Goal: Information Seeking & Learning: Learn about a topic

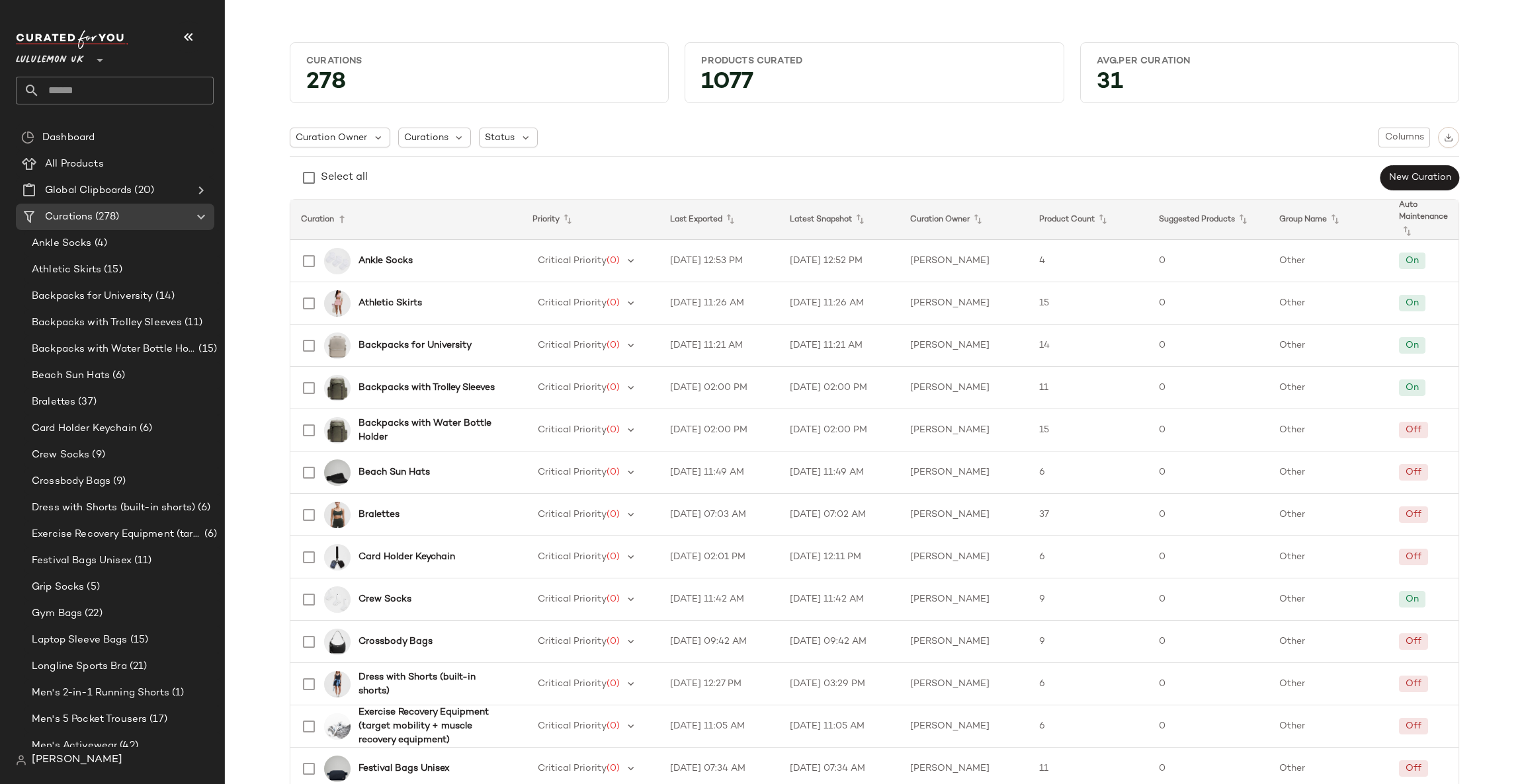
click at [77, 59] on span "Lululemon UK" at bounding box center [50, 57] width 68 height 24
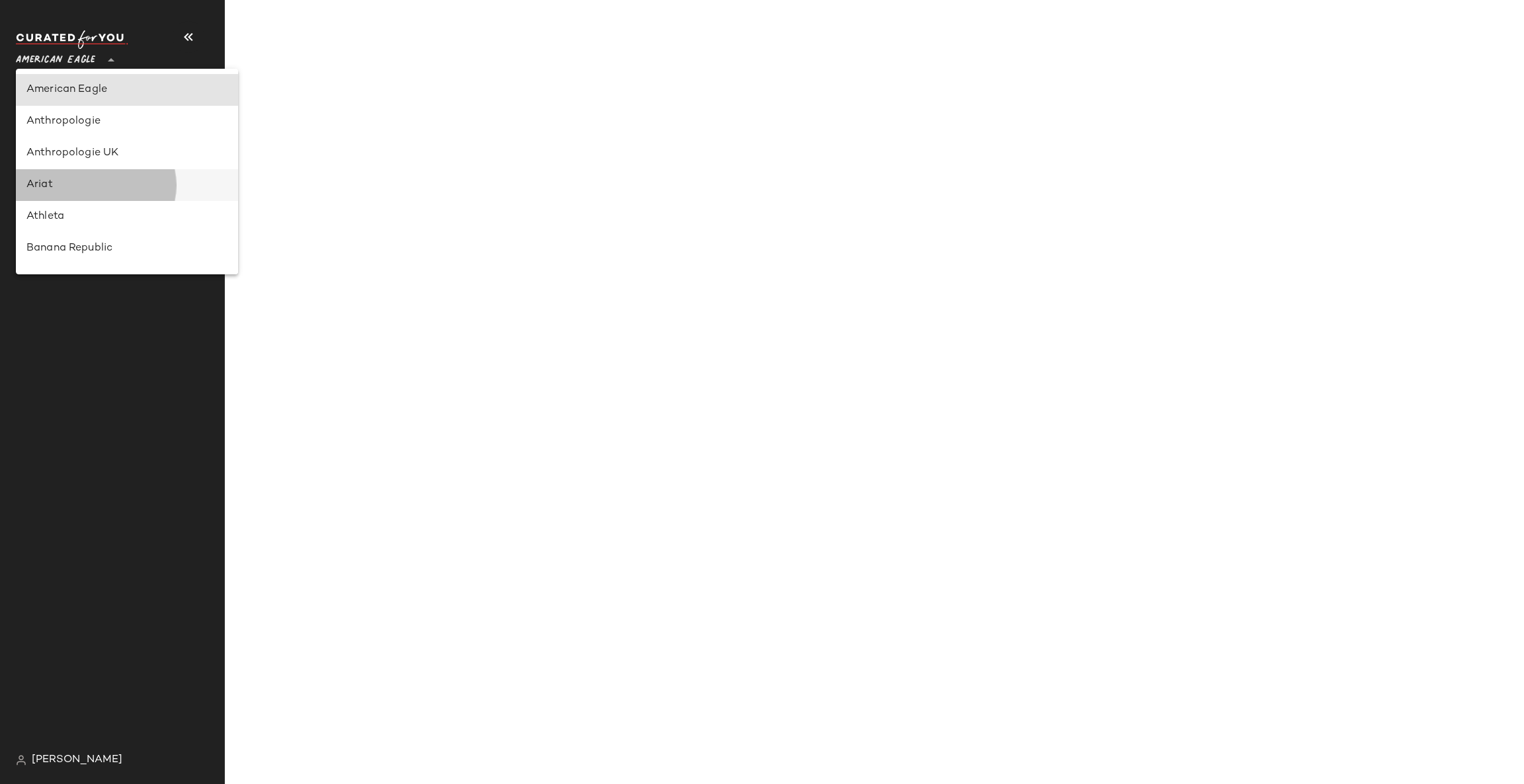
click at [118, 190] on div "Ariat" at bounding box center [127, 185] width 201 height 16
type input "**"
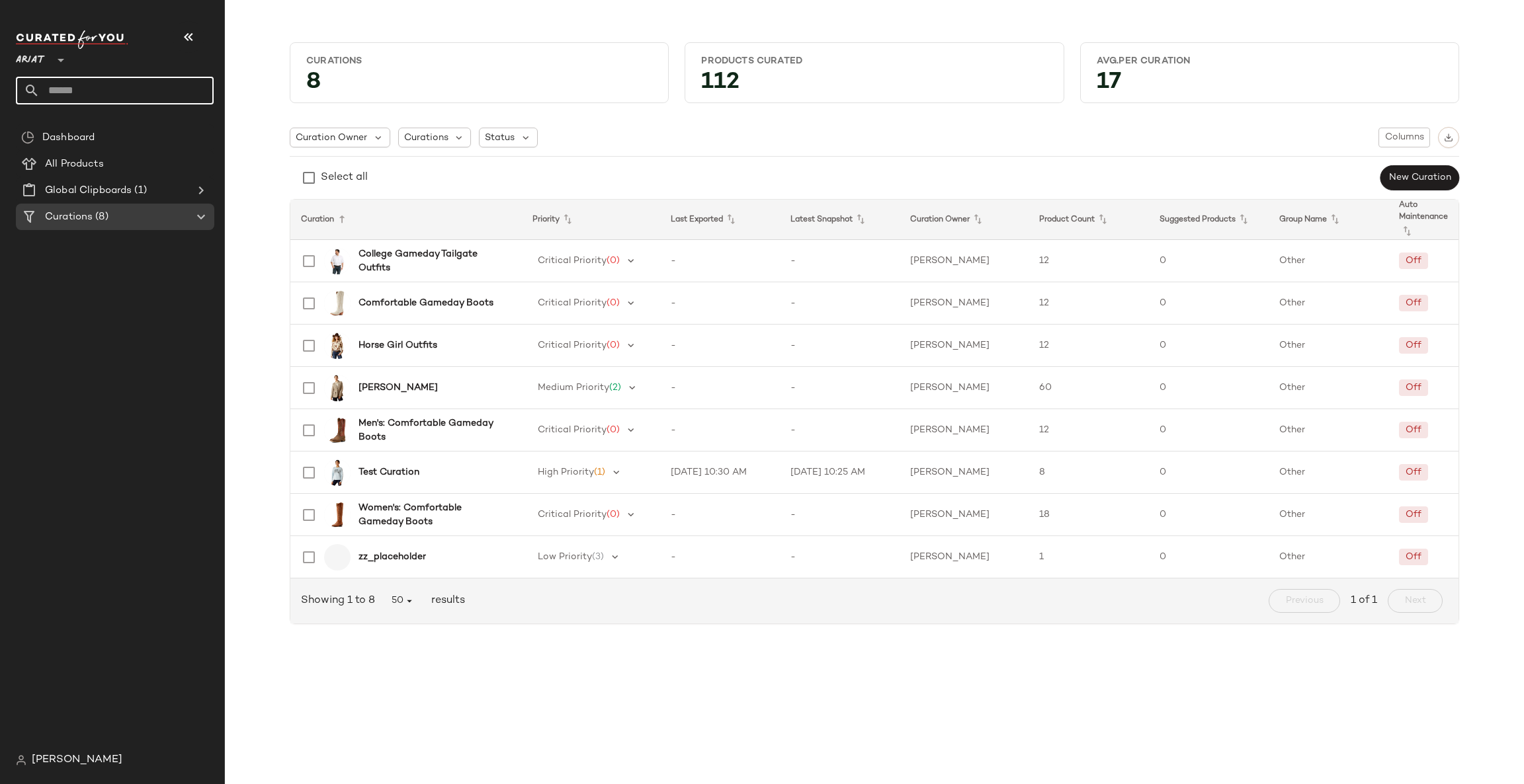
click at [164, 85] on input "text" at bounding box center [126, 91] width 174 height 28
click at [70, 152] on Products "All Products" at bounding box center [115, 164] width 198 height 26
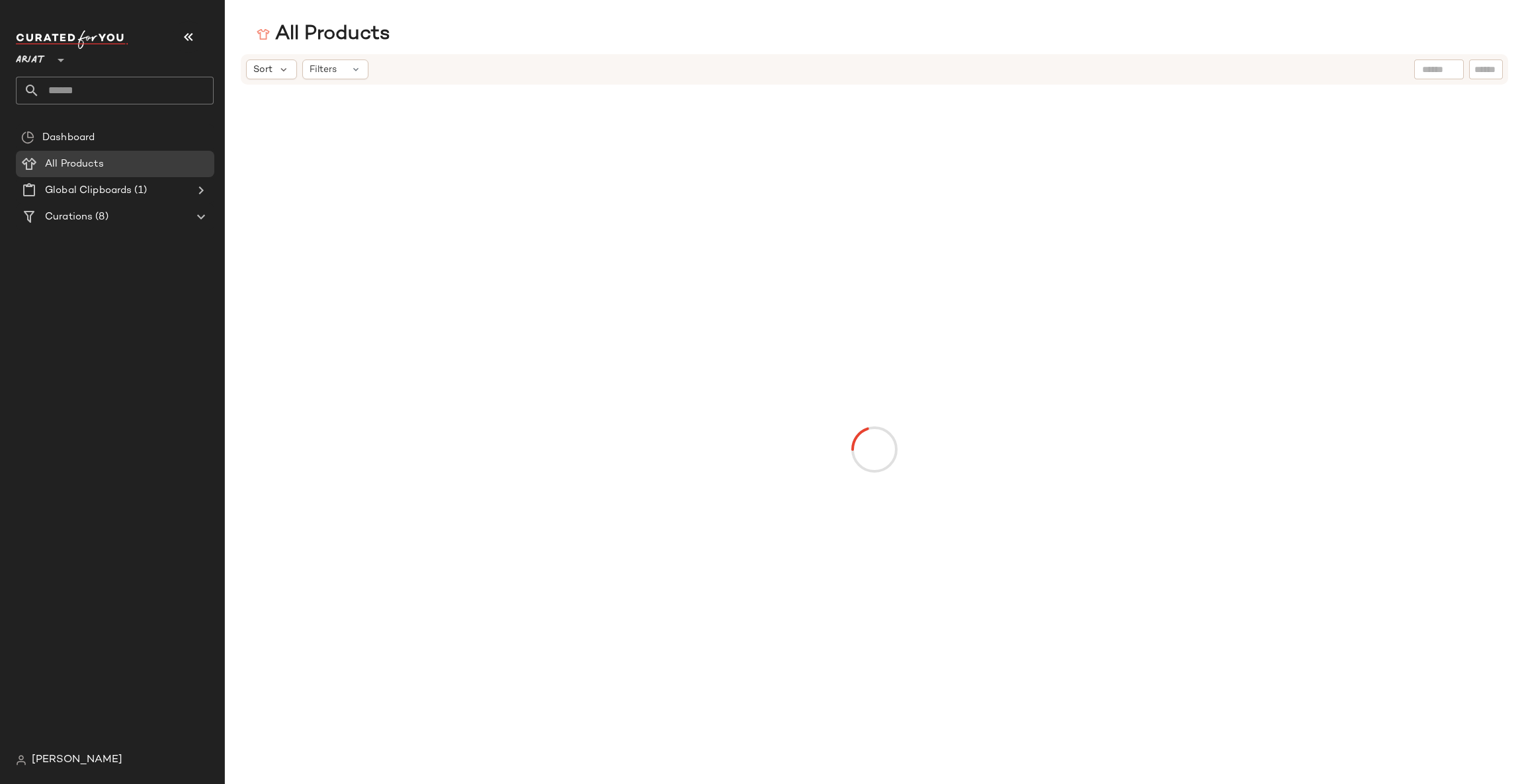
click at [1416, 71] on div at bounding box center [1439, 69] width 50 height 20
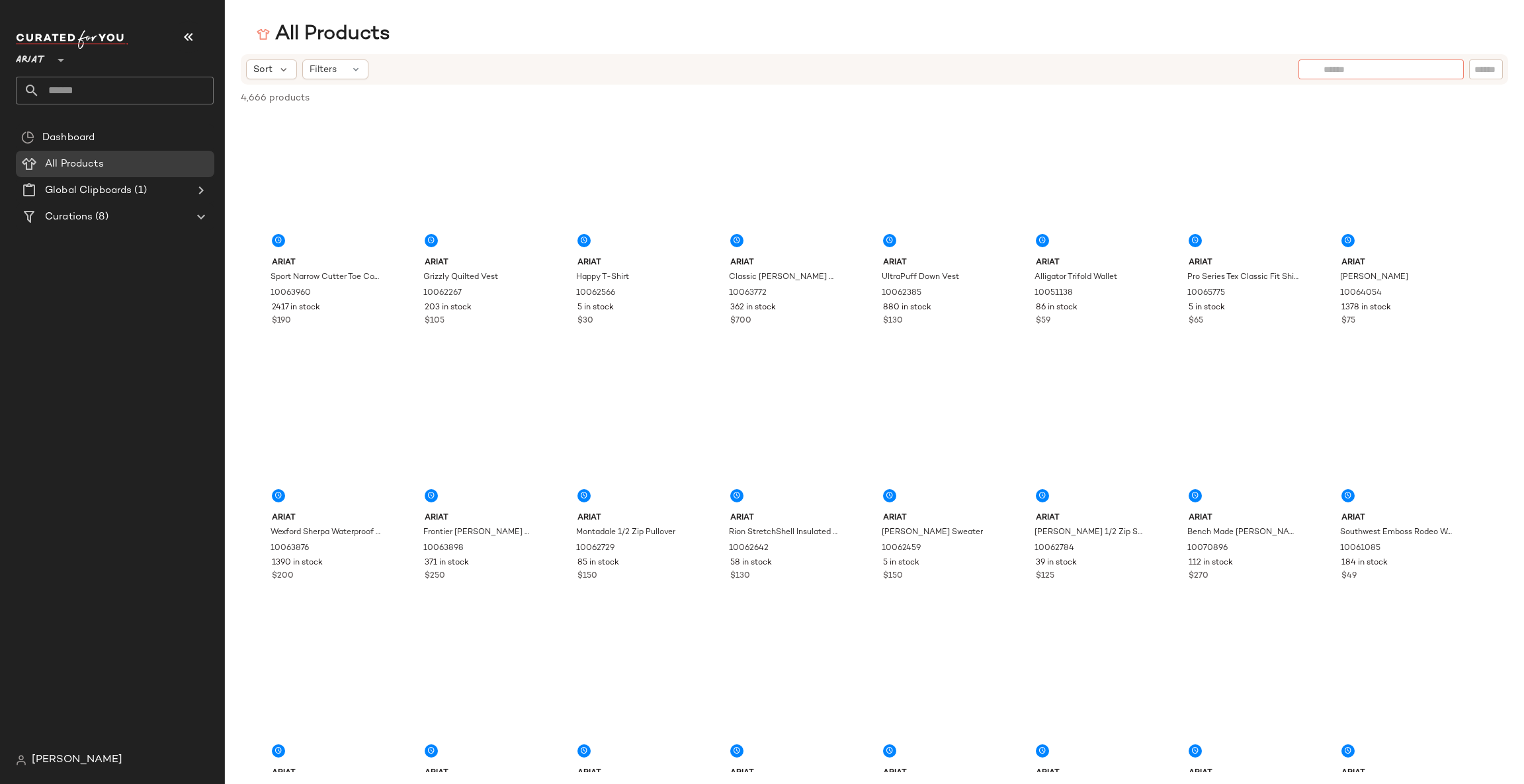
click at [1437, 79] on div at bounding box center [1380, 69] width 115 height 20
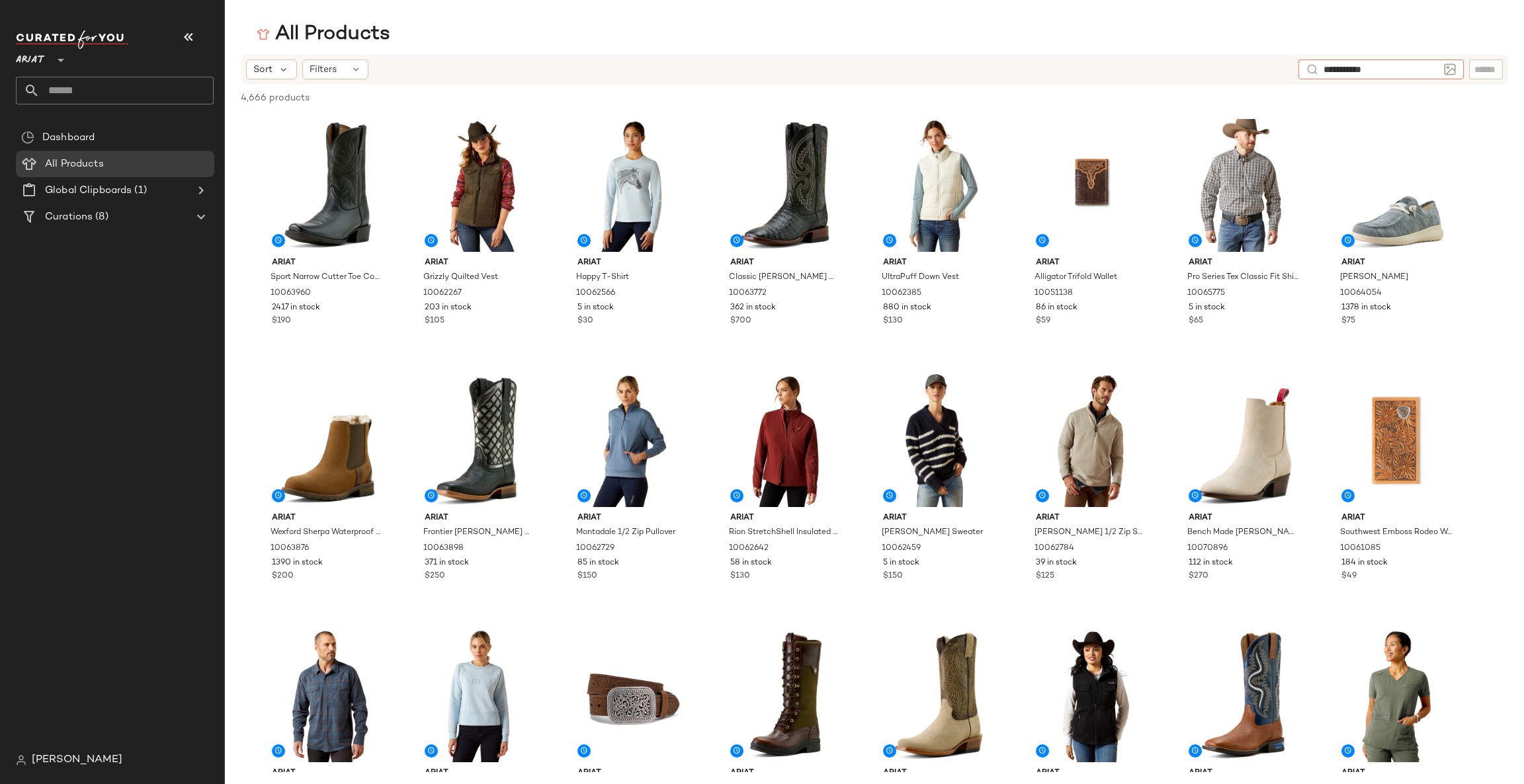
type input "**********"
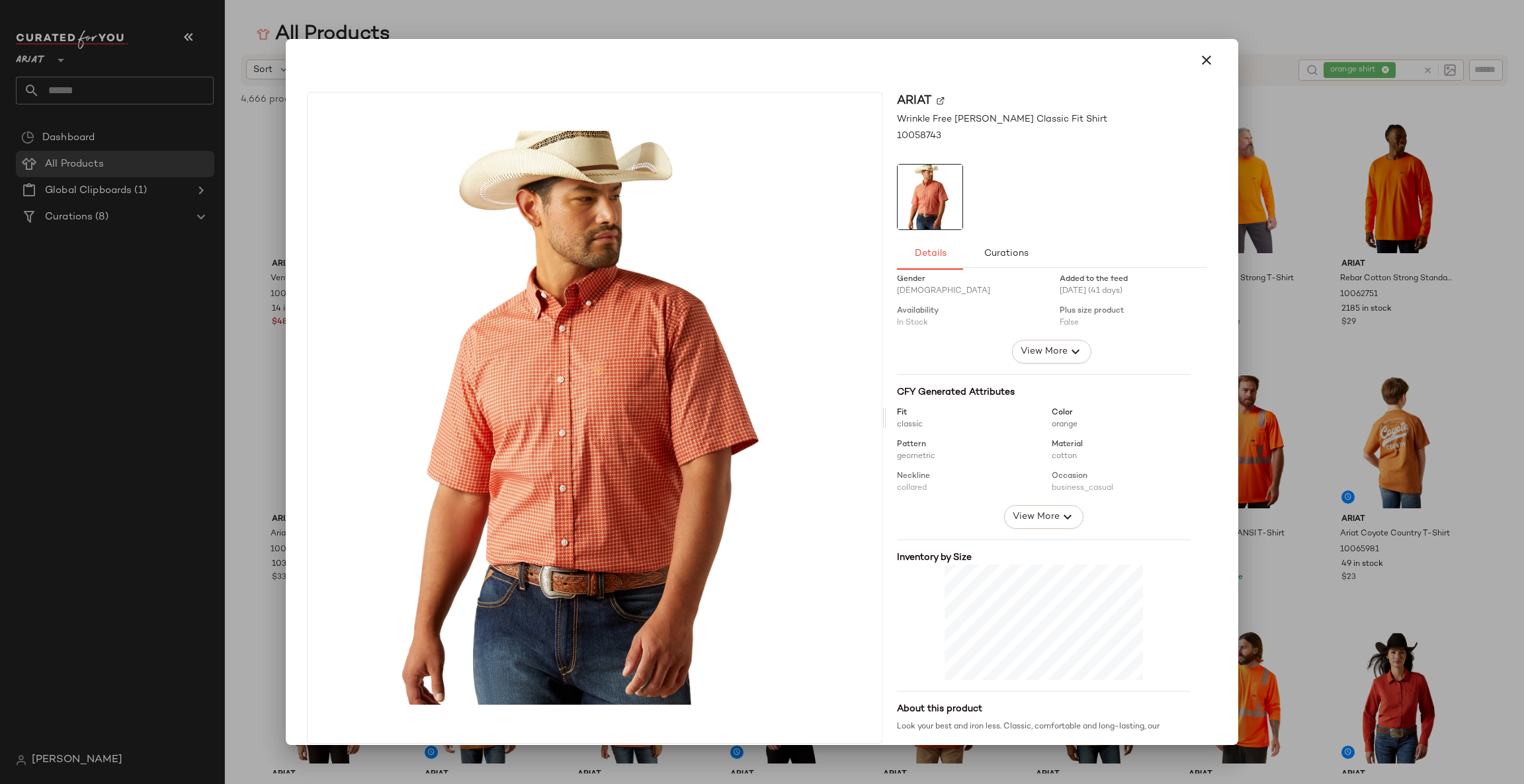
scroll to position [65, 0]
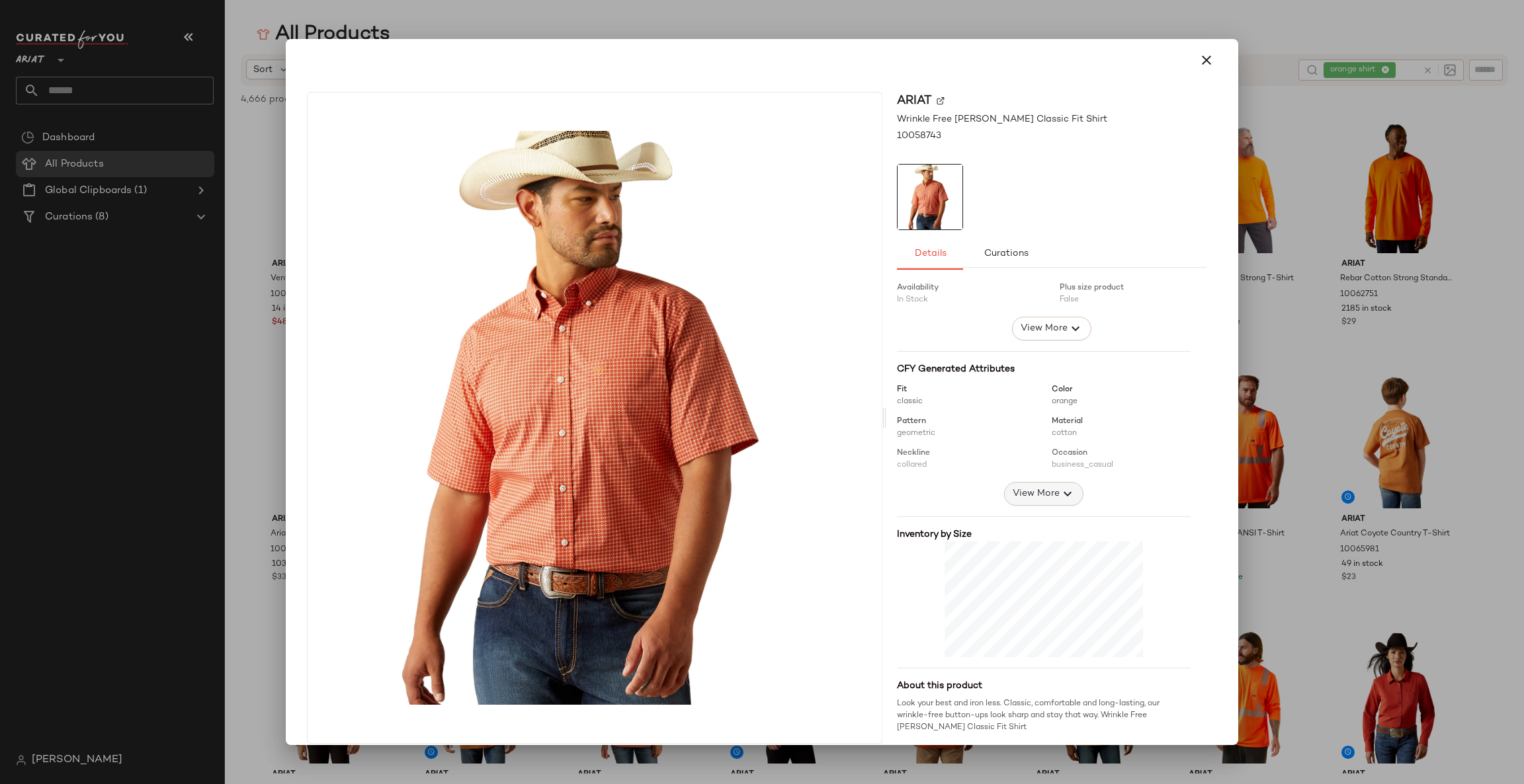
click at [1035, 483] on button "View More" at bounding box center [1044, 494] width 79 height 24
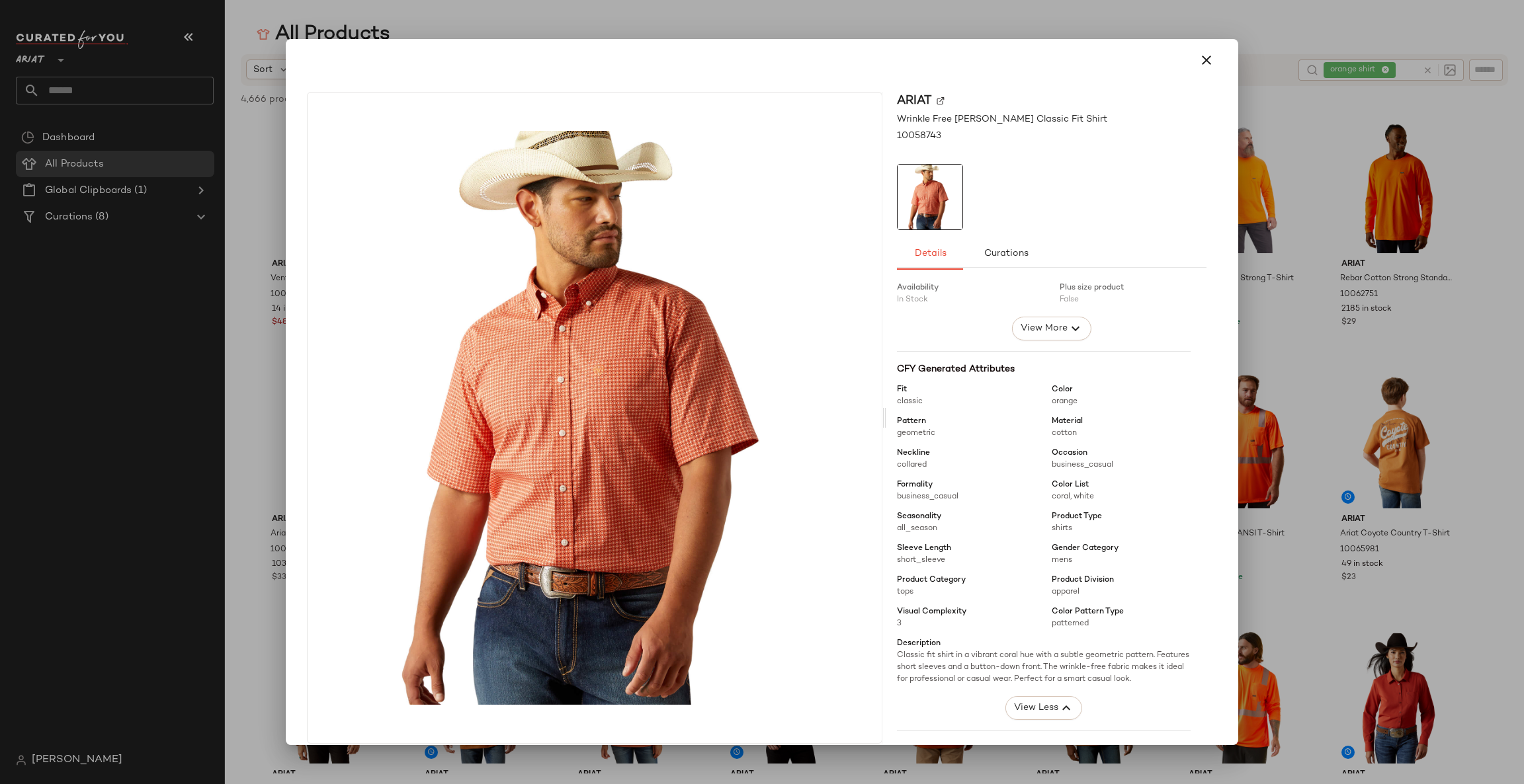
click at [1340, 556] on div at bounding box center [762, 392] width 1524 height 784
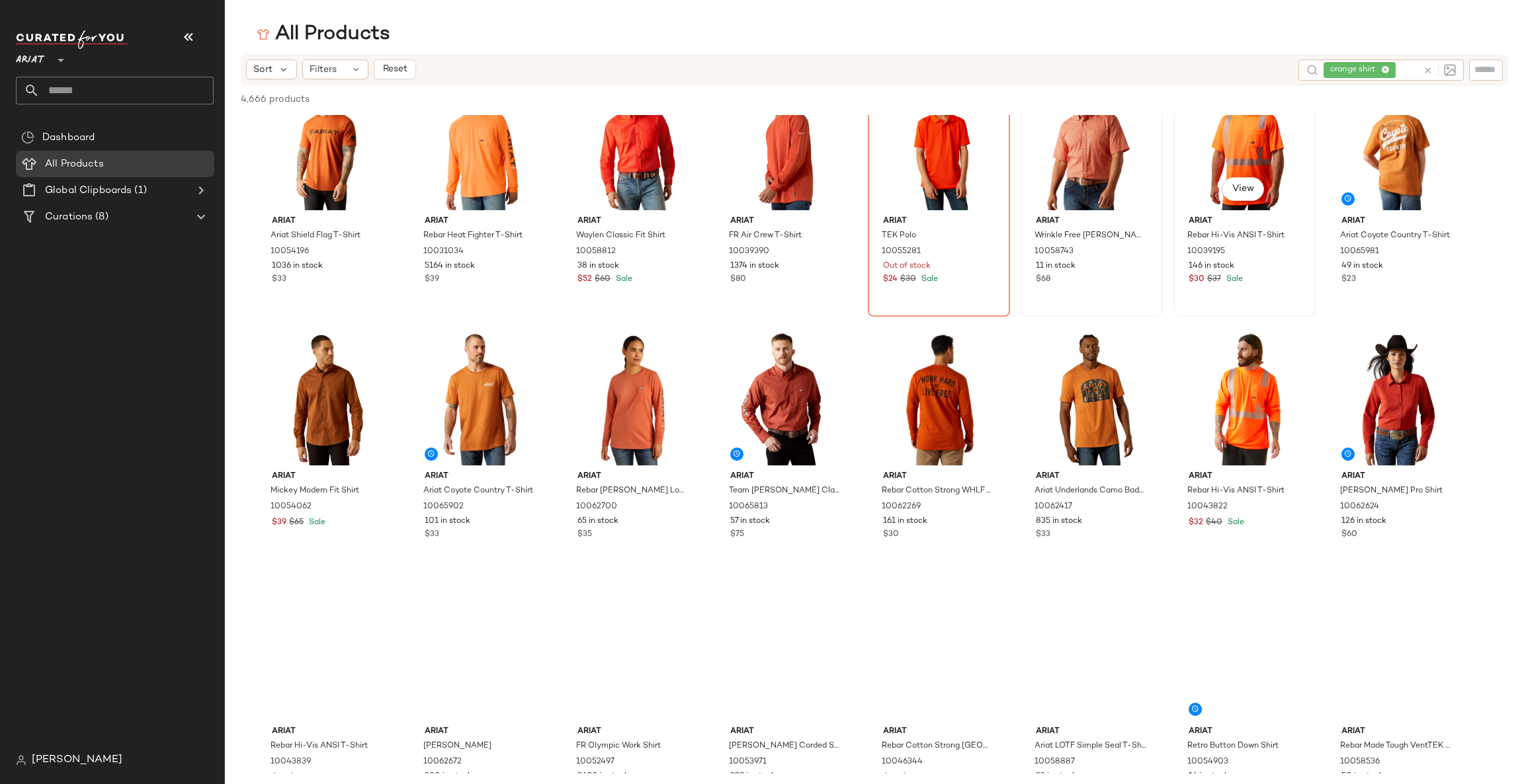
scroll to position [397, 0]
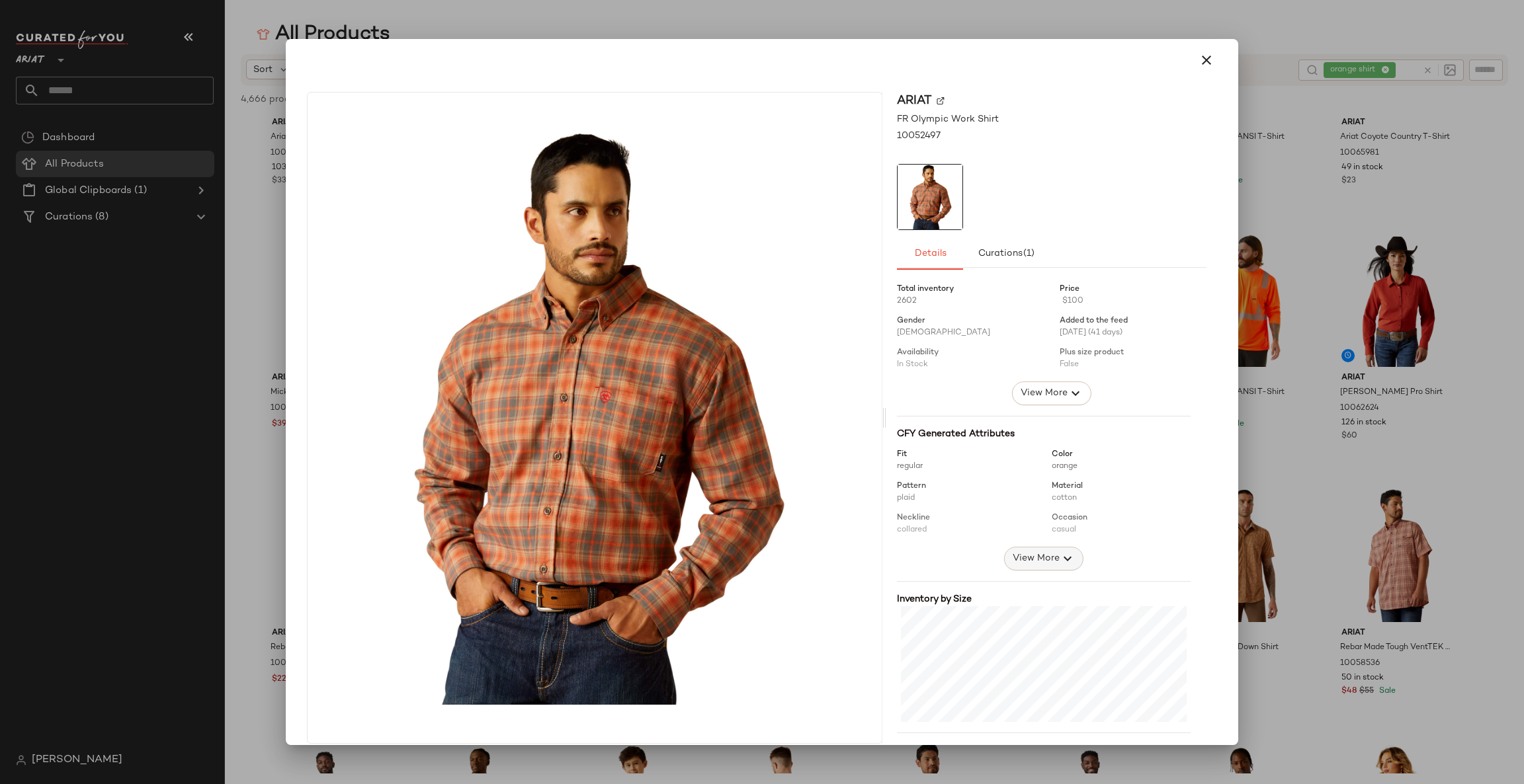
click at [1042, 560] on span "View More" at bounding box center [1035, 559] width 47 height 16
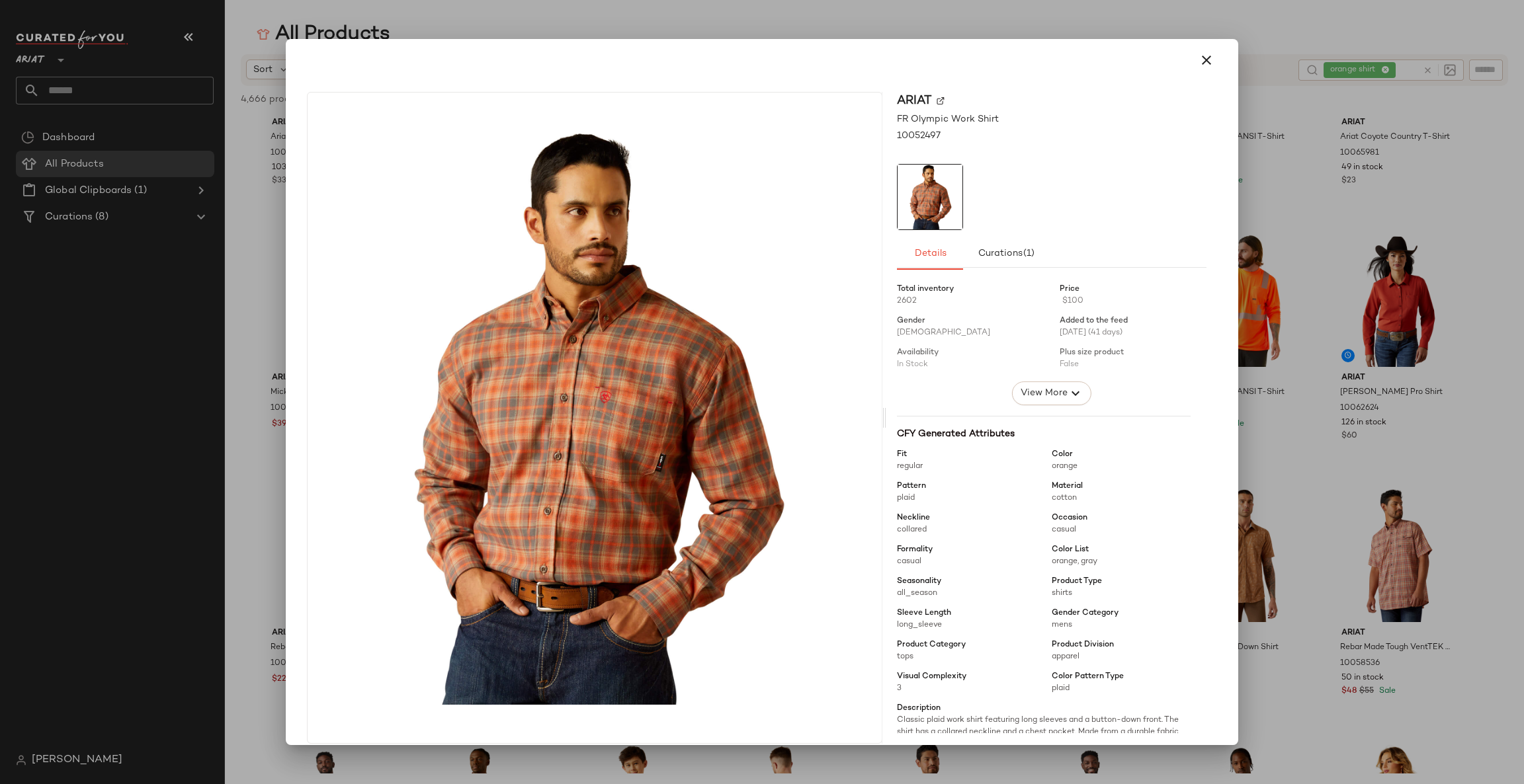
scroll to position [198, 0]
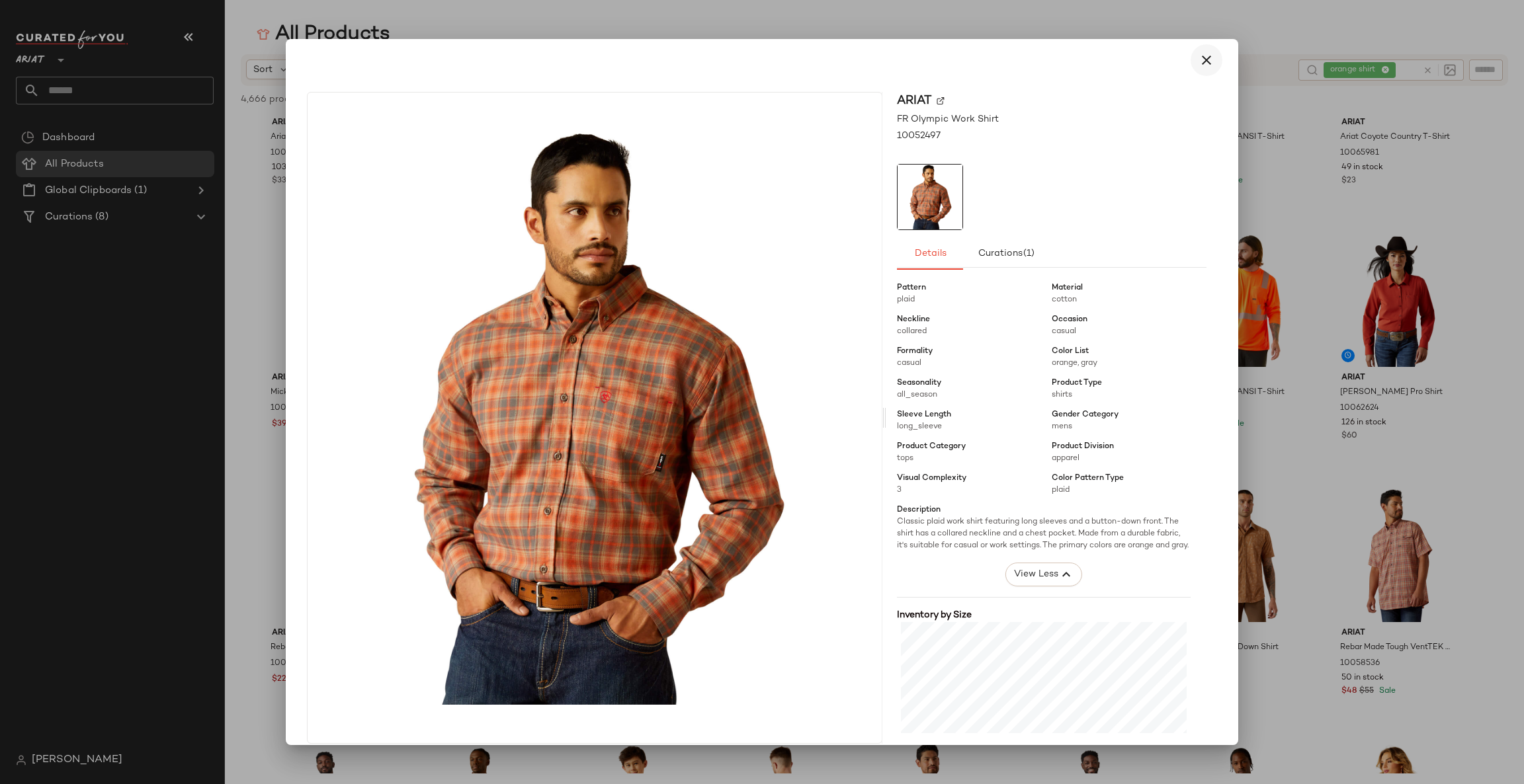
click at [1200, 59] on icon "button" at bounding box center [1206, 60] width 16 height 16
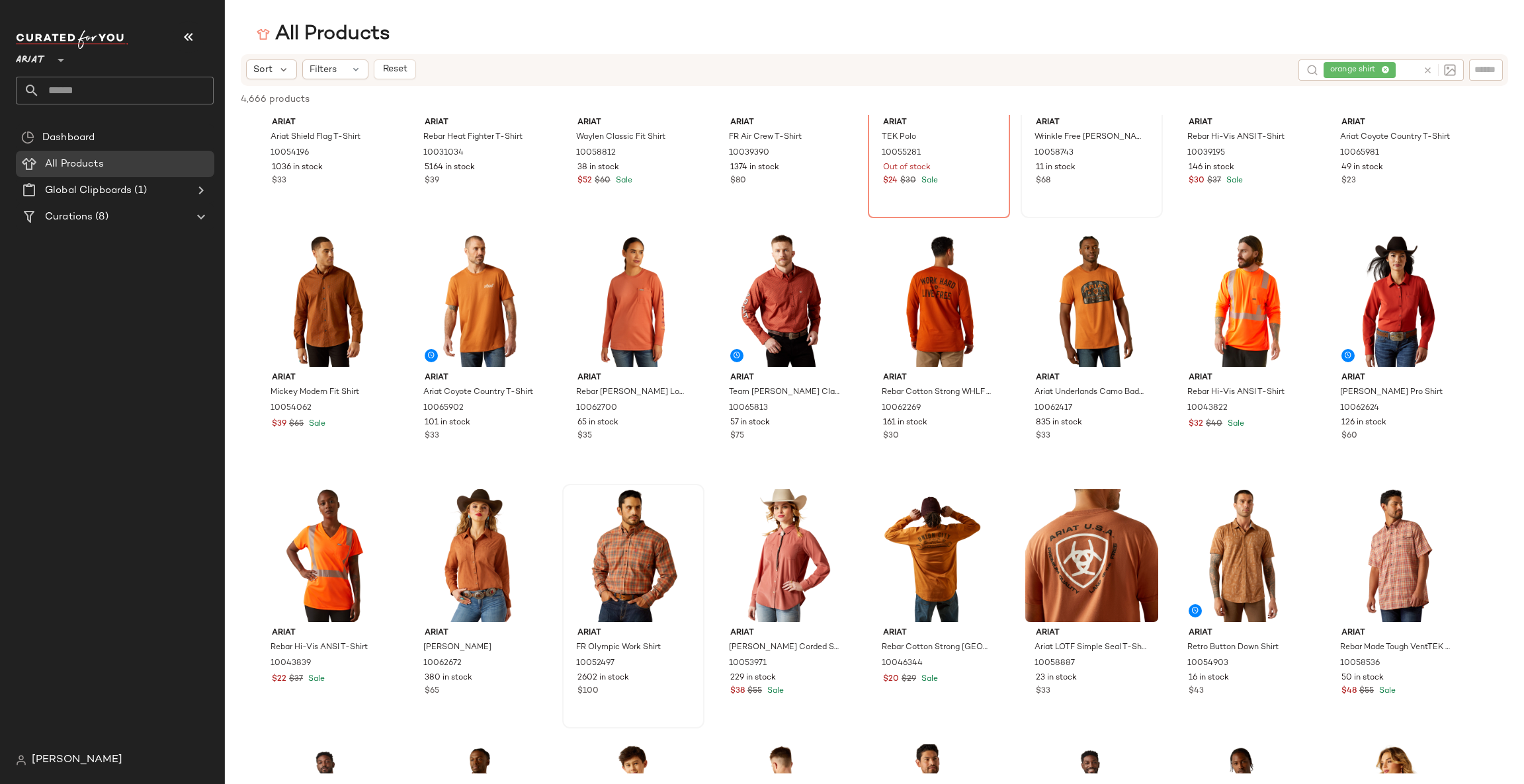
click at [1085, 65] on div "Sort Filters Reset" at bounding box center [767, 69] width 1042 height 20
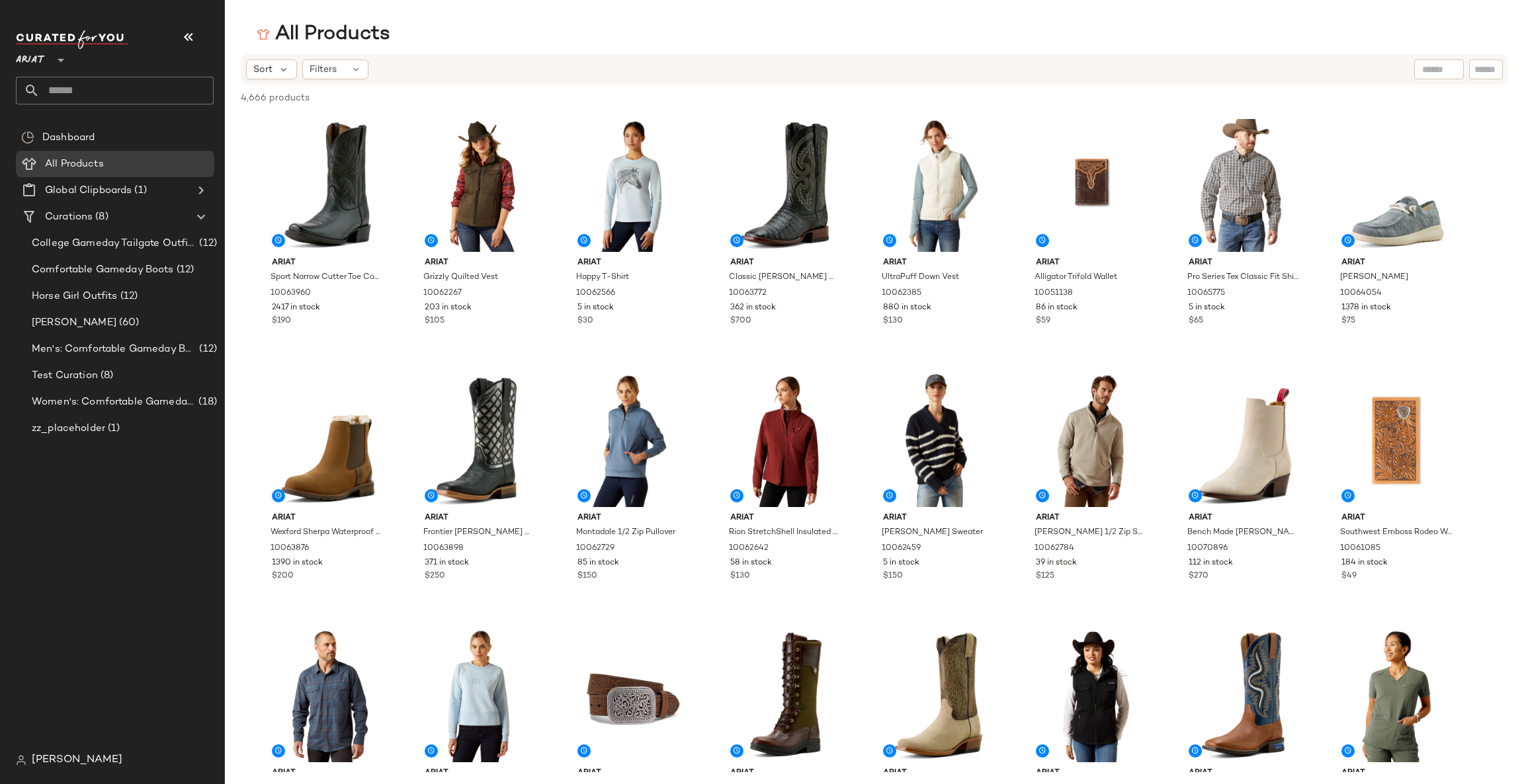
click at [672, 106] on div "4,666 products • 0 selected Deselect All" at bounding box center [873, 99] width 1299 height 29
click at [215, 236] on span "(12)" at bounding box center [207, 243] width 21 height 15
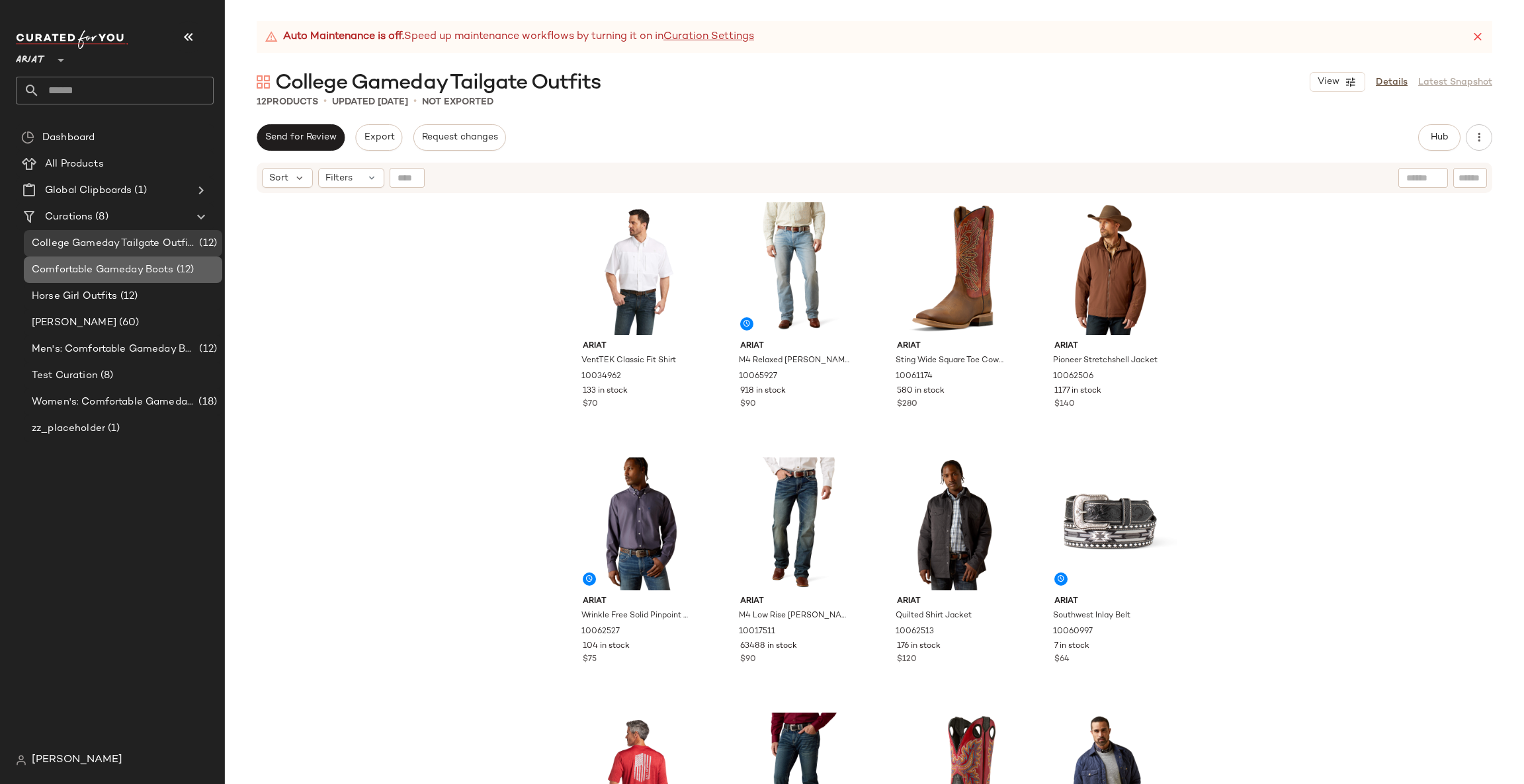
click at [169, 272] on span "Comfortable Gameday Boots" at bounding box center [103, 269] width 142 height 15
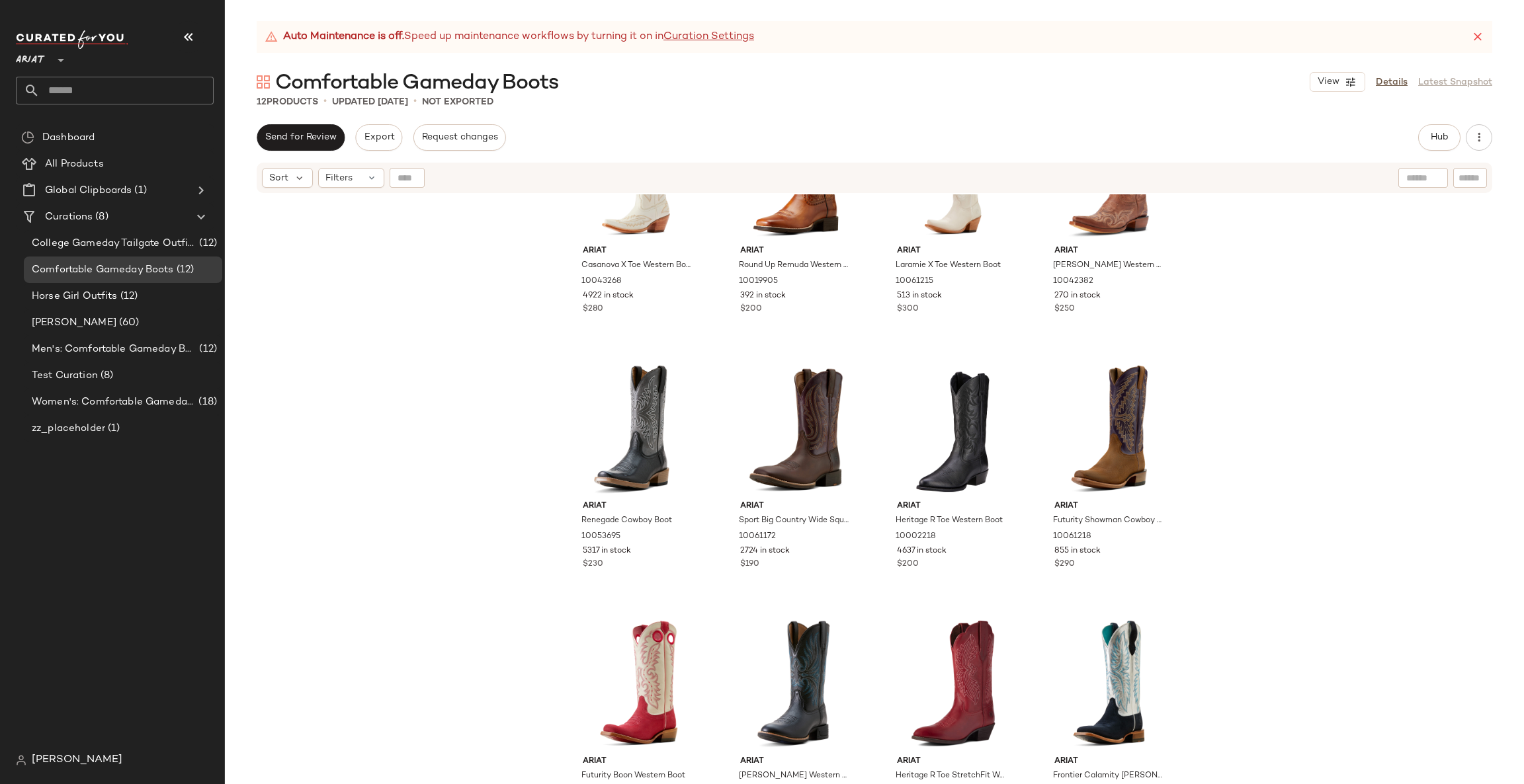
scroll to position [134, 0]
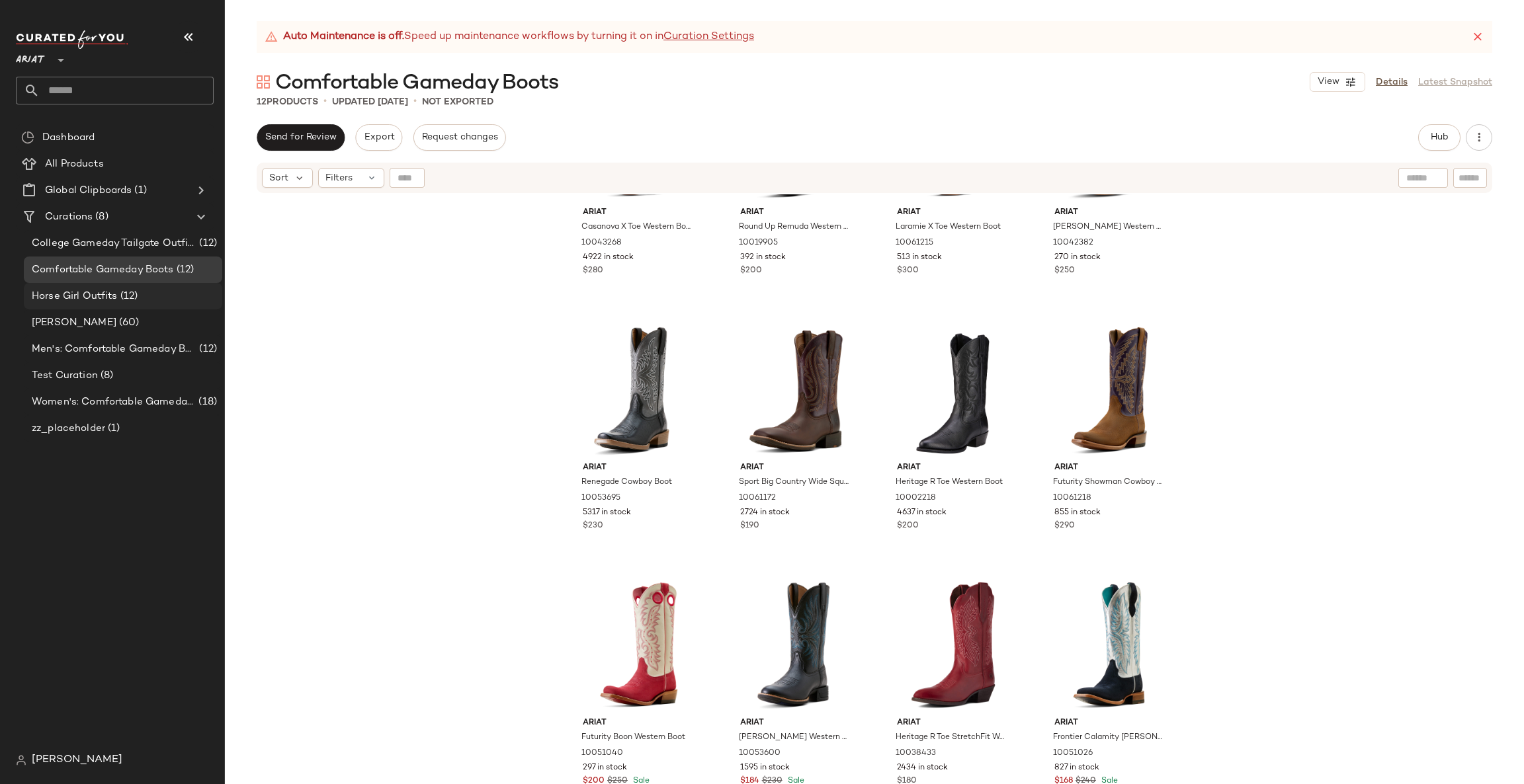
click at [102, 293] on span "Horse Girl Outfits" at bounding box center [75, 296] width 86 height 15
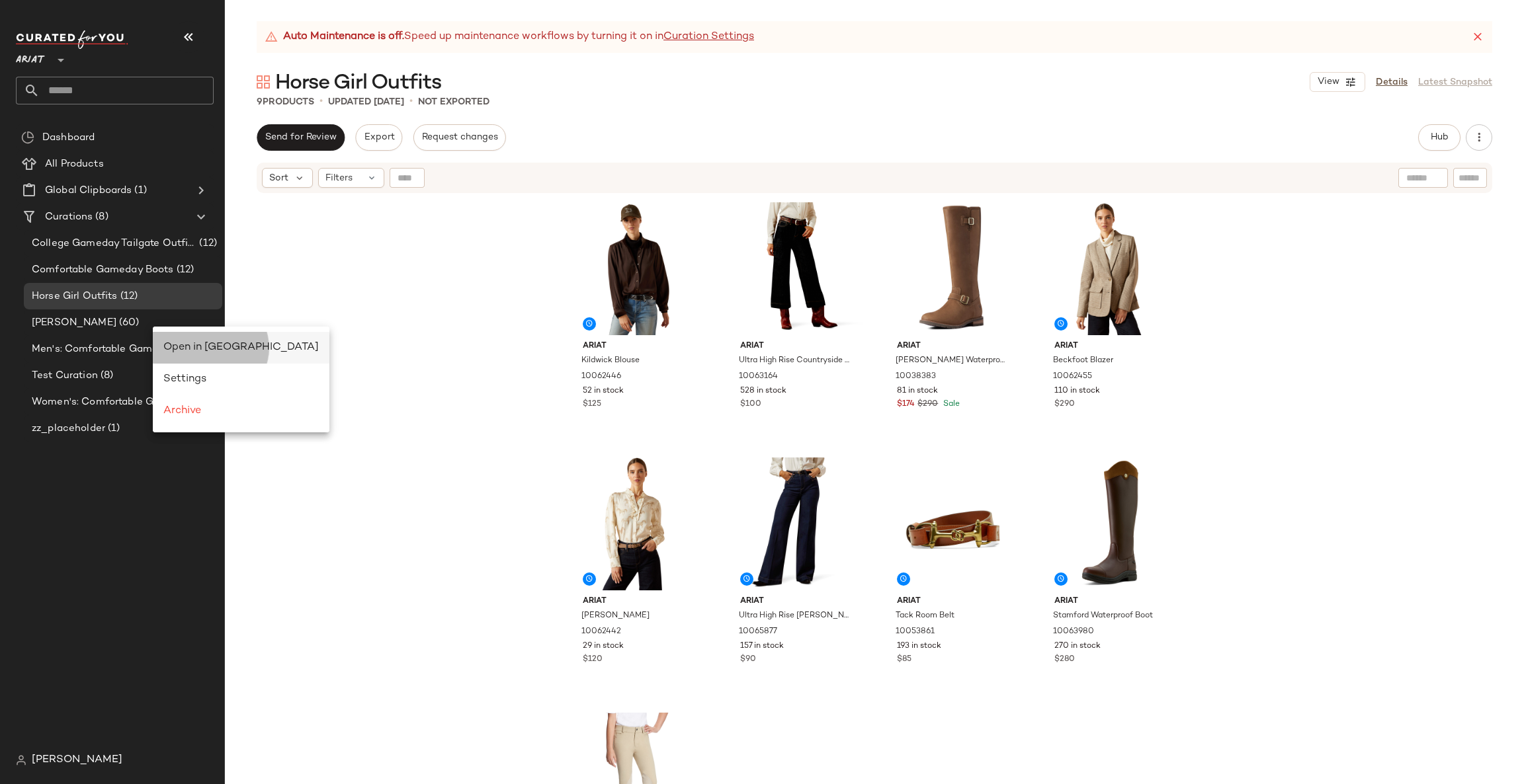
click at [183, 348] on span "Open in Split View" at bounding box center [241, 347] width 156 height 11
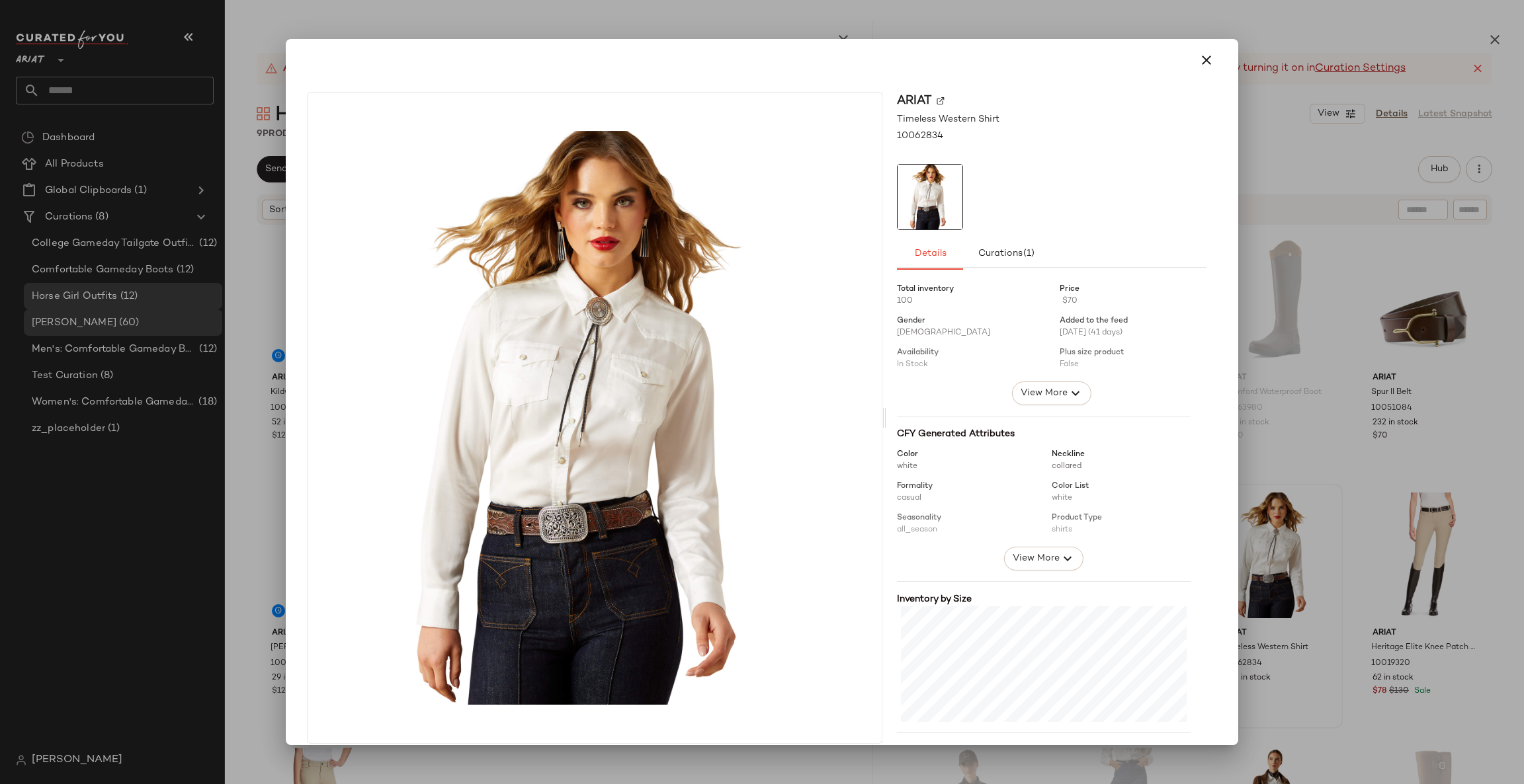
drag, startPoint x: 1381, startPoint y: 535, endPoint x: 1369, endPoint y: 534, distance: 12.0
click at [1380, 535] on div at bounding box center [762, 392] width 1524 height 784
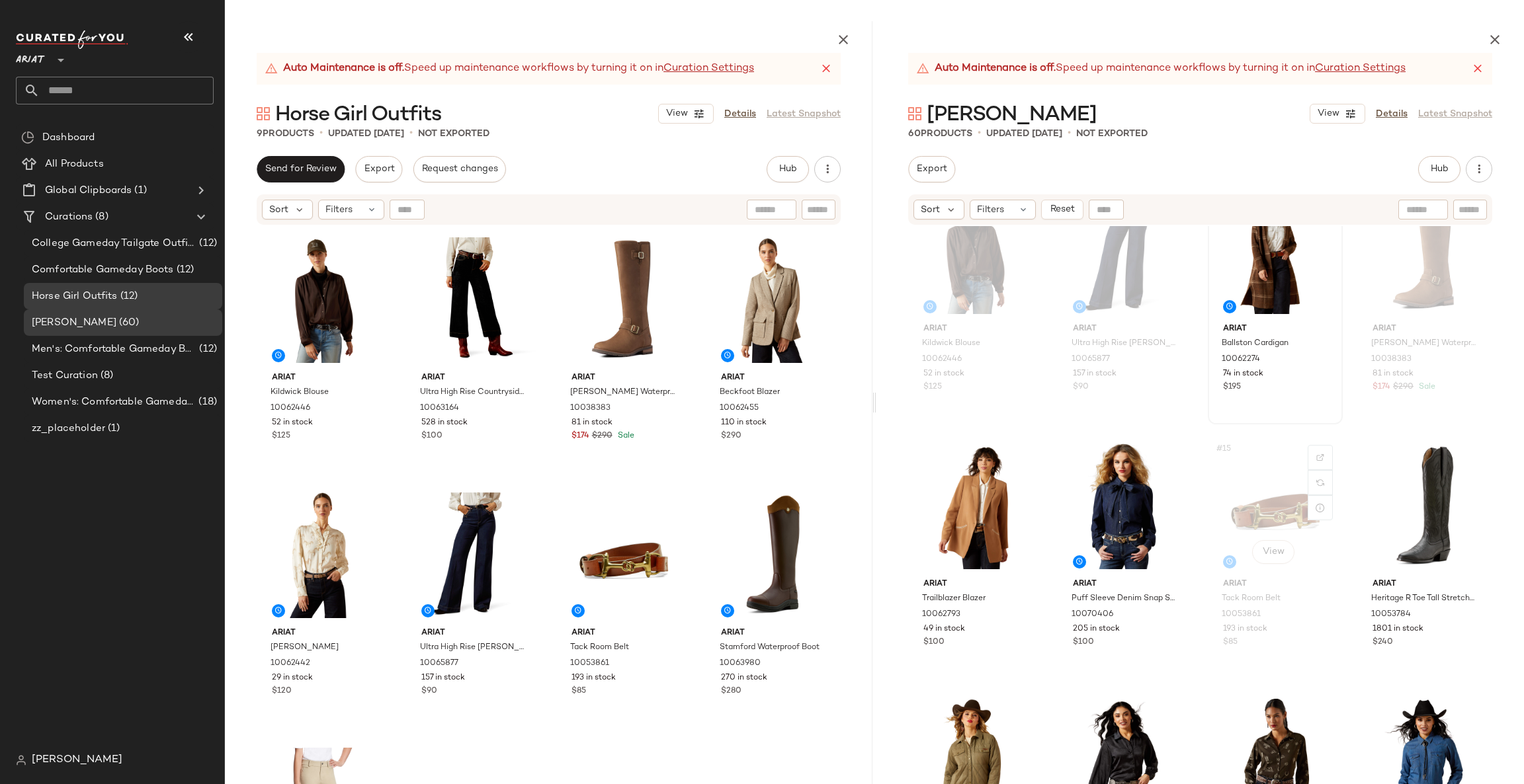
scroll to position [604, 0]
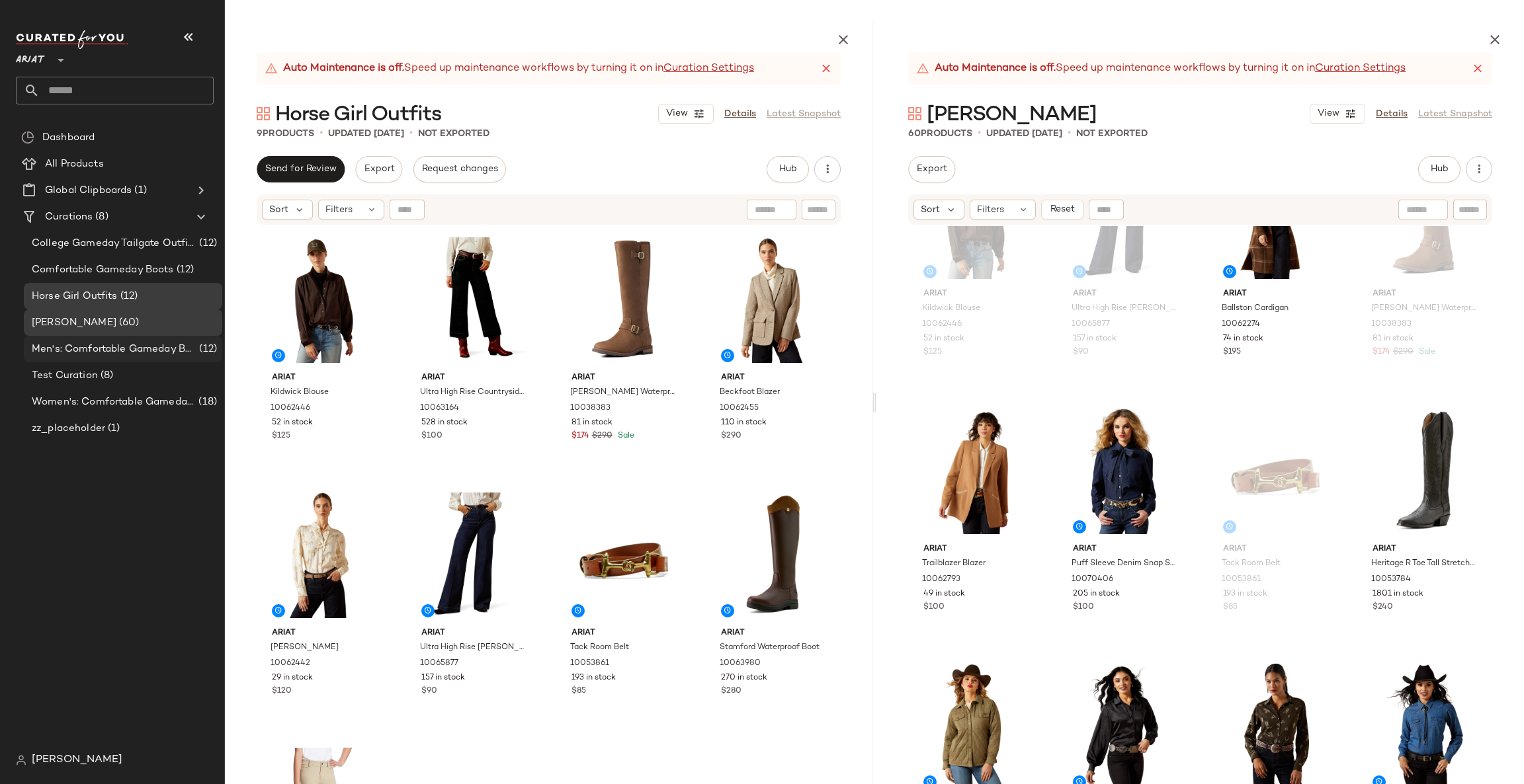
click at [160, 341] on span "Men's: Comfortable Gameday Boots" at bounding box center [114, 349] width 164 height 15
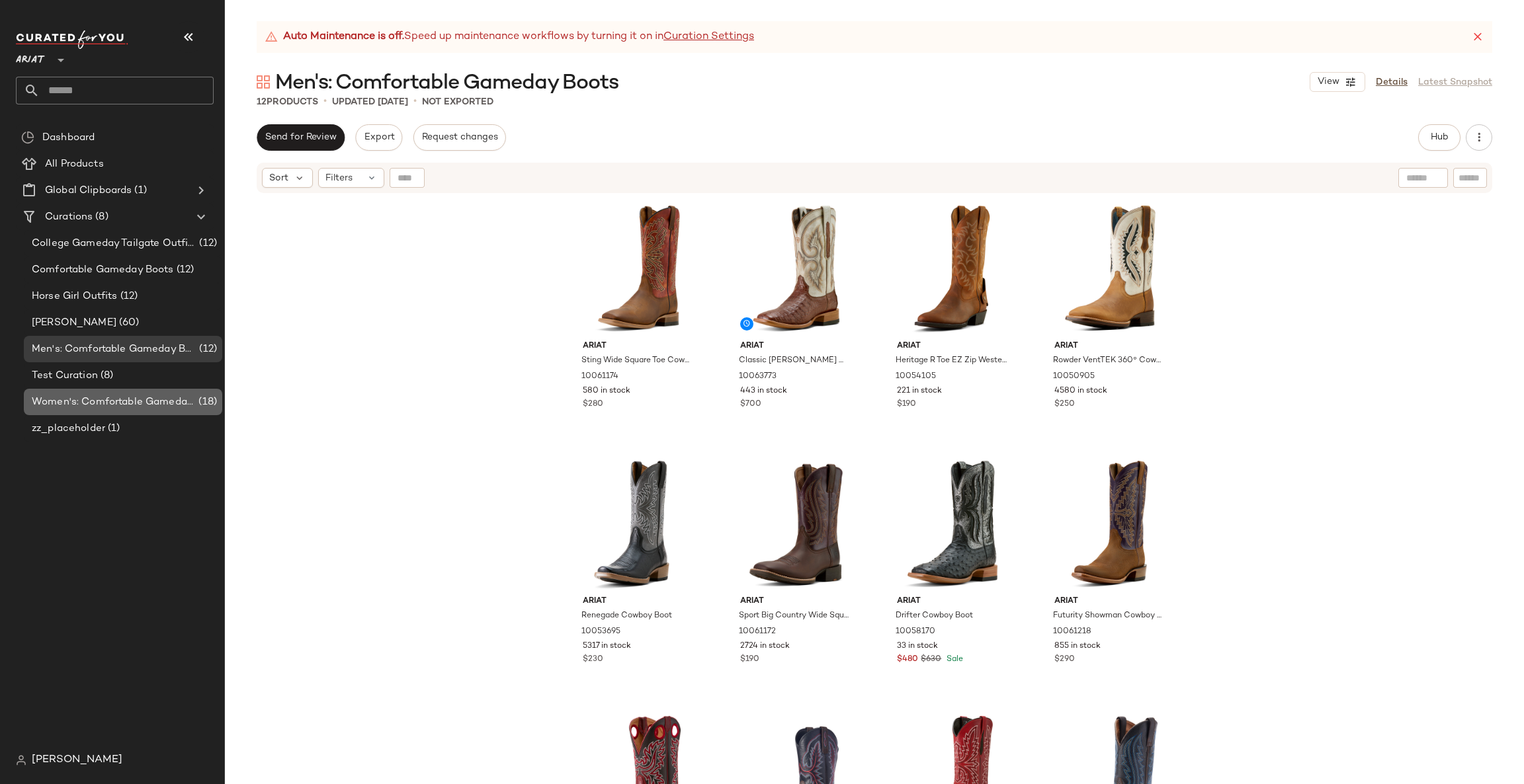
click at [186, 394] on span "Women's: Comfortable Gameday Boots" at bounding box center [114, 402] width 164 height 15
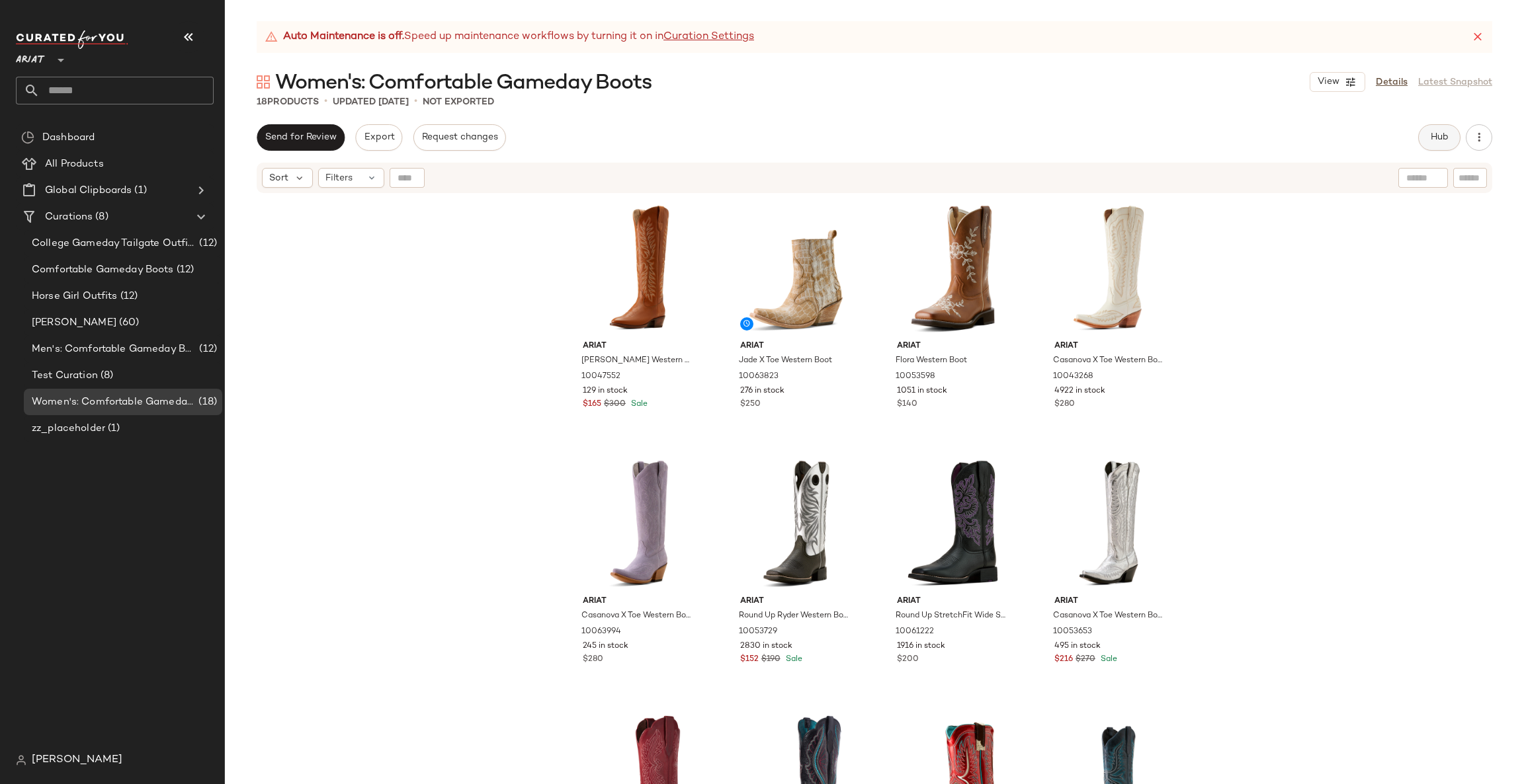
click at [1447, 137] on span "Hub" at bounding box center [1438, 137] width 18 height 10
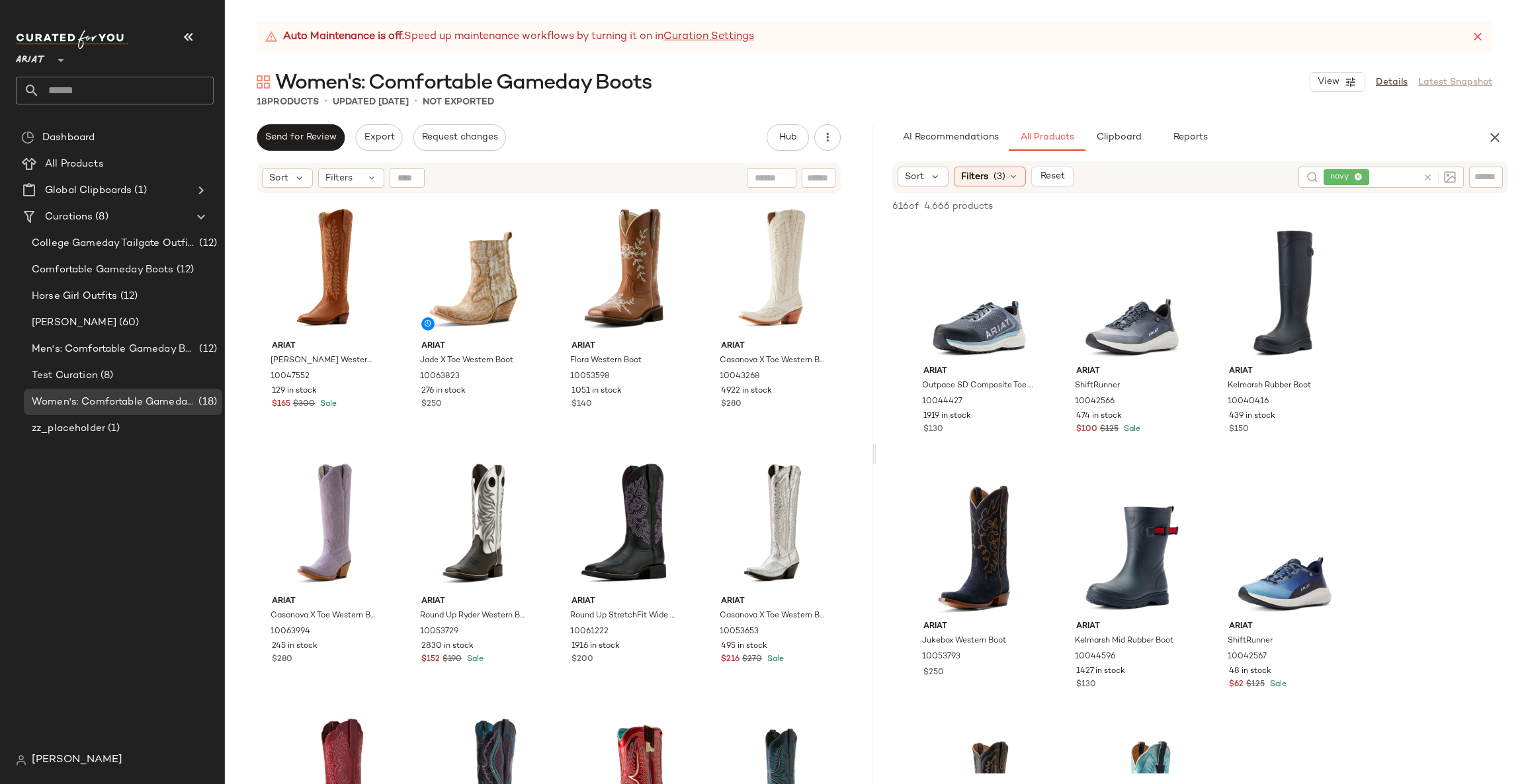
click at [1430, 176] on icon at bounding box center [1427, 177] width 10 height 10
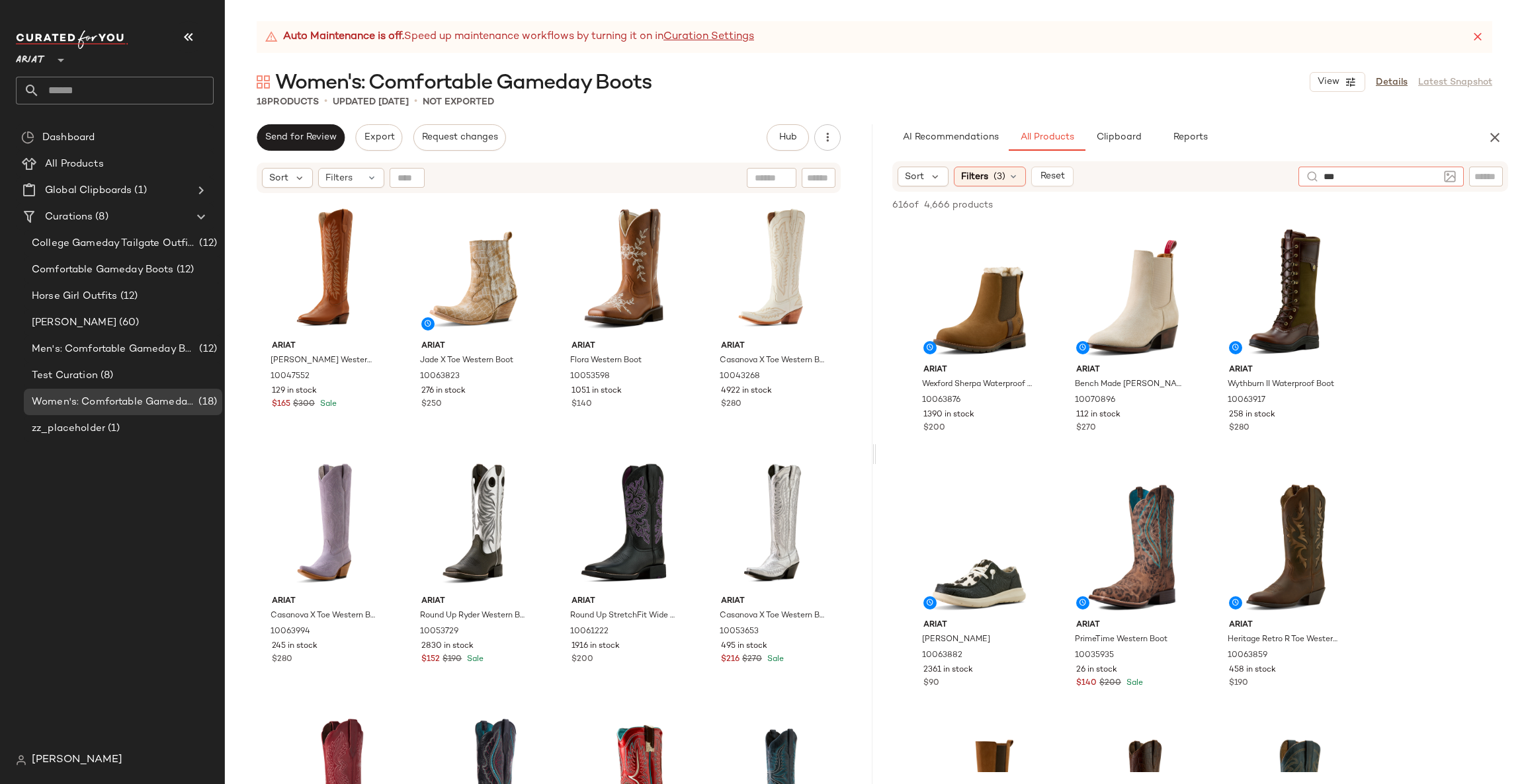
type input "****"
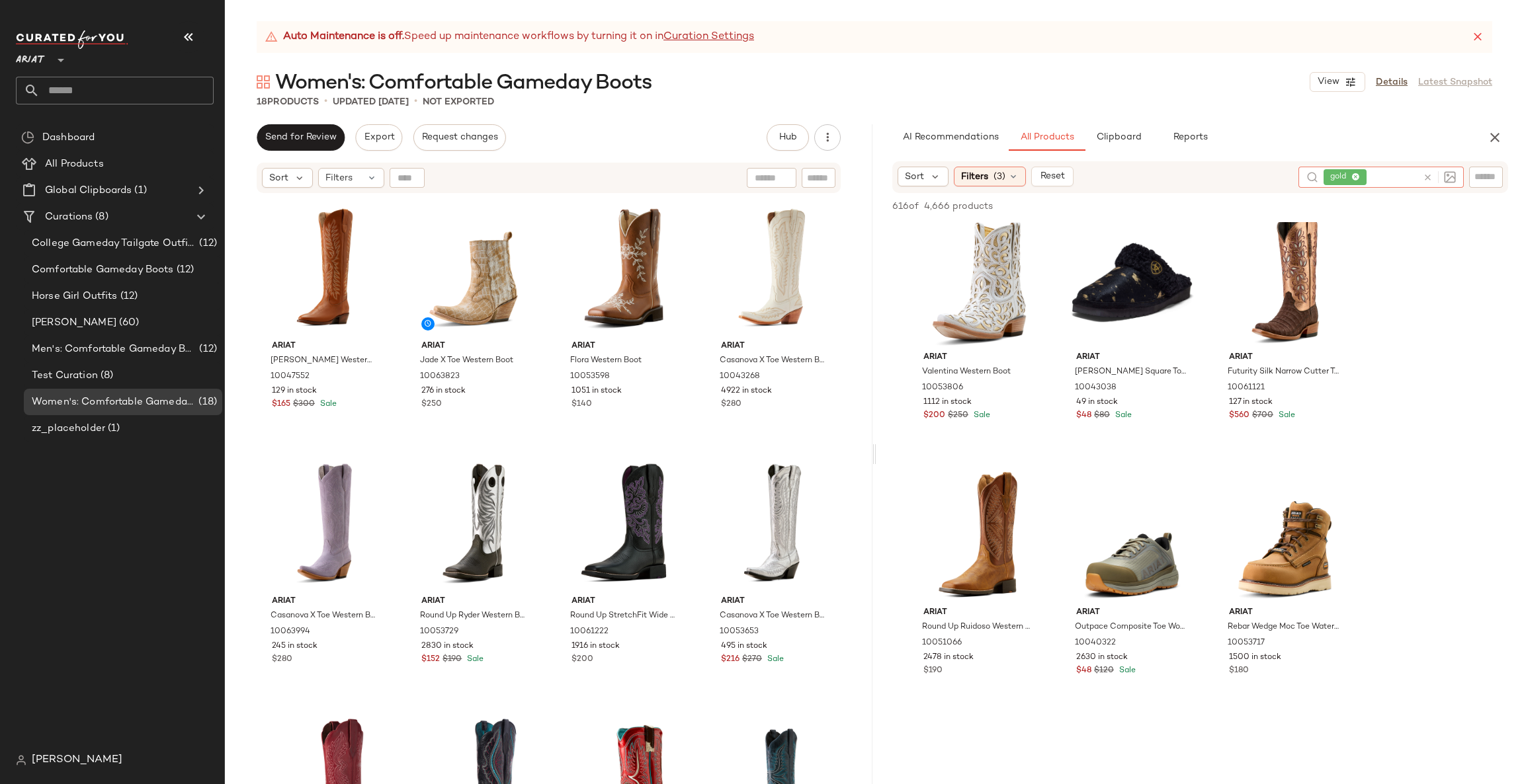
scroll to position [991, 0]
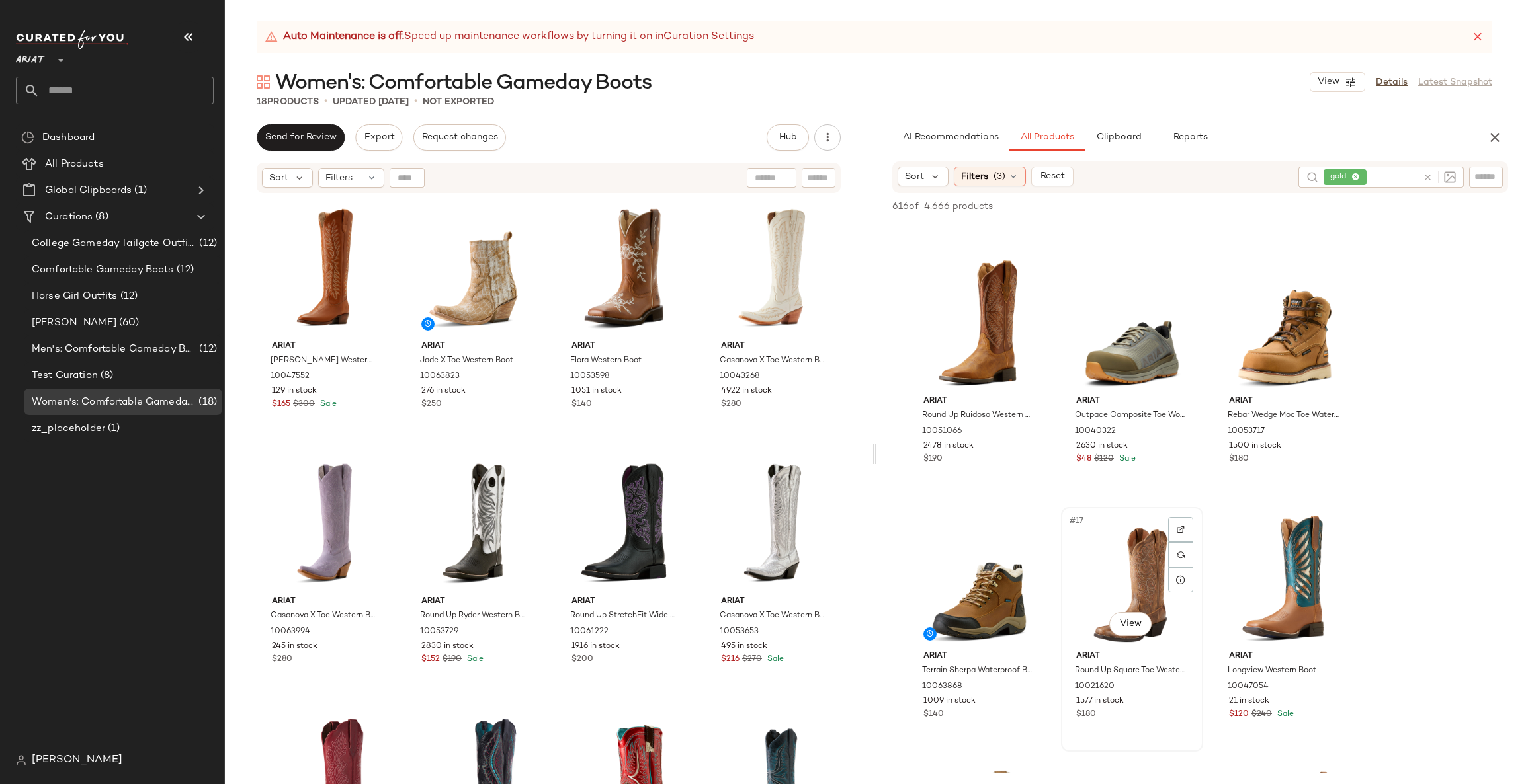
click at [1125, 644] on div "#17 View" at bounding box center [1132, 578] width 133 height 134
click at [1114, 650] on div "#17 View Ariat Round Up Square Toe Western Boot 10021620 1577 in stock $180" at bounding box center [1131, 628] width 142 height 244
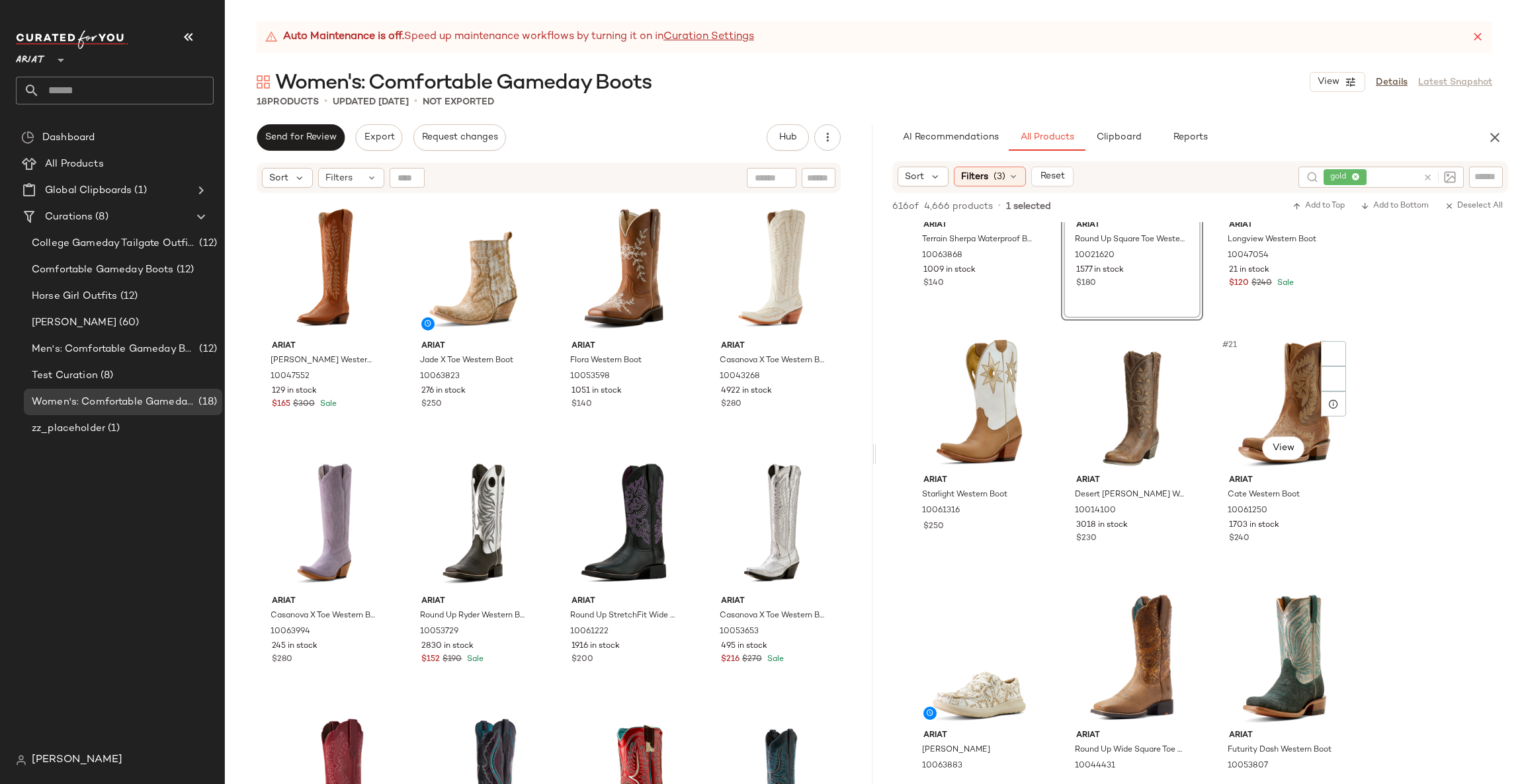
scroll to position [1388, 0]
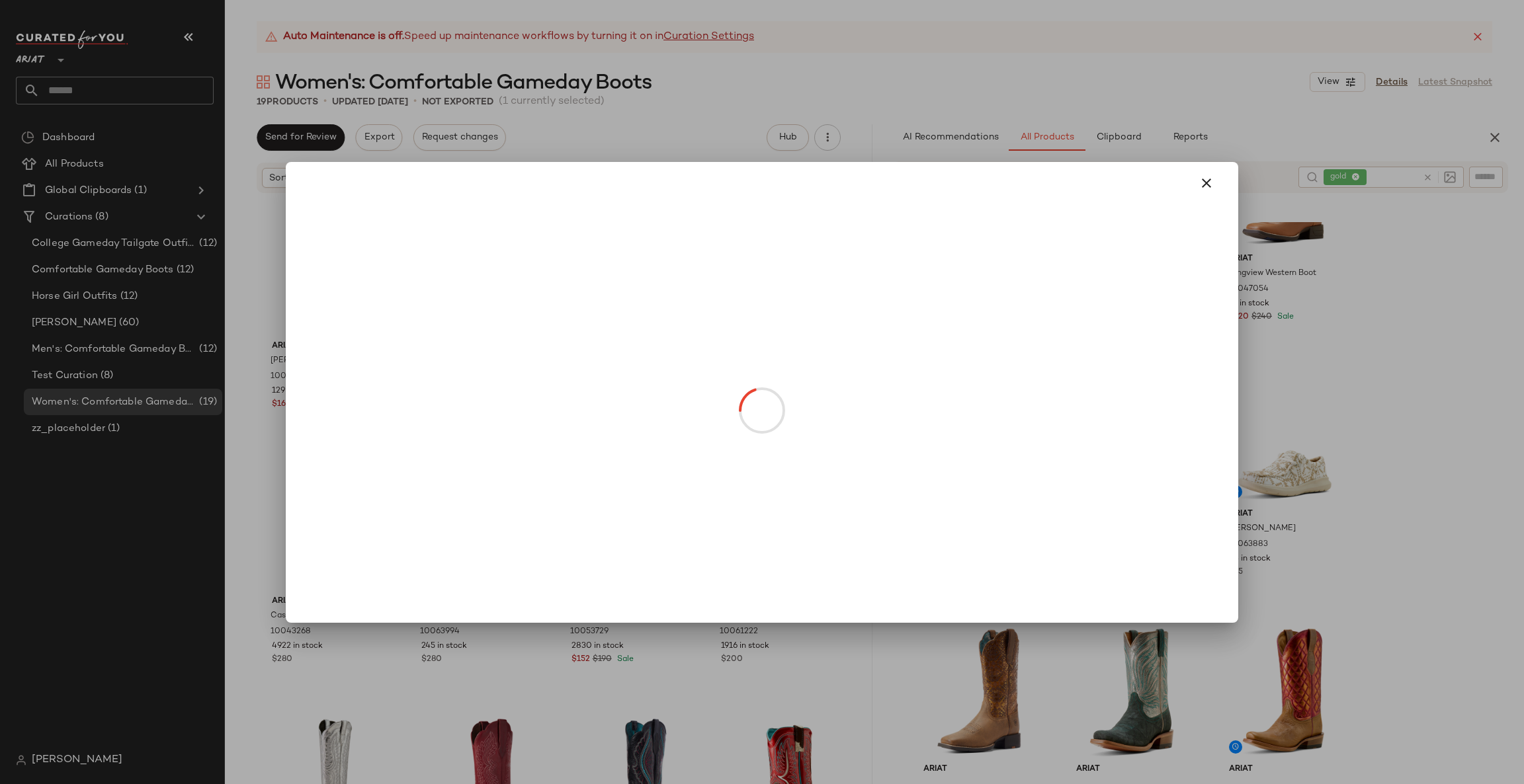
click at [614, 318] on body "Ariat ** Dashboard All Products Global Clipboards (1) Curations (8) College Gam…" at bounding box center [762, 392] width 1524 height 784
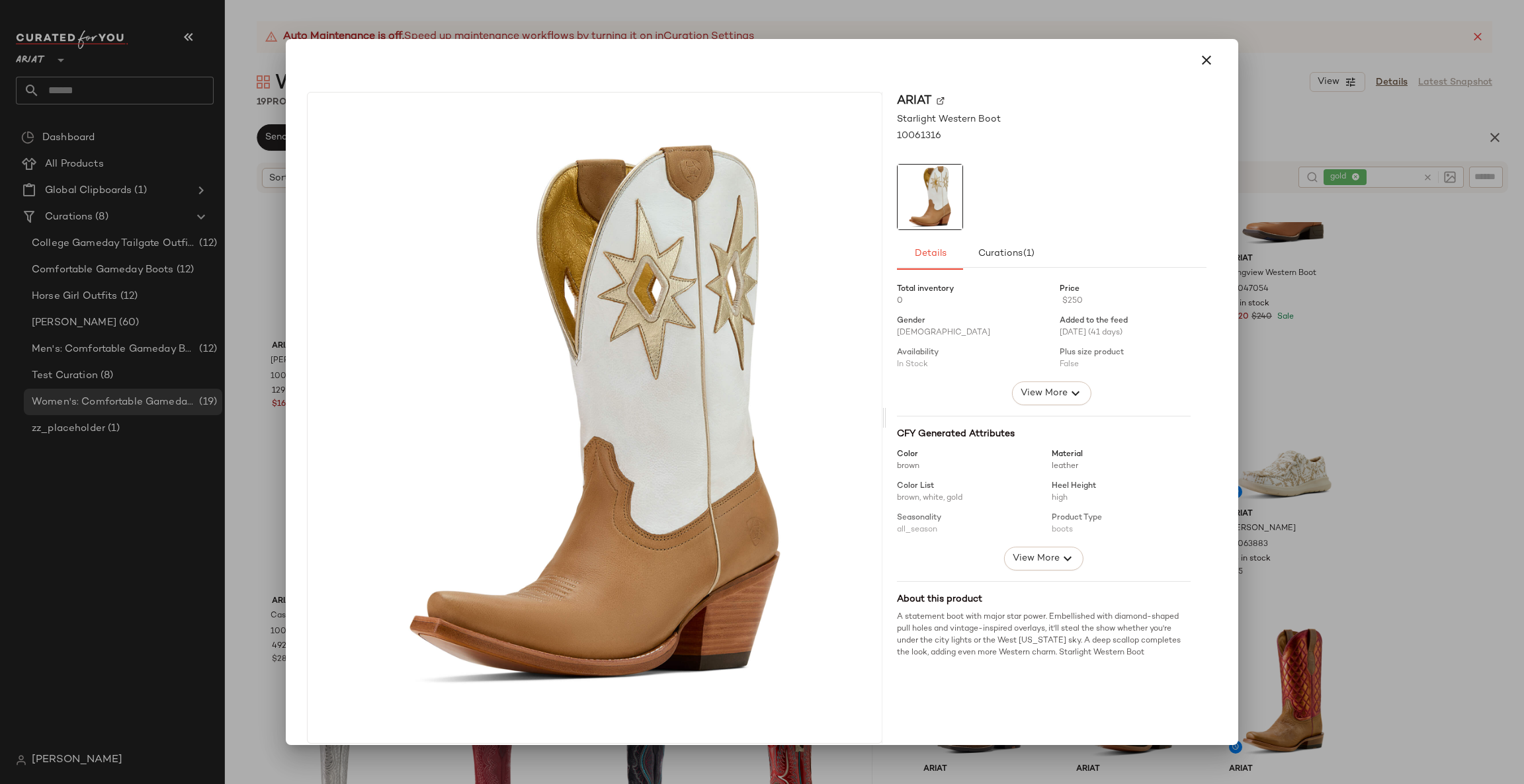
click at [1284, 285] on div at bounding box center [762, 392] width 1524 height 784
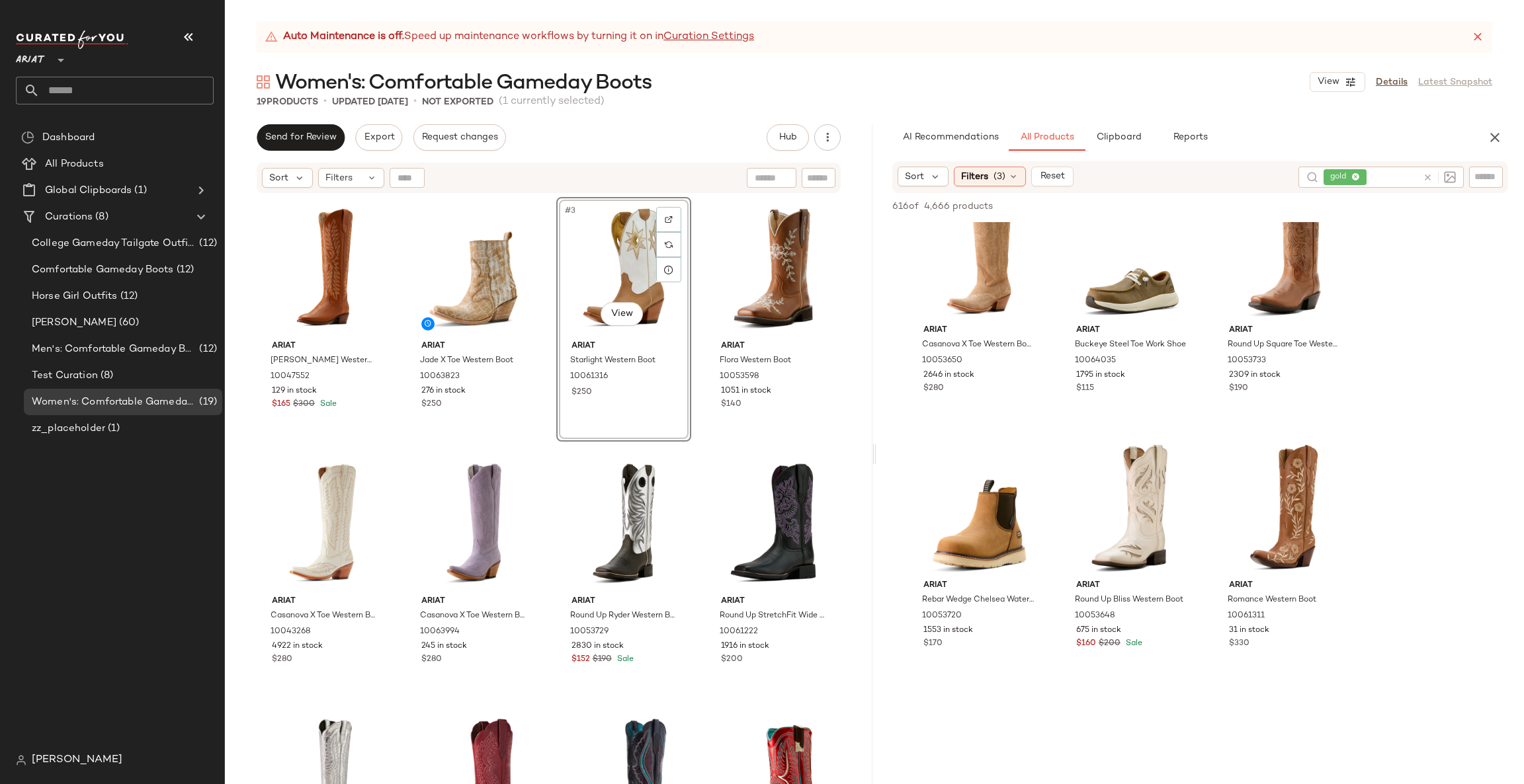
scroll to position [5551, 0]
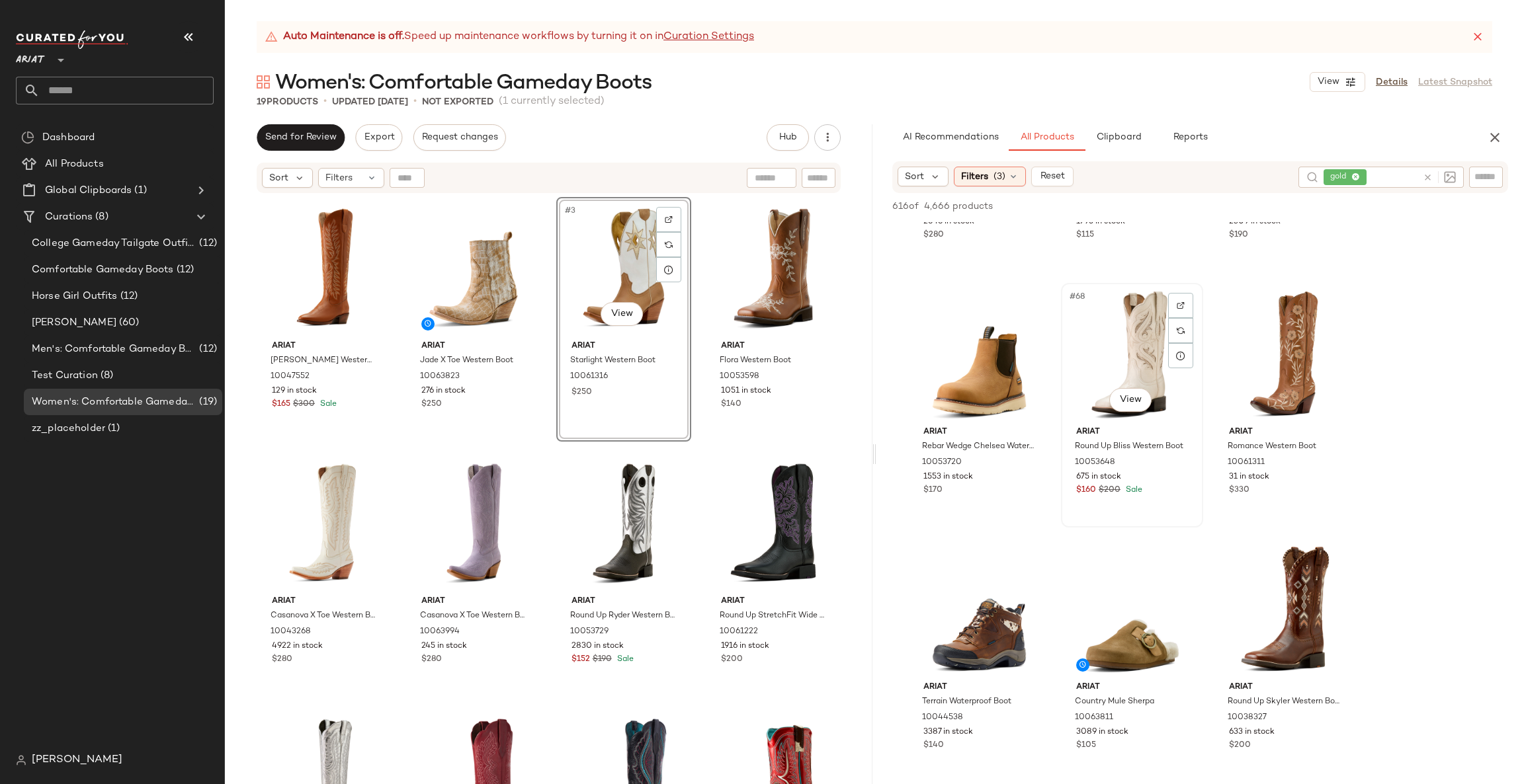
click at [1117, 416] on div "#68 View" at bounding box center [1132, 354] width 133 height 134
click at [1121, 416] on div "#68 View" at bounding box center [1132, 354] width 133 height 134
click at [1129, 406] on body "Ariat ** Dashboard All Products Global Clipboards (1) Curations (8) College Gam…" at bounding box center [762, 392] width 1524 height 784
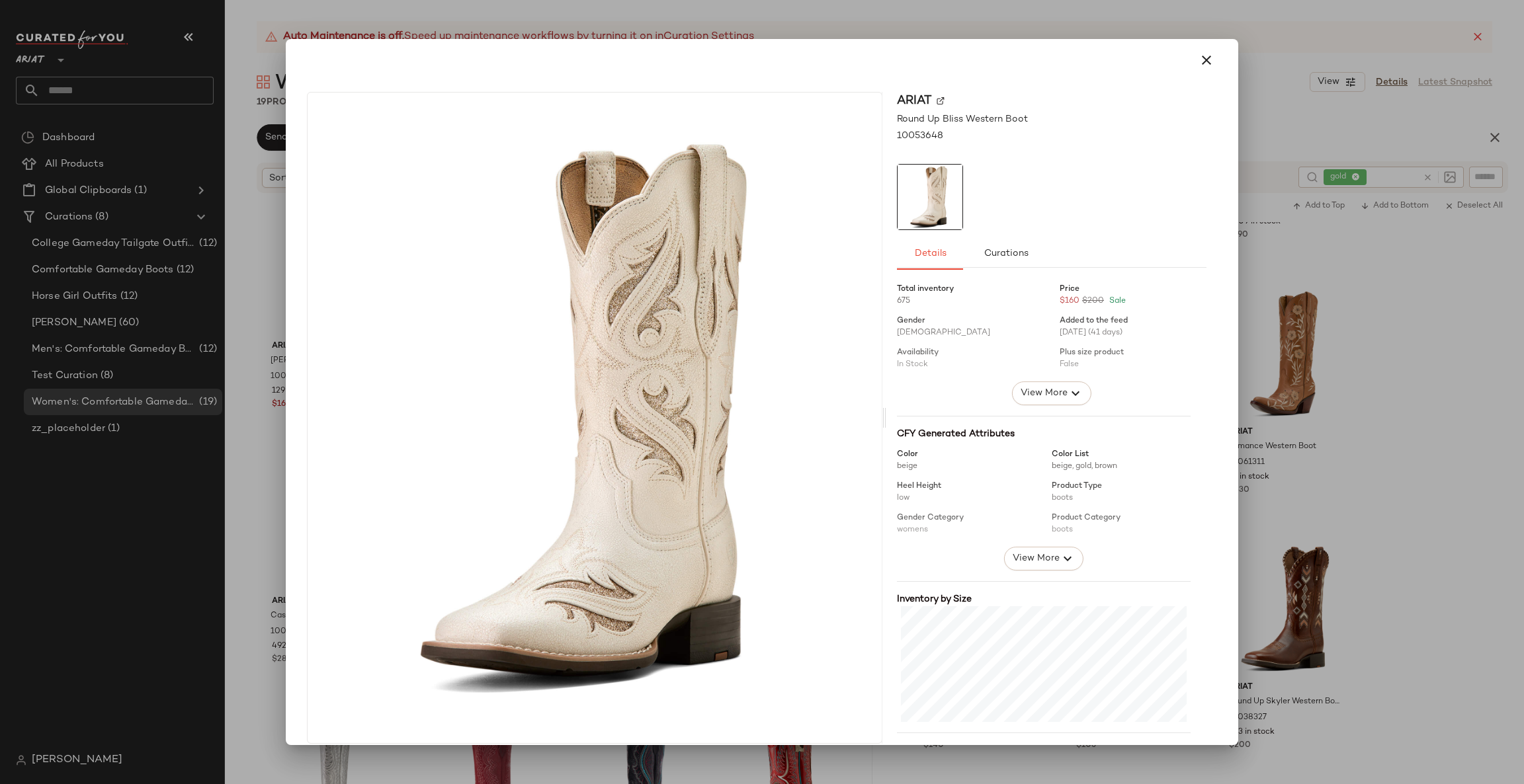
click at [1017, 535] on div at bounding box center [1044, 492] width 294 height 108
click at [1024, 551] on span "View More" at bounding box center [1035, 559] width 47 height 16
click at [1261, 434] on div at bounding box center [762, 392] width 1524 height 784
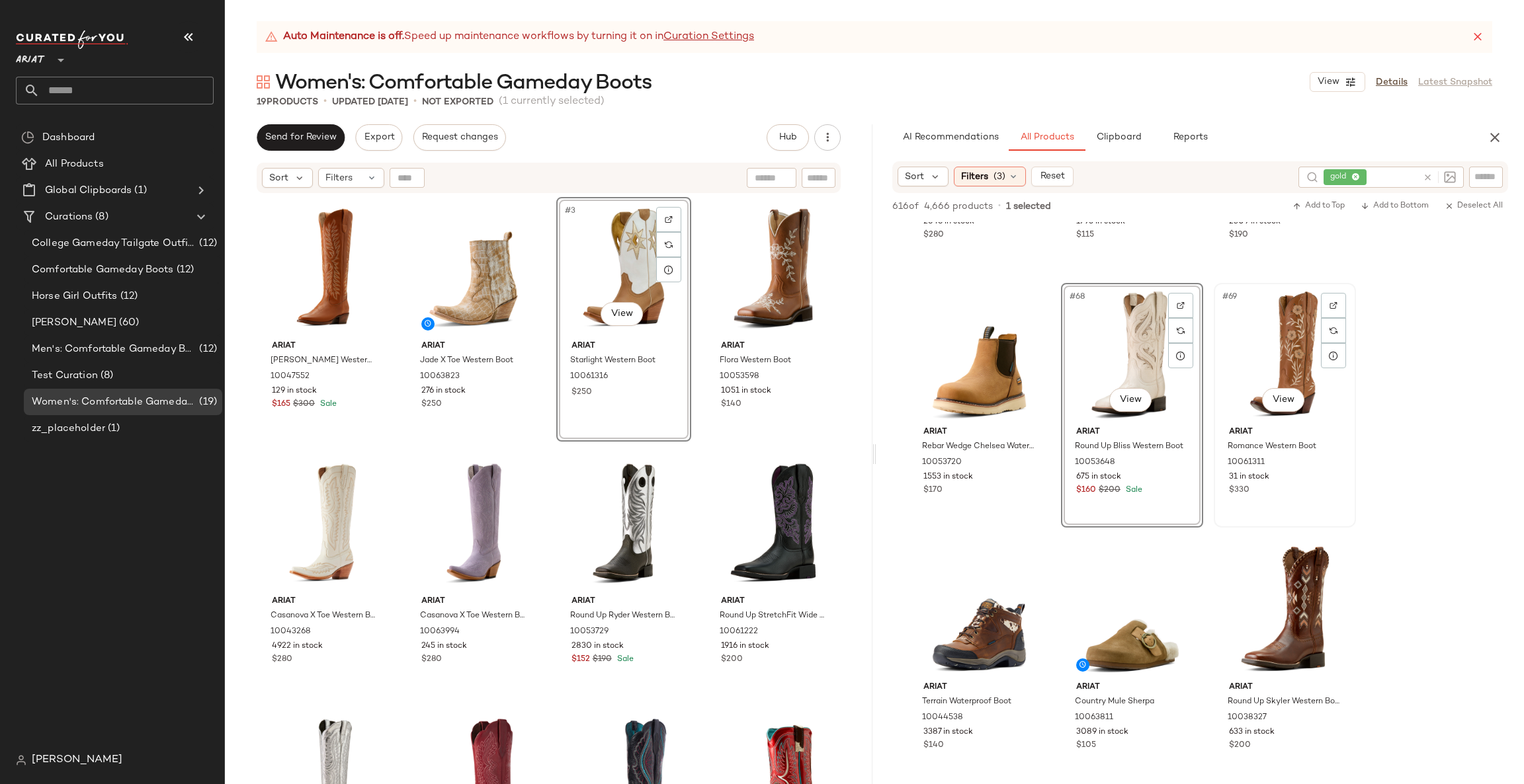
scroll to position [5750, 0]
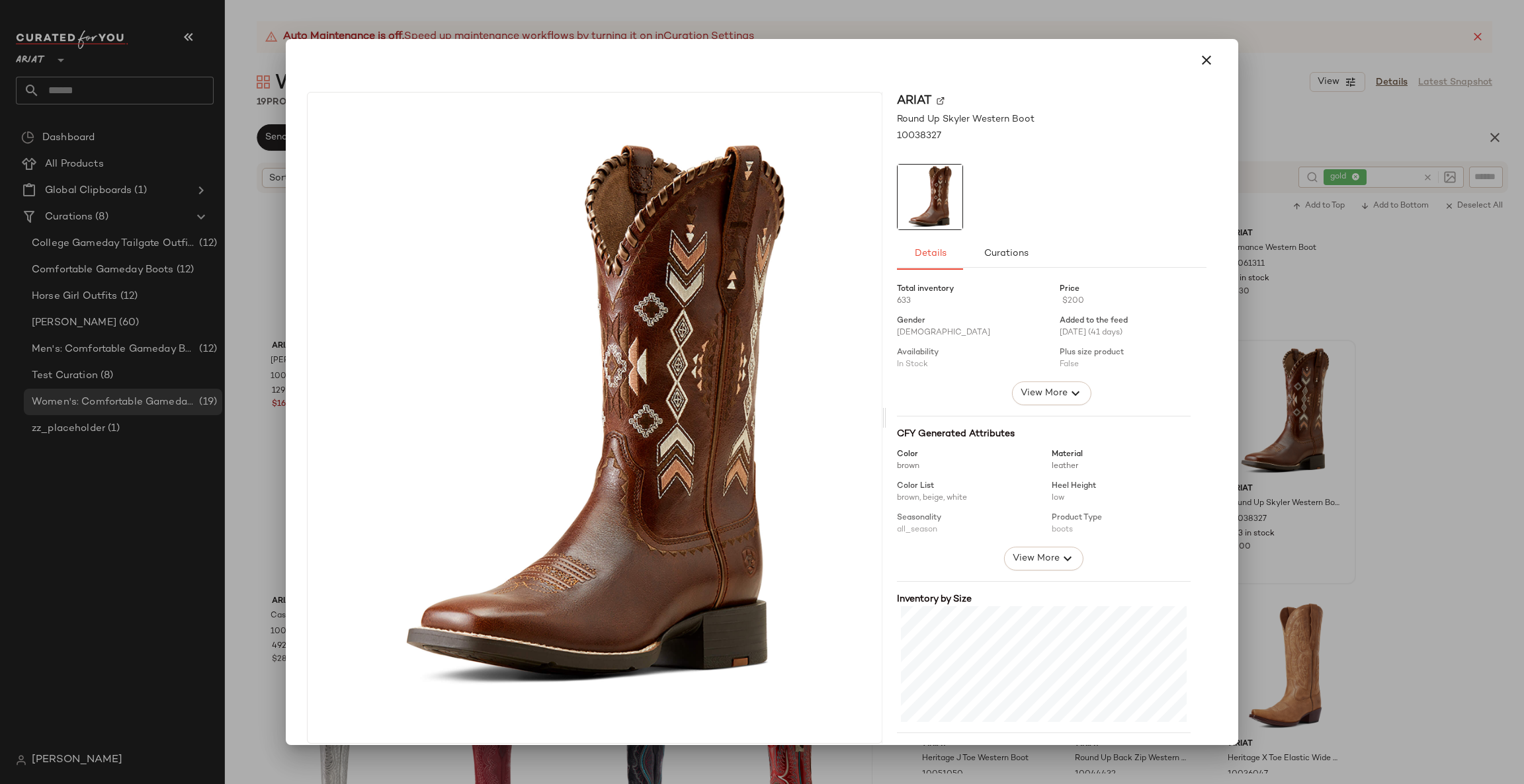
click at [1396, 408] on div at bounding box center [762, 392] width 1524 height 784
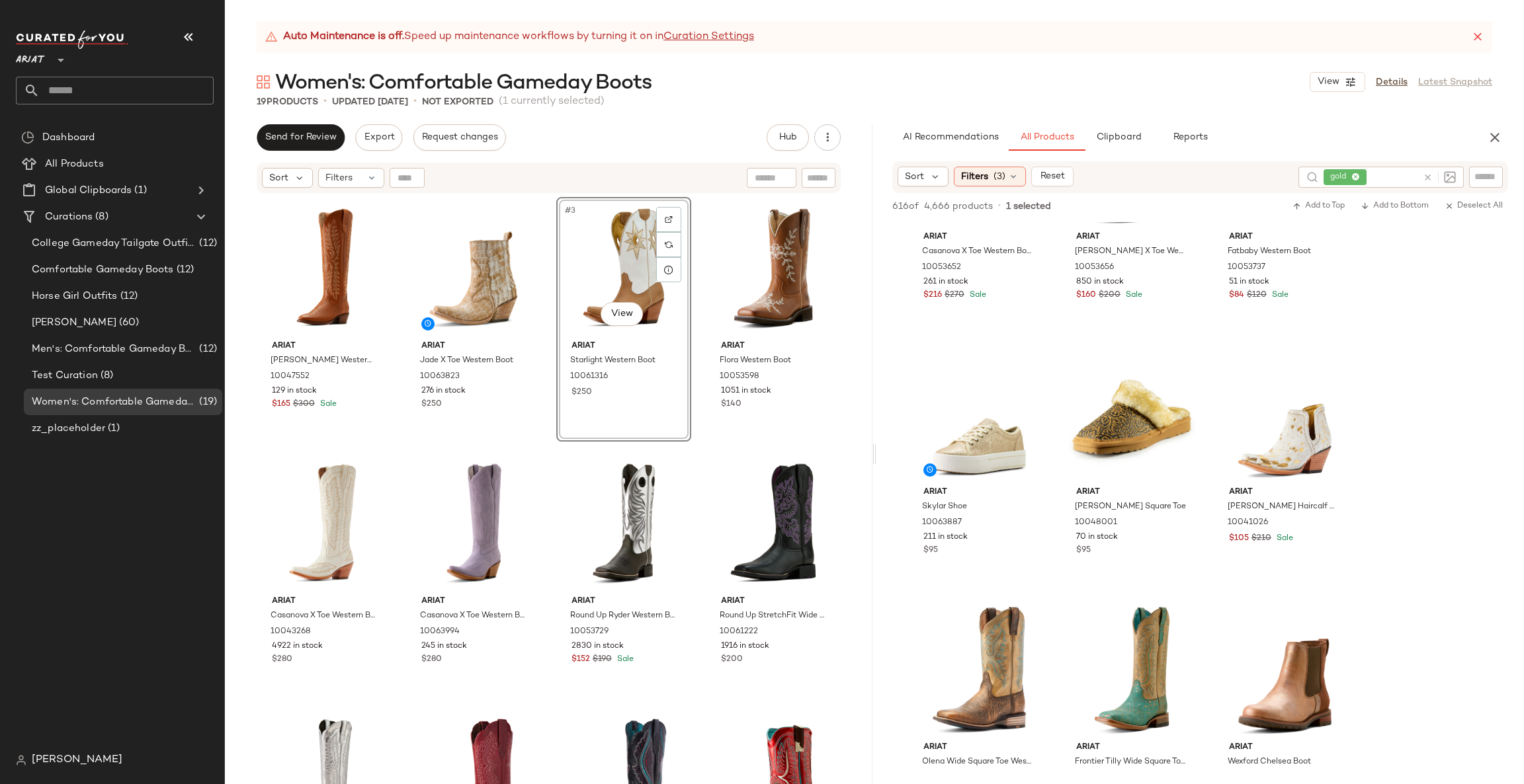
scroll to position [0, 0]
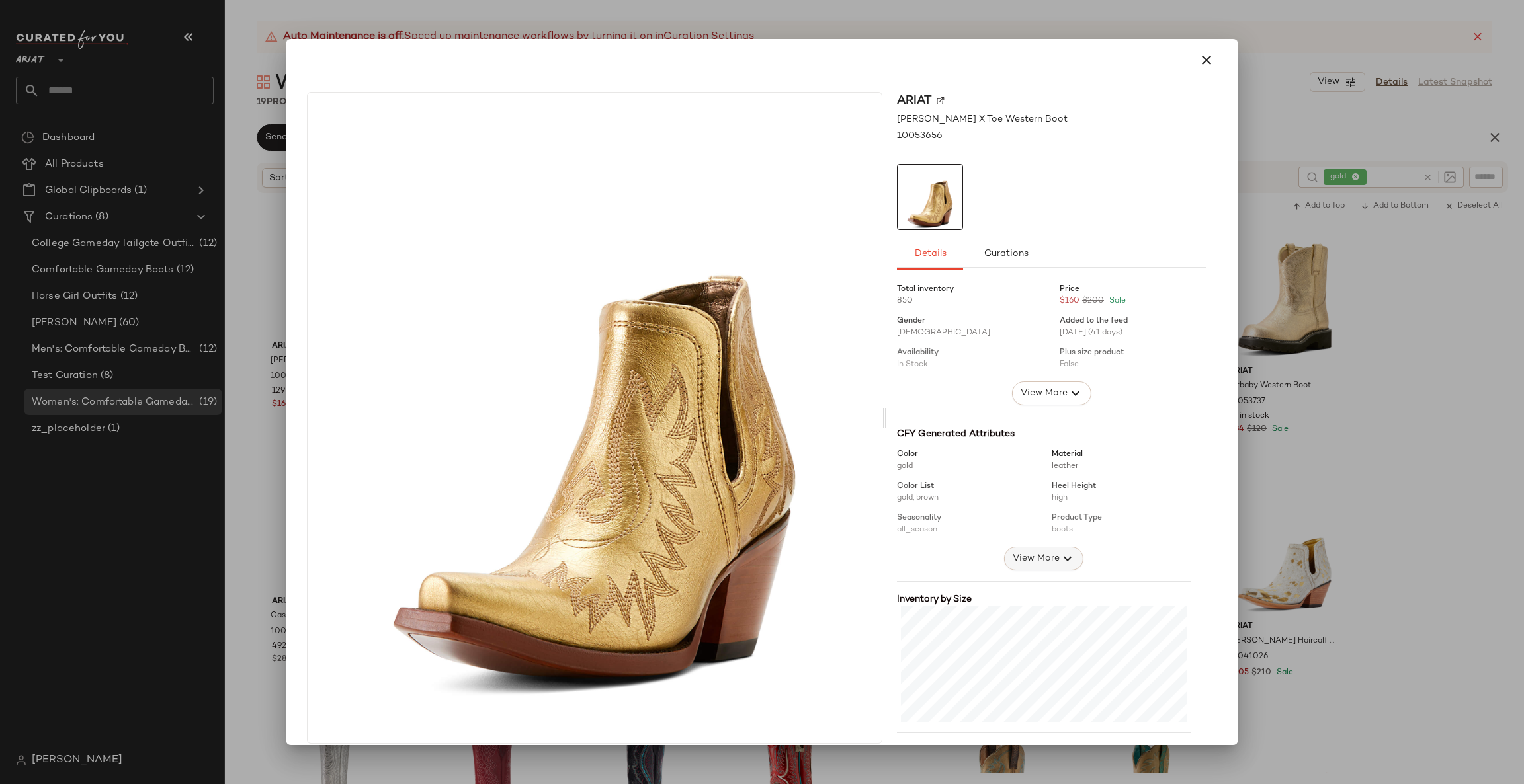
click at [1011, 555] on span "View More" at bounding box center [1035, 559] width 47 height 16
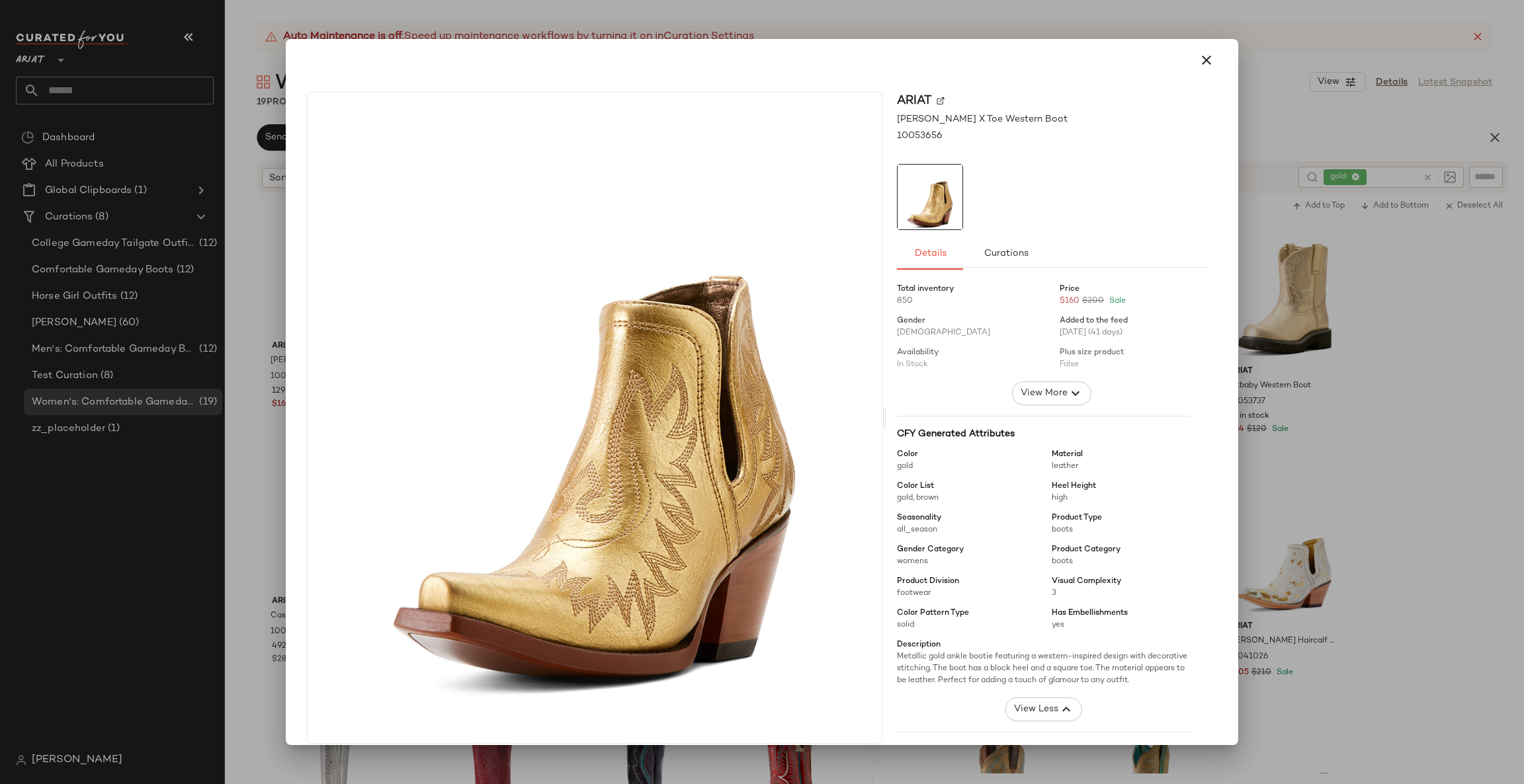
click at [1404, 389] on div at bounding box center [762, 392] width 1524 height 784
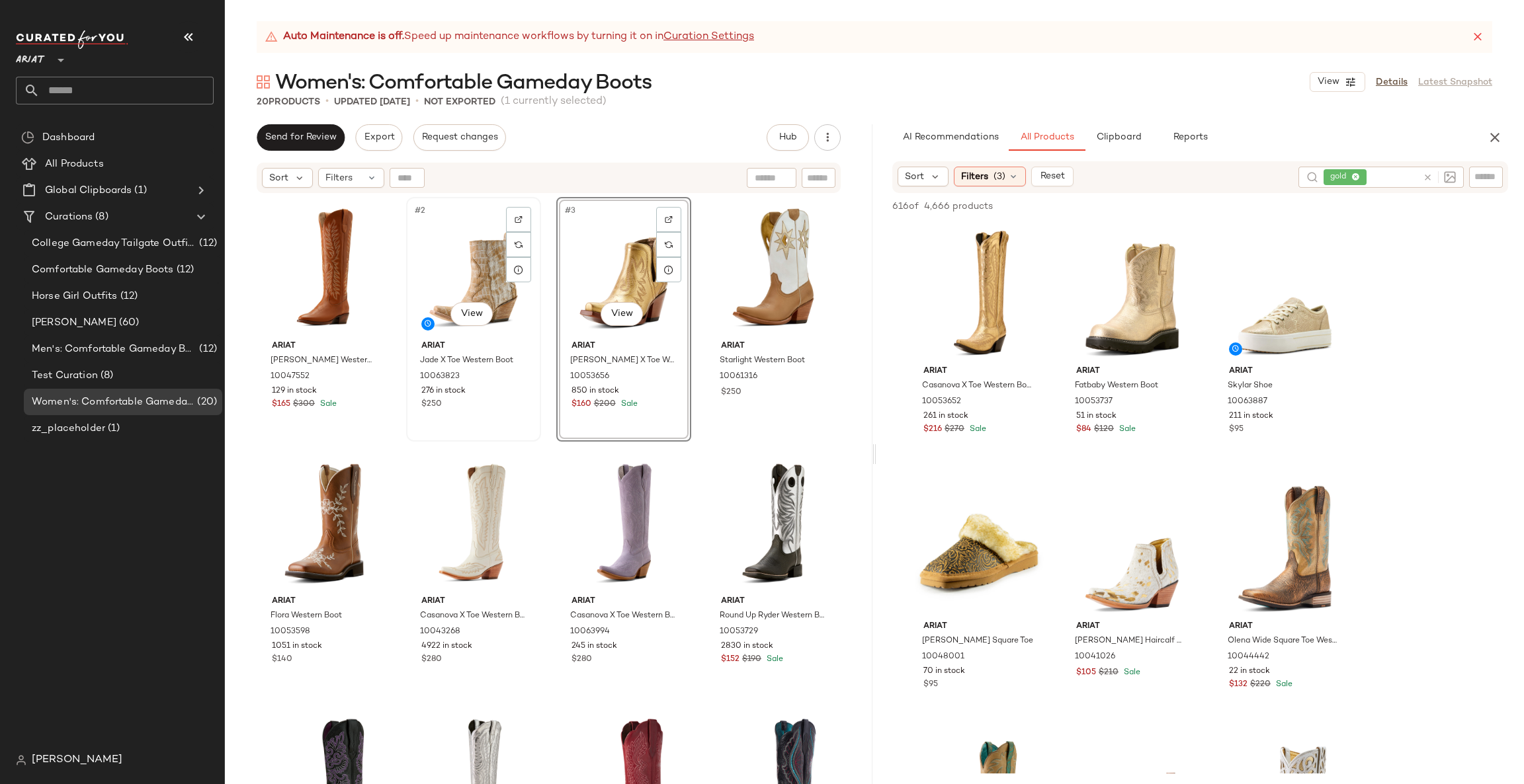
click at [468, 263] on div "#2 View" at bounding box center [473, 268] width 126 height 134
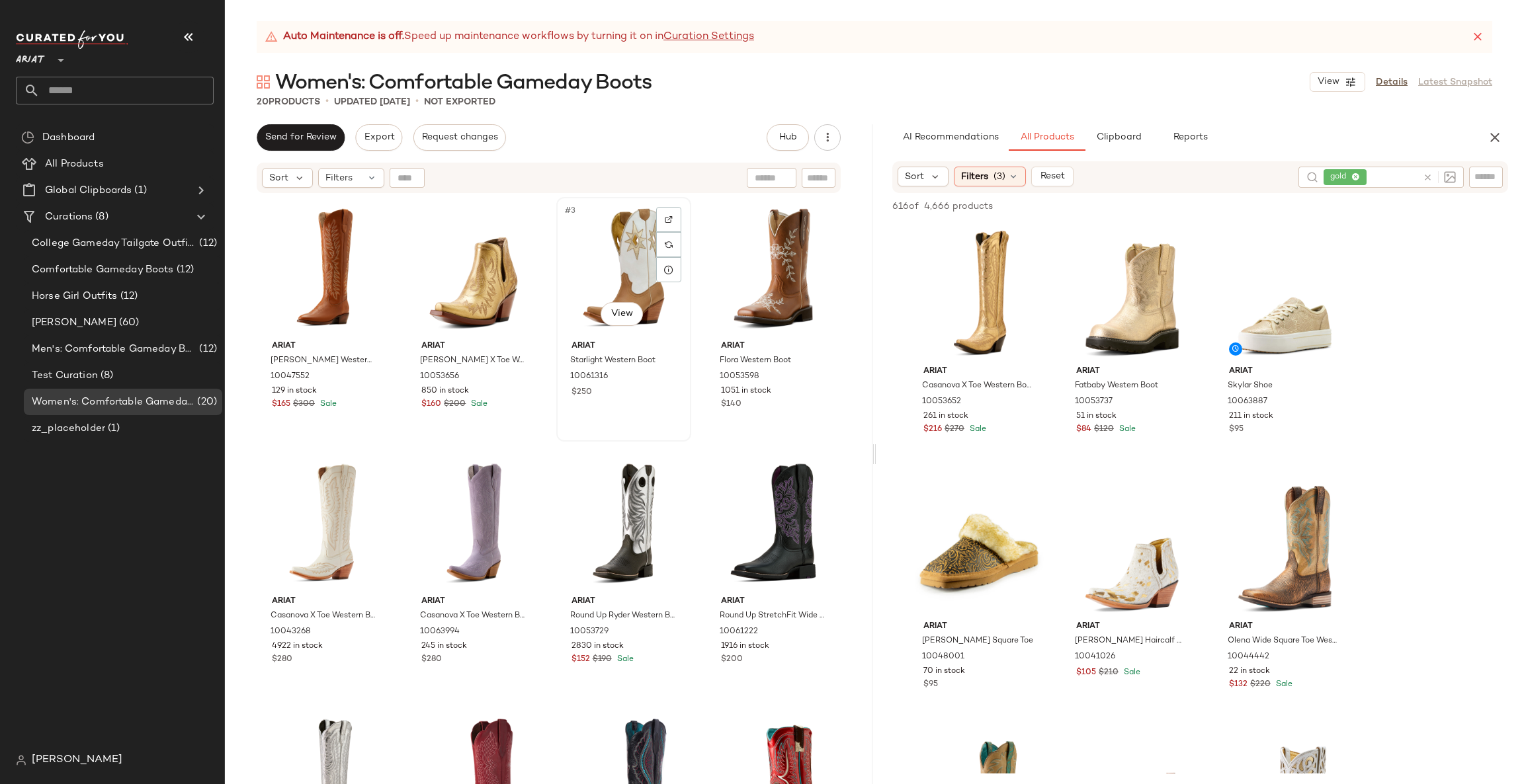
click at [613, 265] on div "#3 View" at bounding box center [623, 268] width 126 height 134
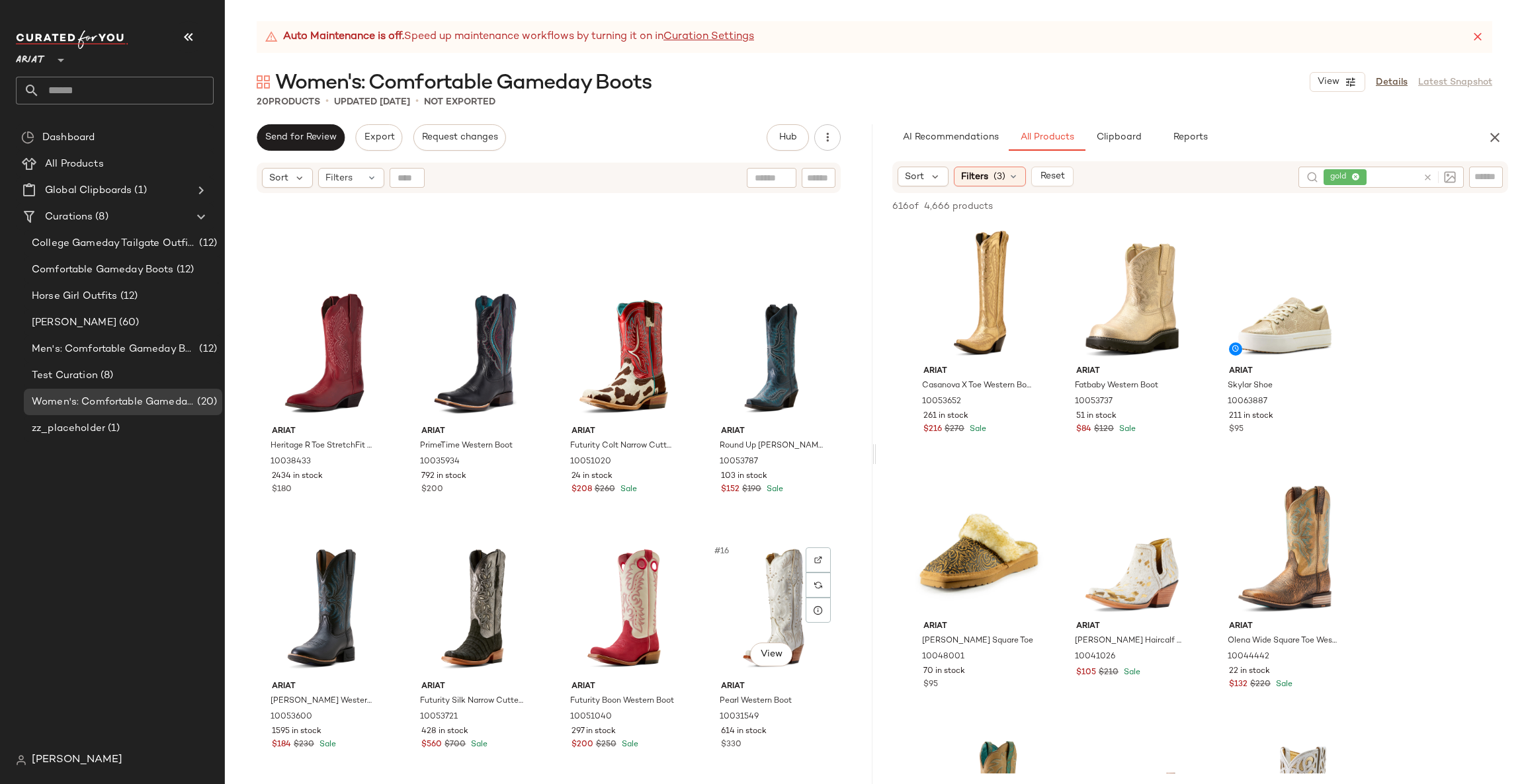
scroll to position [406, 0]
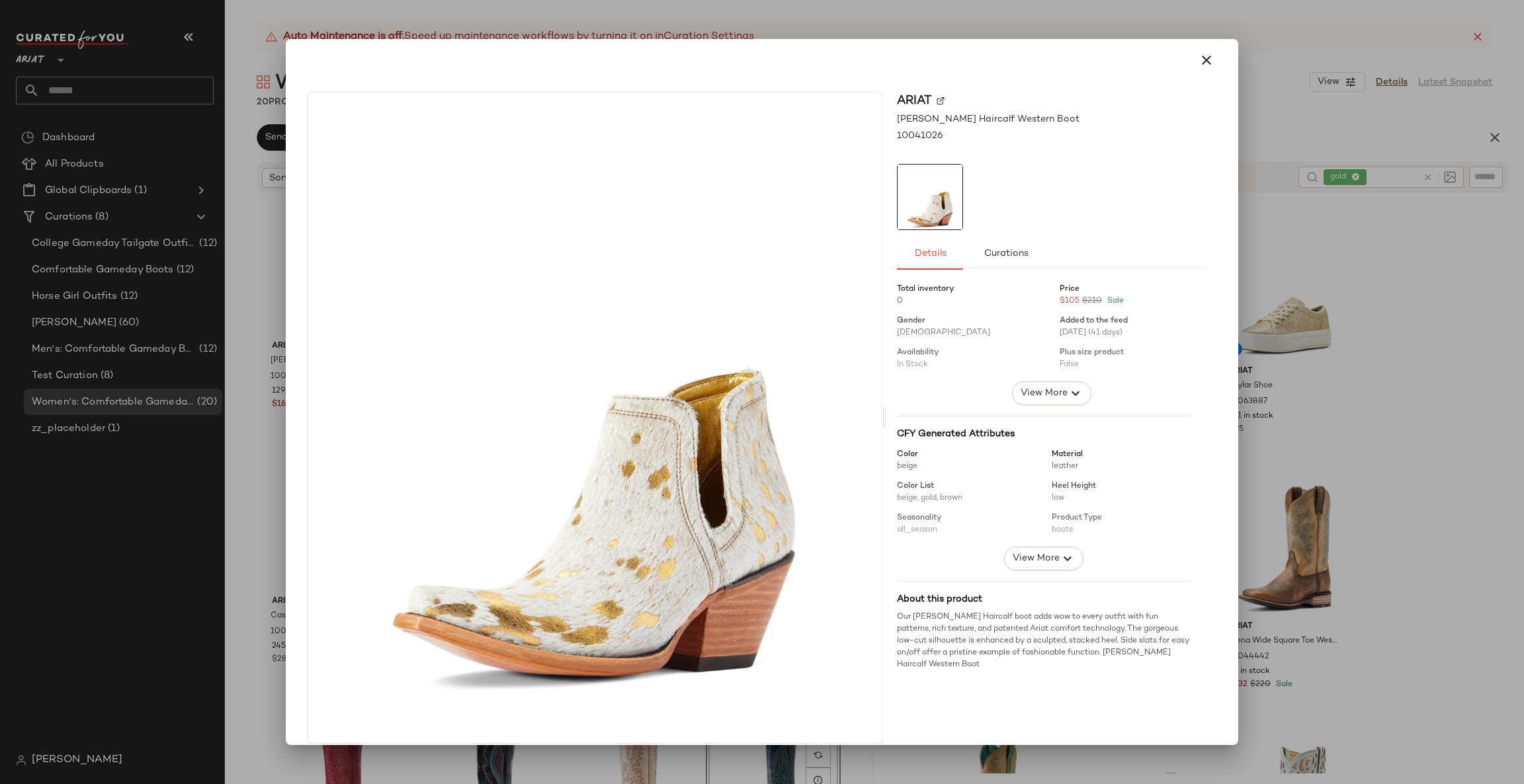
click at [1336, 467] on div at bounding box center [762, 392] width 1524 height 784
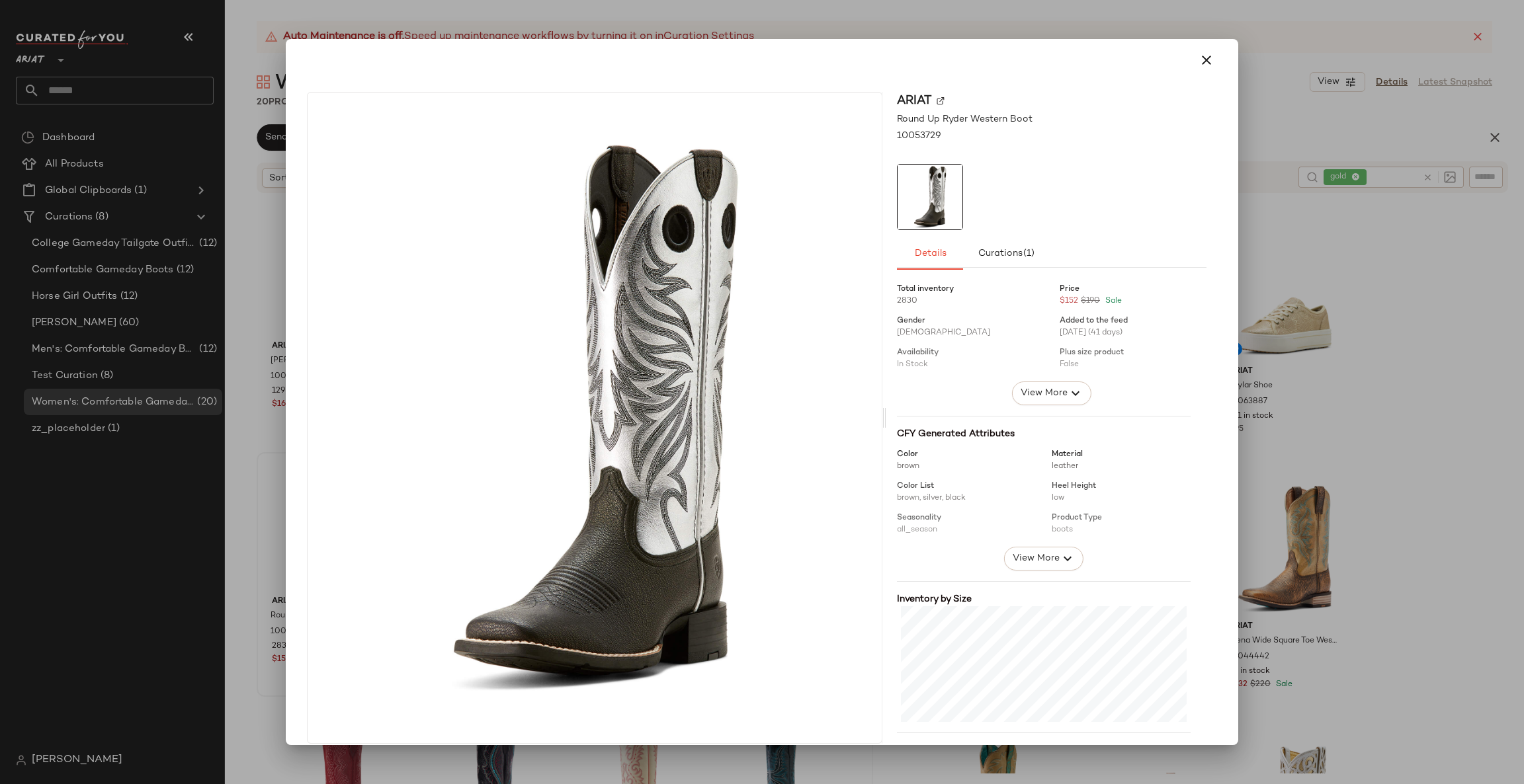
click at [247, 487] on div at bounding box center [762, 392] width 1524 height 784
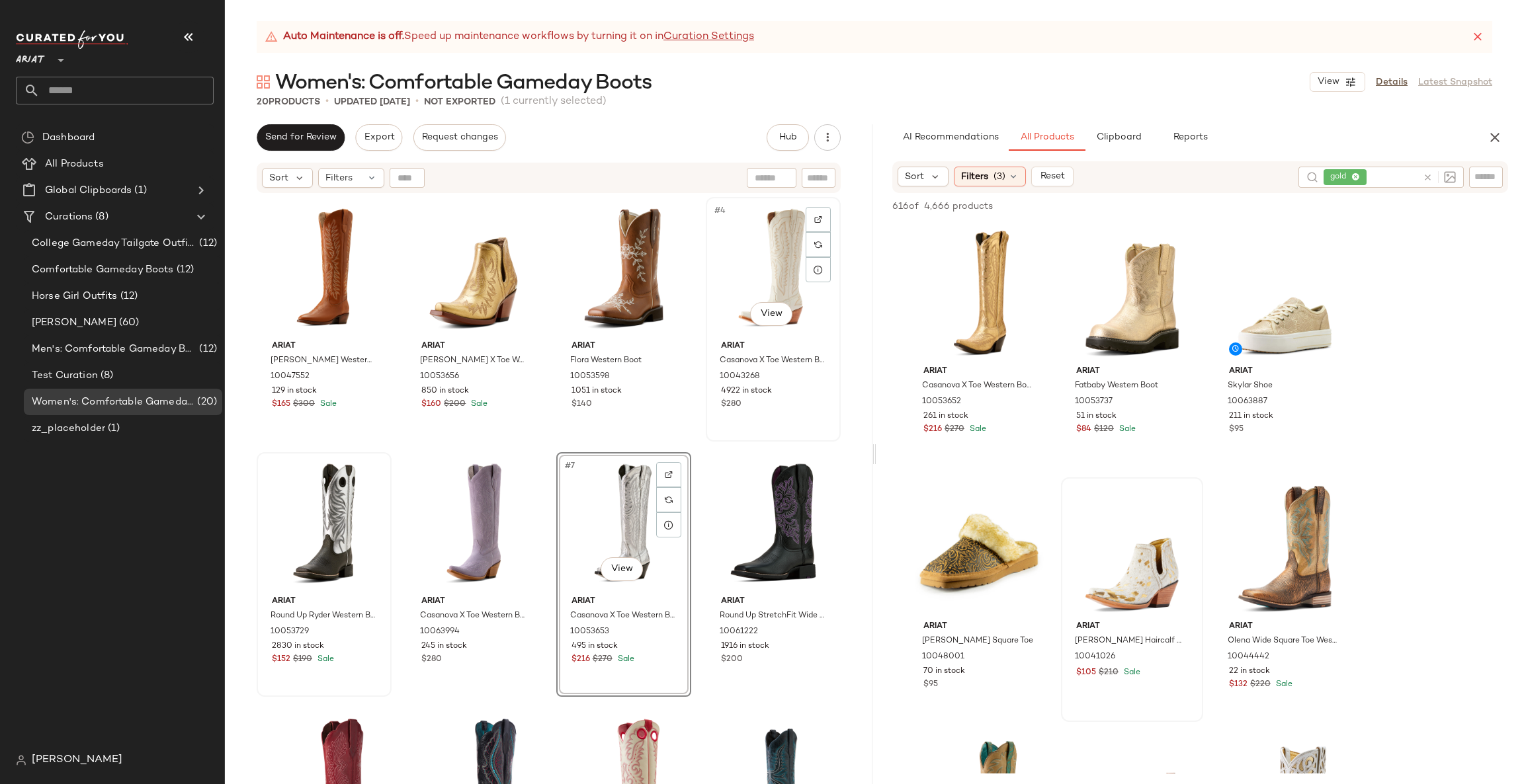
click at [732, 434] on div "#4 View Ariat Casanova X Toe Western Boot 10043268 4922 in stock $280" at bounding box center [772, 319] width 132 height 242
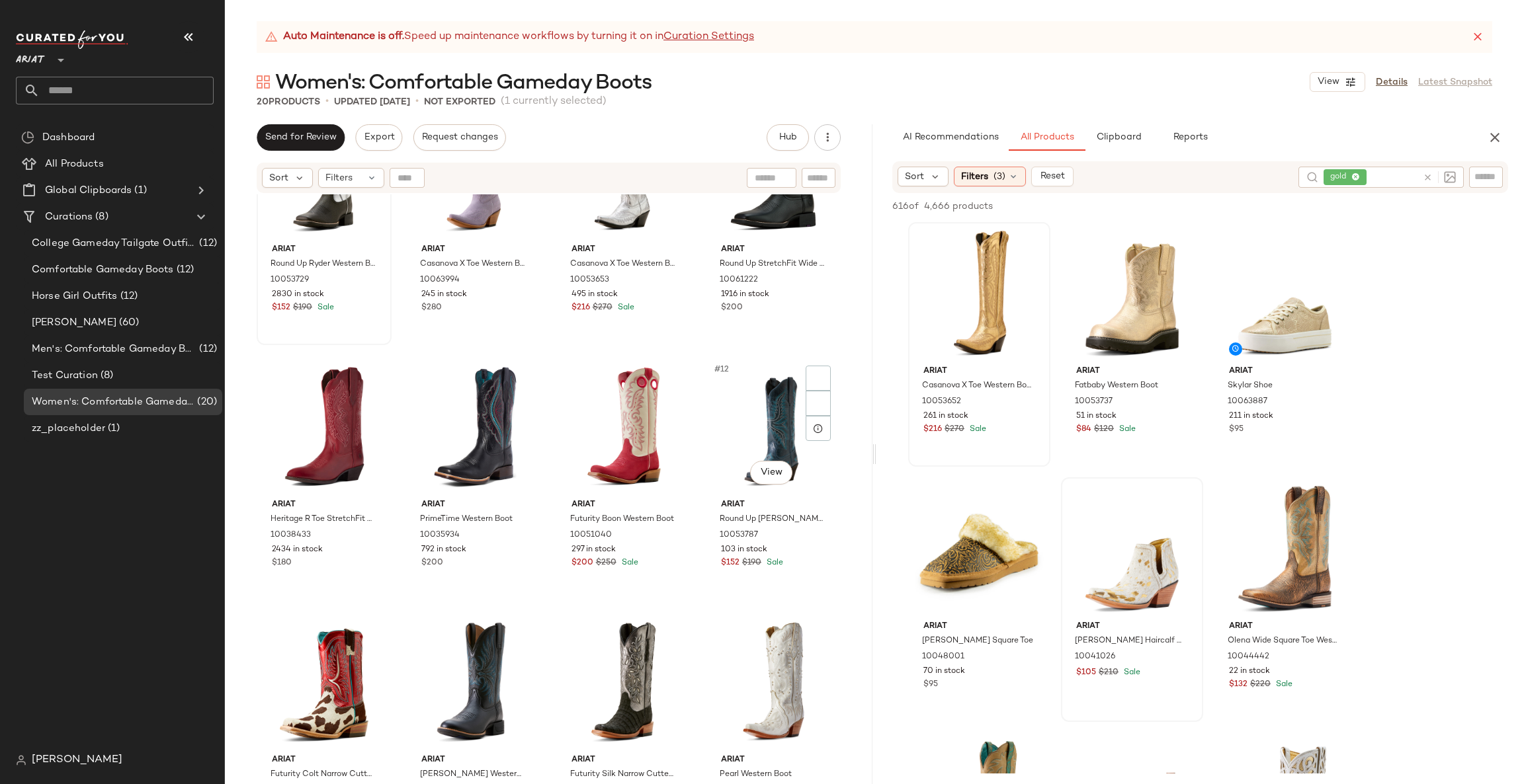
scroll to position [604, 0]
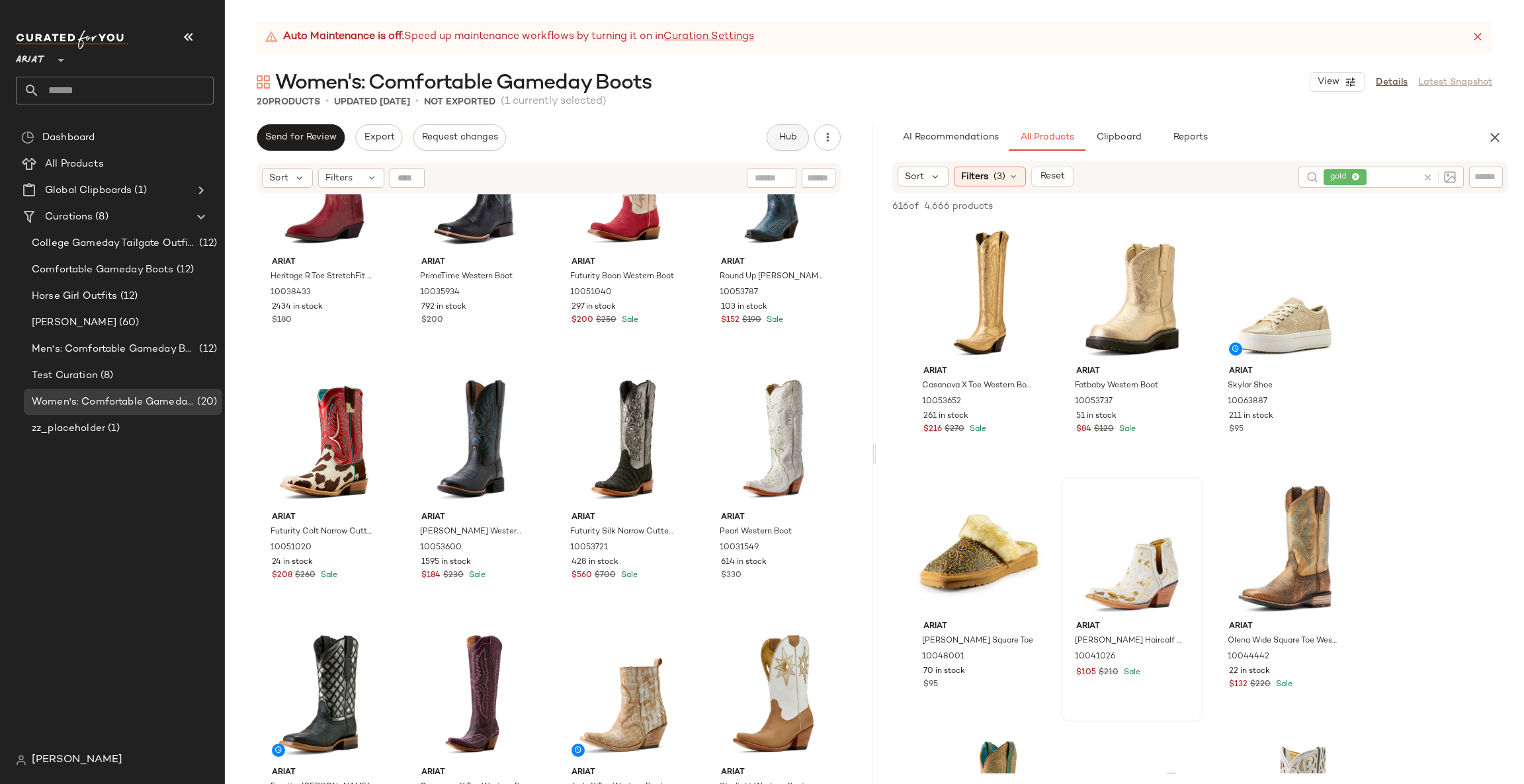
click at [789, 135] on span "Hub" at bounding box center [787, 137] width 18 height 10
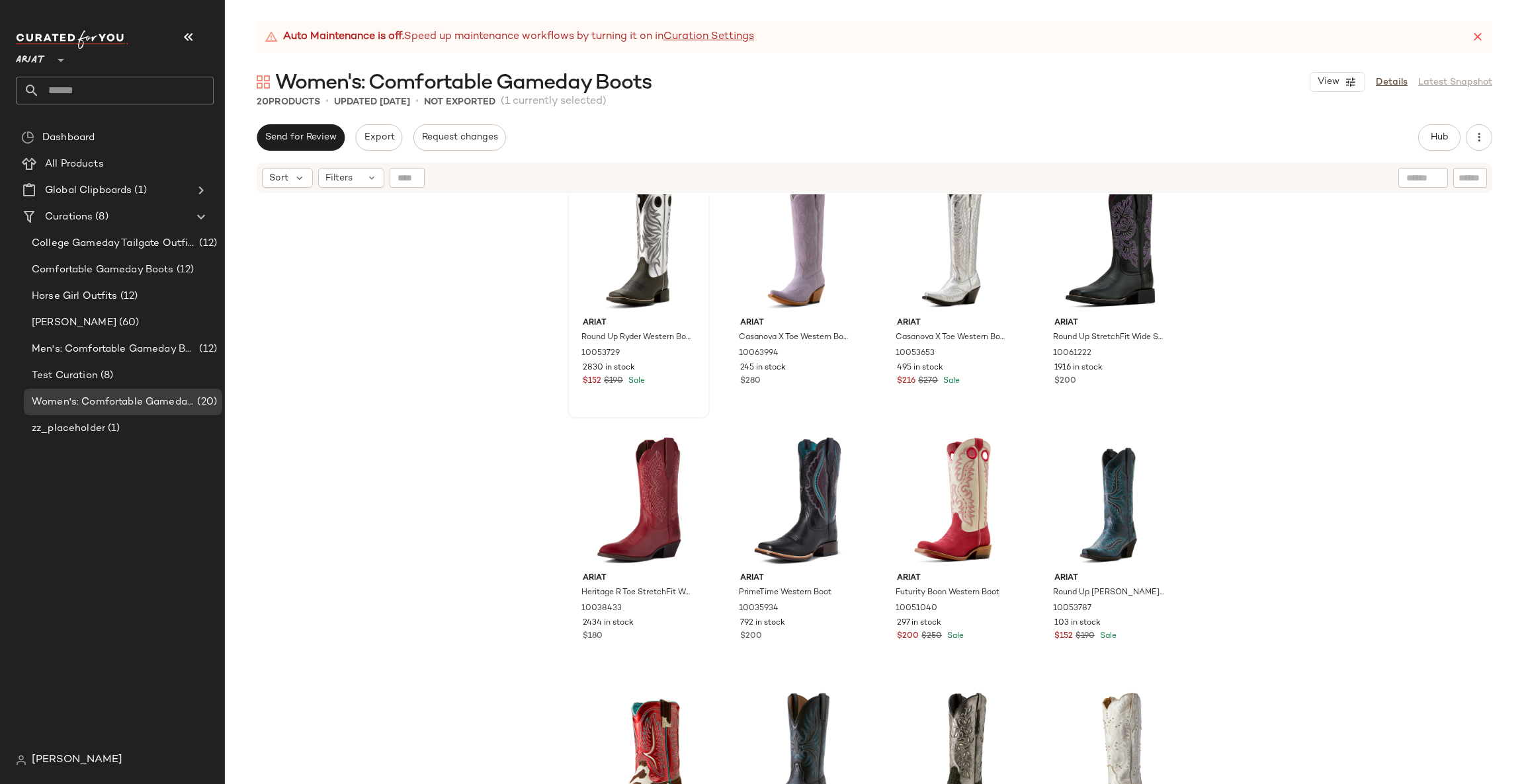
scroll to position [0, 0]
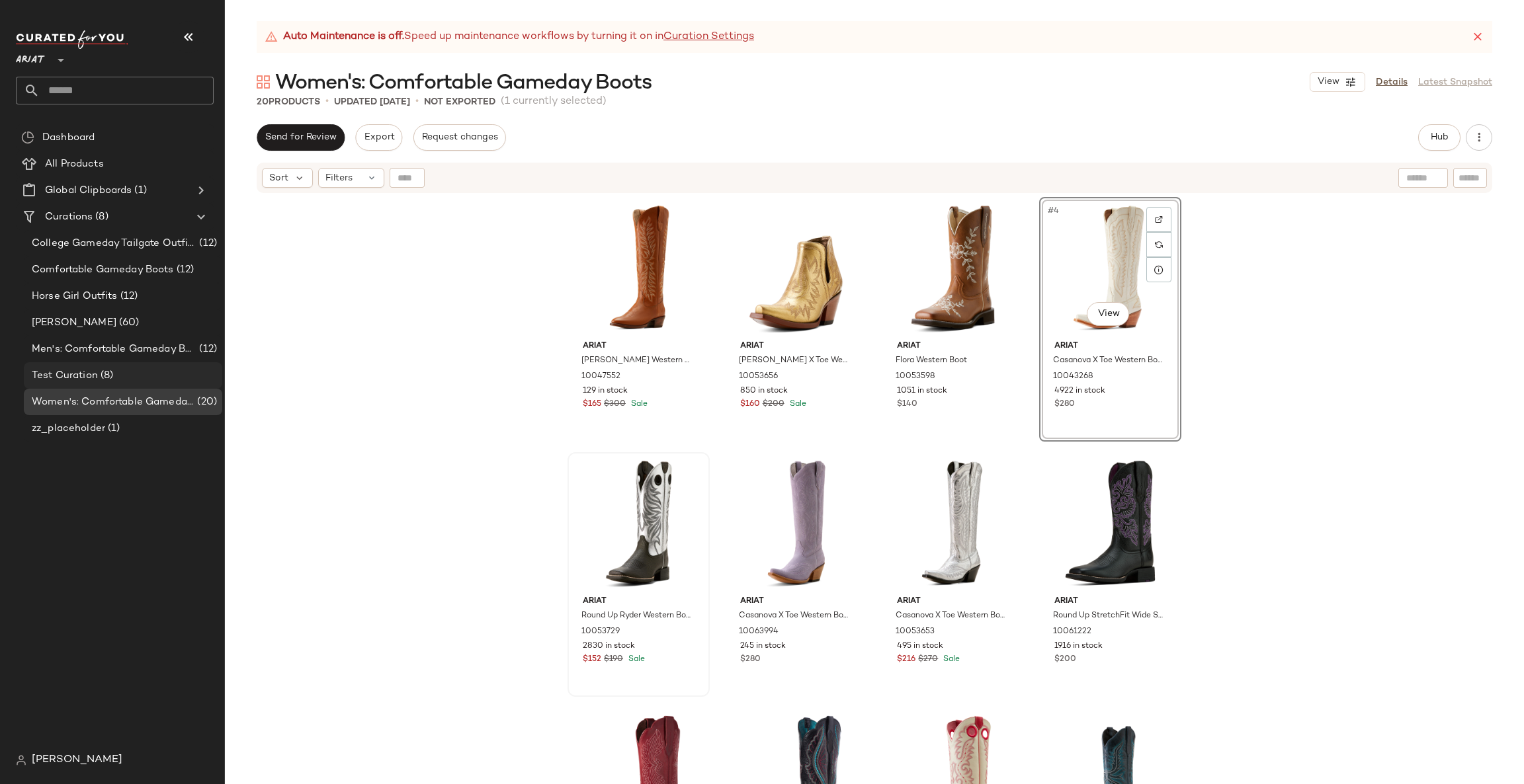
click at [160, 371] on div "Test Curation (8)" at bounding box center [123, 375] width 189 height 15
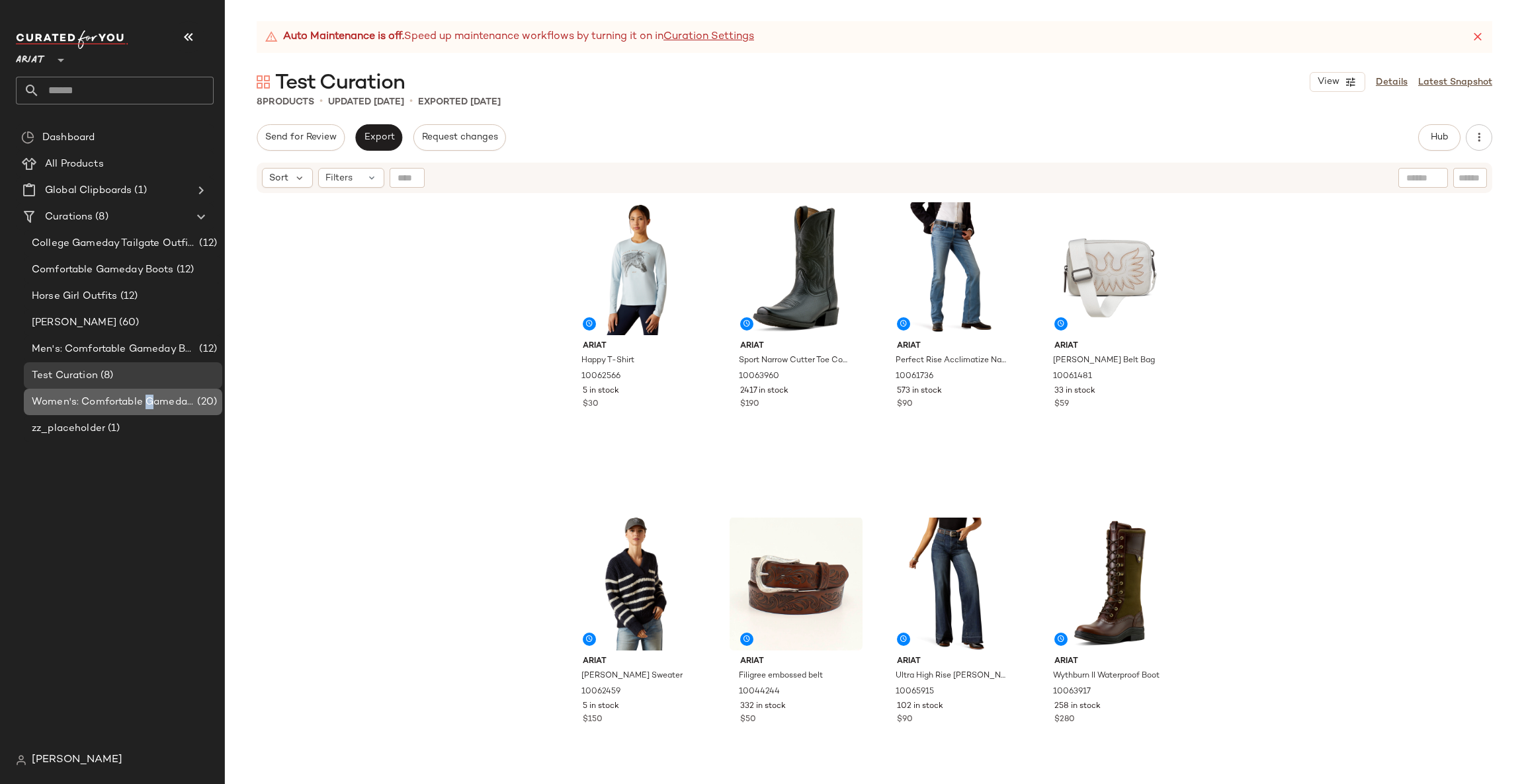
click at [149, 405] on span "Women's: Comfortable Gameday Boots" at bounding box center [113, 402] width 163 height 15
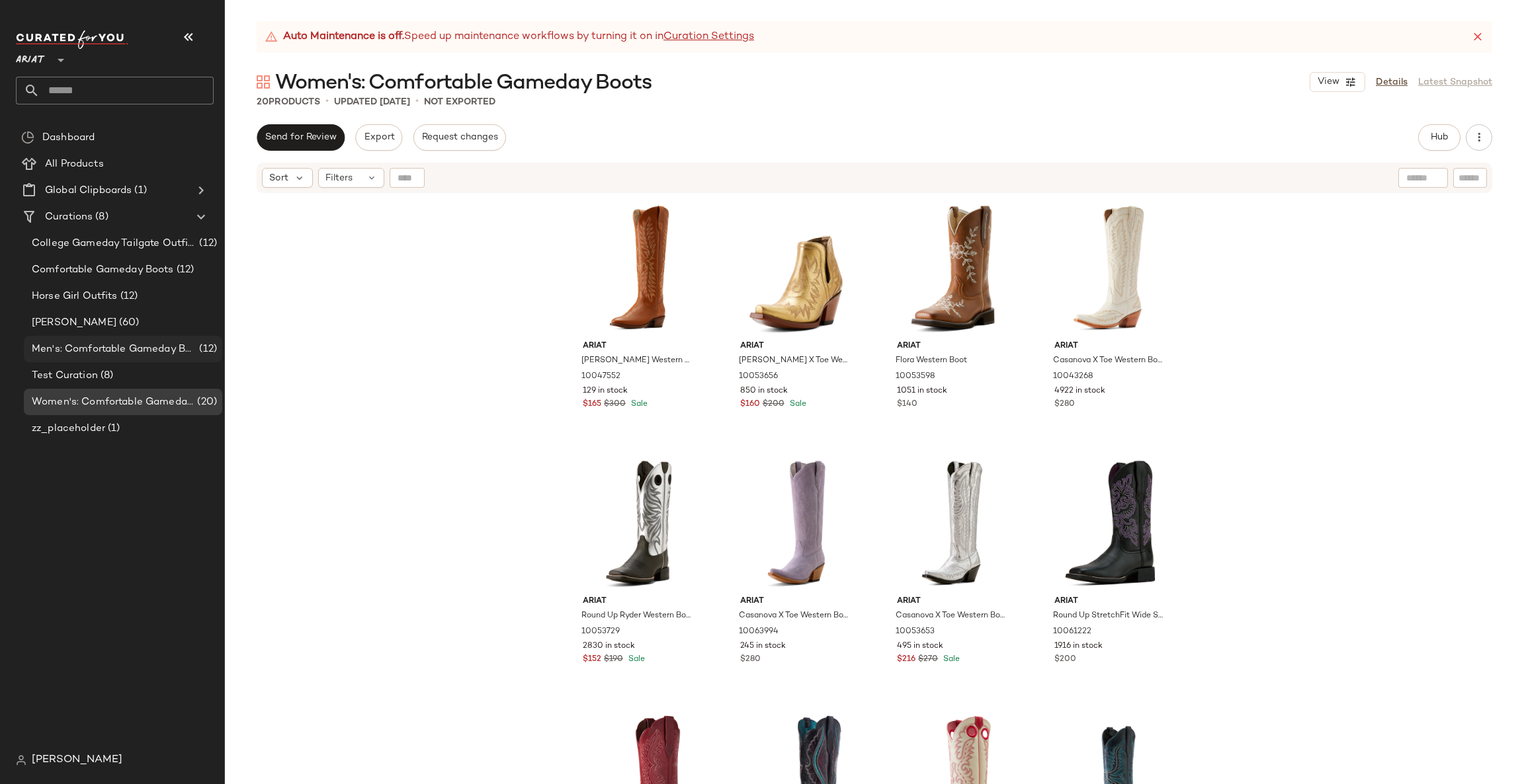
click at [168, 356] on span "Men's: Comfortable Gameday Boots" at bounding box center [114, 349] width 164 height 15
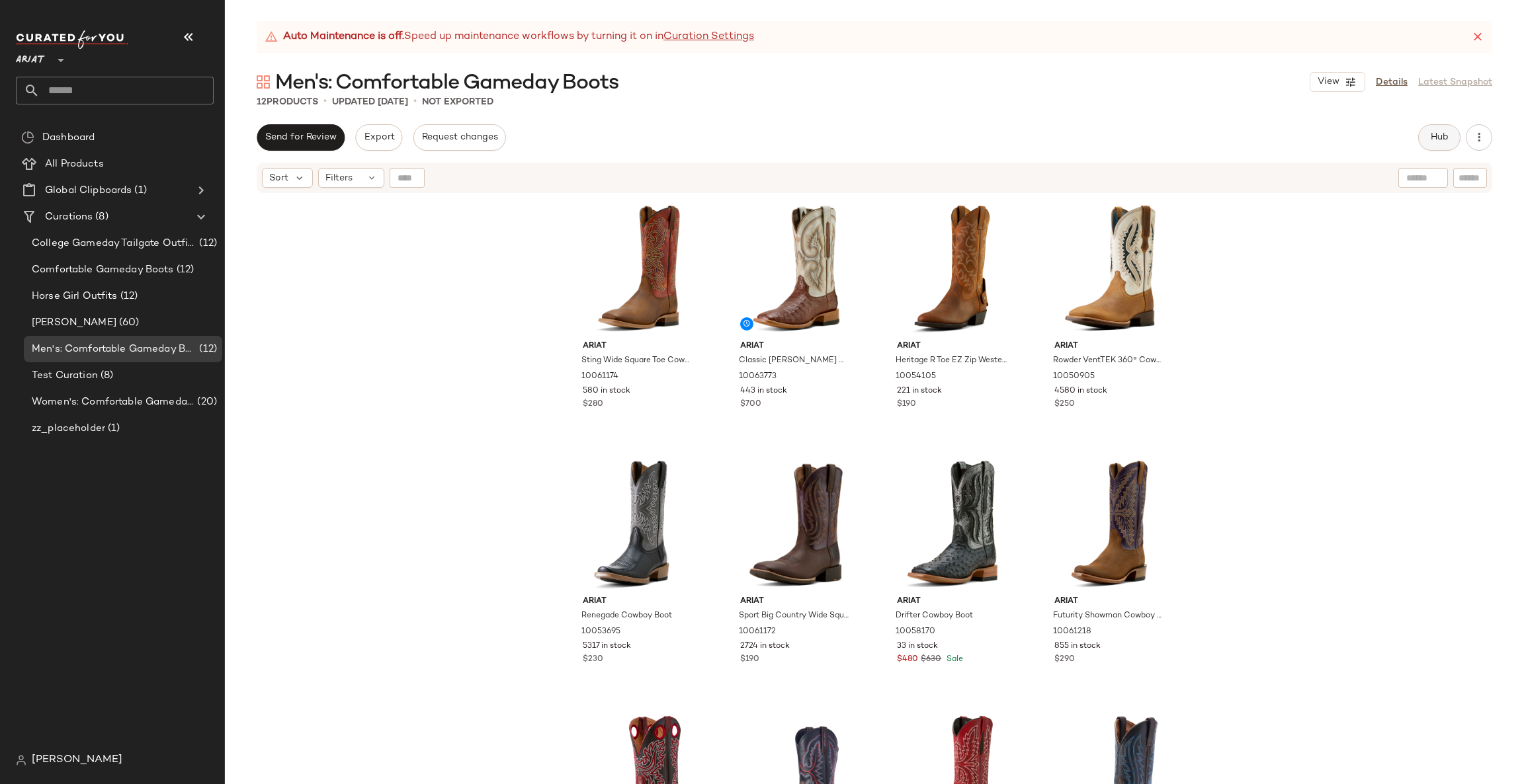
click at [1422, 131] on button "Hub" at bounding box center [1439, 137] width 43 height 26
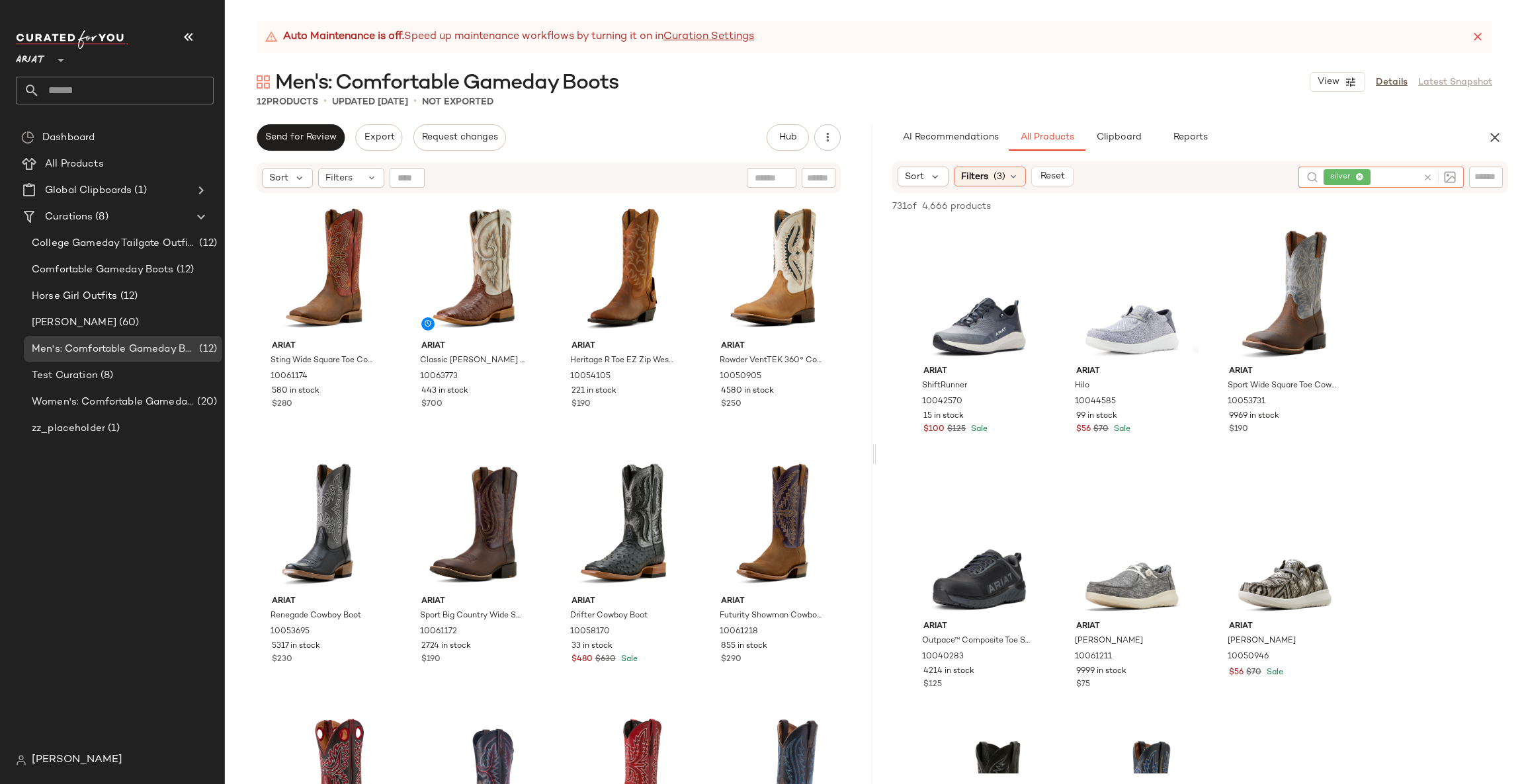
click at [1431, 175] on icon at bounding box center [1427, 177] width 10 height 10
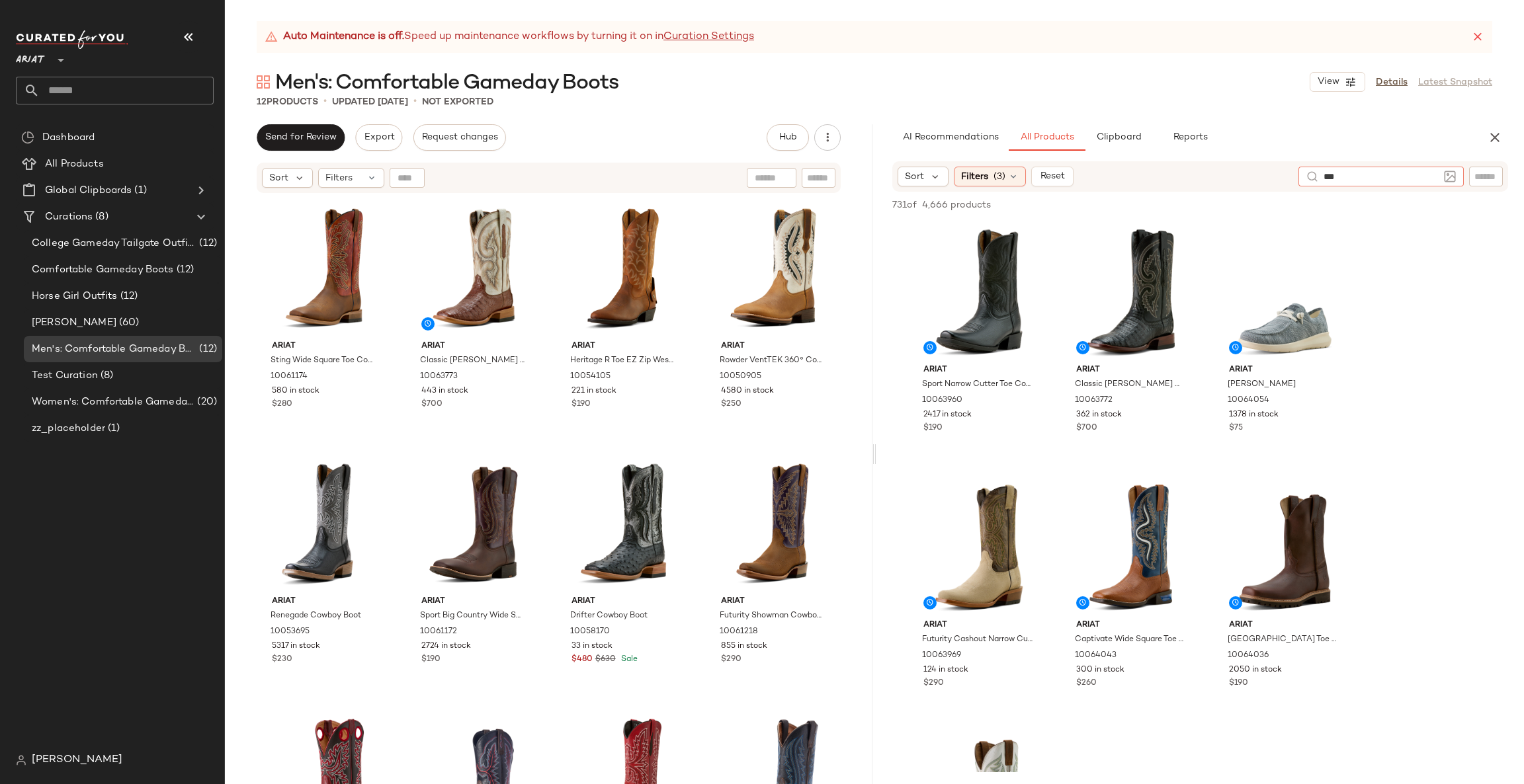
type input "****"
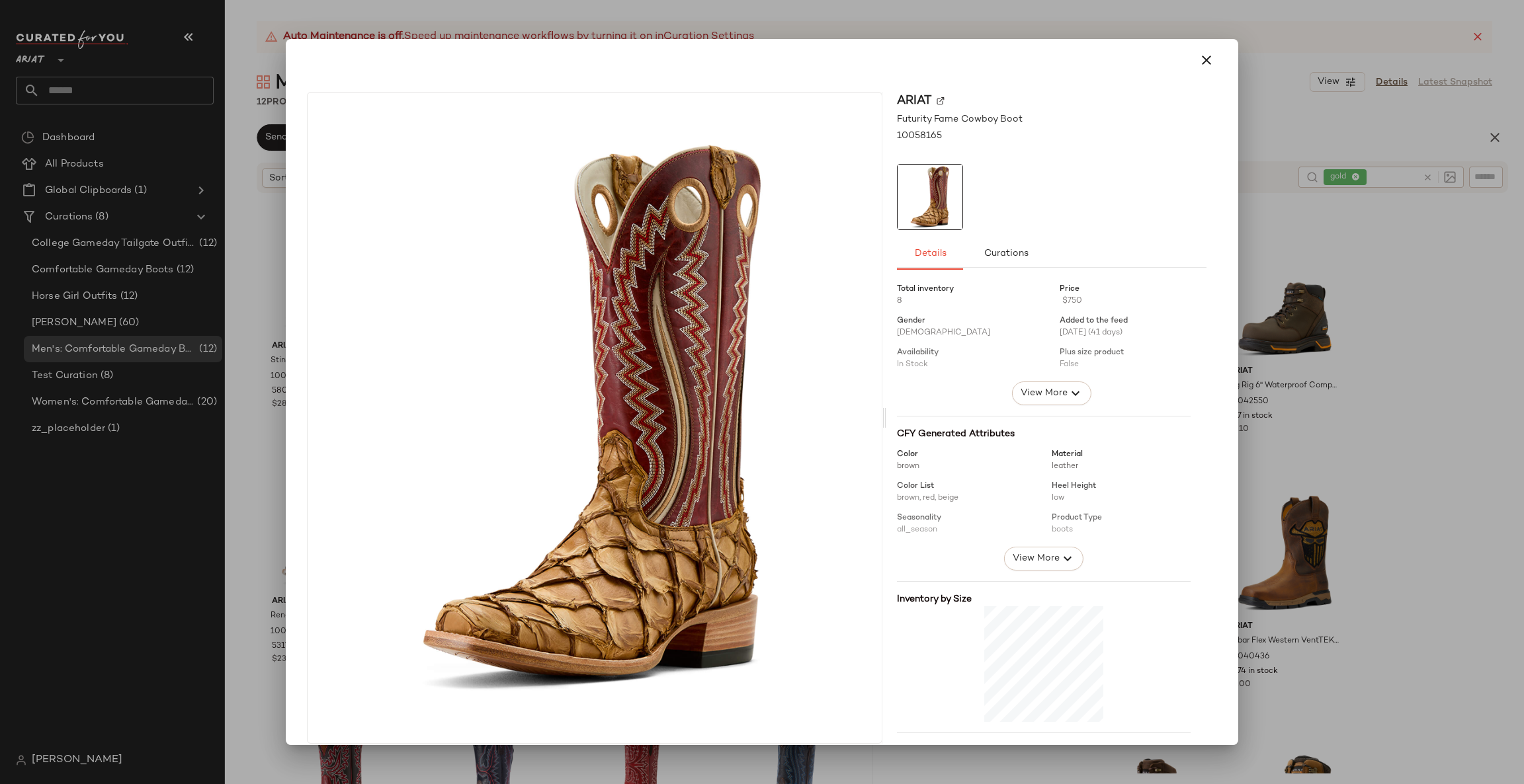
click at [1331, 356] on div at bounding box center [762, 392] width 1524 height 784
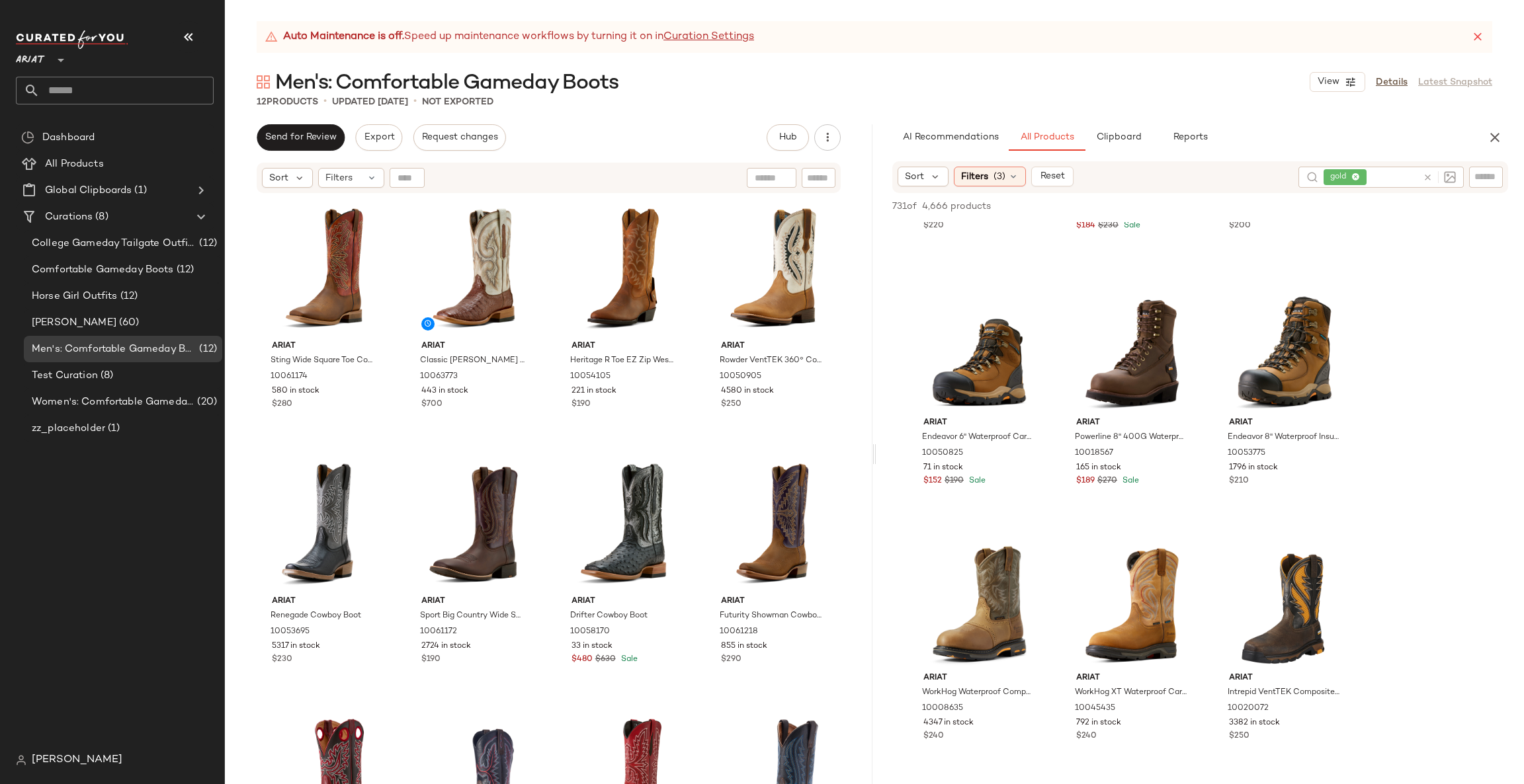
scroll to position [793, 0]
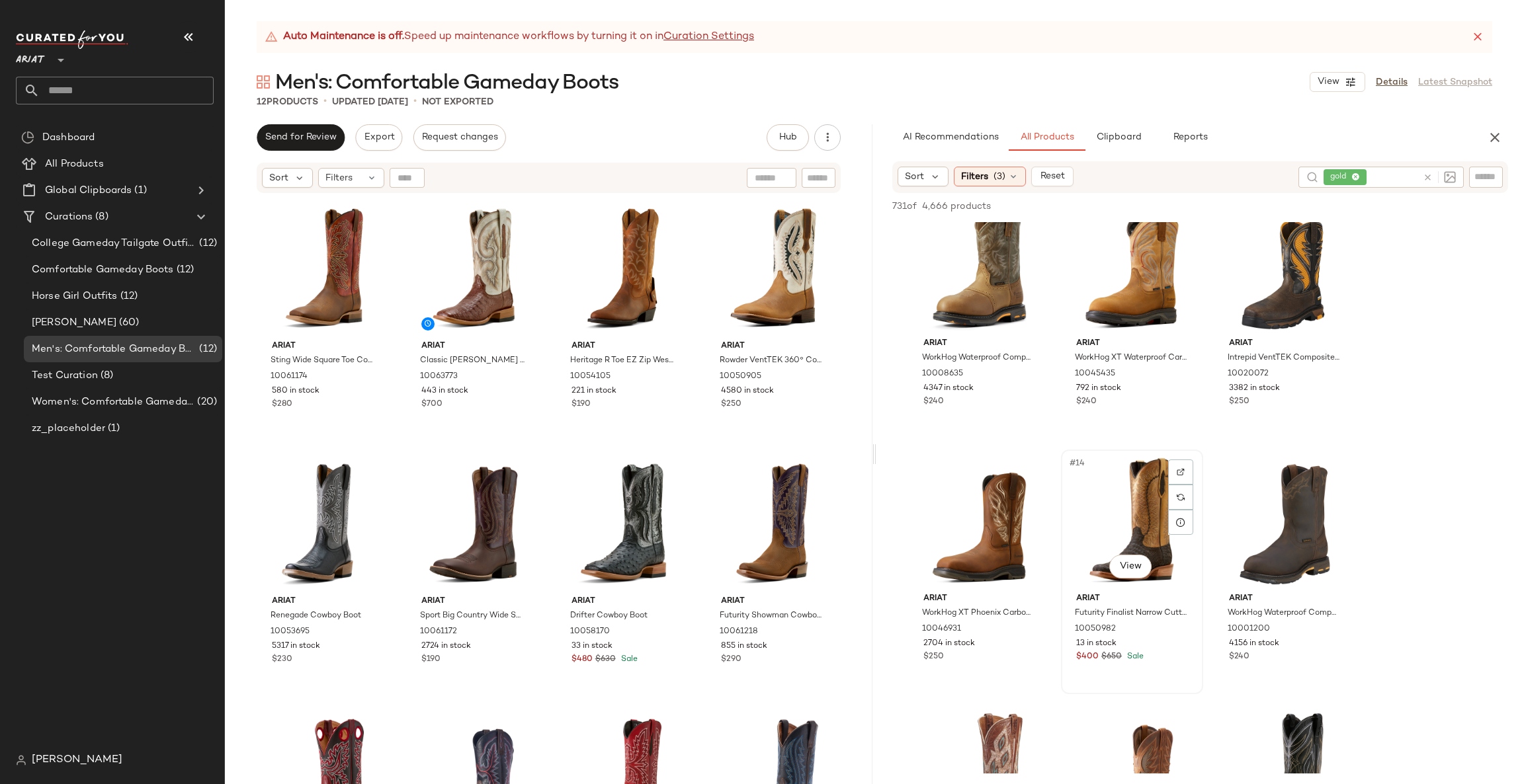
click at [1153, 567] on div "#14 View" at bounding box center [1132, 520] width 133 height 134
click at [1128, 554] on body "Ariat ** Dashboard All Products Global Clipboards (1) Curations (8) College Gam…" at bounding box center [762, 392] width 1524 height 784
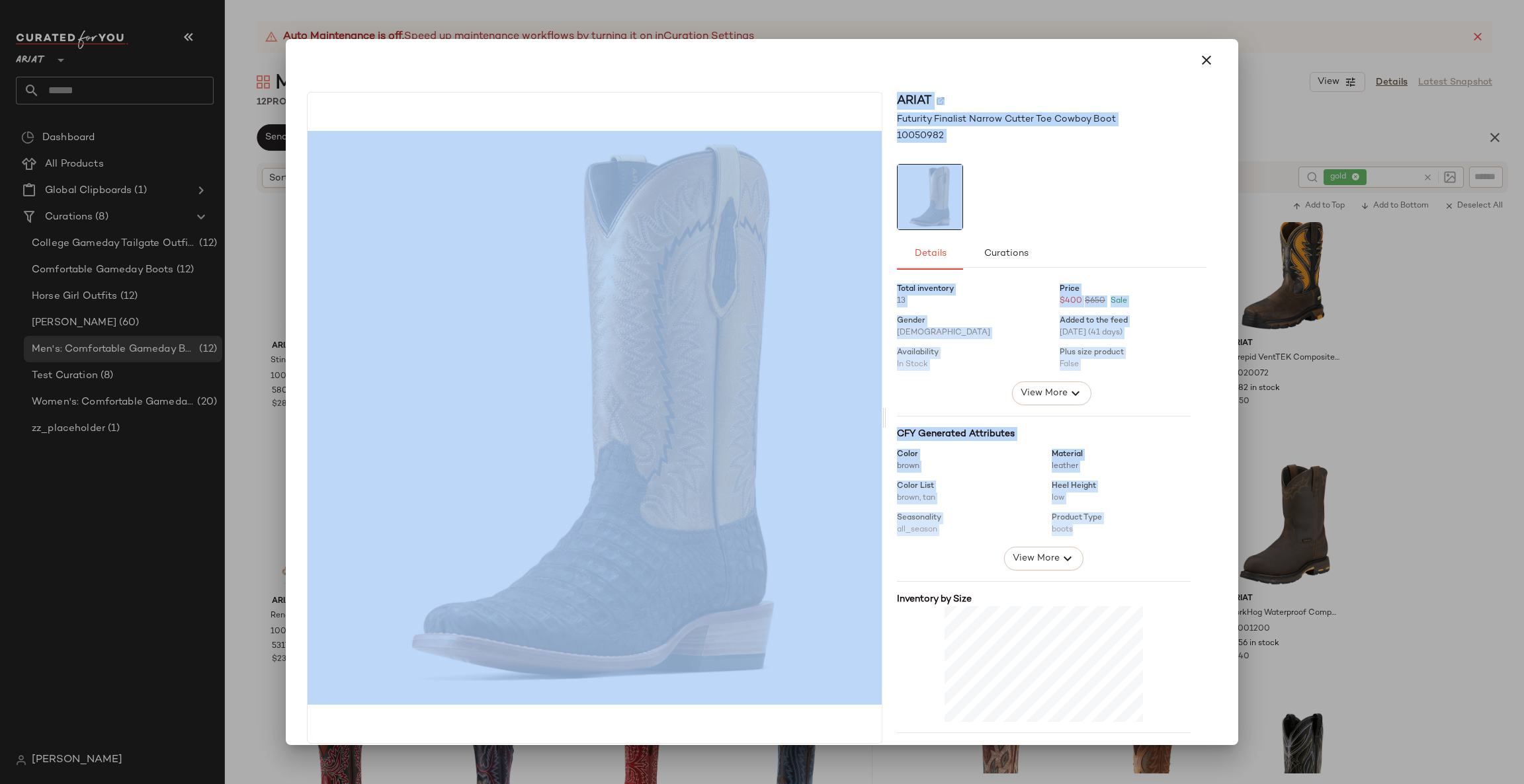
drag, startPoint x: 1347, startPoint y: 426, endPoint x: 1125, endPoint y: 540, distance: 249.6
click at [1125, 539] on div "Ariat Futurity Finalist Narrow Cutter Toe Cowboy Boot 10050982 Details Curation…" at bounding box center [762, 392] width 1524 height 784
click at [1060, 564] on icon "button" at bounding box center [1068, 559] width 16 height 16
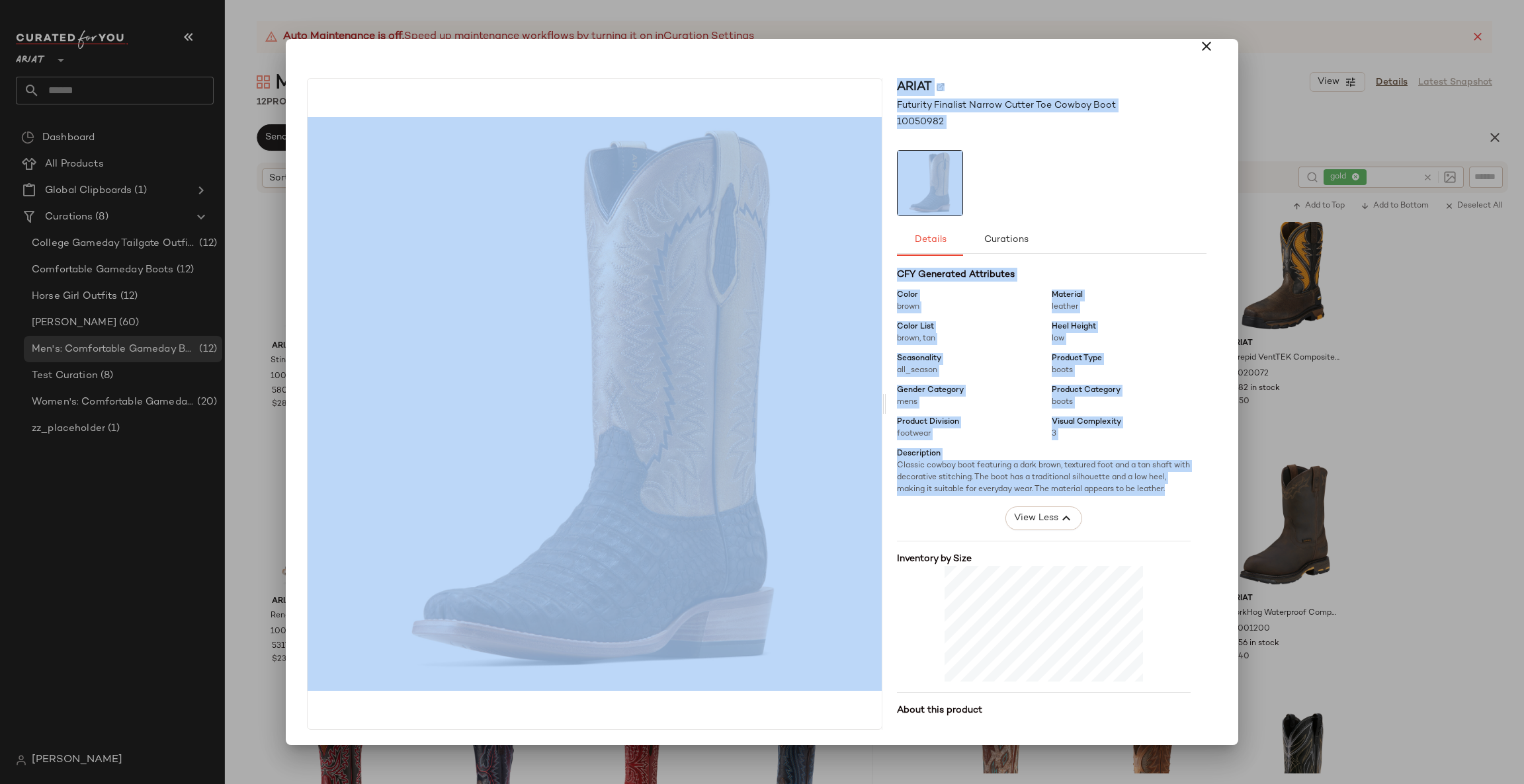
scroll to position [220, 0]
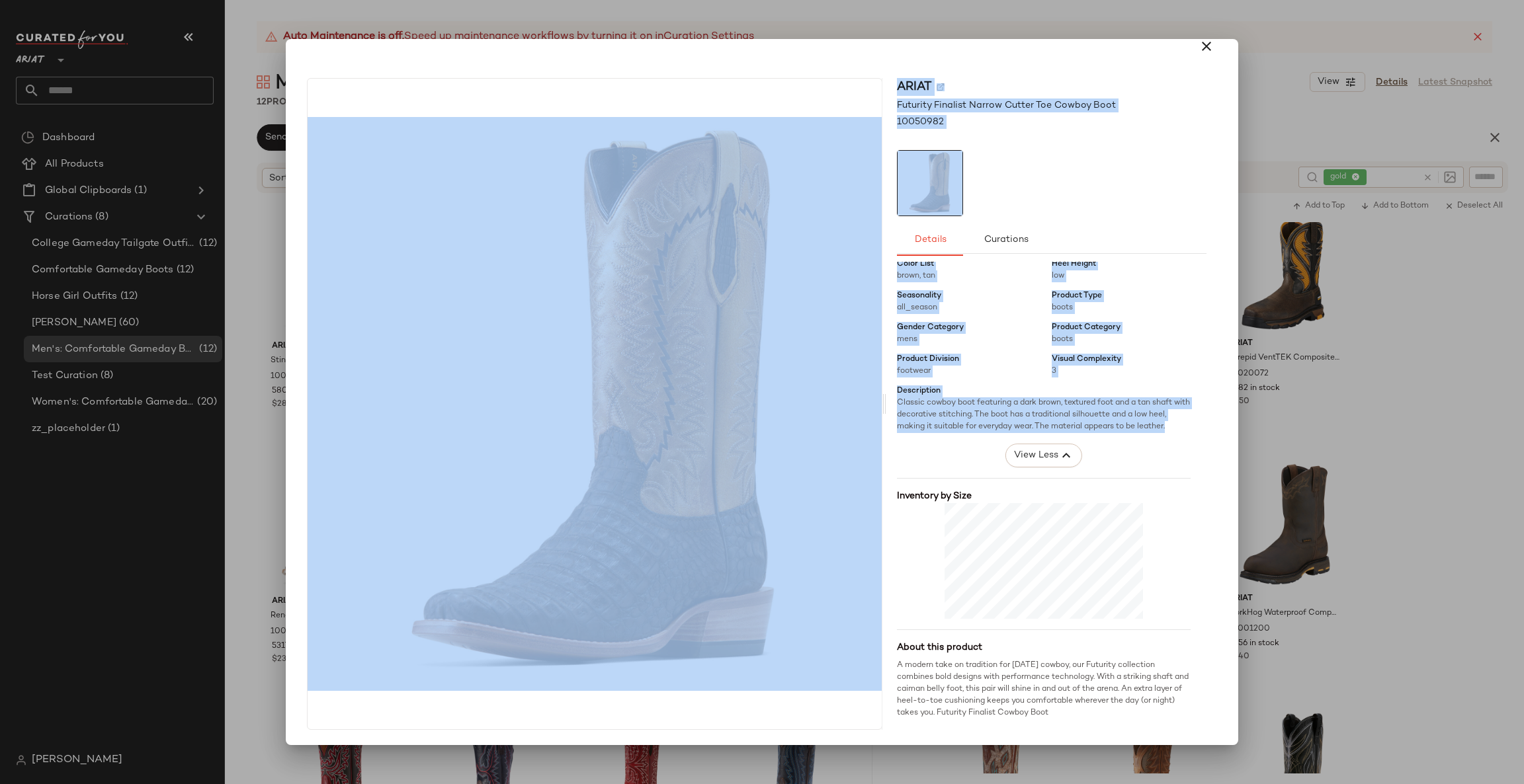
click at [1482, 365] on div at bounding box center [762, 392] width 1524 height 784
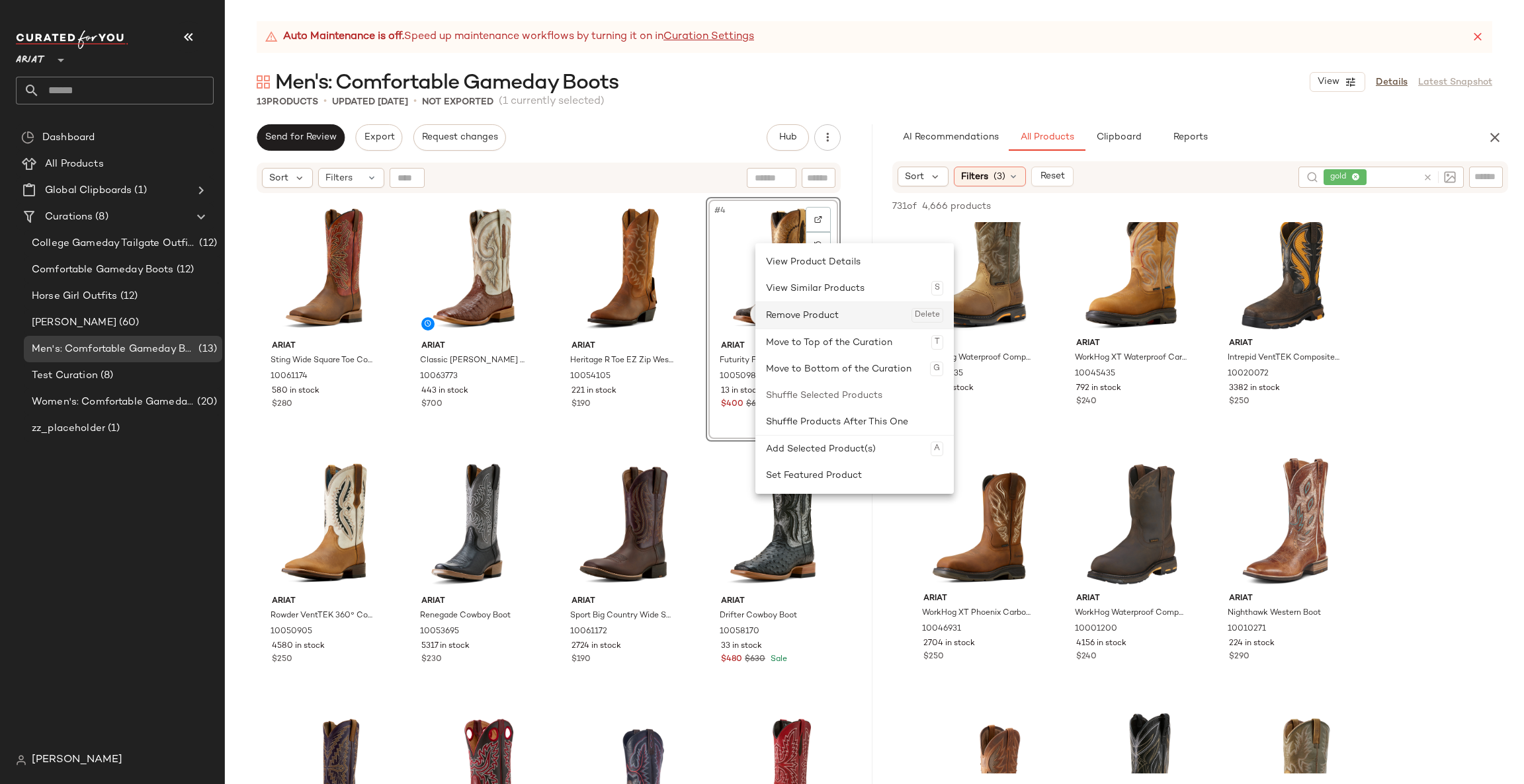
click at [793, 303] on div "Remove Product Delete" at bounding box center [854, 315] width 177 height 26
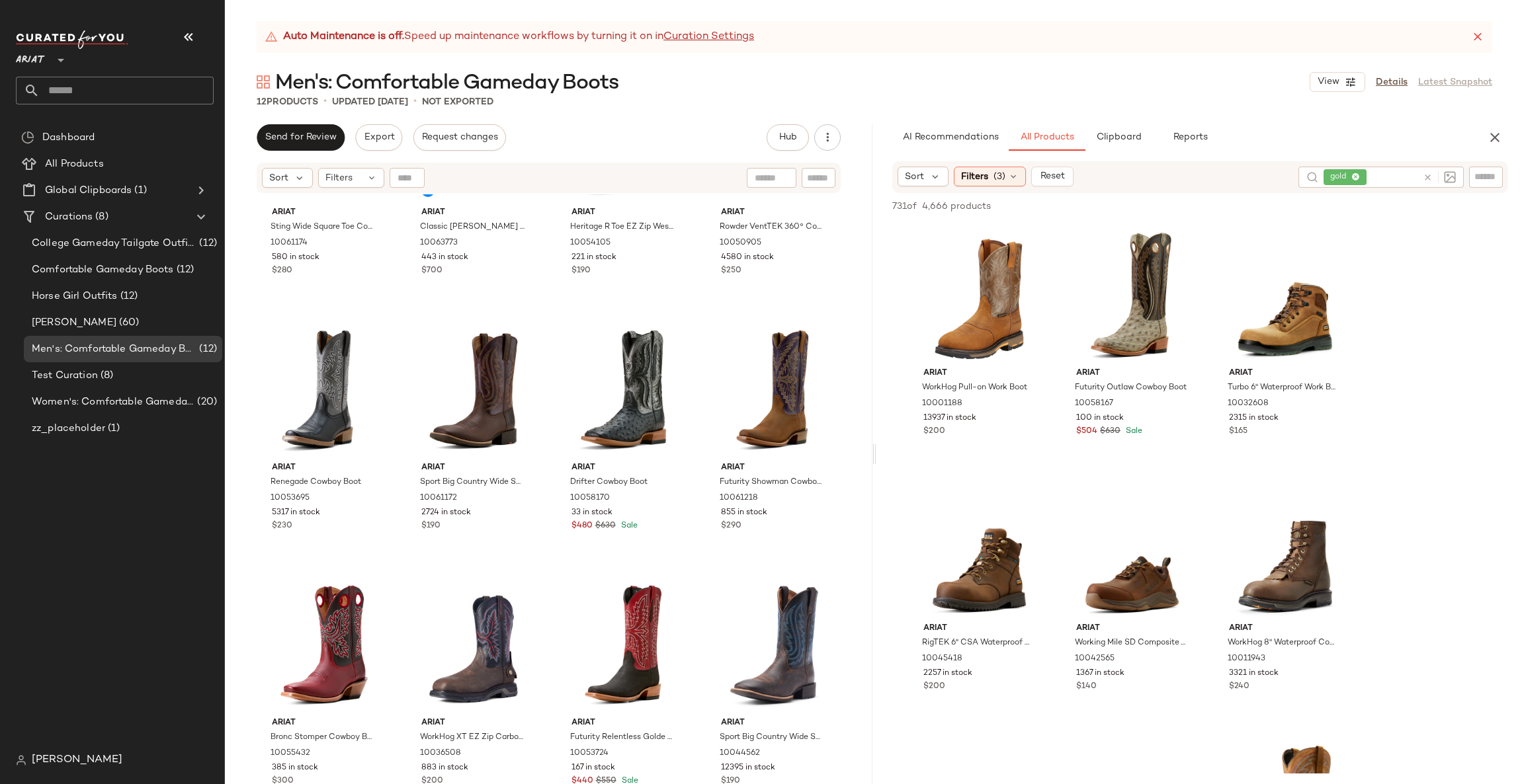
scroll to position [991, 0]
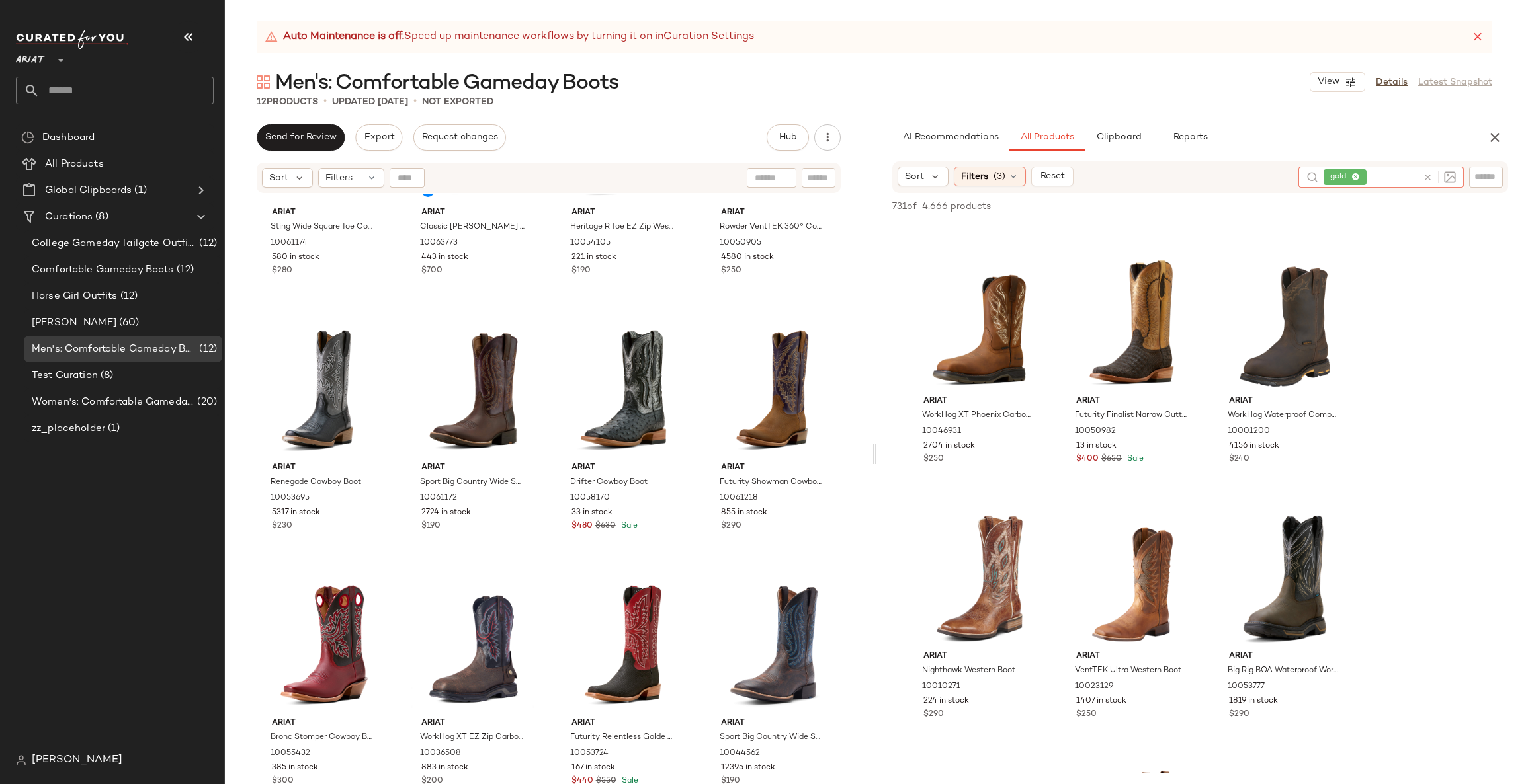
click at [1431, 179] on icon at bounding box center [1427, 177] width 10 height 10
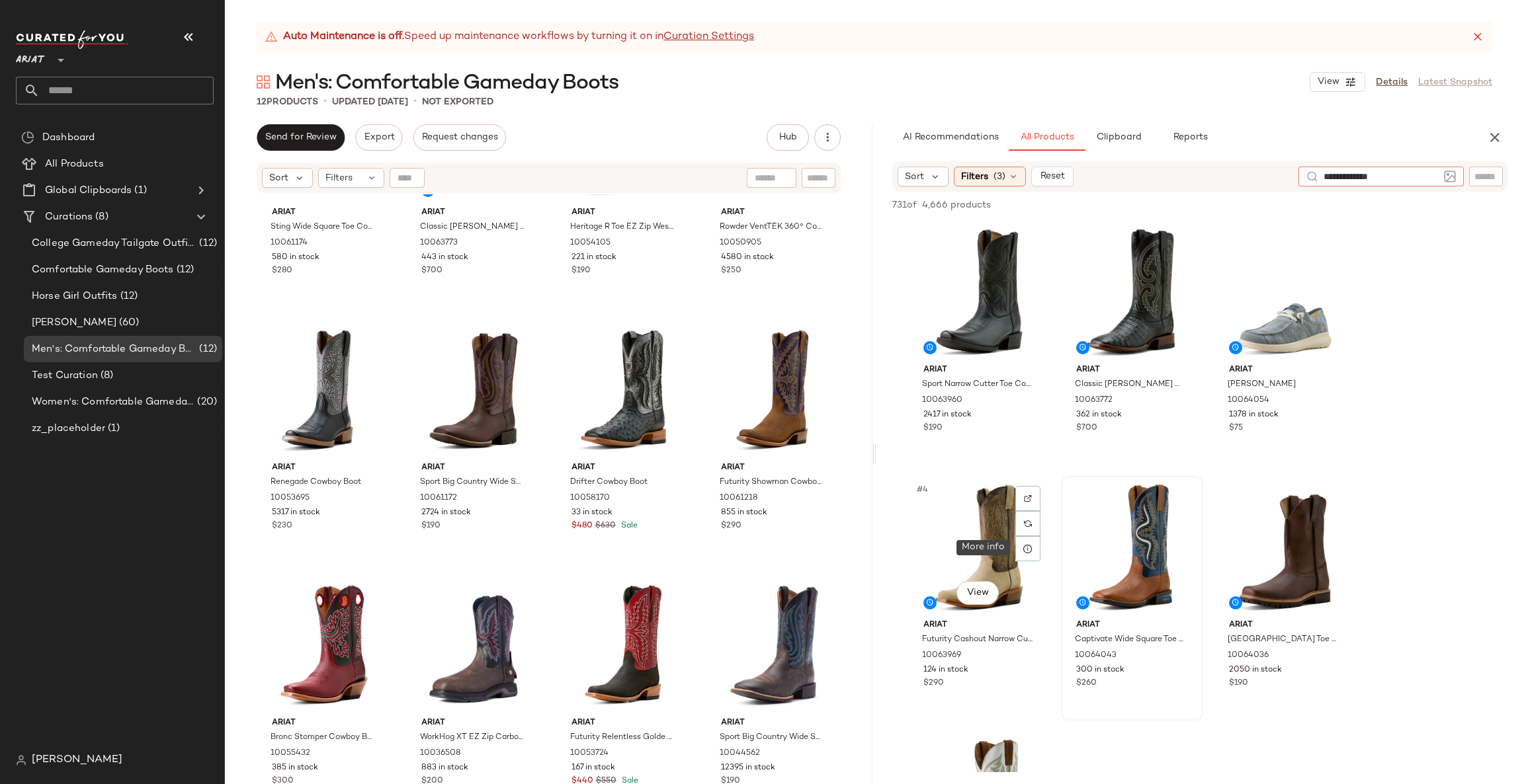
type input "**********"
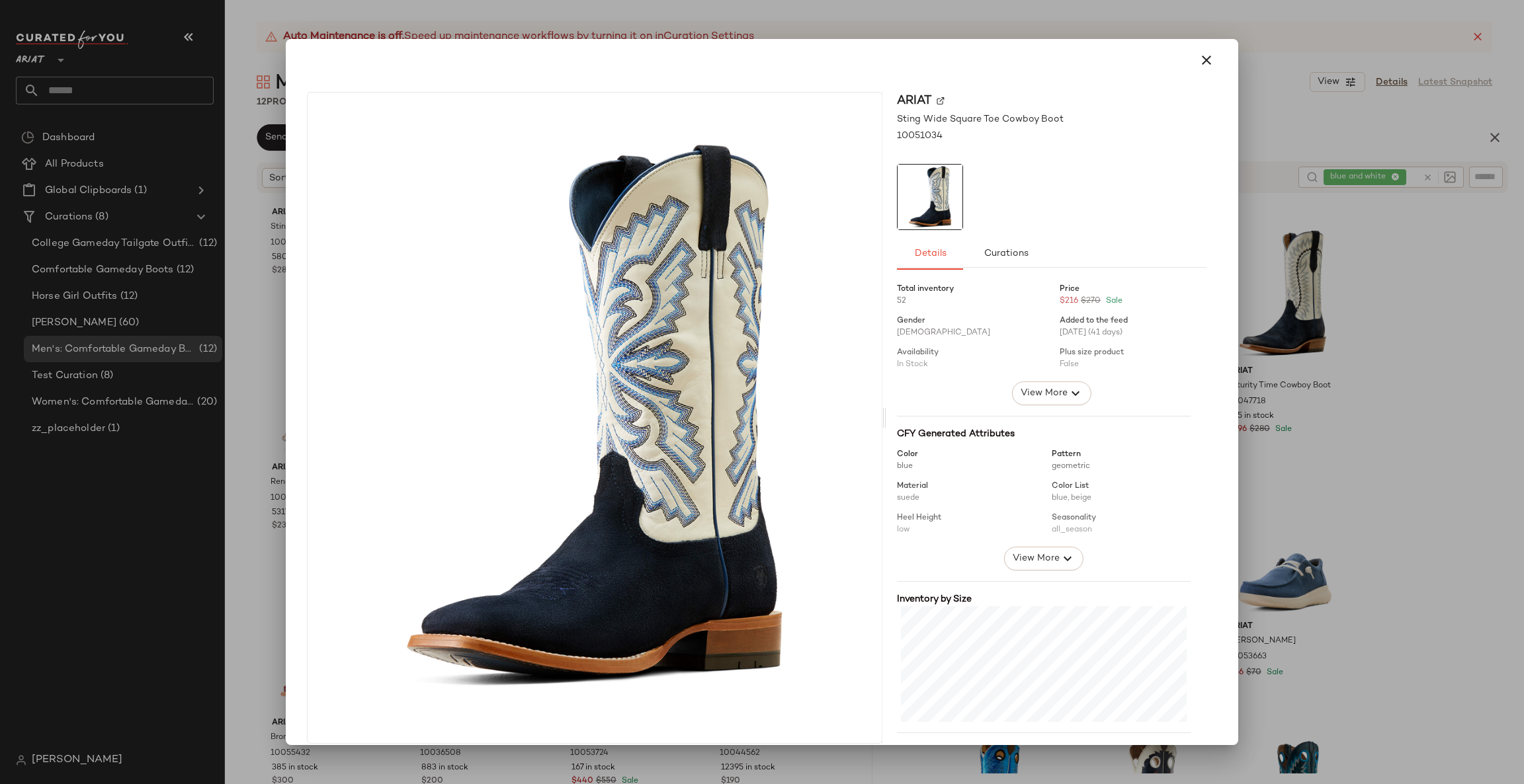
click at [1302, 336] on div at bounding box center [762, 392] width 1524 height 784
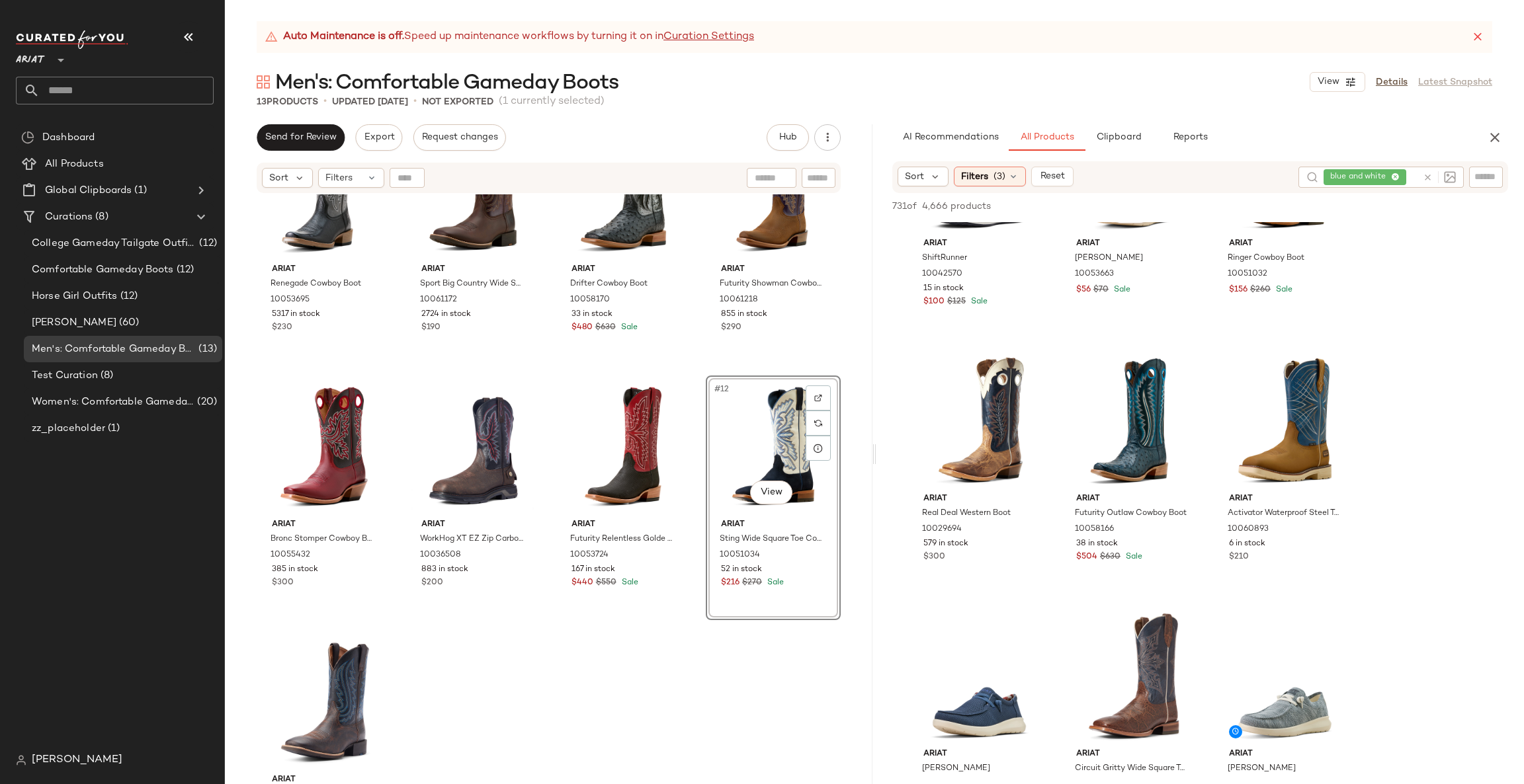
scroll to position [397, 0]
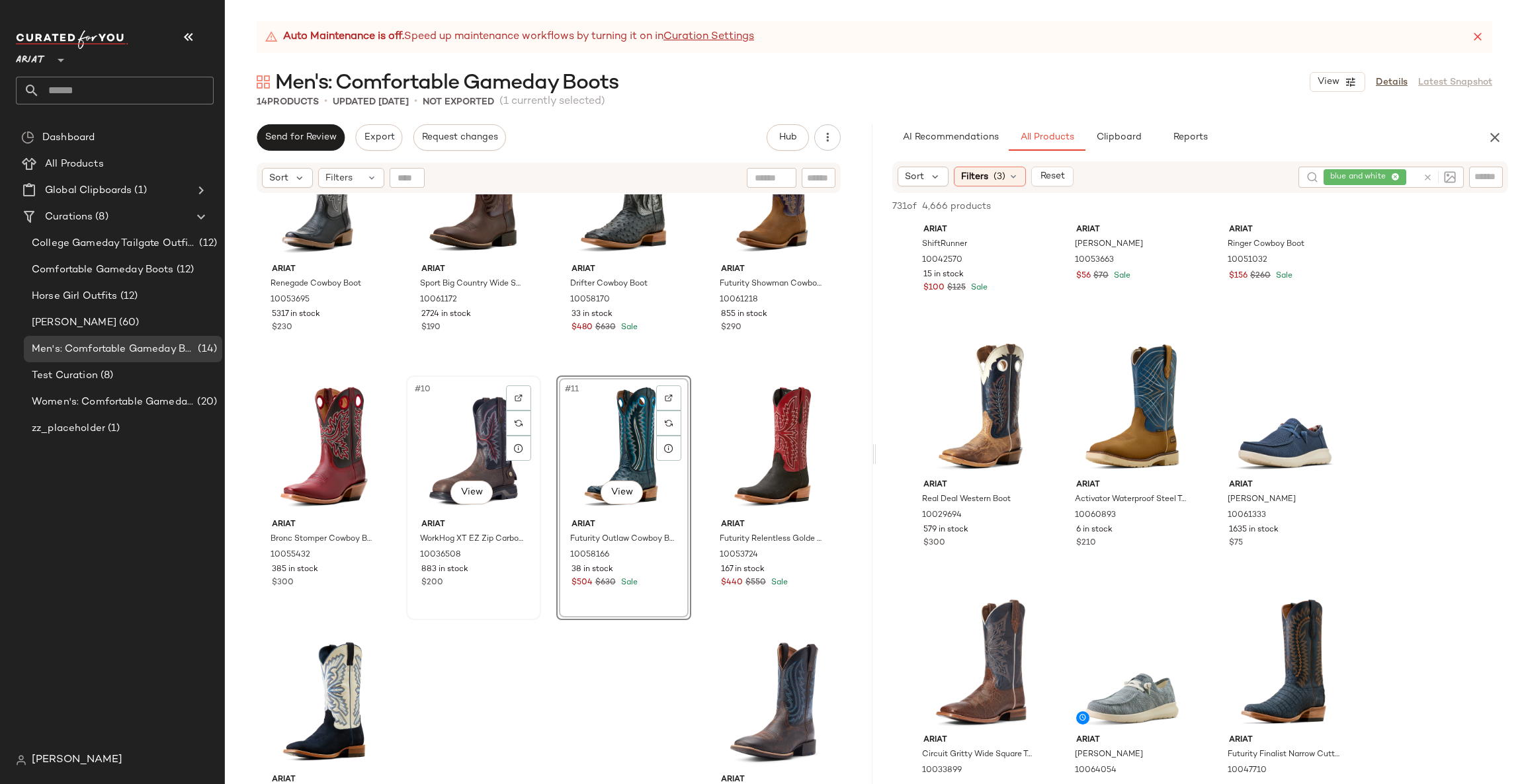
click at [471, 460] on div "#10 View" at bounding box center [473, 447] width 126 height 134
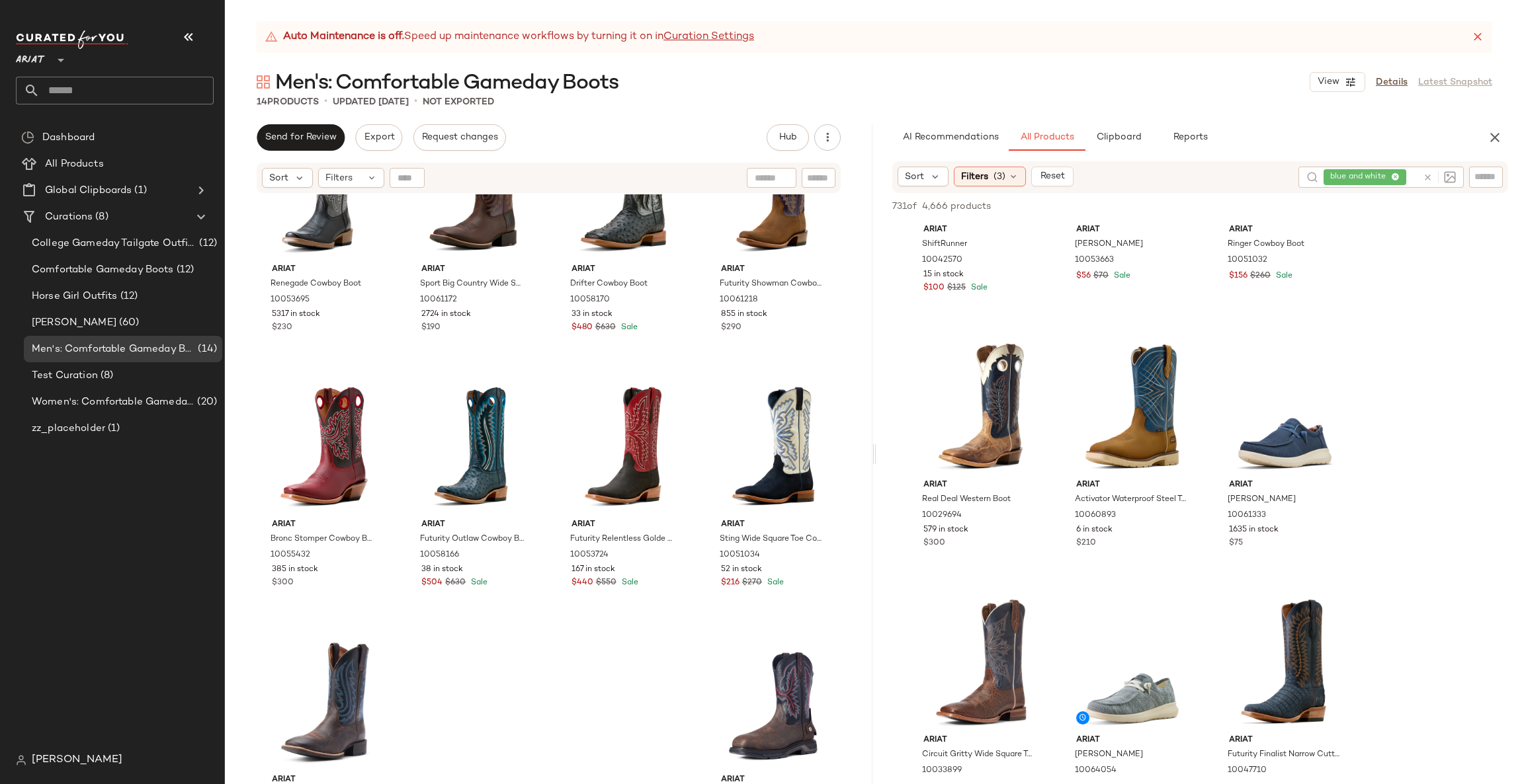
click at [570, 686] on div "Ariat Renegade Cowboy Boot 10053695 5317 in stock $230 Ariat Sport Big Country …" at bounding box center [548, 505] width 647 height 623
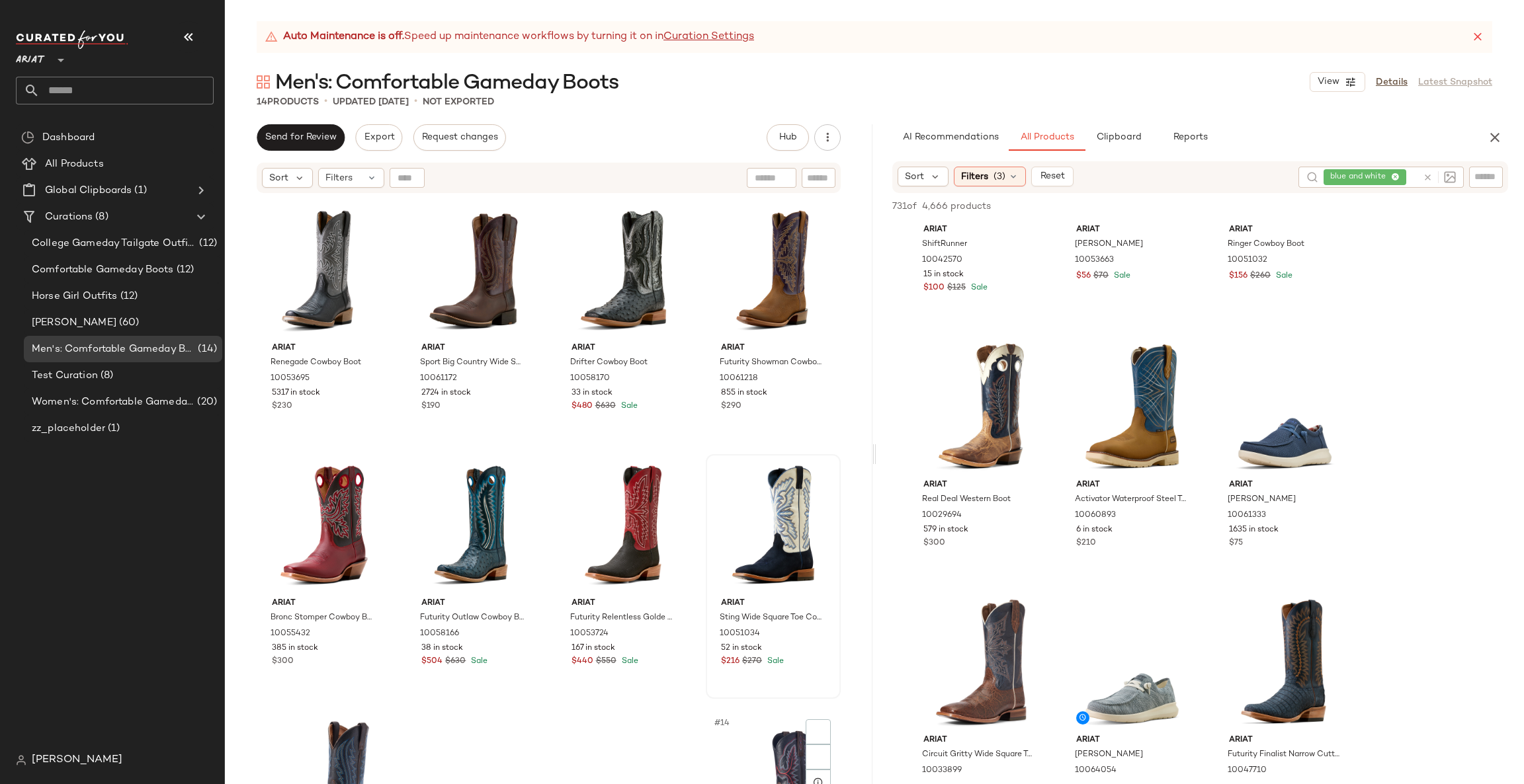
scroll to position [399, 0]
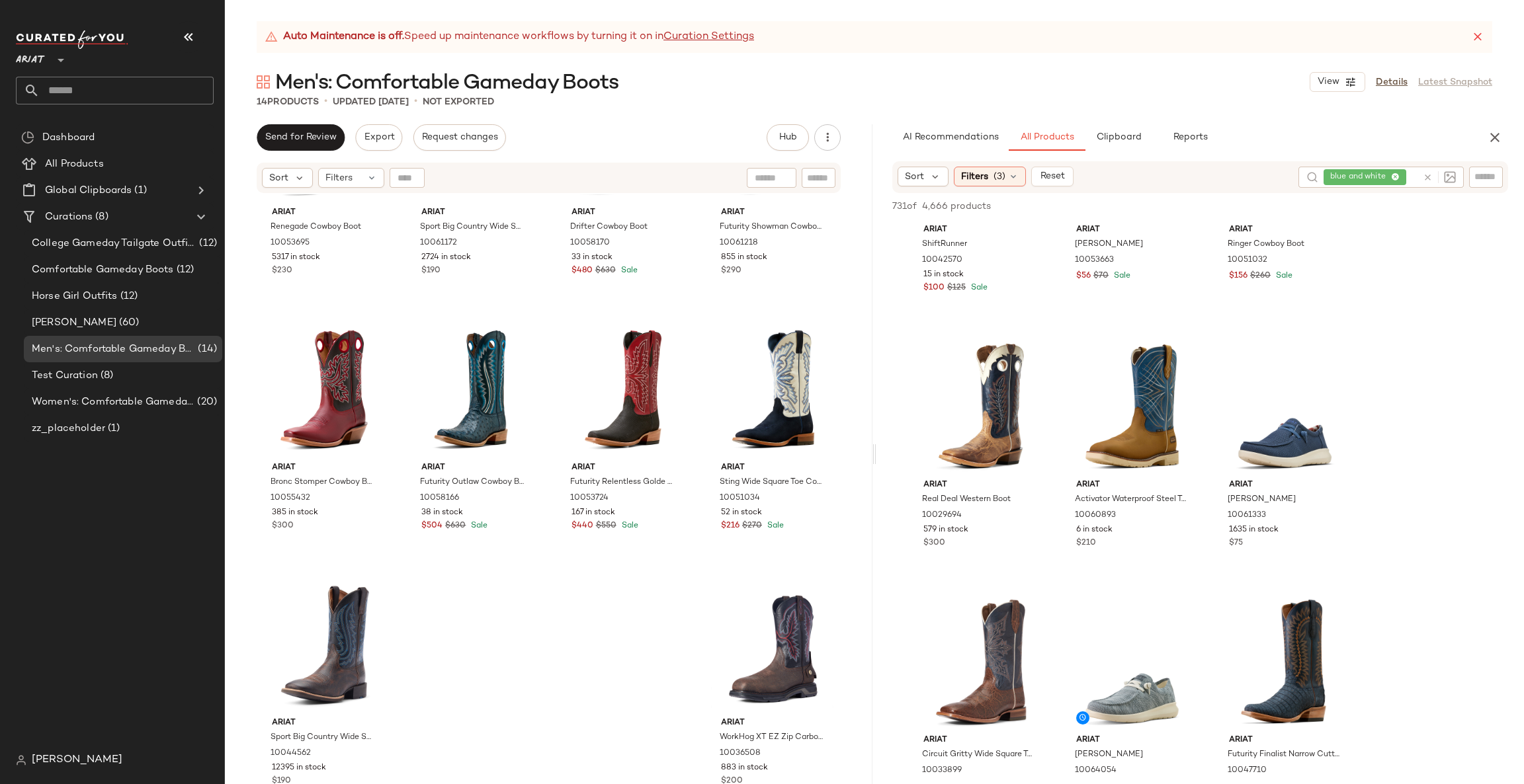
click at [1426, 180] on icon at bounding box center [1427, 177] width 10 height 10
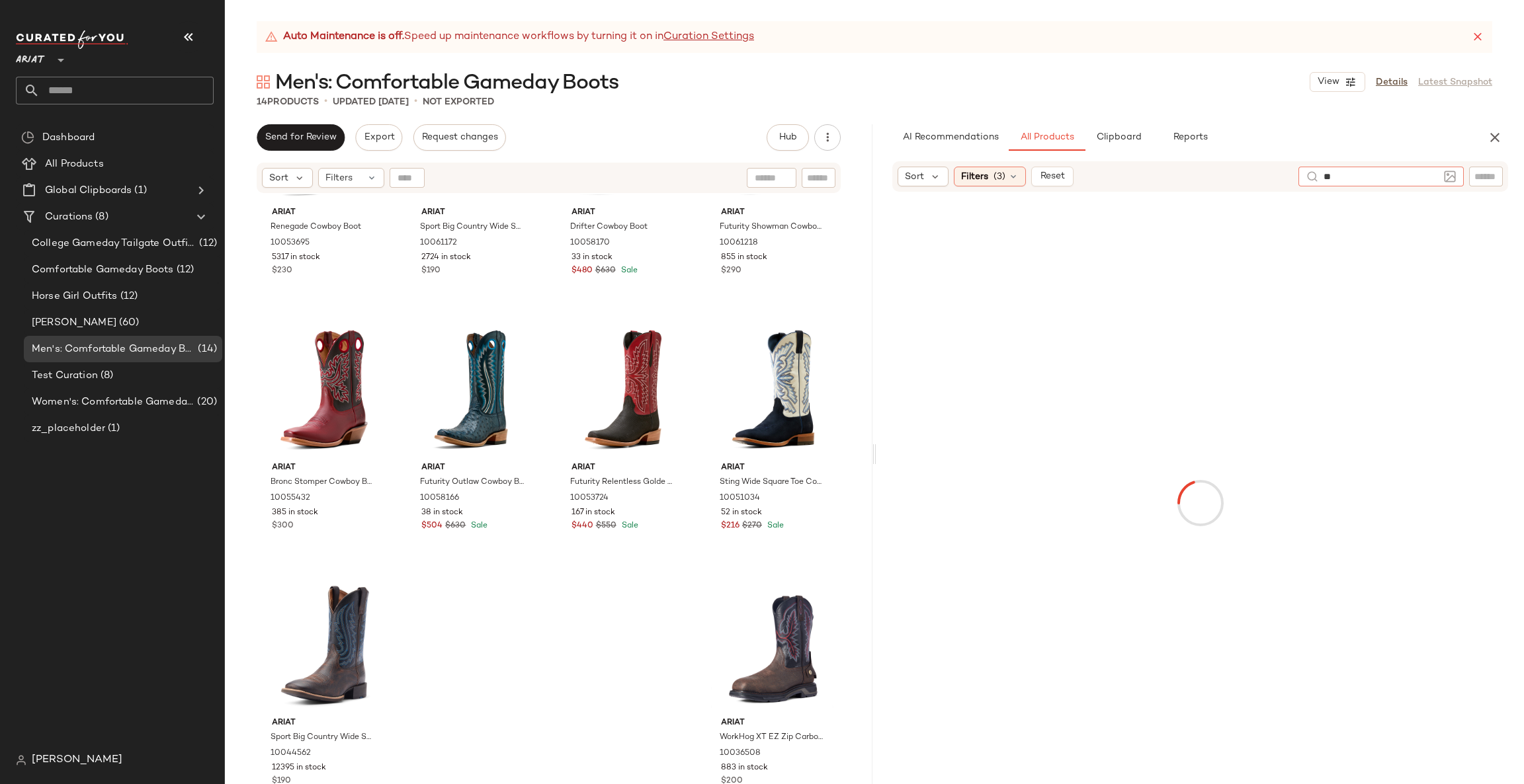
type input "***"
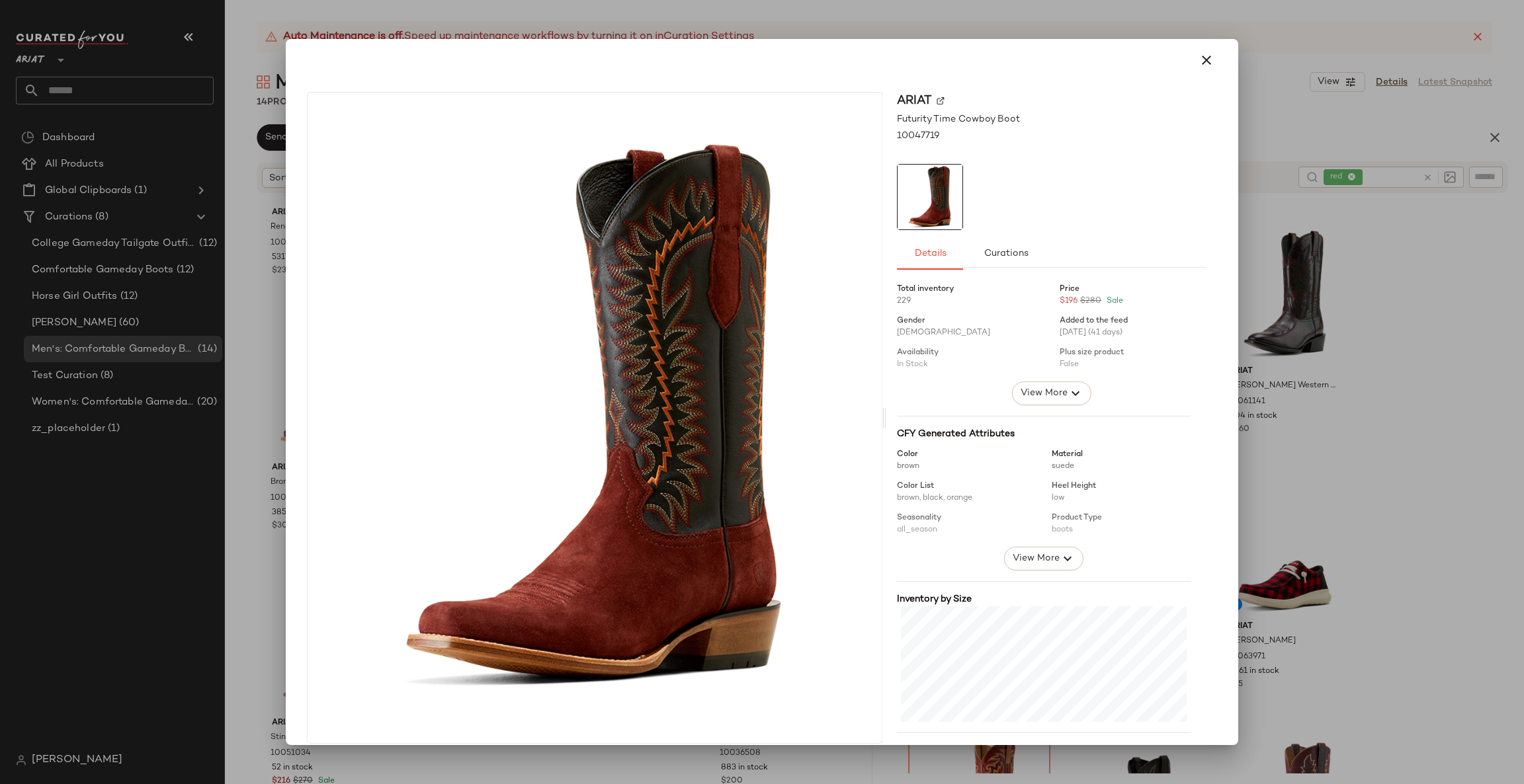
click at [1331, 476] on div at bounding box center [762, 392] width 1524 height 784
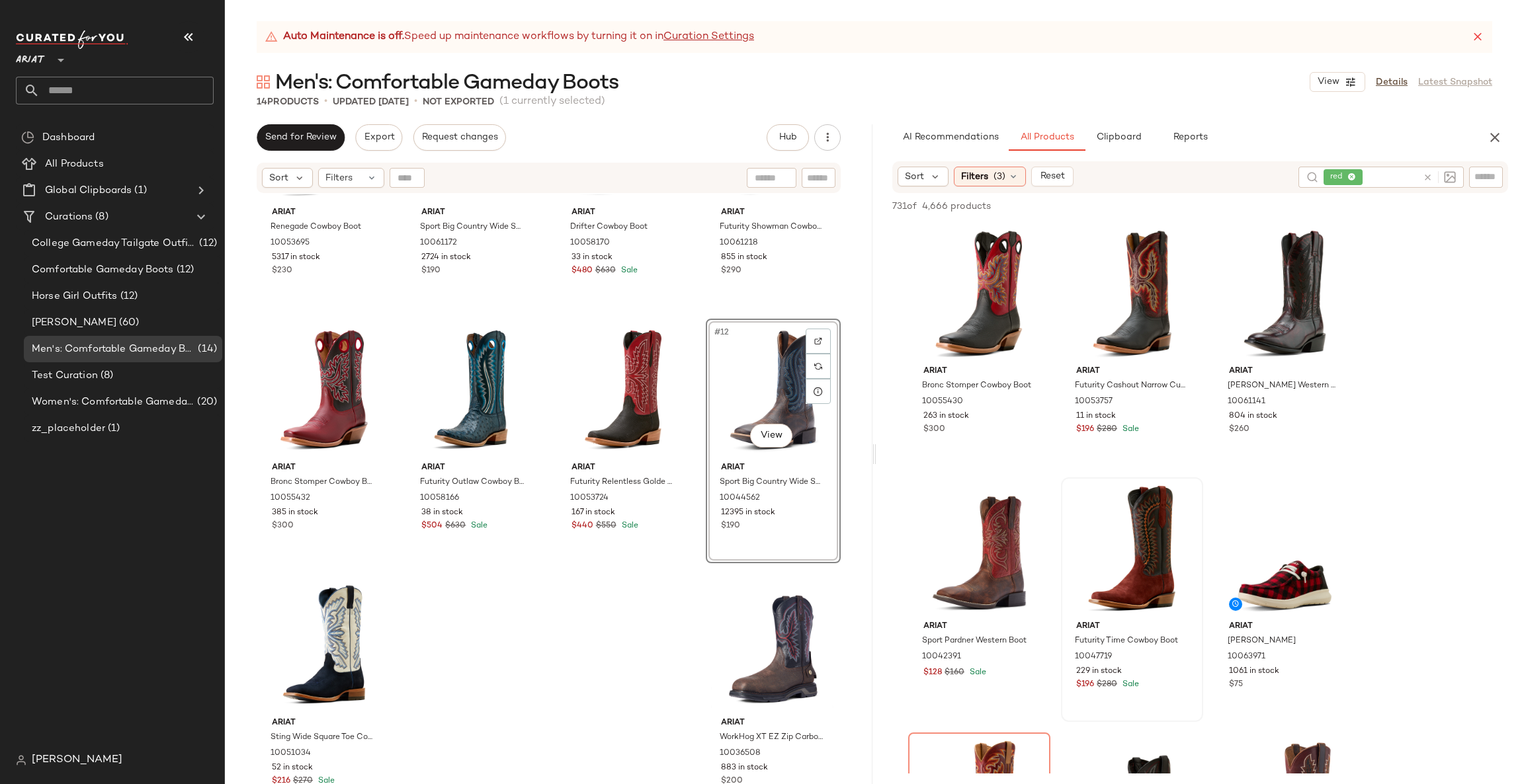
click at [549, 669] on div "Ariat Renegade Cowboy Boot 10053695 5317 in stock $230 Ariat Sport Big Country …" at bounding box center [548, 505] width 647 height 623
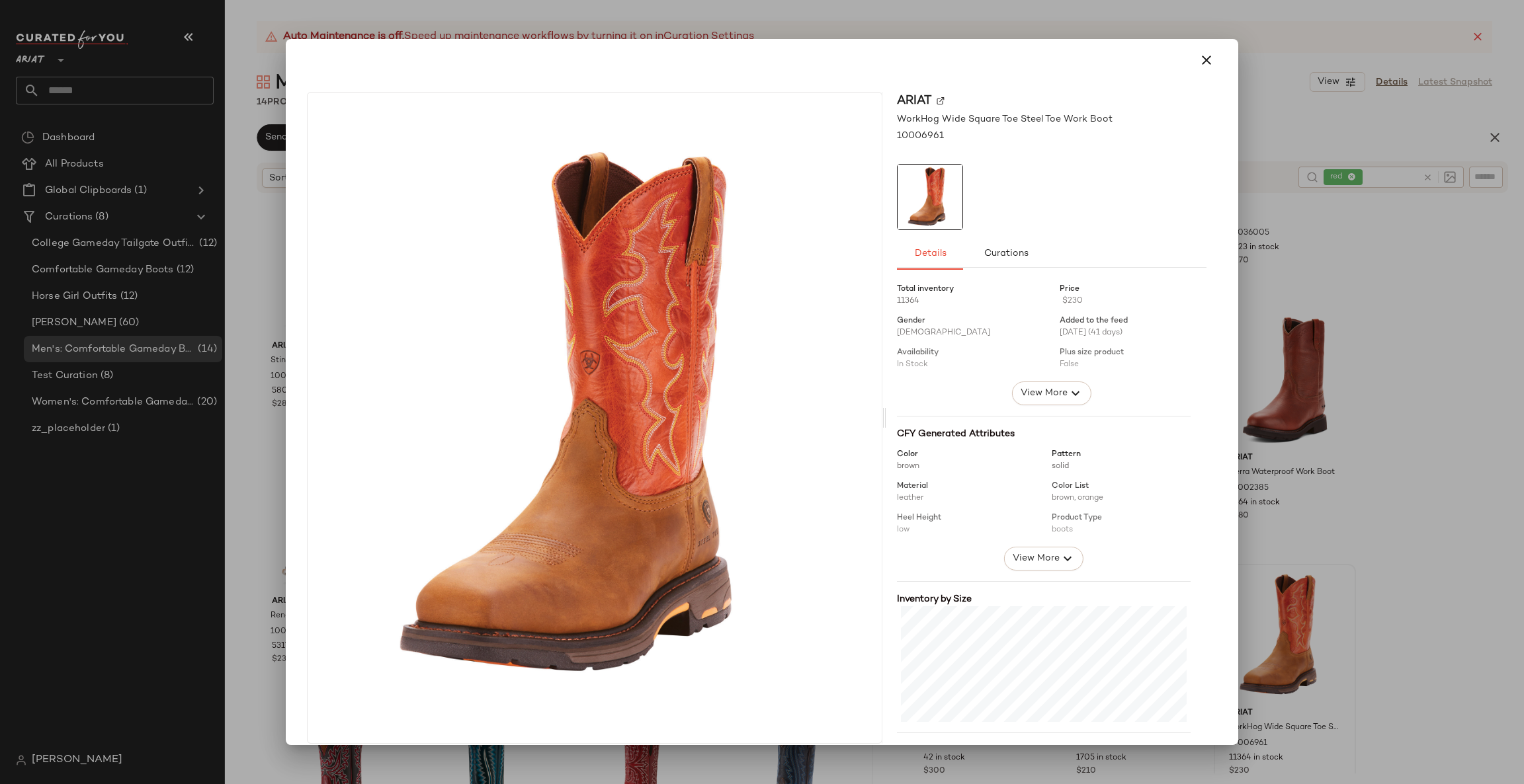
click at [1453, 578] on div at bounding box center [762, 392] width 1524 height 784
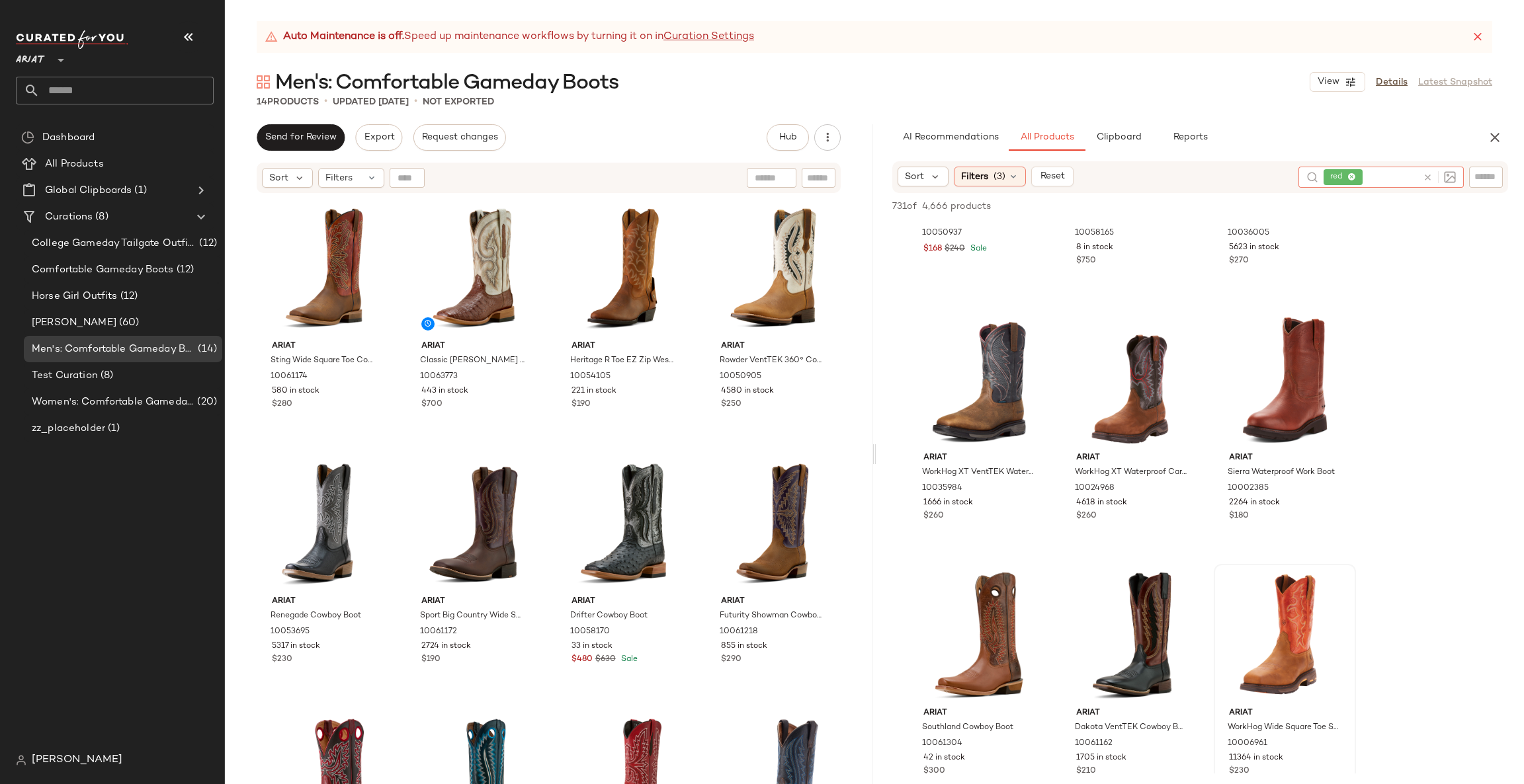
click at [1425, 175] on icon at bounding box center [1427, 177] width 10 height 10
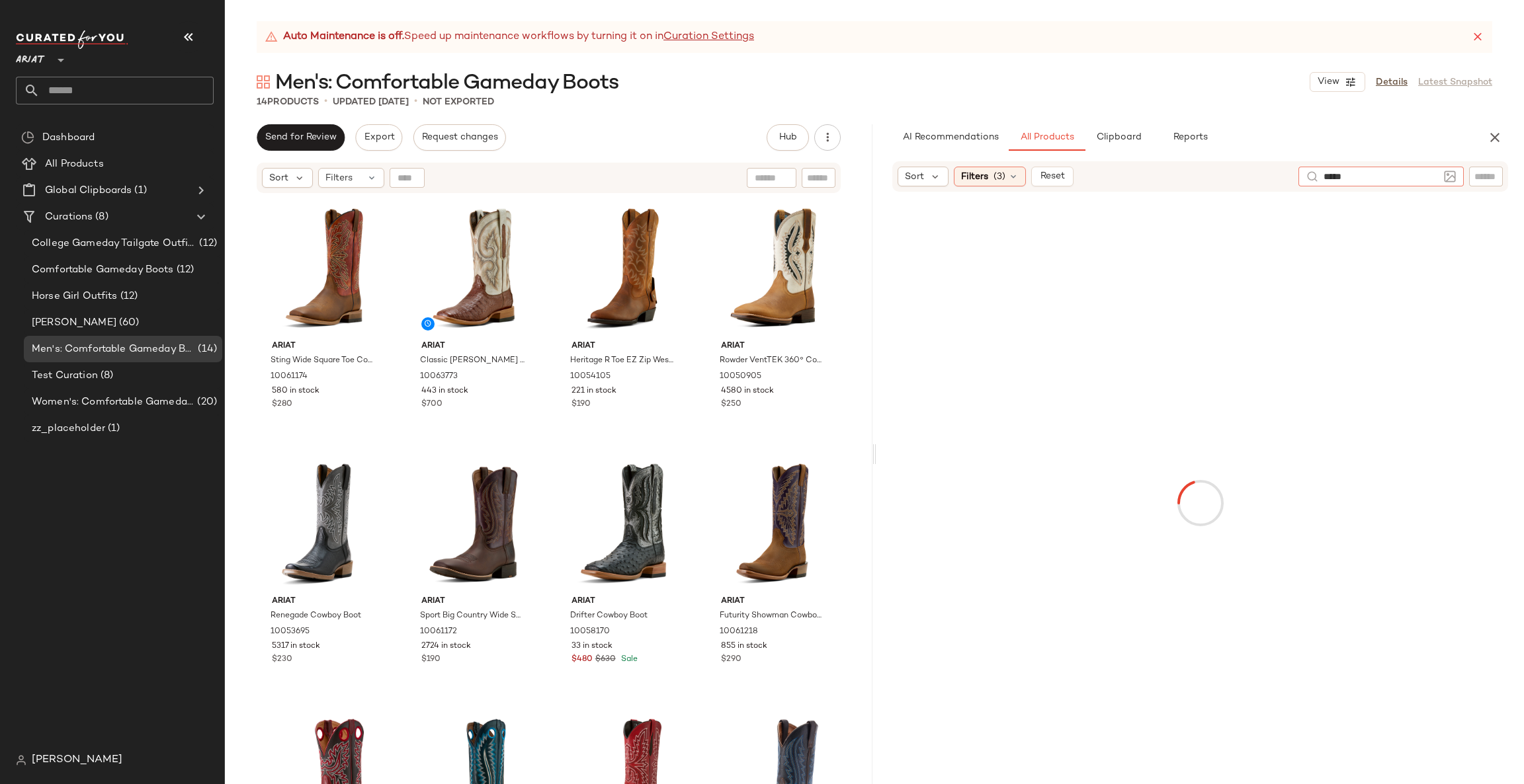
type input "******"
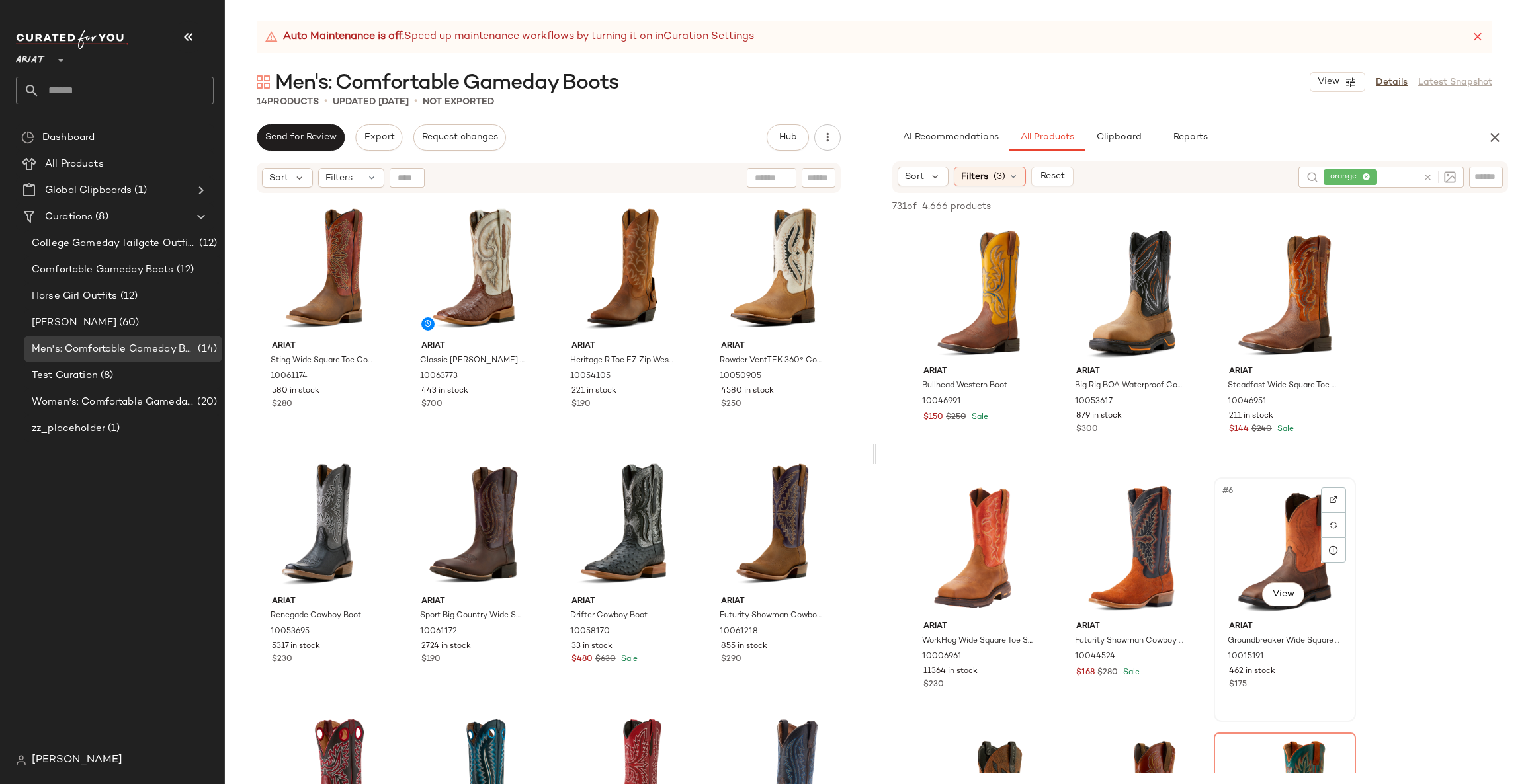
click at [1302, 568] on div "#6 View" at bounding box center [1285, 548] width 133 height 134
click at [1291, 589] on body "Ariat ** Dashboard All Products Global Clipboards (1) Curations (8) College Gam…" at bounding box center [762, 392] width 1524 height 784
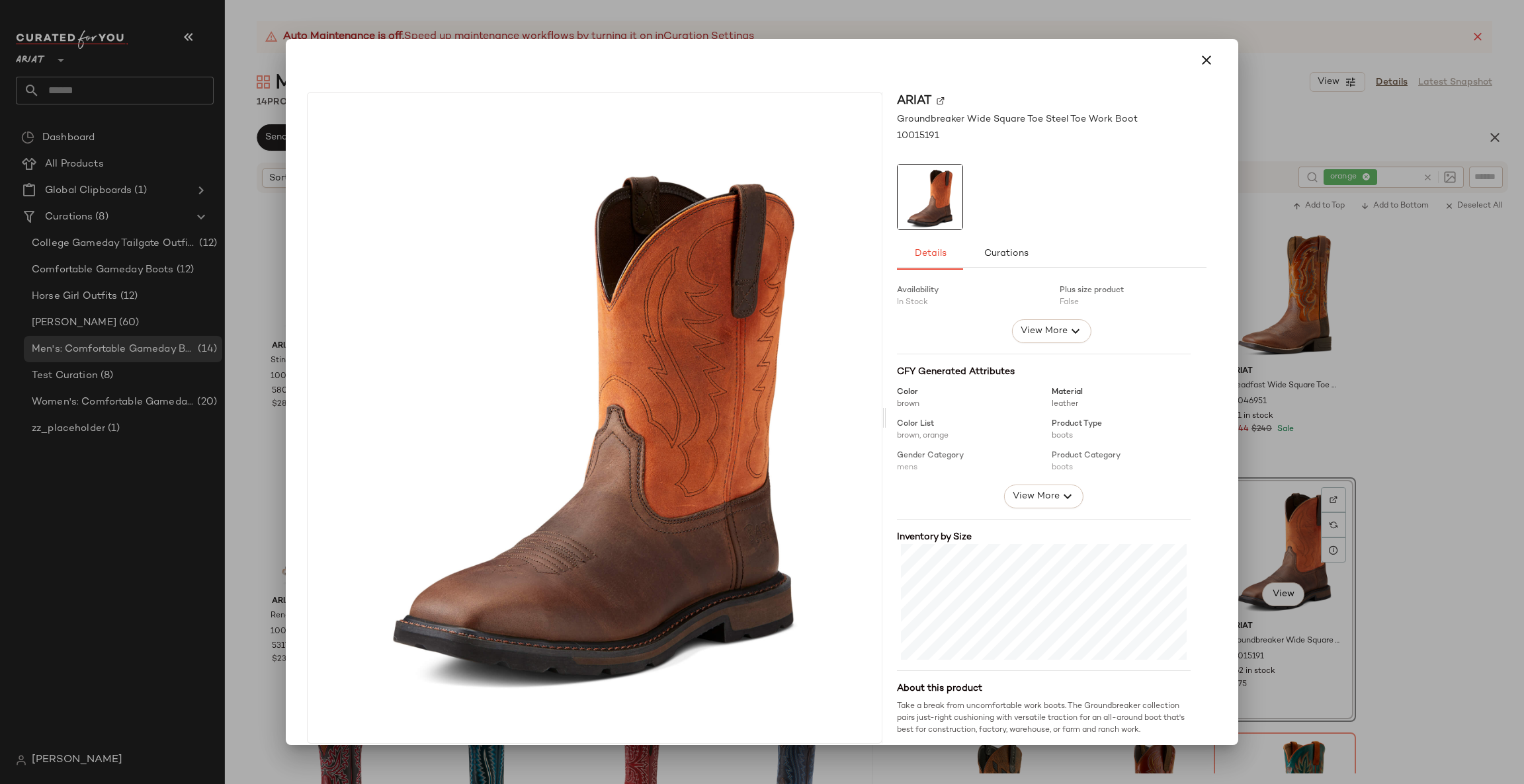
scroll to position [77, 0]
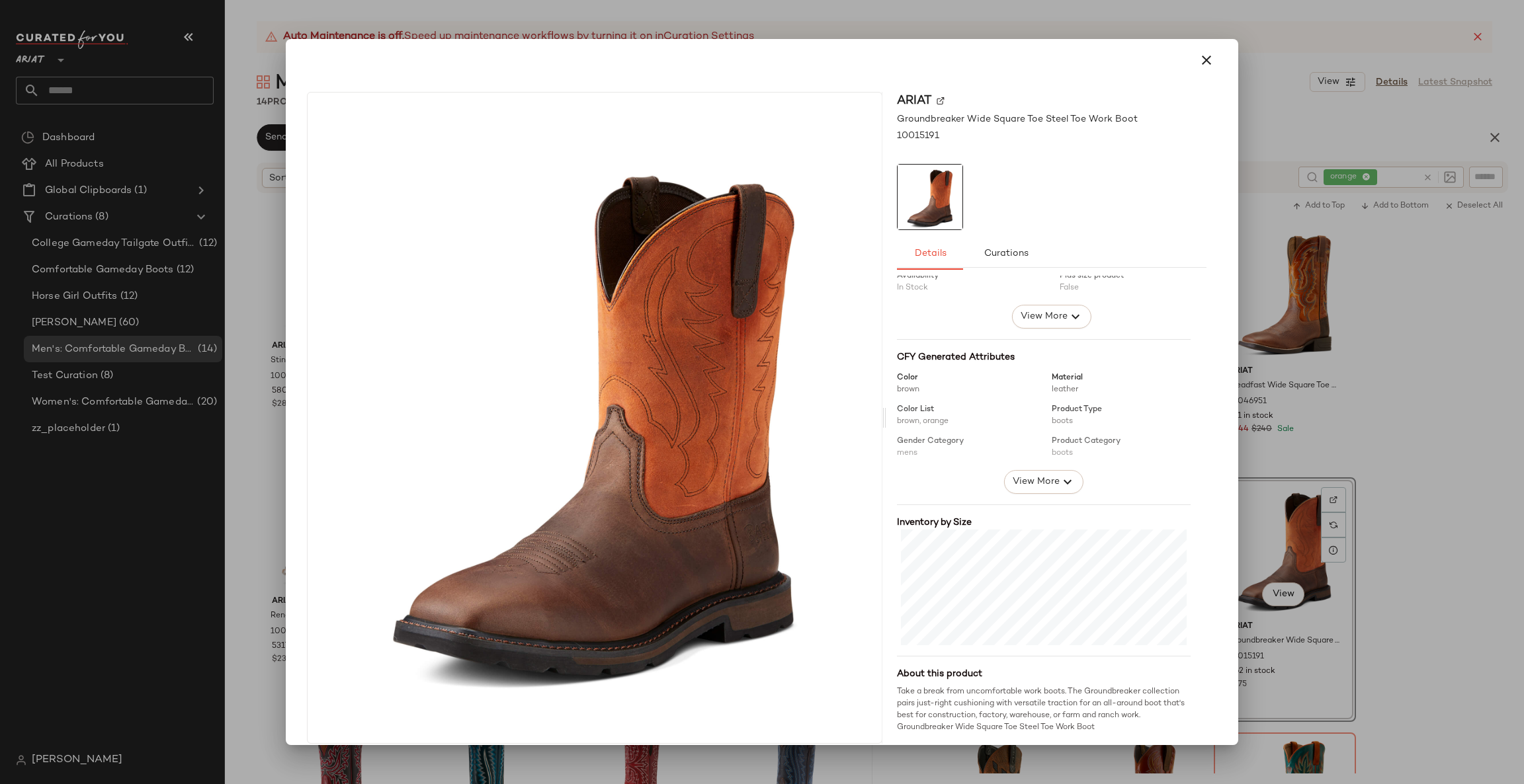
click at [1359, 439] on div at bounding box center [762, 392] width 1524 height 784
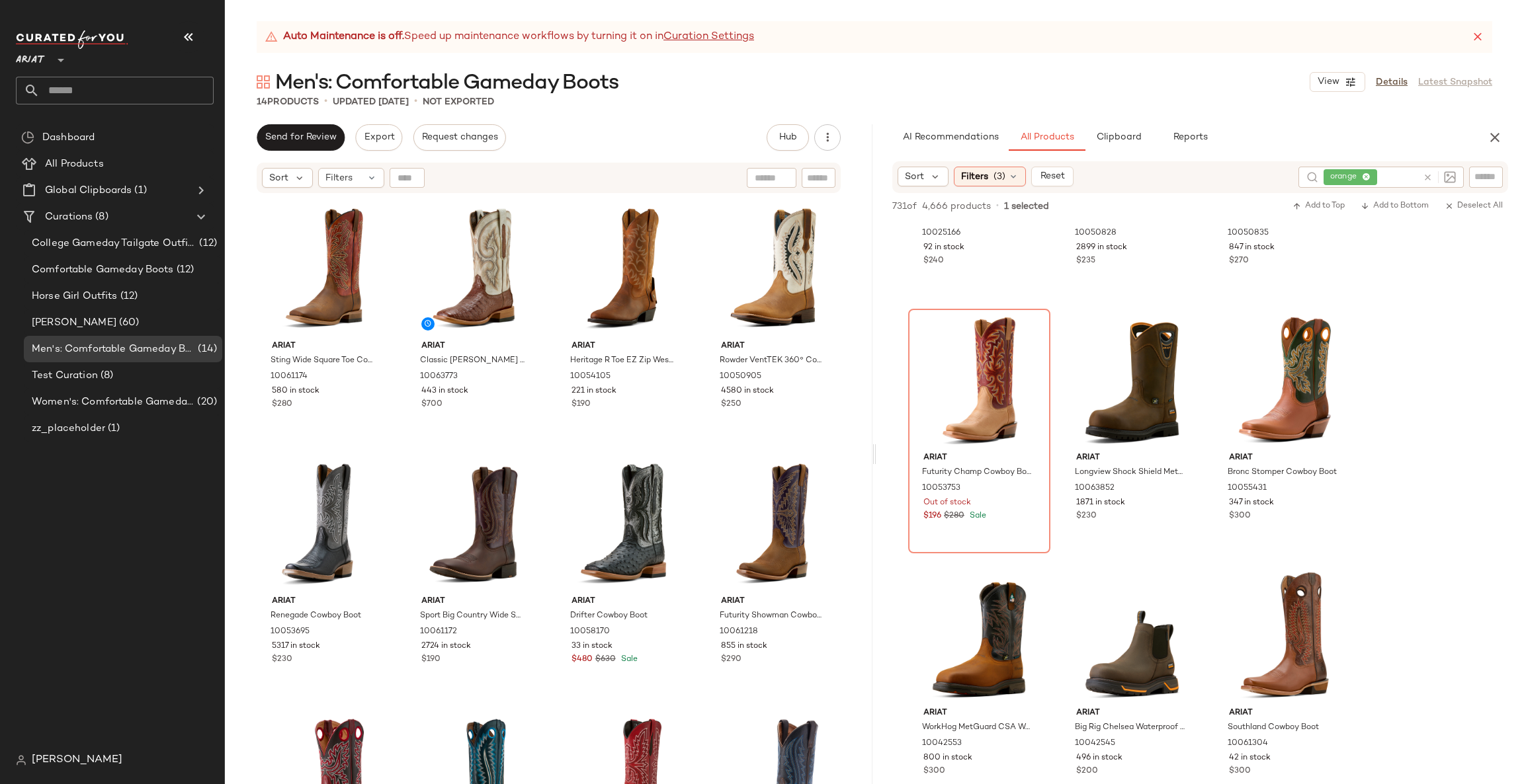
scroll to position [1586, 0]
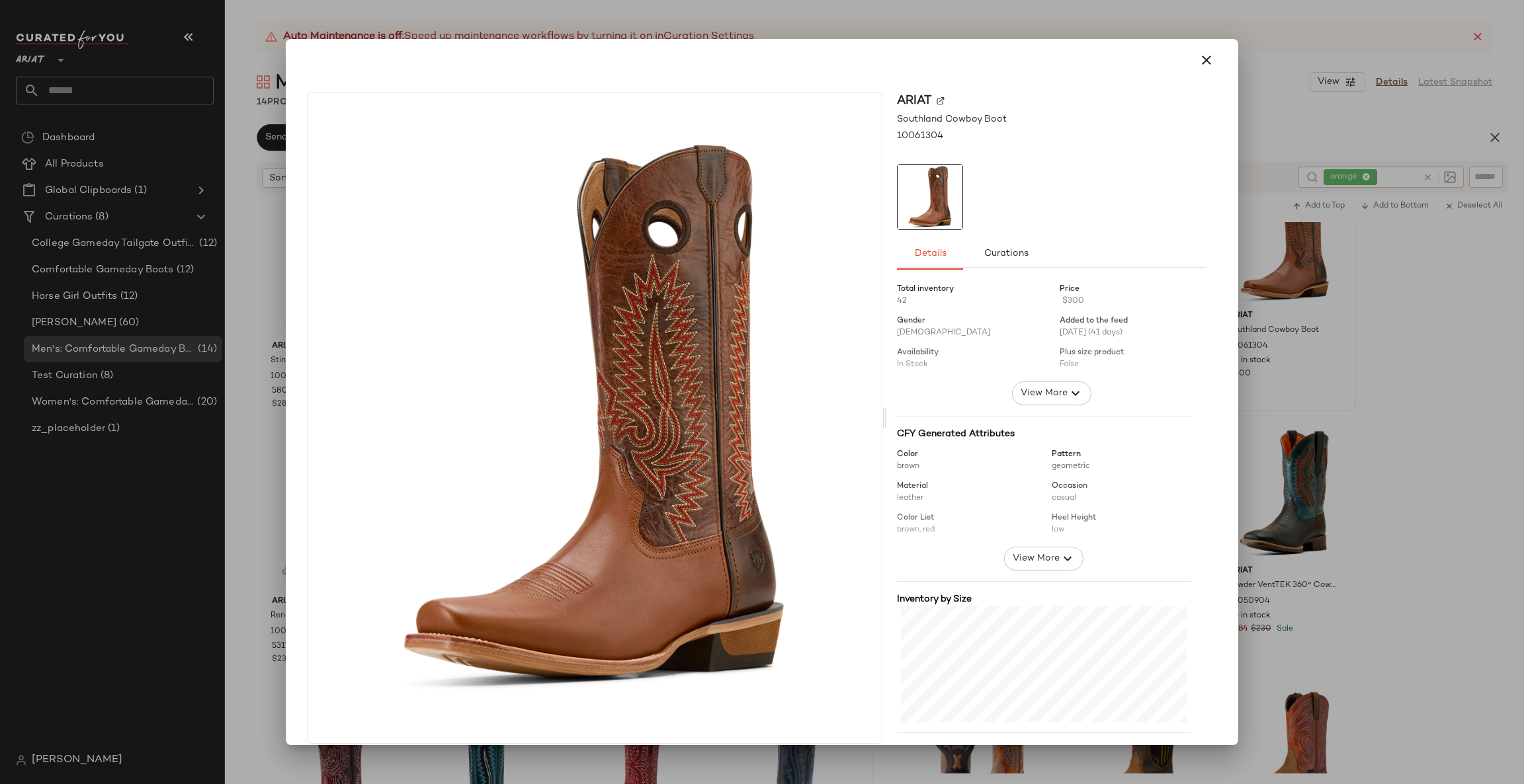
click at [1352, 388] on div at bounding box center [762, 392] width 1524 height 784
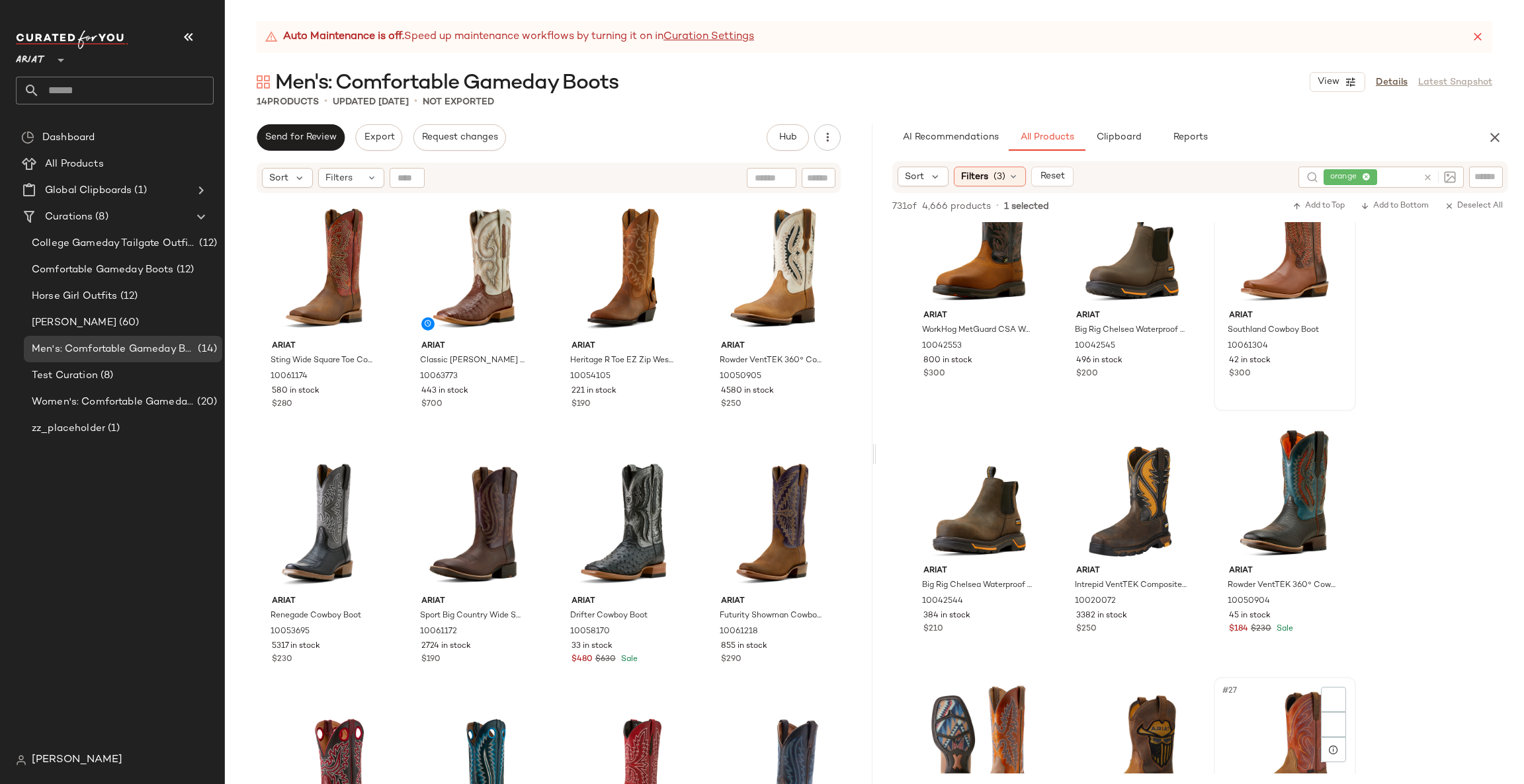
scroll to position [1982, 0]
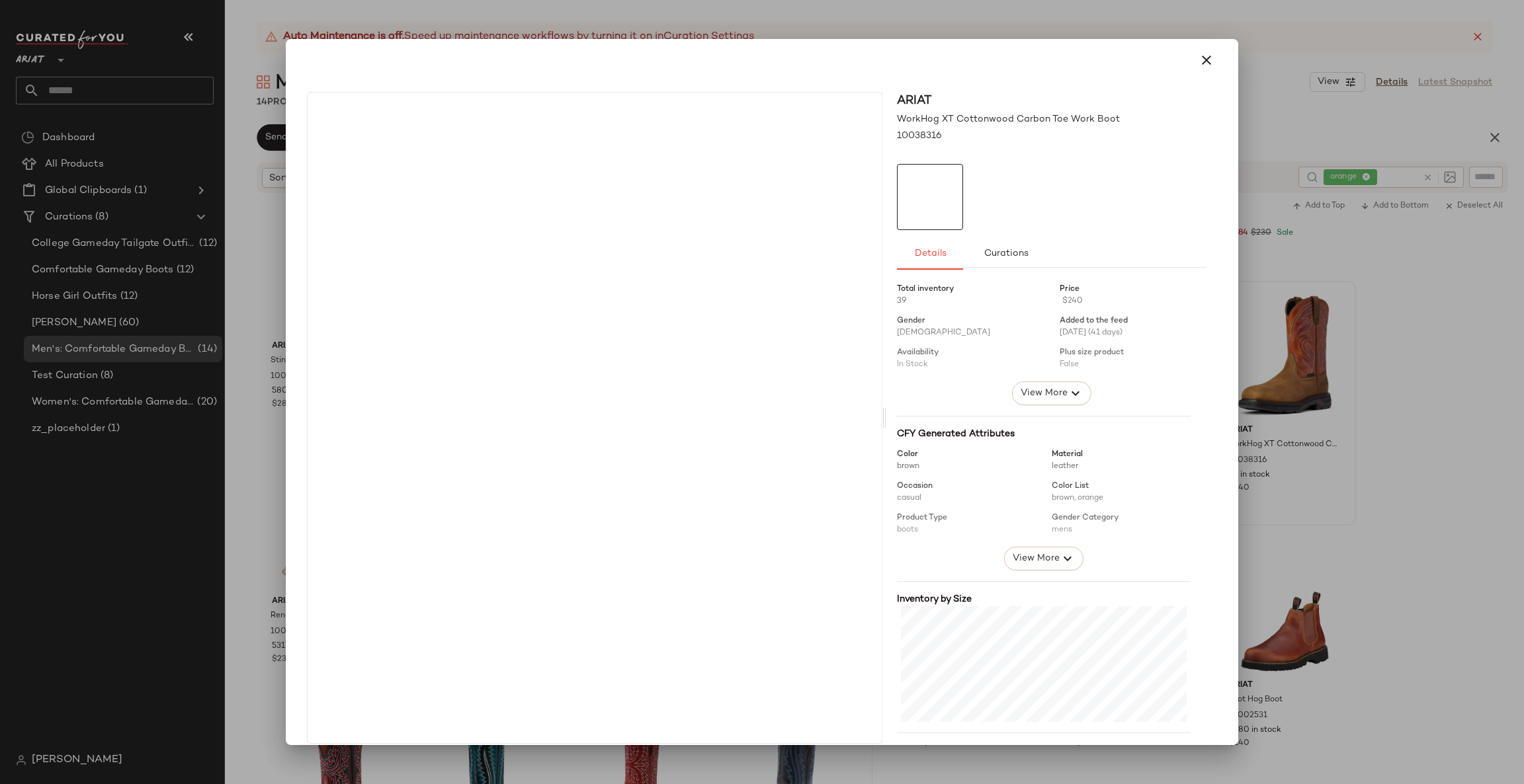
click at [1344, 368] on div at bounding box center [762, 392] width 1524 height 784
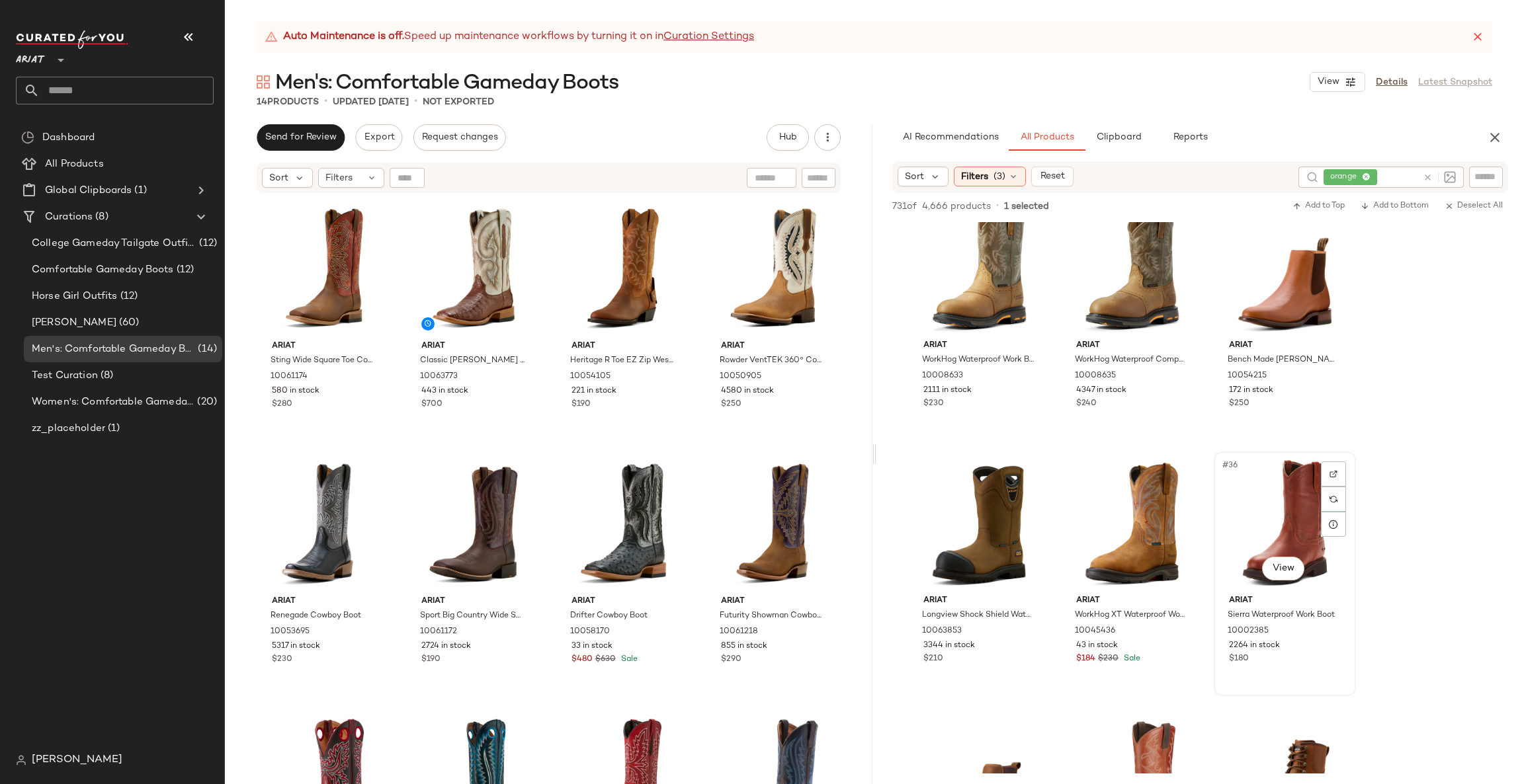
scroll to position [2776, 0]
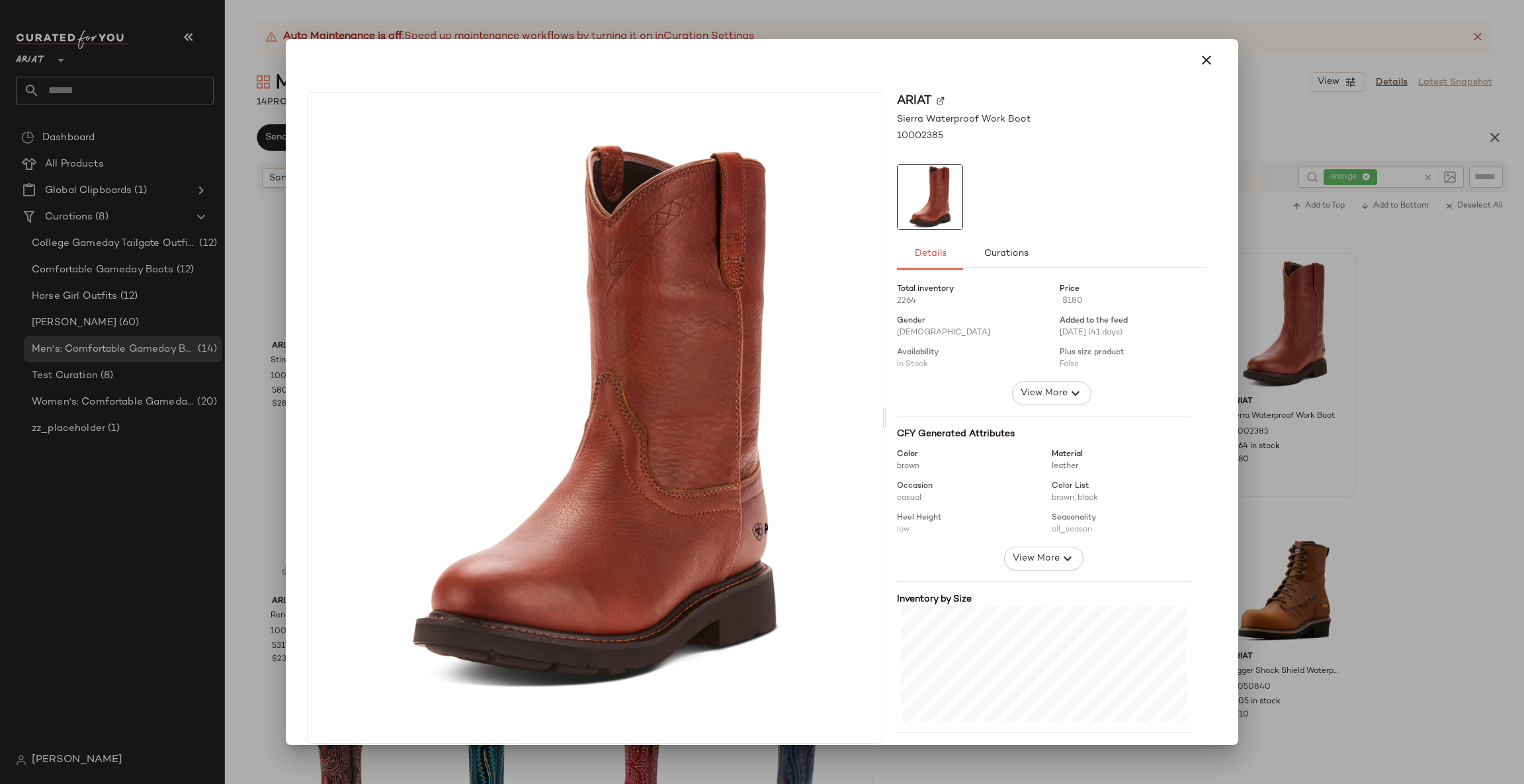
click at [1352, 398] on div at bounding box center [762, 392] width 1524 height 784
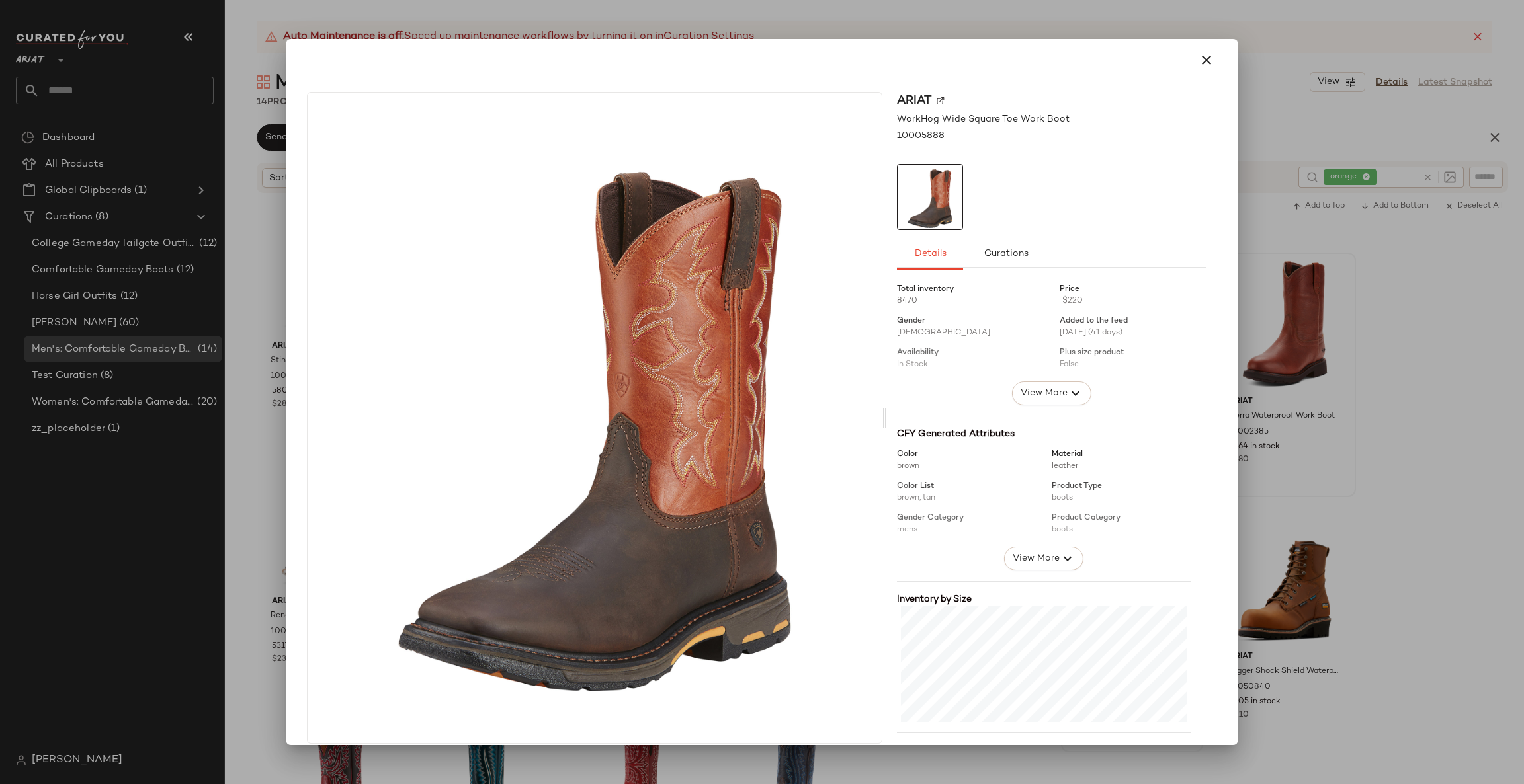
click at [1410, 463] on div at bounding box center [762, 392] width 1524 height 784
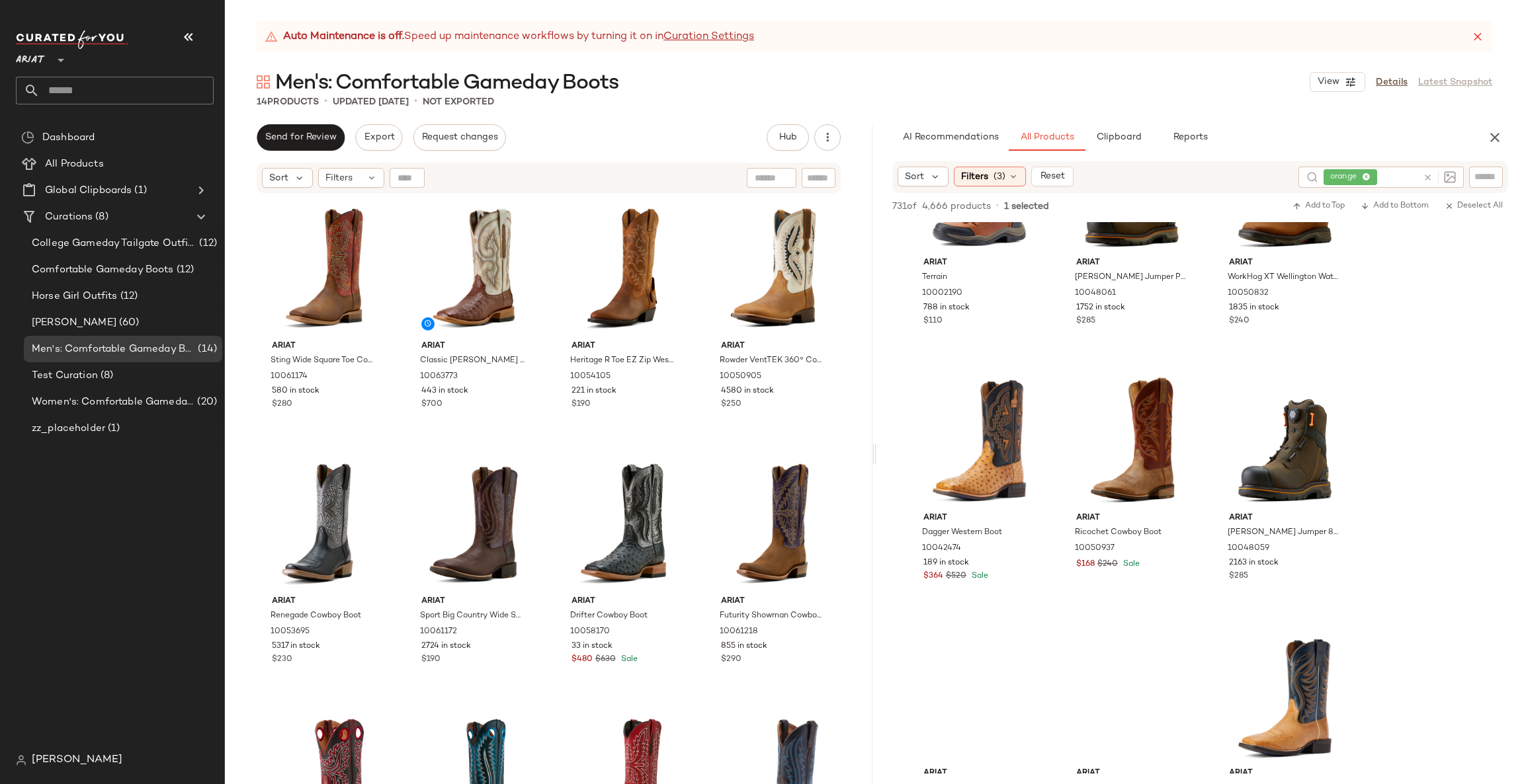
scroll to position [3568, 0]
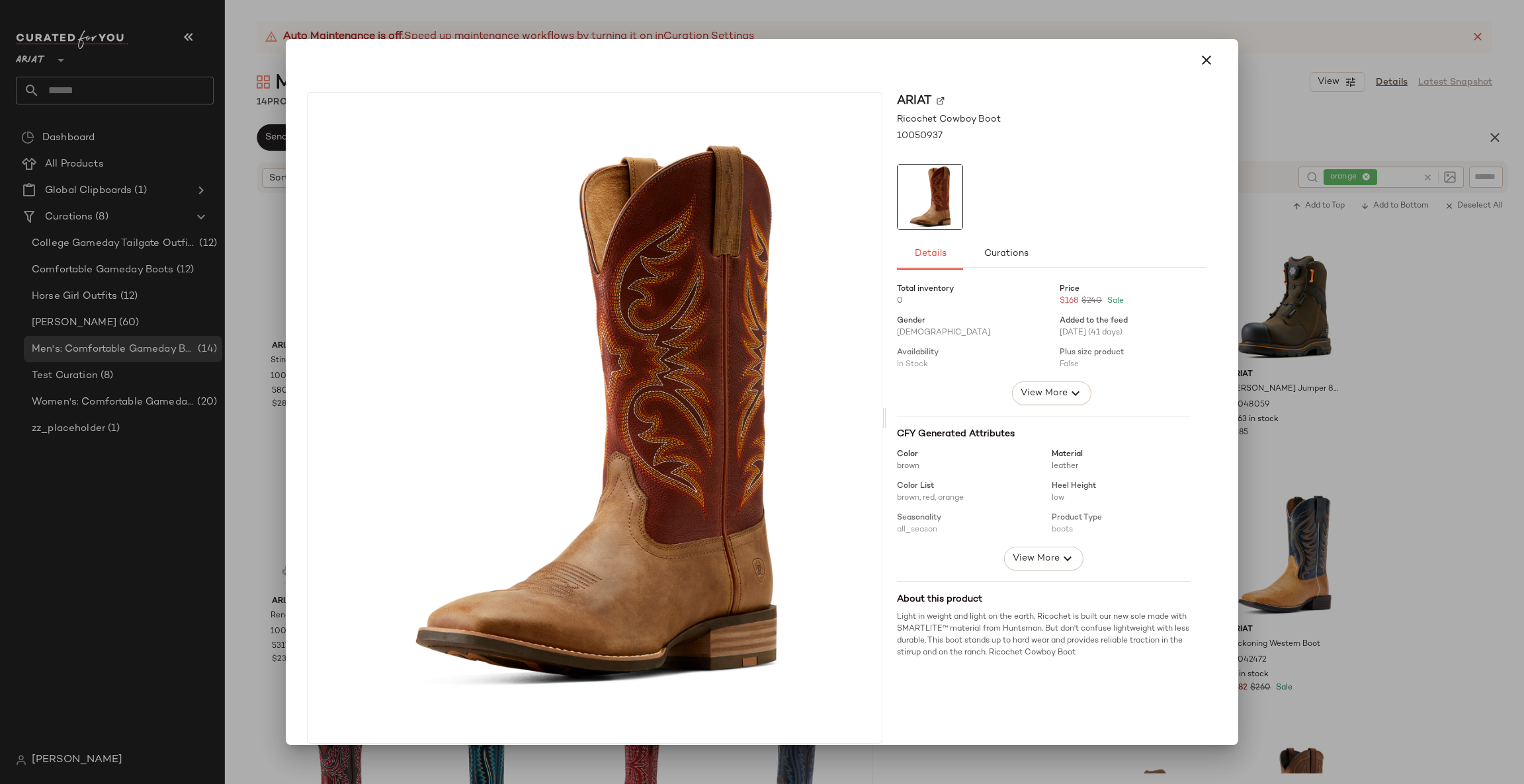
click at [1351, 426] on div at bounding box center [762, 392] width 1524 height 784
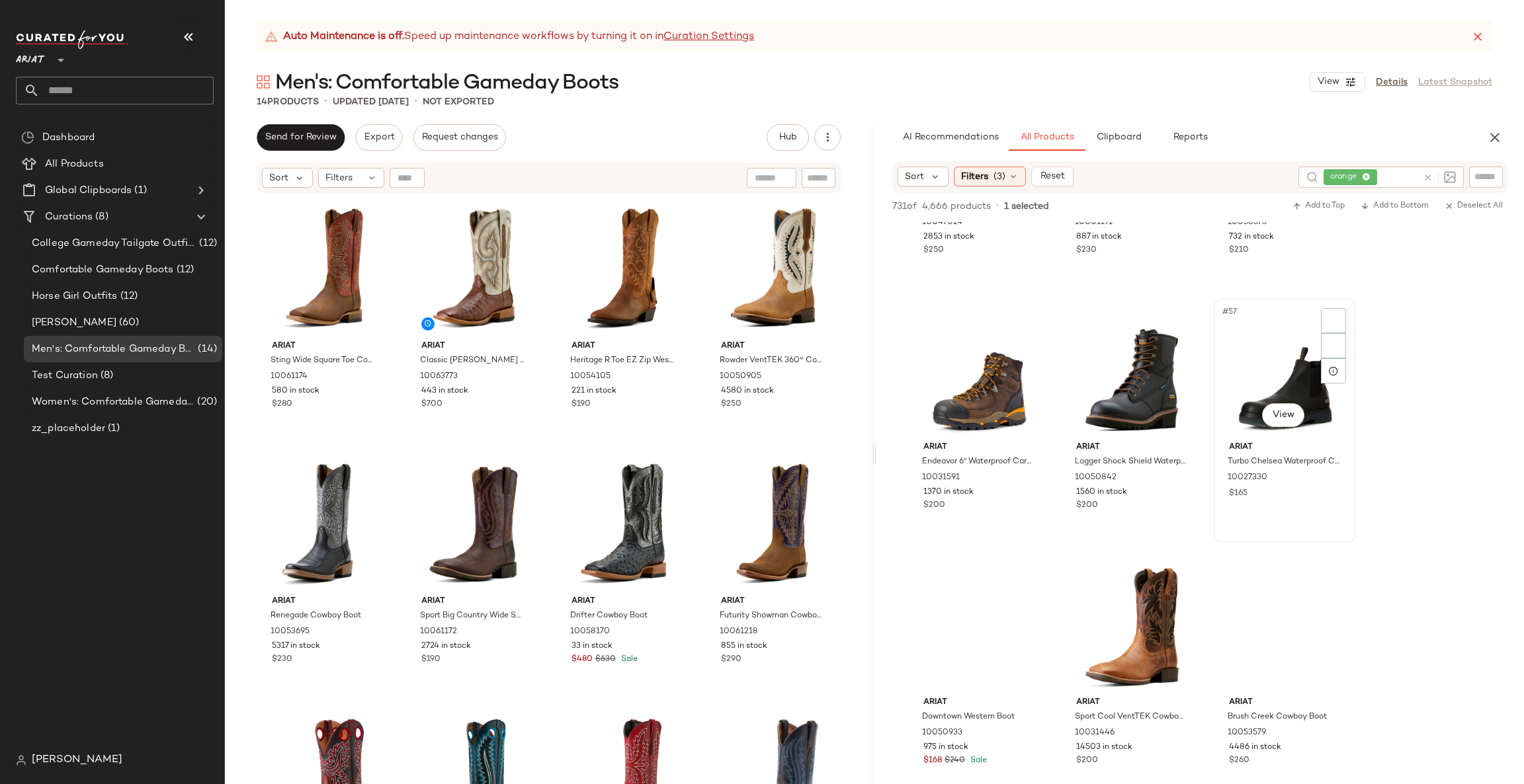
scroll to position [4560, 0]
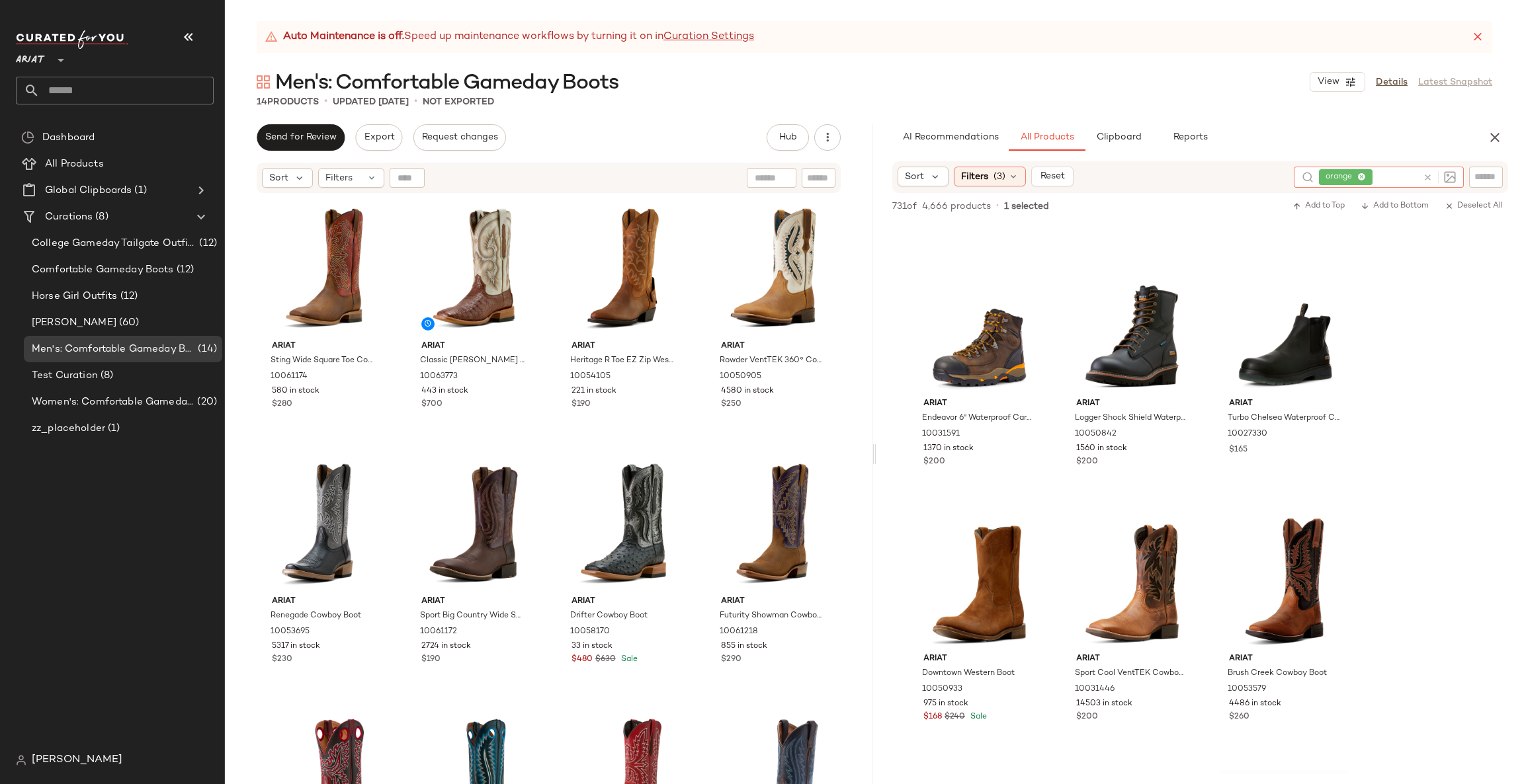
click at [1427, 176] on icon at bounding box center [1427, 177] width 10 height 10
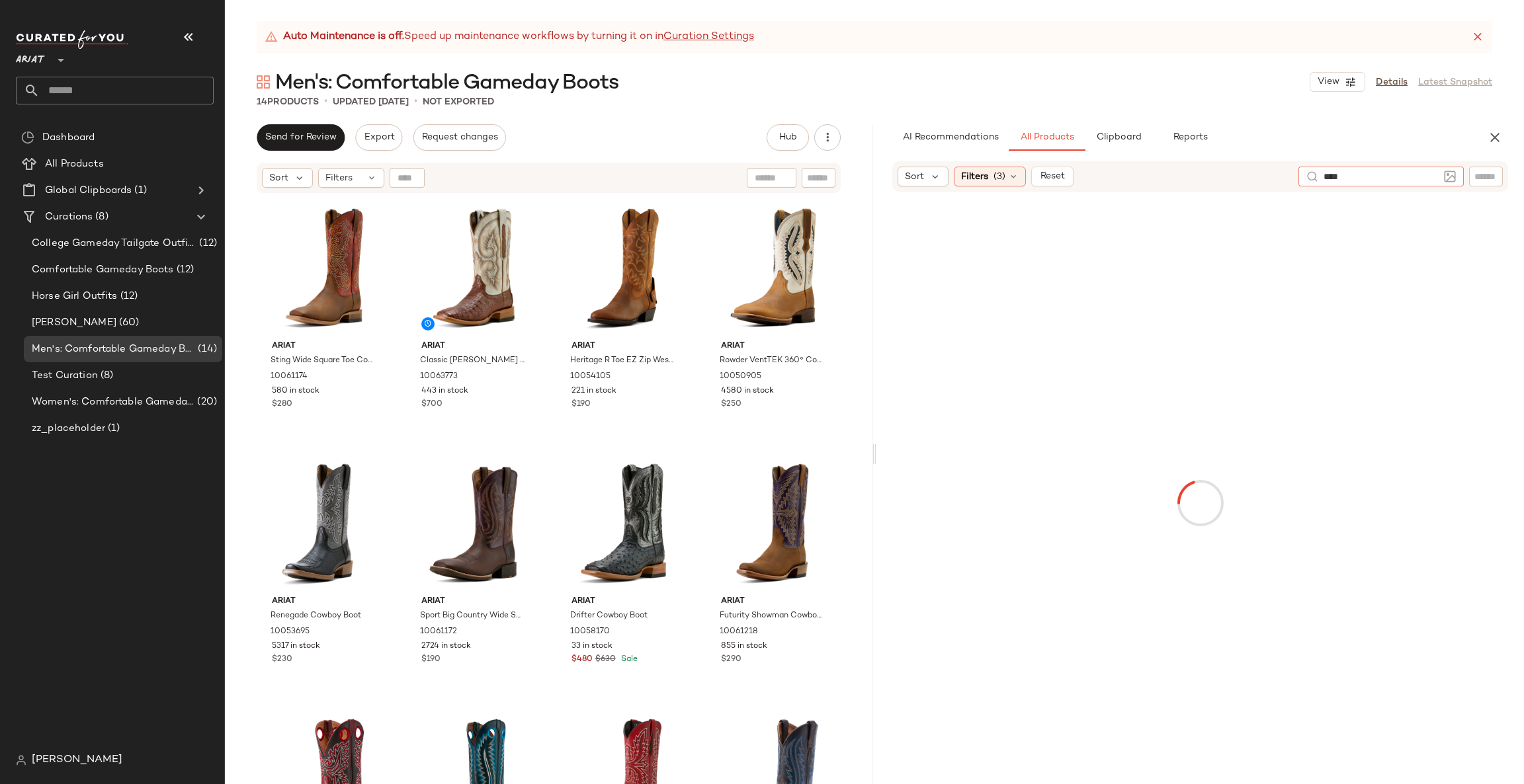
type input "*****"
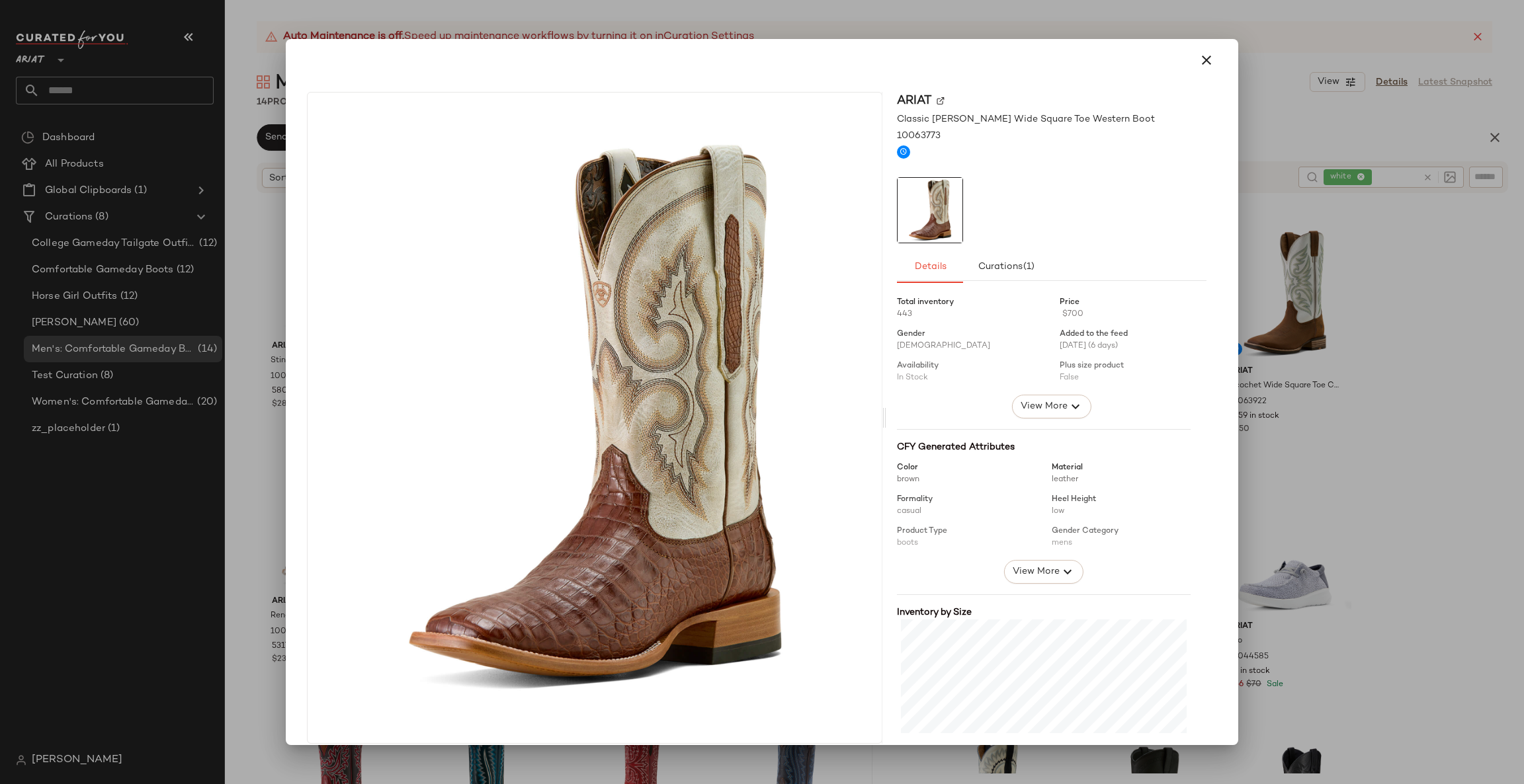
click at [1362, 209] on div at bounding box center [762, 392] width 1524 height 784
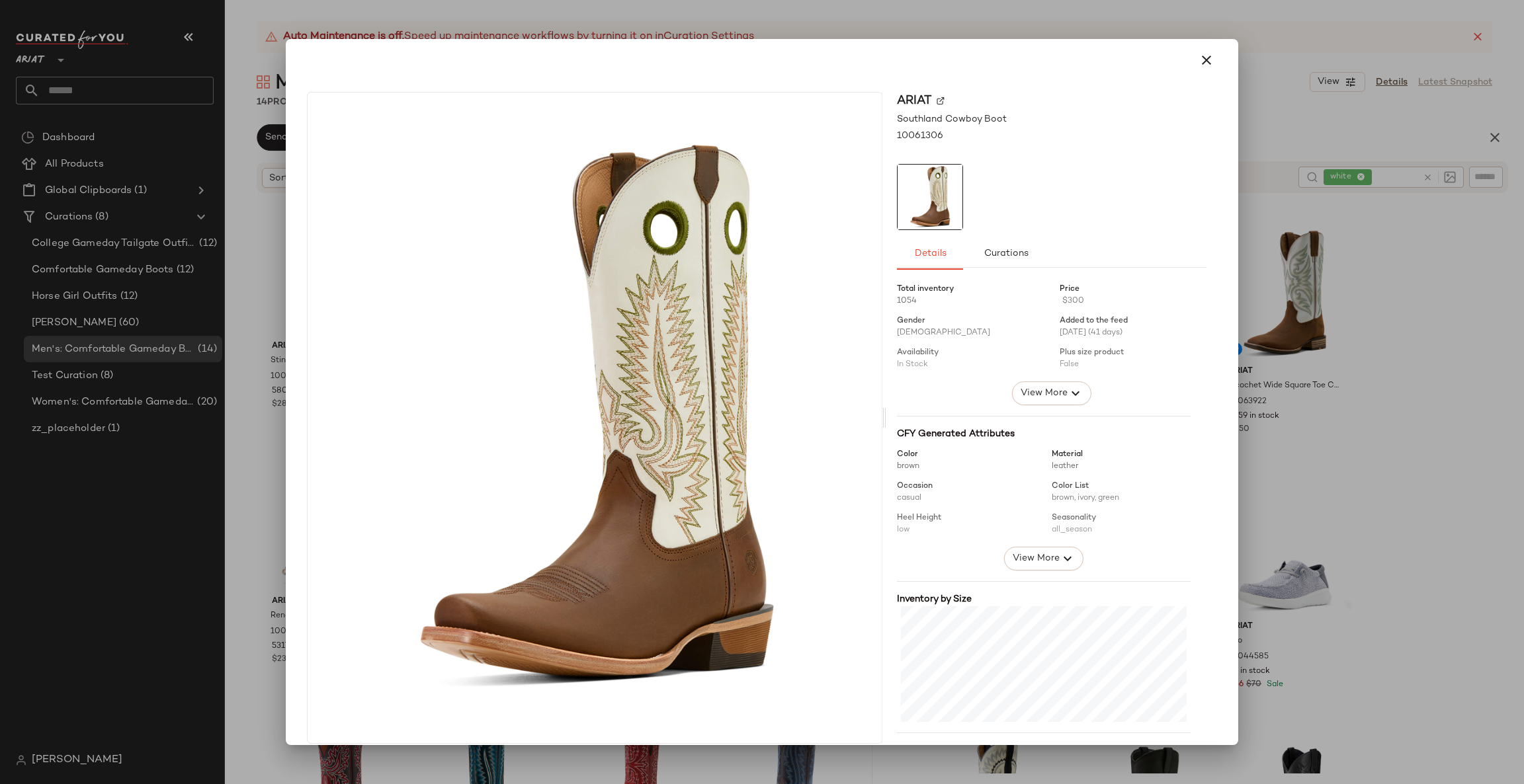
click at [1283, 288] on div at bounding box center [762, 392] width 1524 height 784
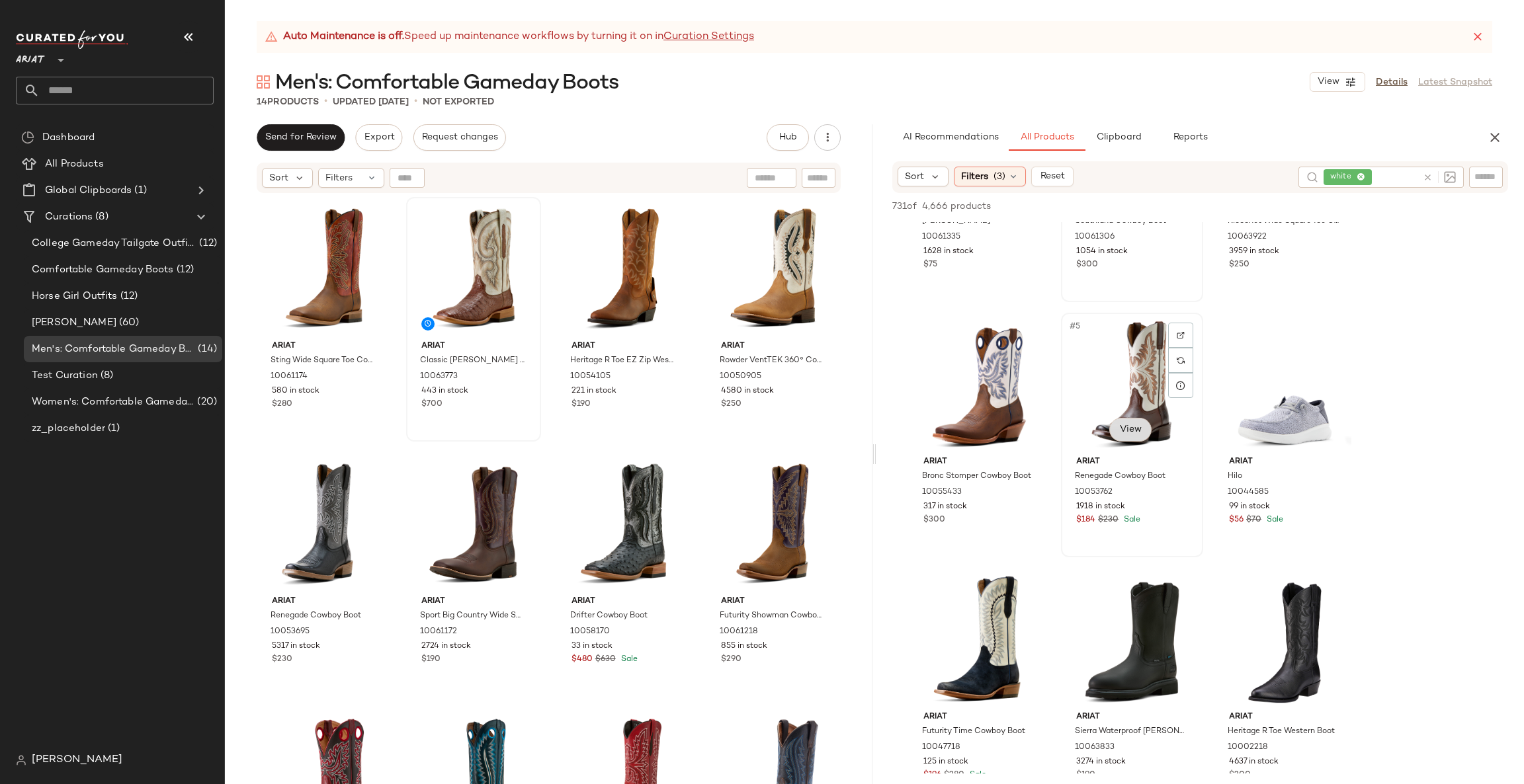
click at [1141, 581] on div at bounding box center [1132, 639] width 133 height 134
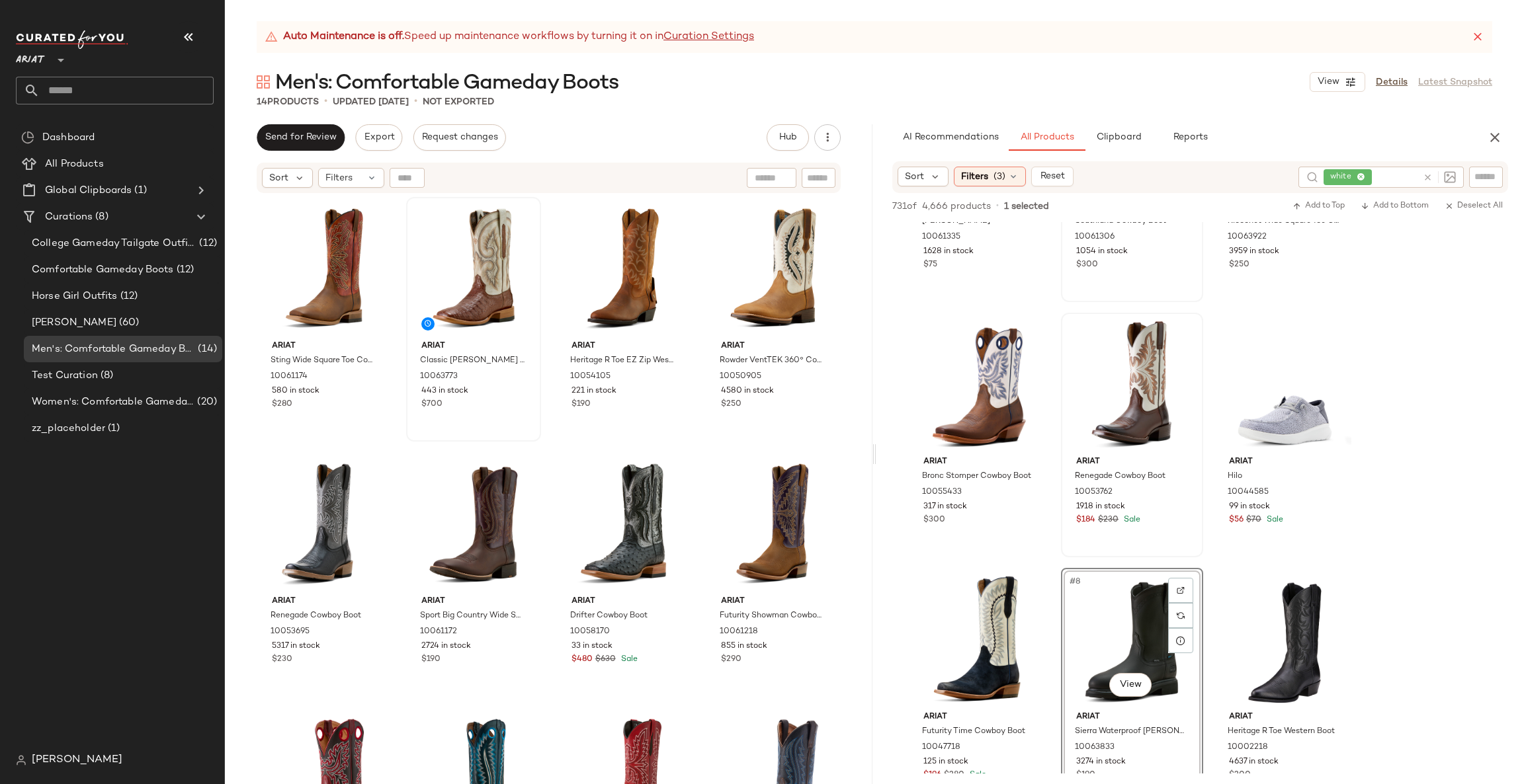
scroll to position [198, 0]
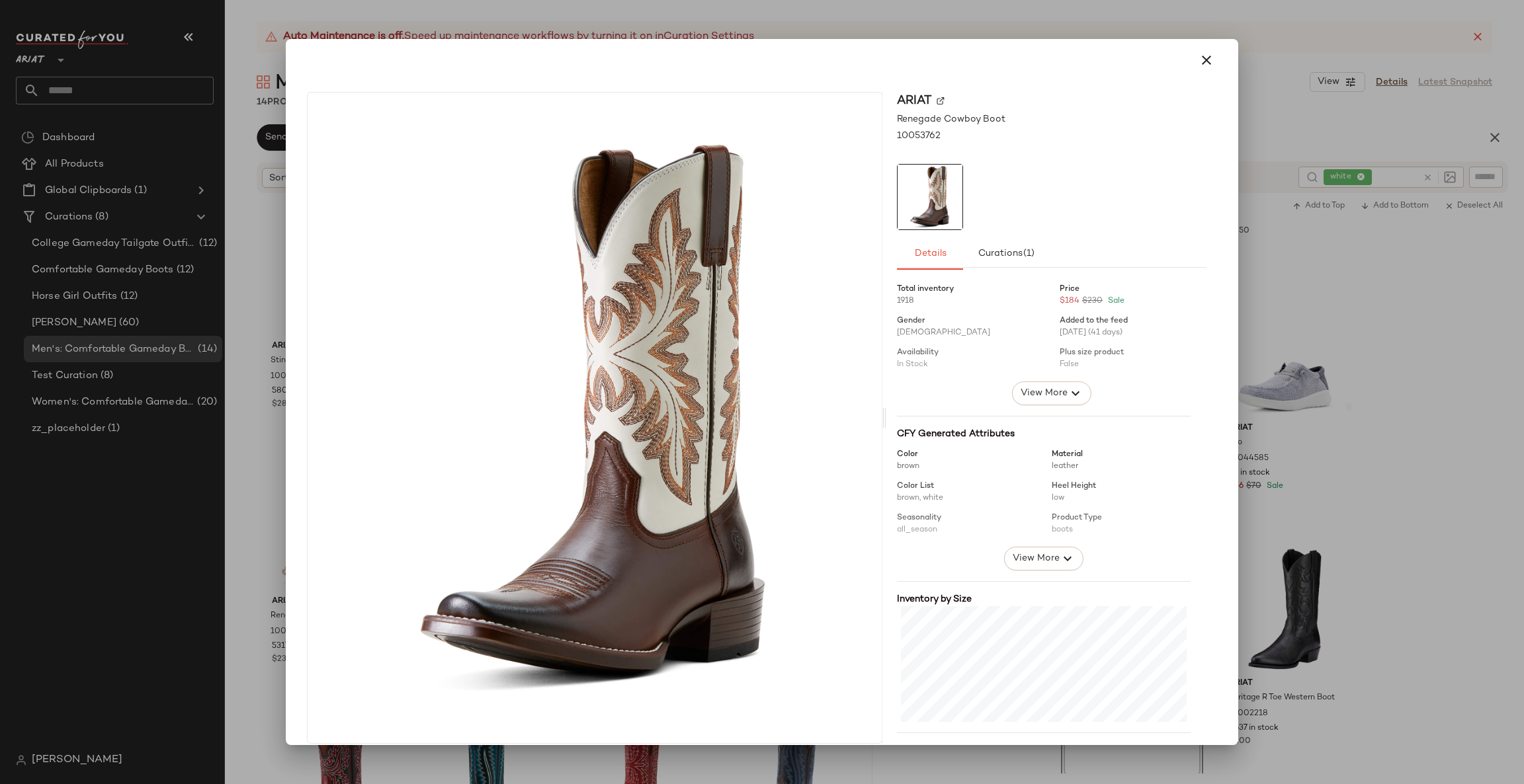
click at [1319, 309] on div at bounding box center [762, 392] width 1524 height 784
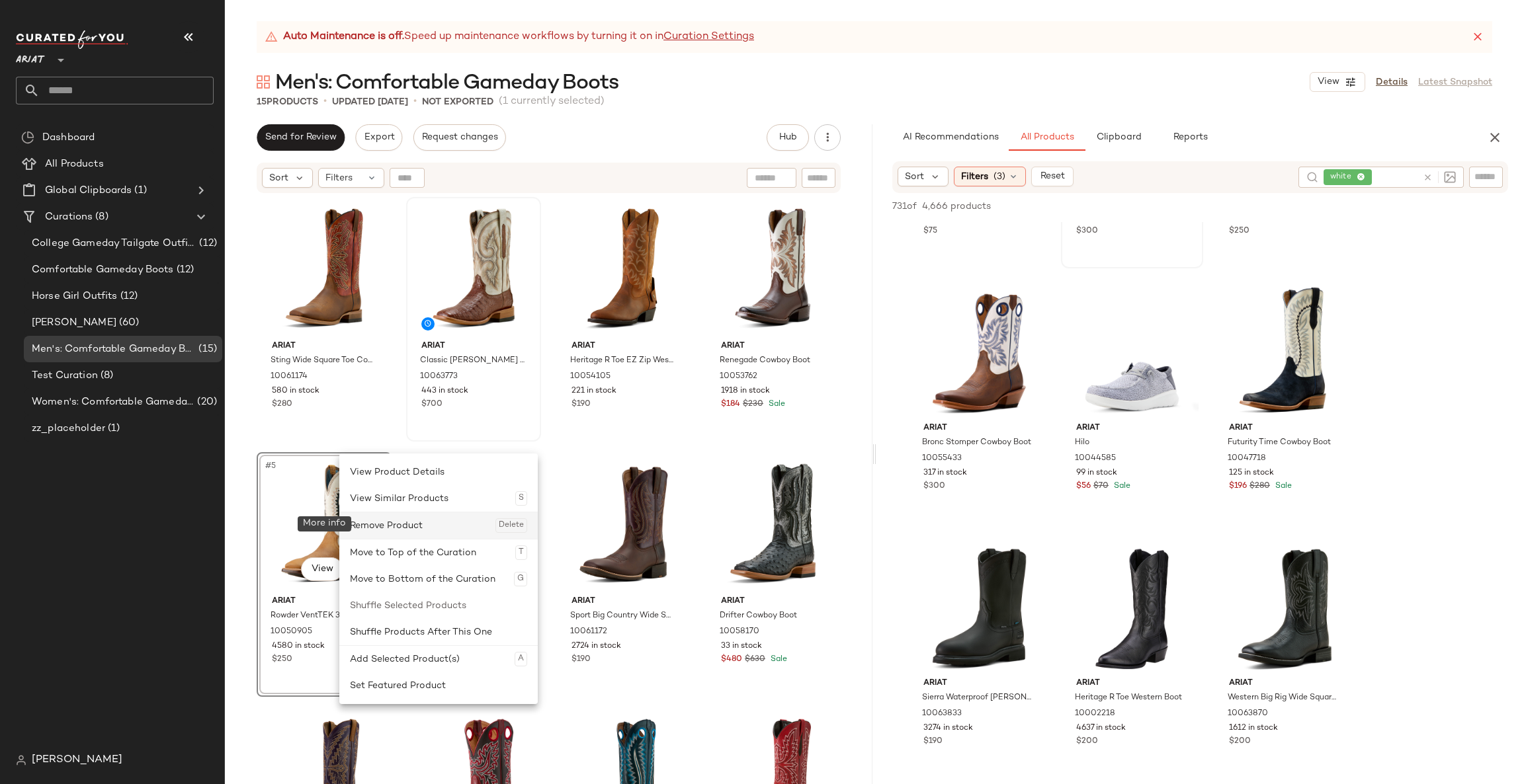
click at [391, 517] on div "Remove Product Delete" at bounding box center [438, 525] width 177 height 26
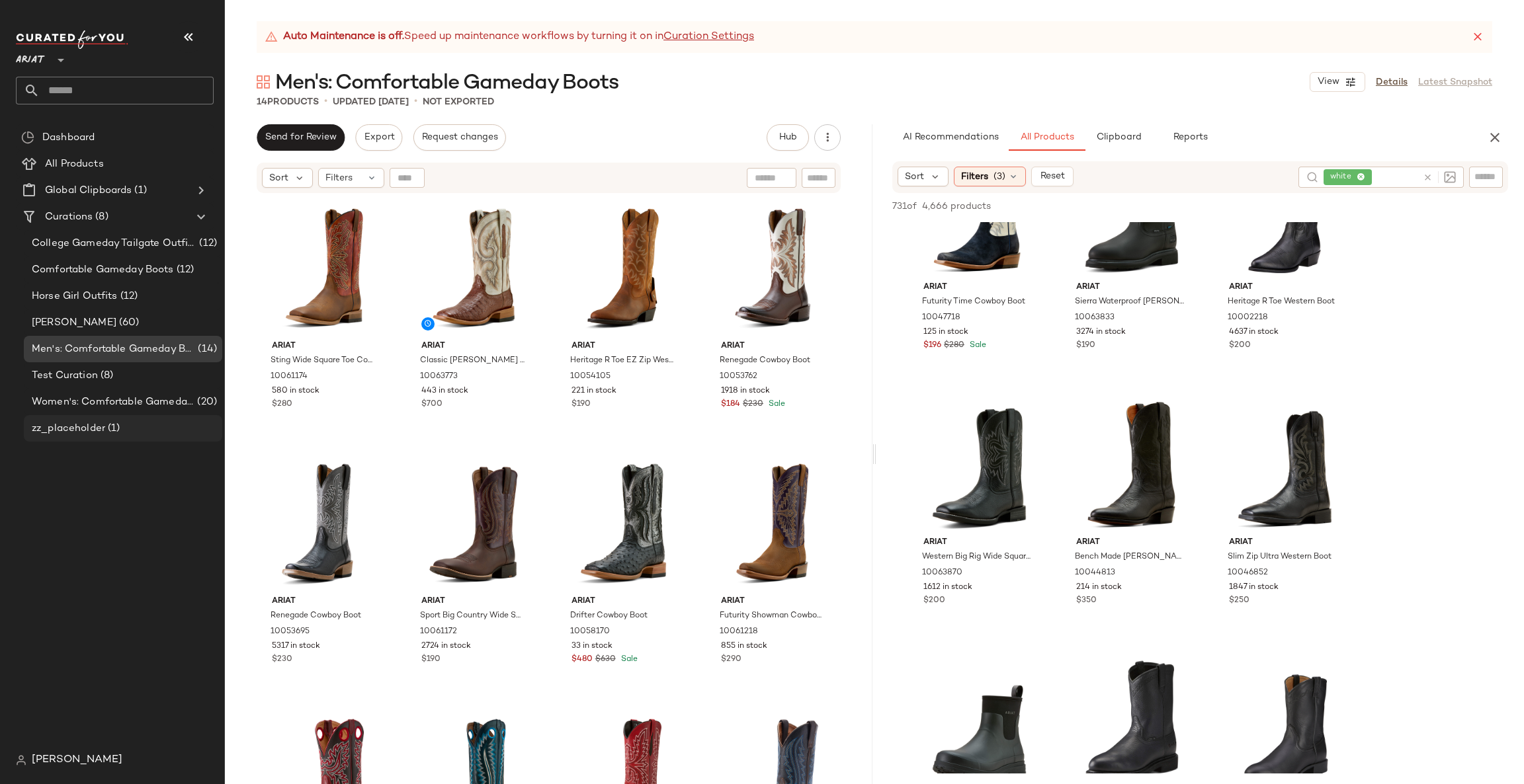
click at [156, 421] on div "zz_placeholder (1)" at bounding box center [123, 428] width 189 height 15
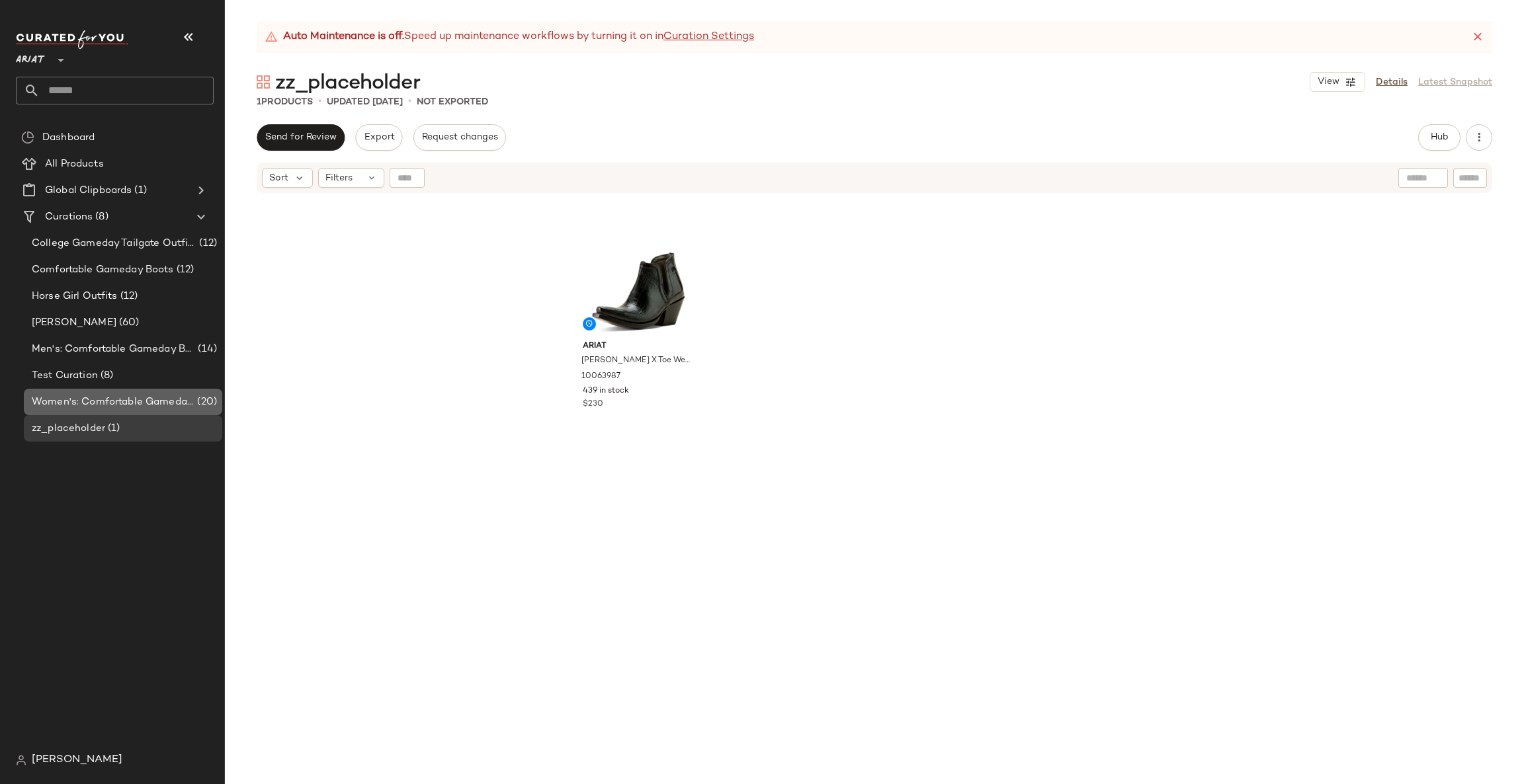
click at [172, 392] on div "Women's: Comfortable Gameday Boots (20)" at bounding box center [123, 402] width 198 height 26
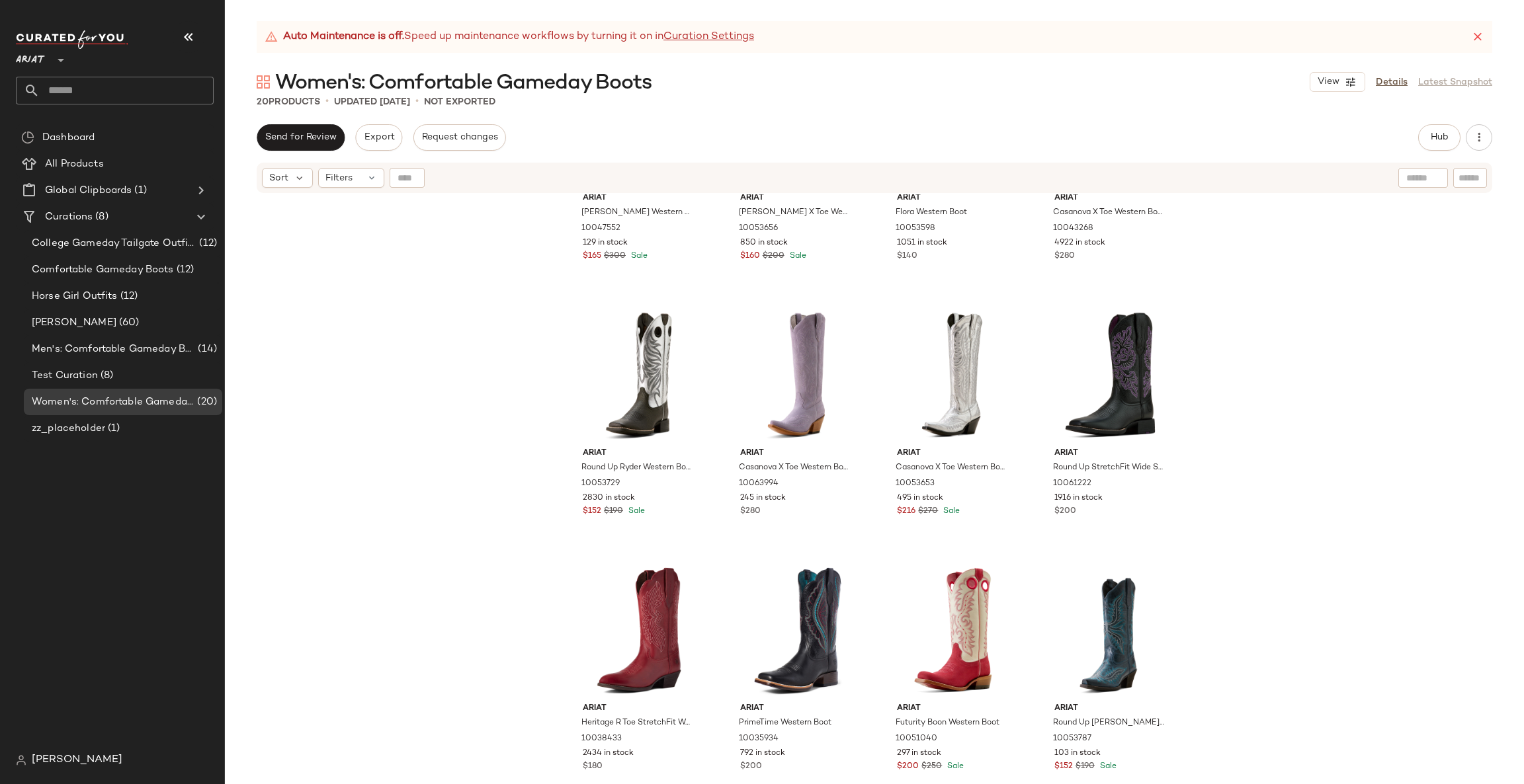
scroll to position [198, 0]
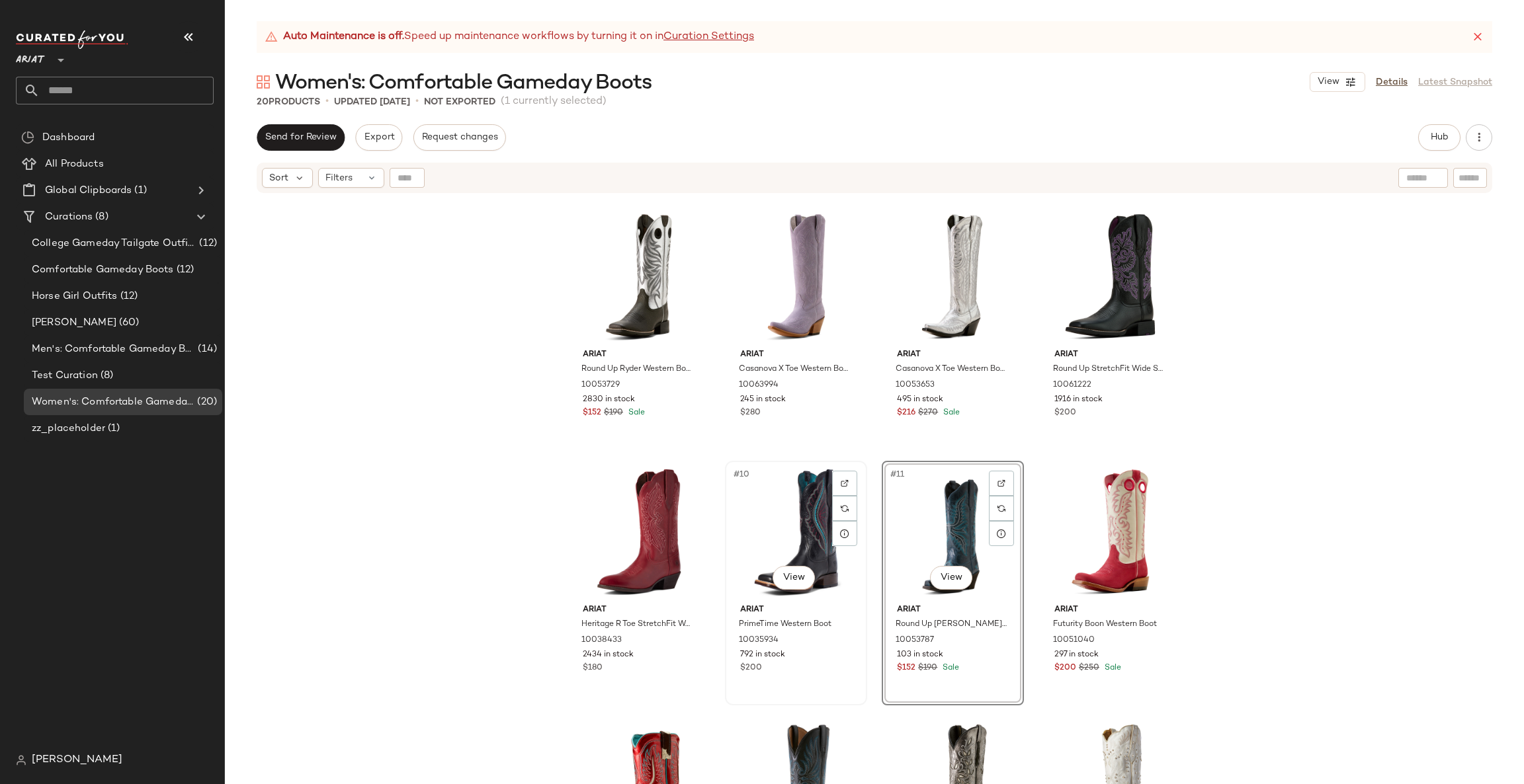
scroll to position [198, 0]
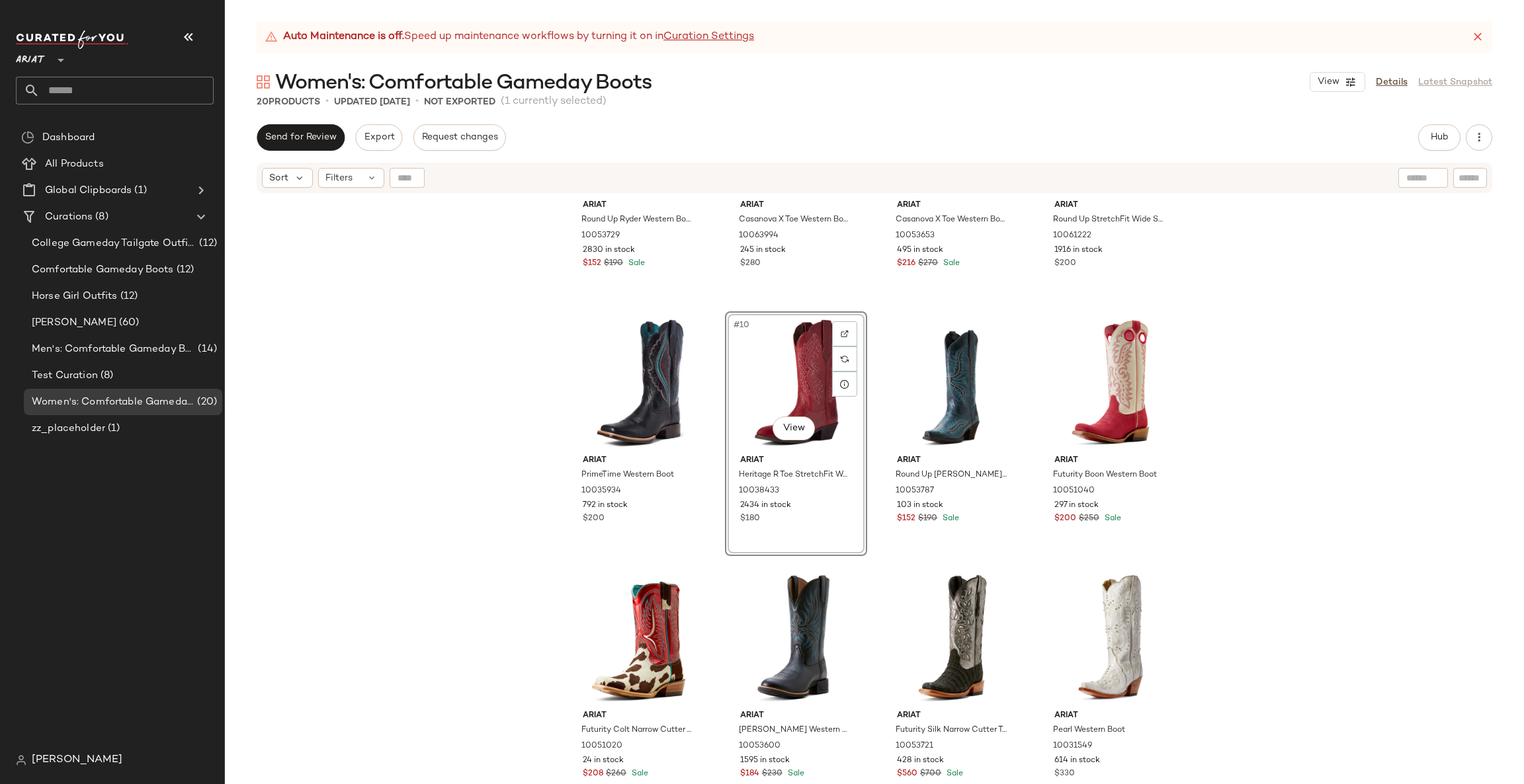
scroll to position [655, 0]
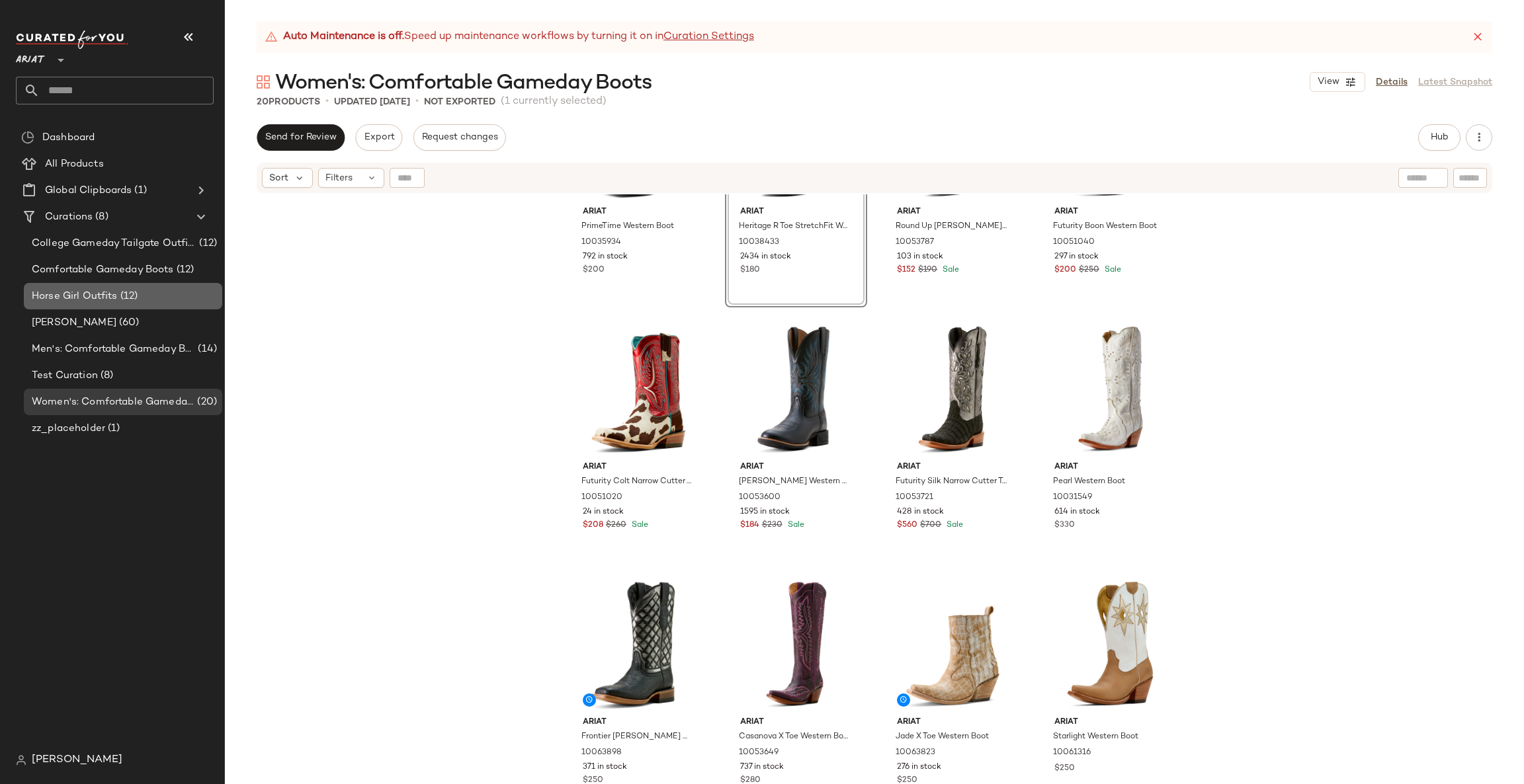
click at [150, 287] on div "Horse Girl Outfits (12)" at bounding box center [123, 296] width 198 height 26
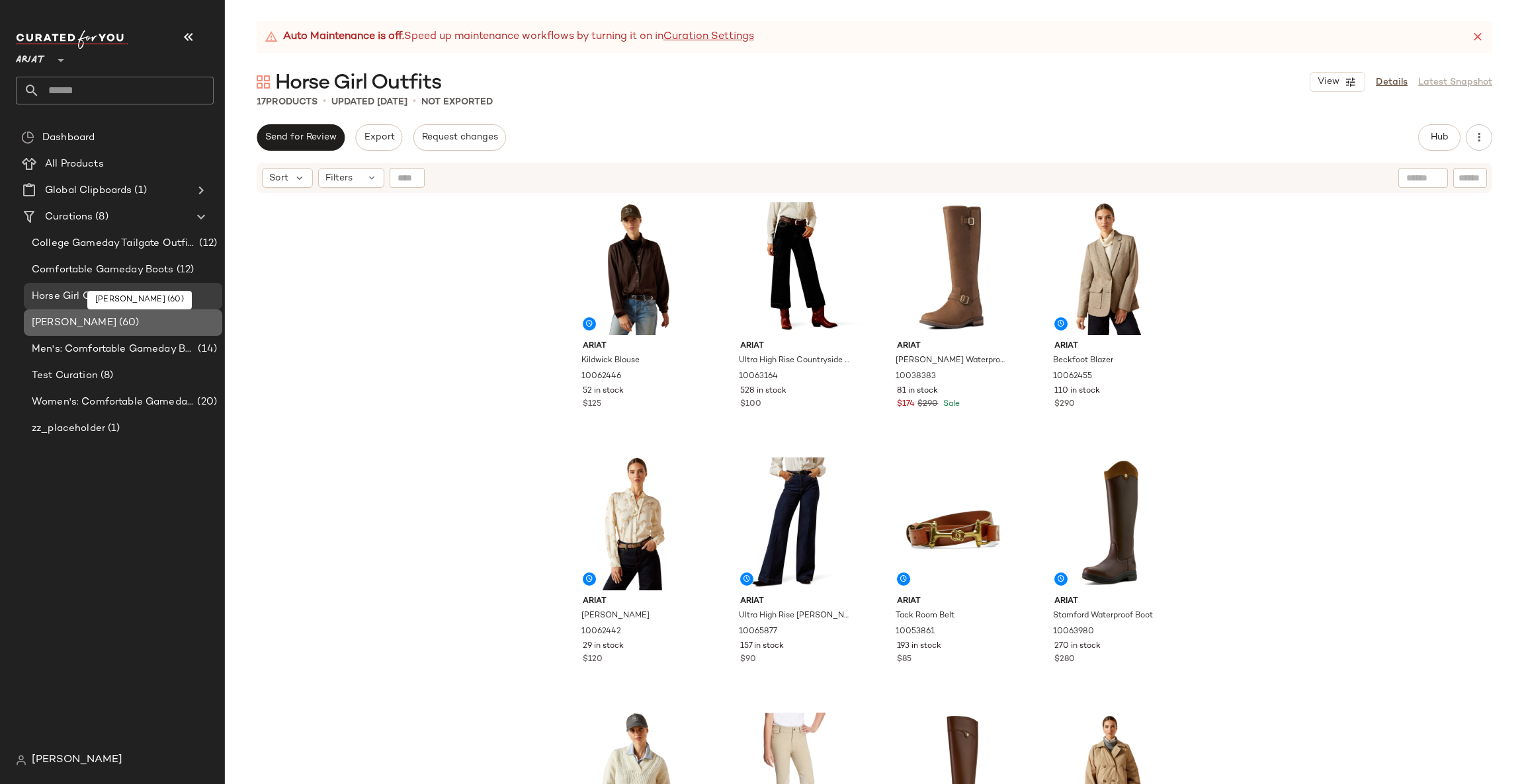
click at [176, 328] on div "[PERSON_NAME] (60)" at bounding box center [123, 322] width 189 height 15
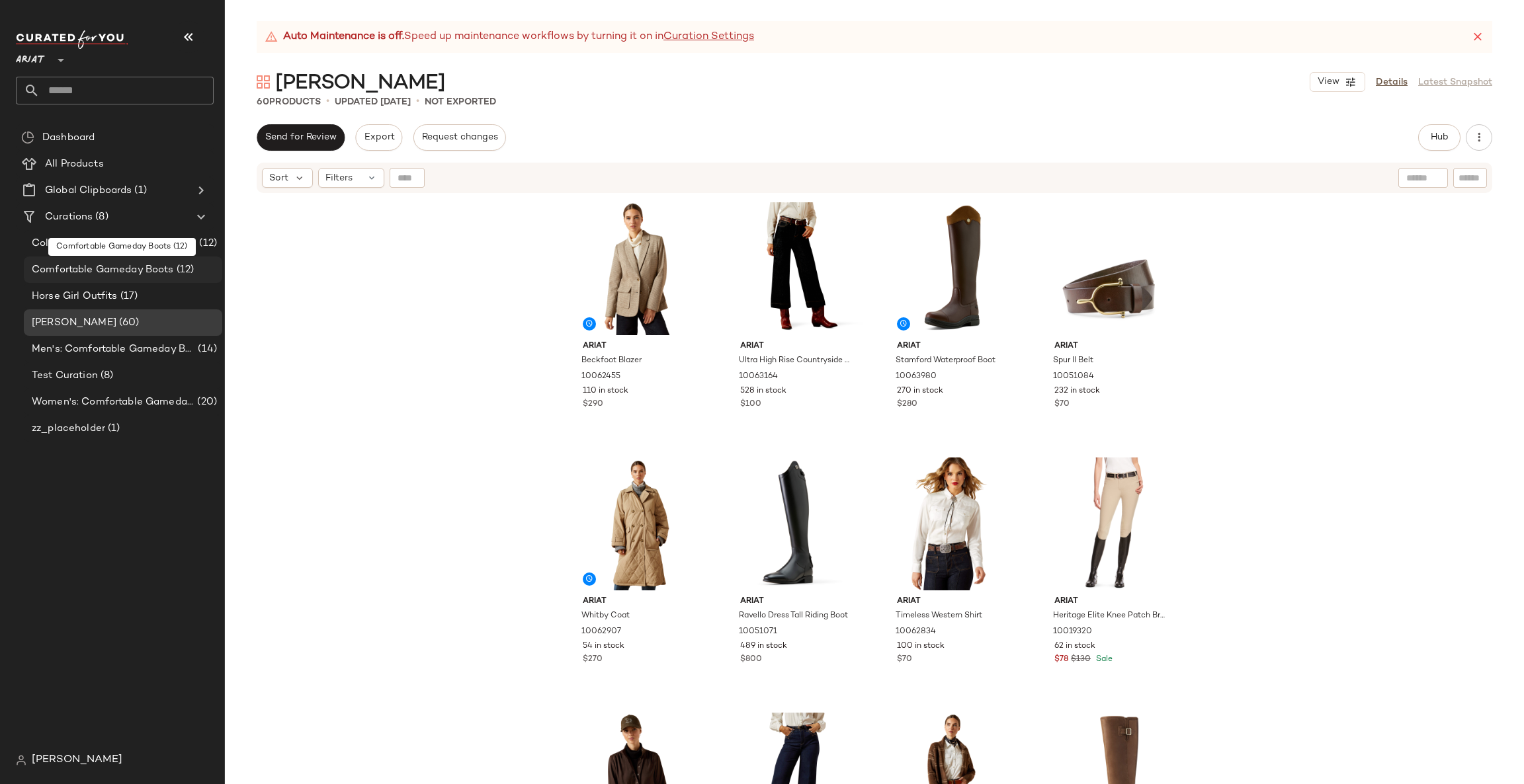
click at [208, 264] on div "Comfortable Gameday Boots (12)" at bounding box center [123, 269] width 189 height 15
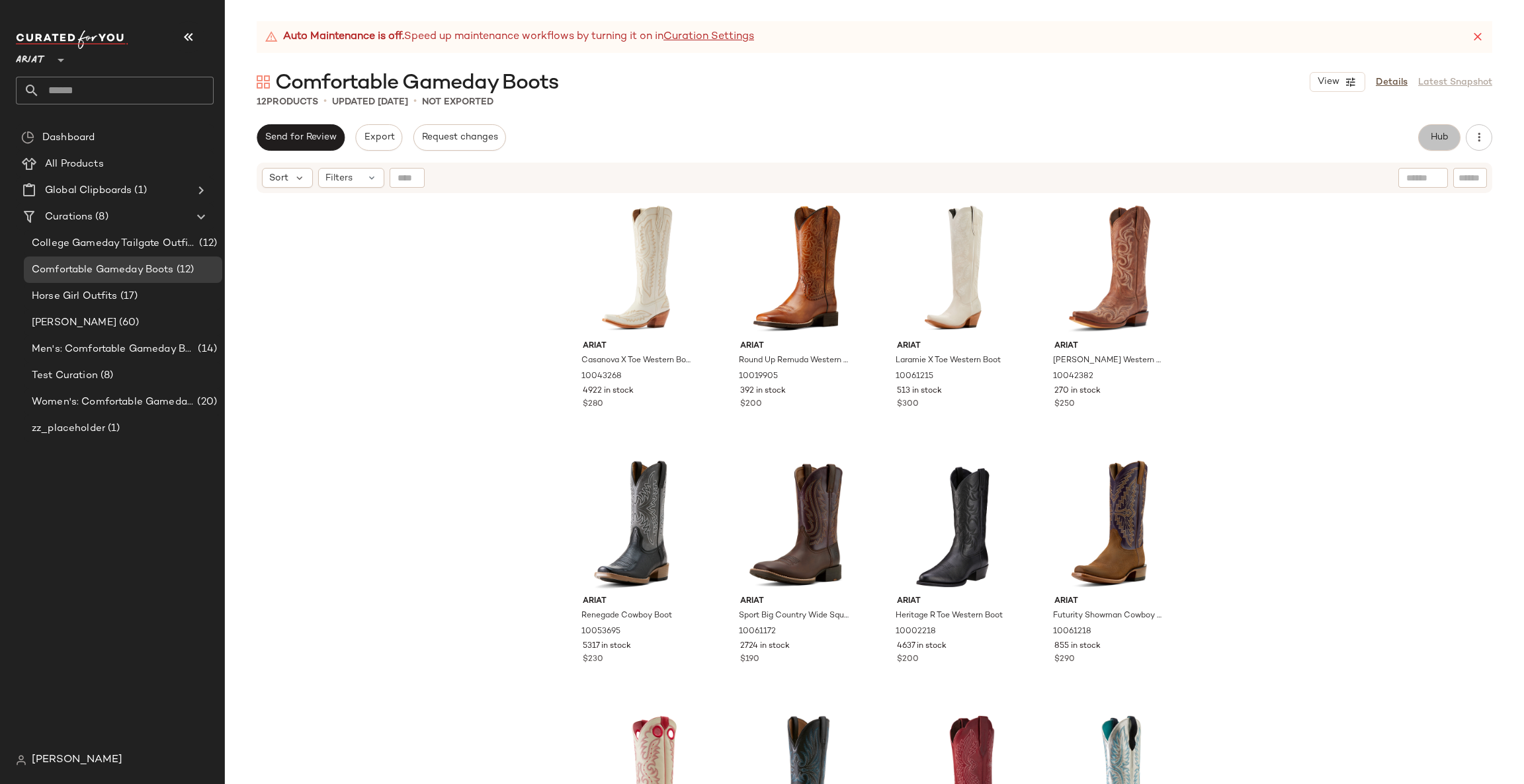
click at [1441, 136] on span "Hub" at bounding box center [1438, 137] width 18 height 10
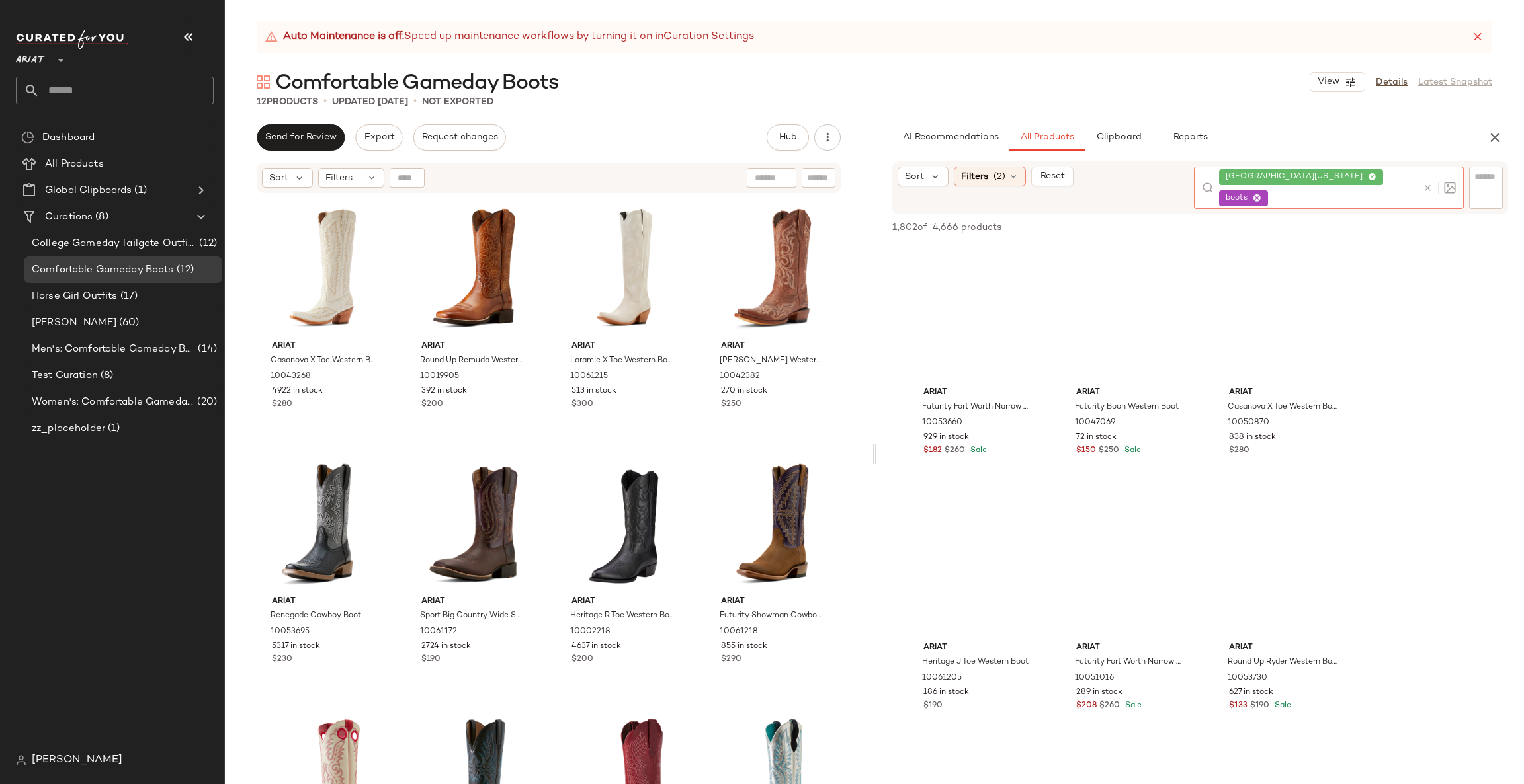
click at [1429, 168] on div at bounding box center [1437, 188] width 39 height 42
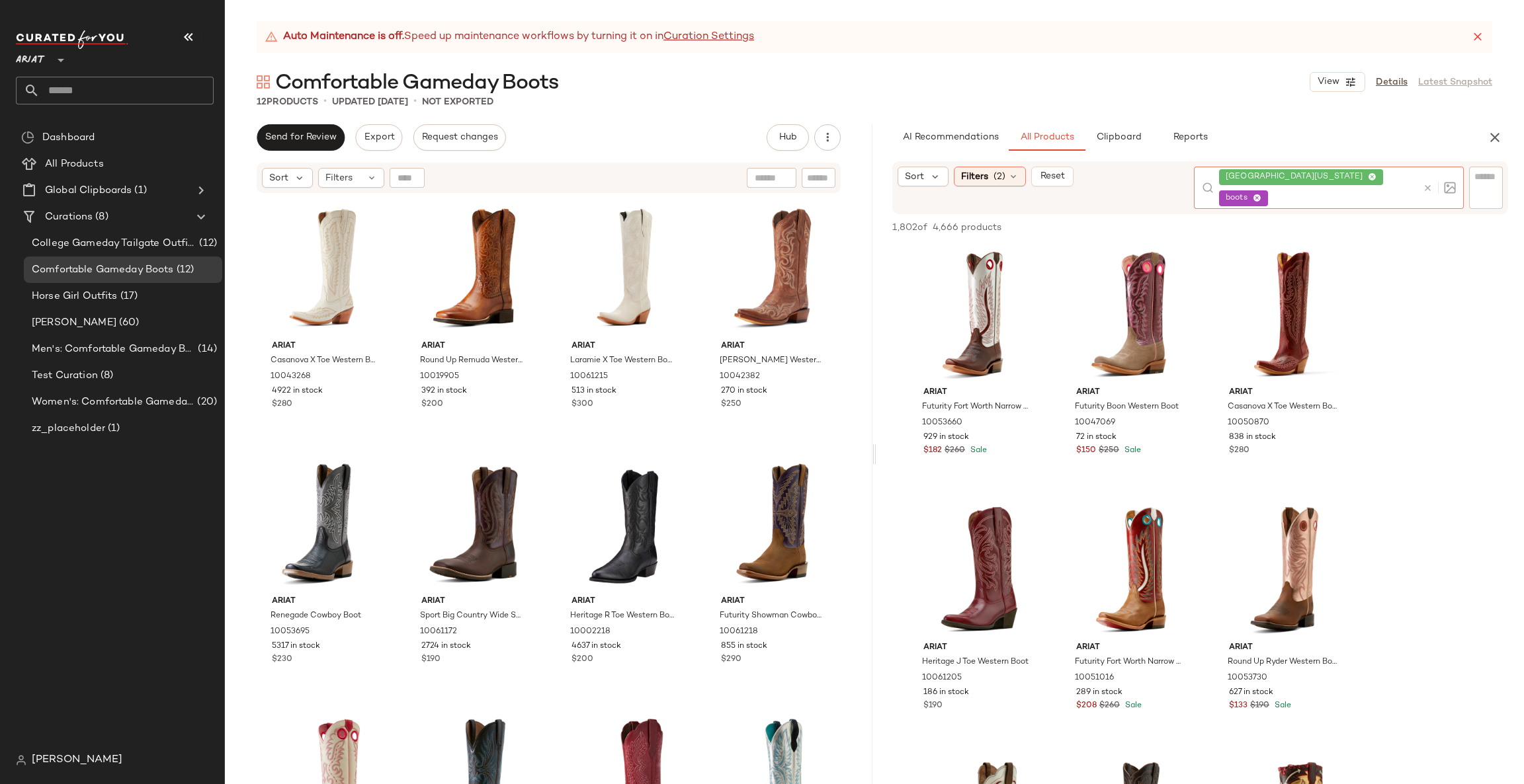
click at [1429, 174] on div at bounding box center [1437, 188] width 39 height 42
click at [1429, 183] on icon at bounding box center [1427, 188] width 10 height 10
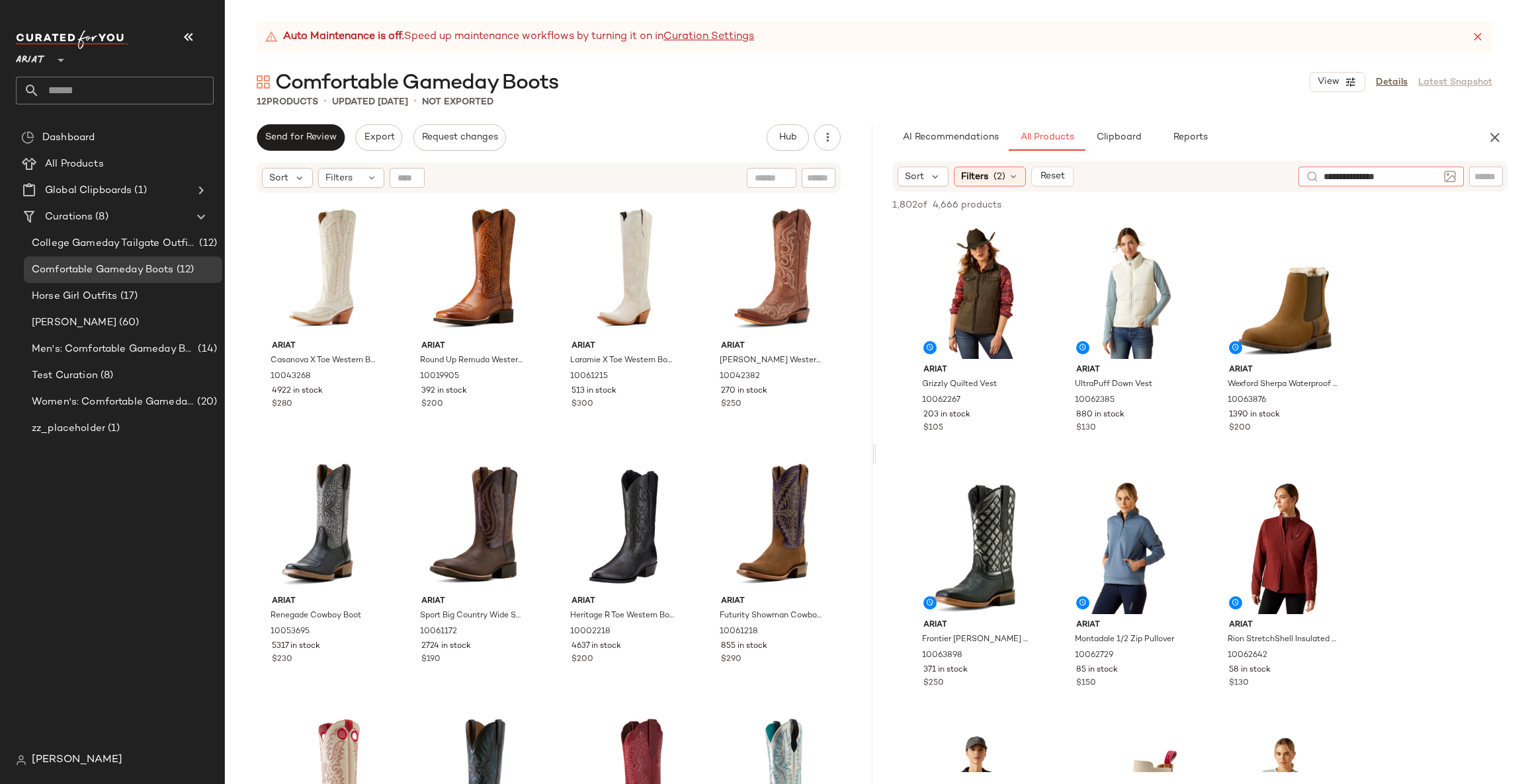
type input "**********"
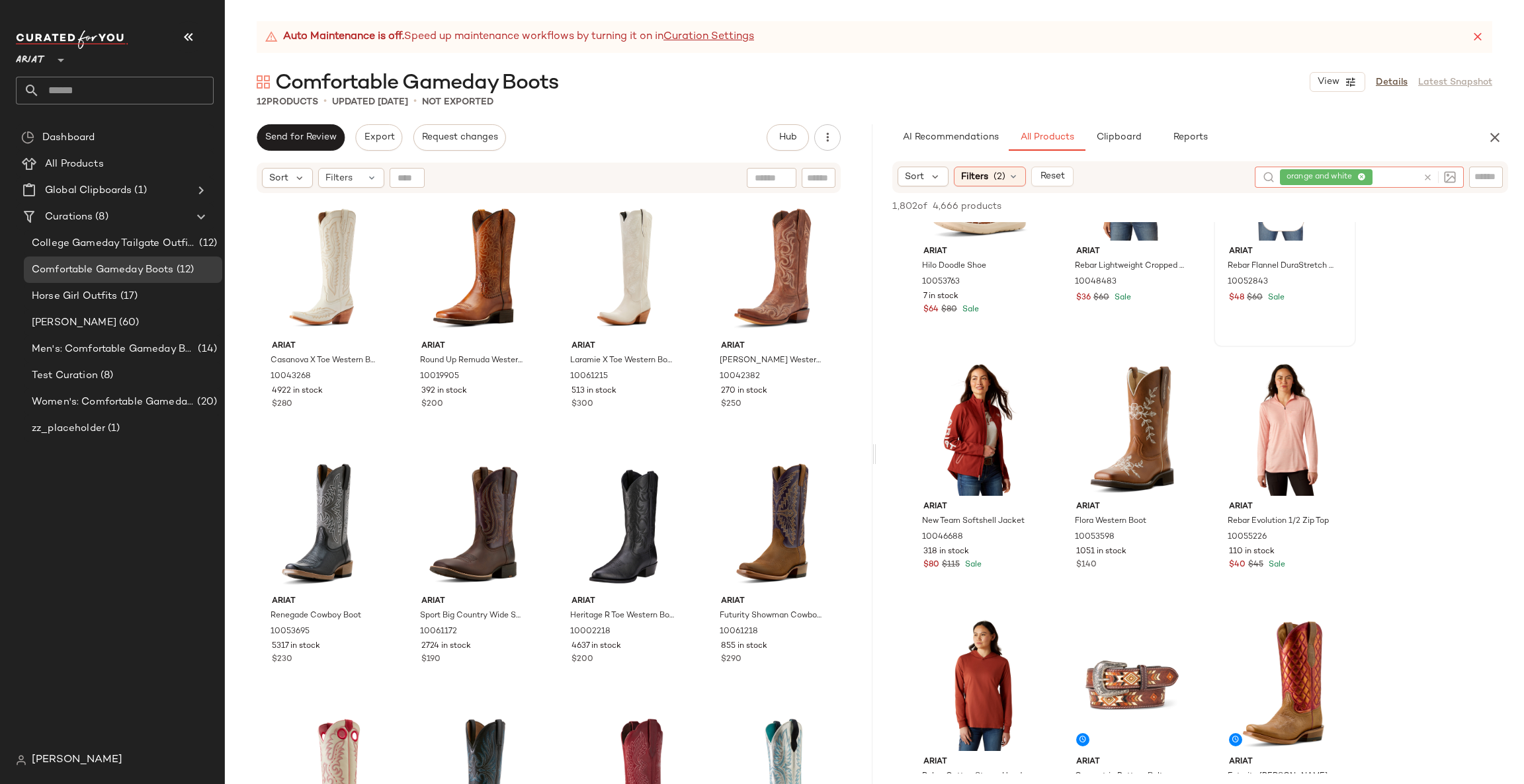
scroll to position [1189, 0]
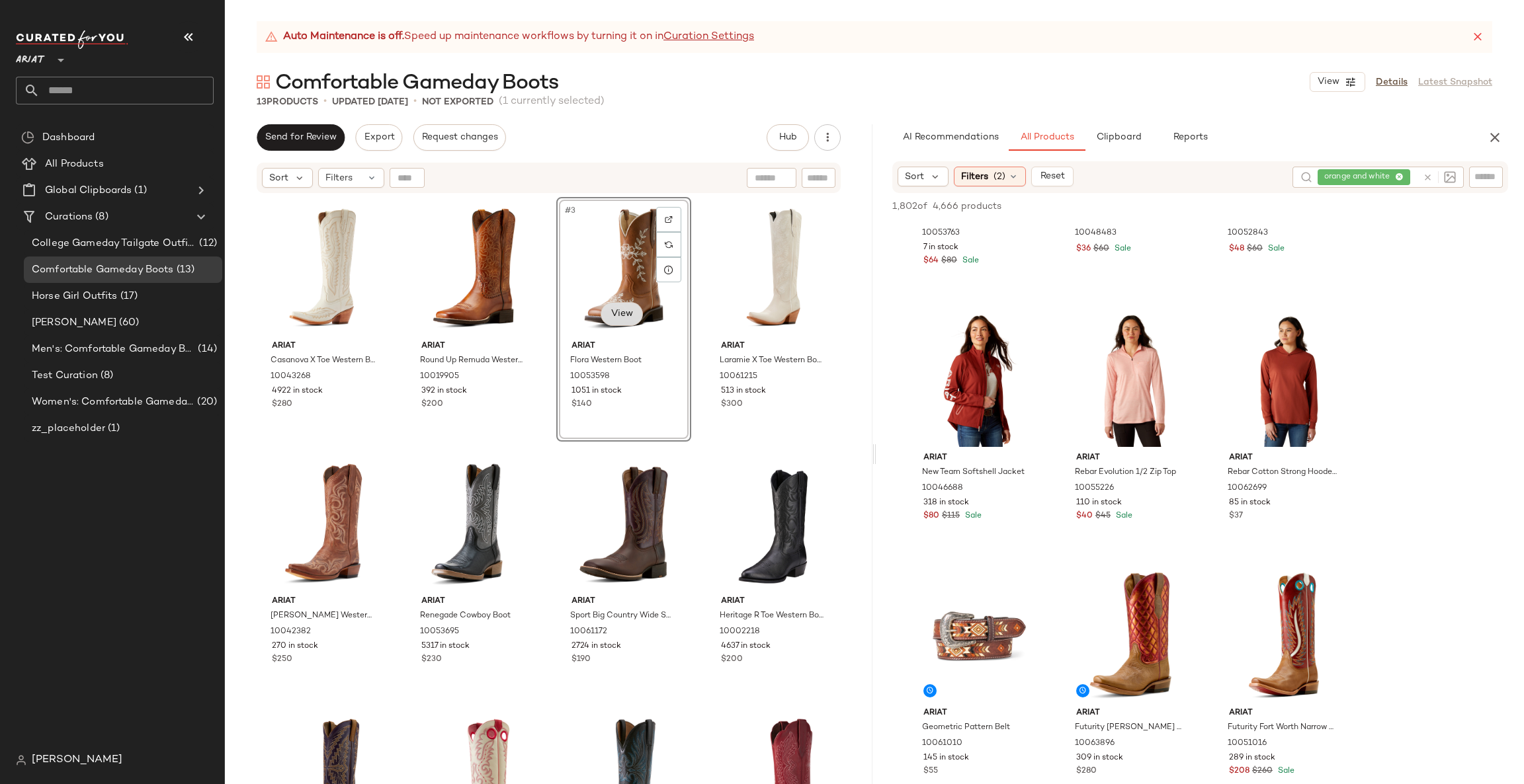
click at [606, 311] on body "Ariat ** Dashboard All Products Global Clipboards (1) Curations (8) College Gam…" at bounding box center [762, 392] width 1524 height 784
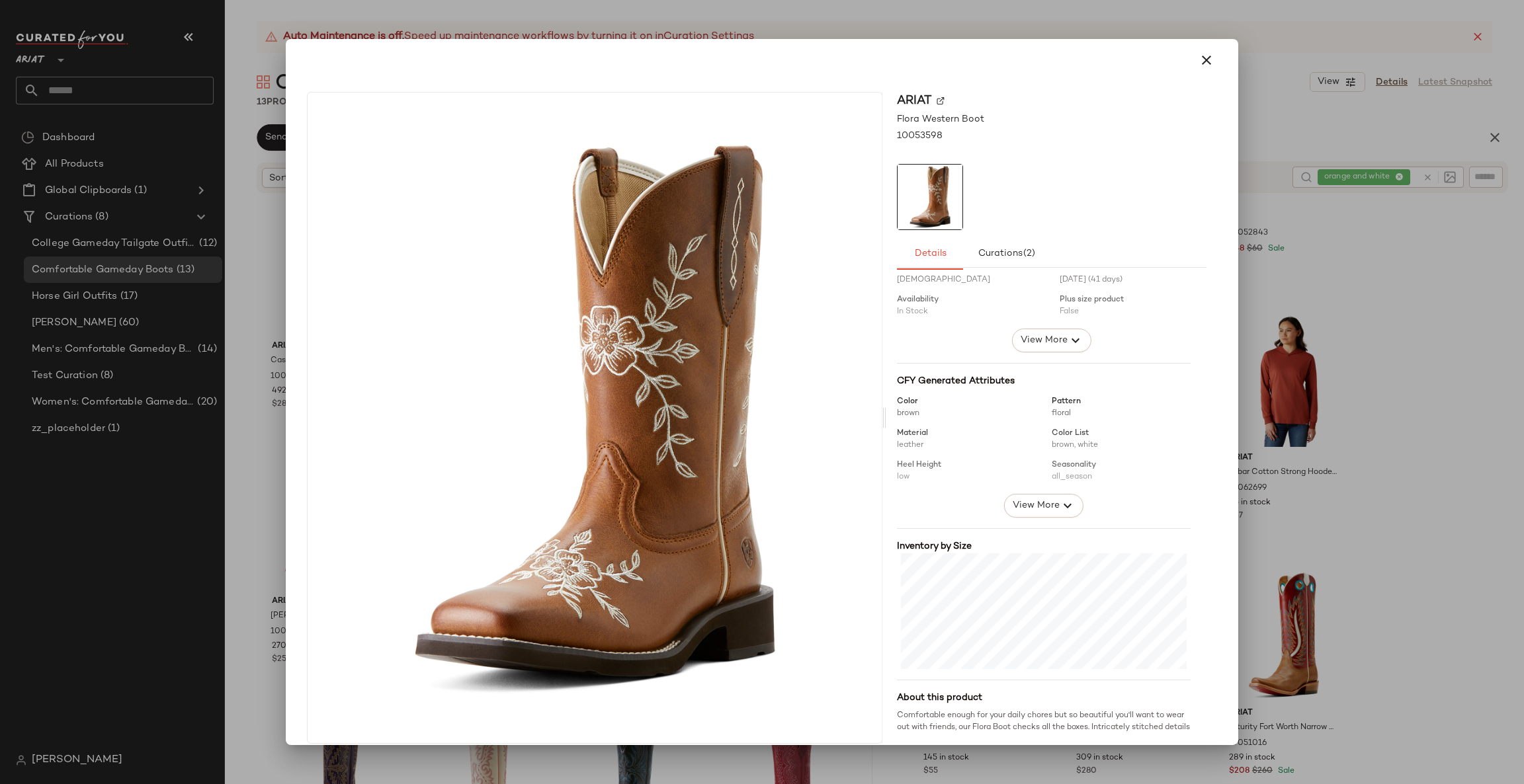
scroll to position [77, 0]
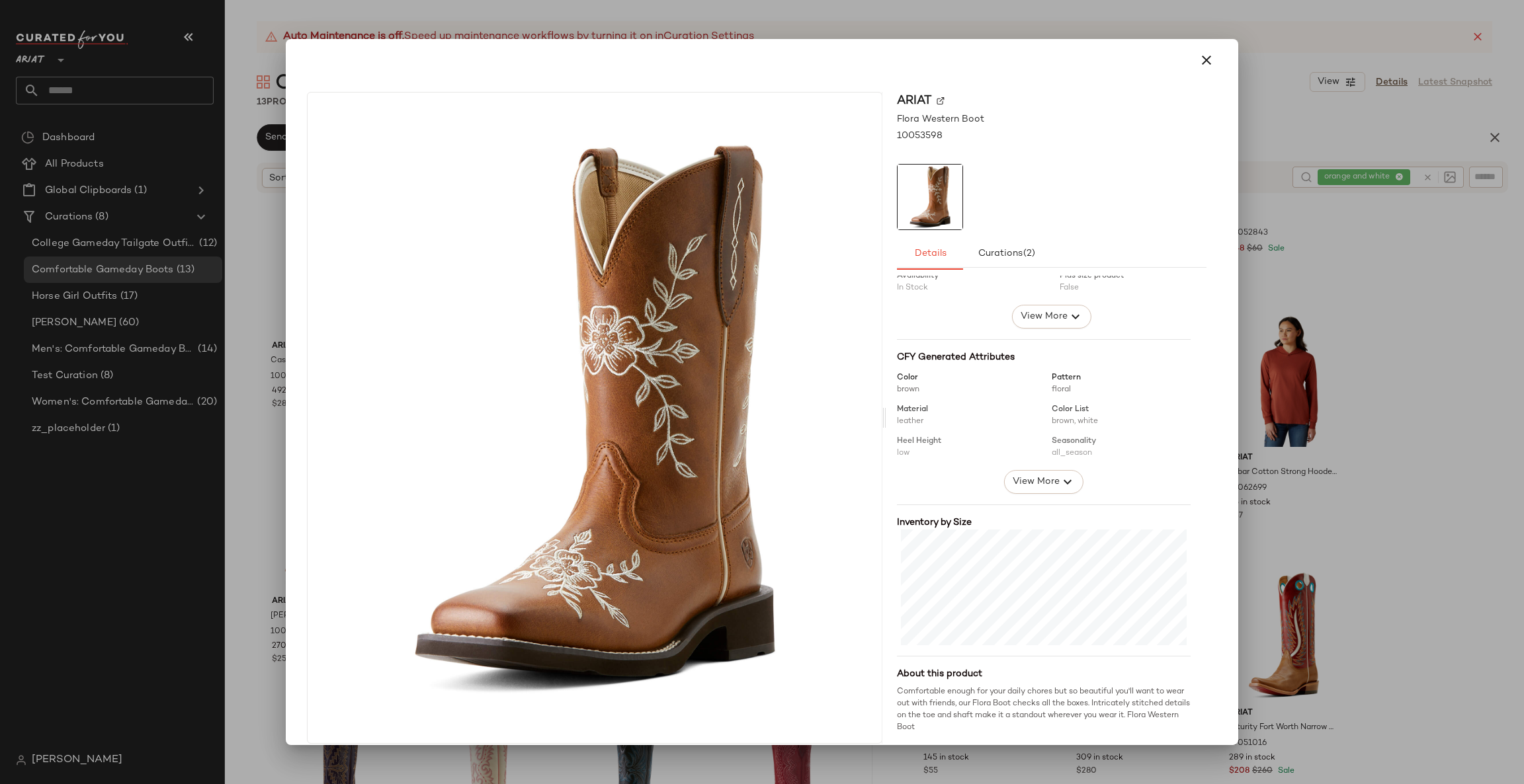
click at [1428, 292] on div at bounding box center [762, 392] width 1524 height 784
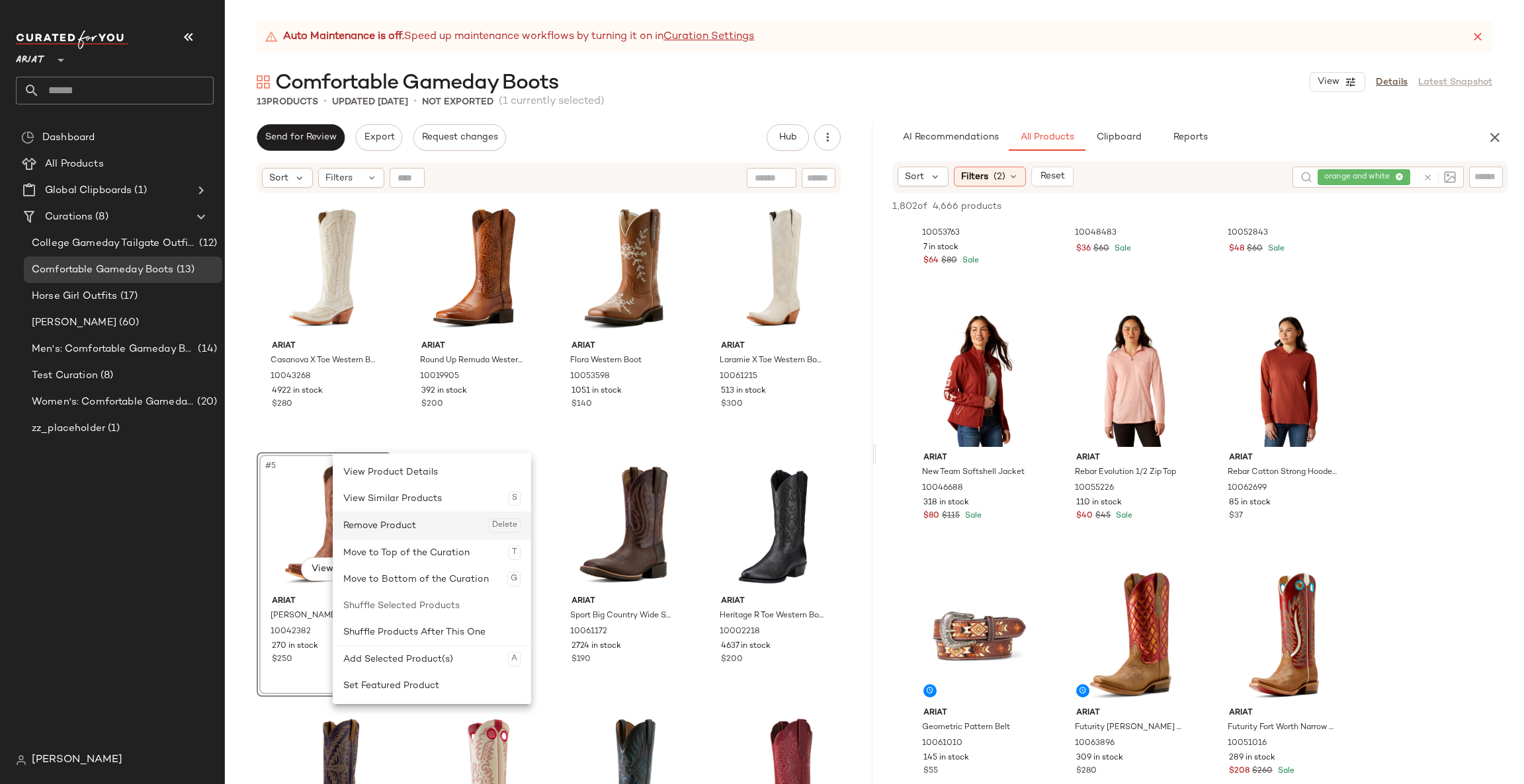
click at [363, 519] on div "Remove Product Delete" at bounding box center [432, 525] width 177 height 26
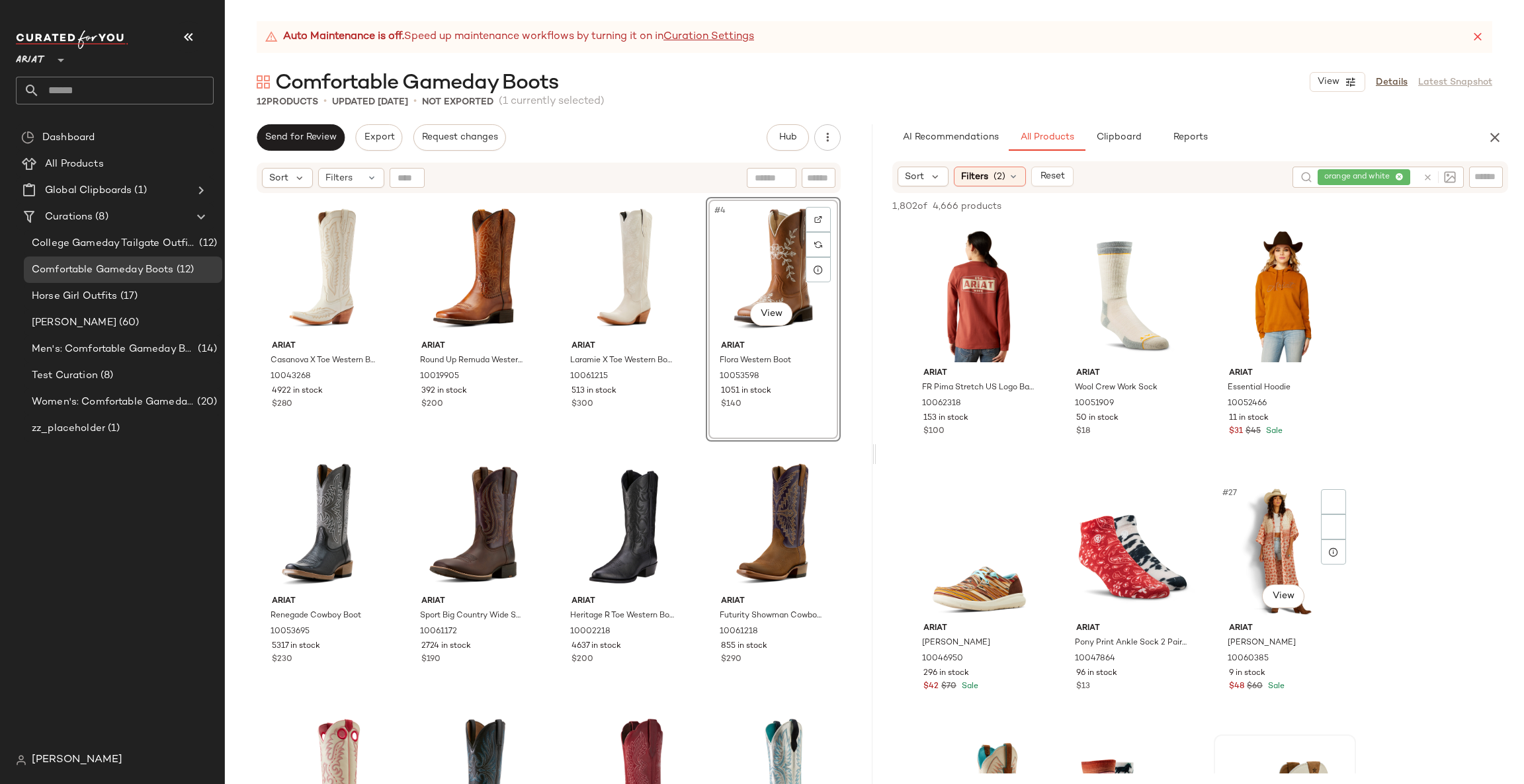
scroll to position [2180, 0]
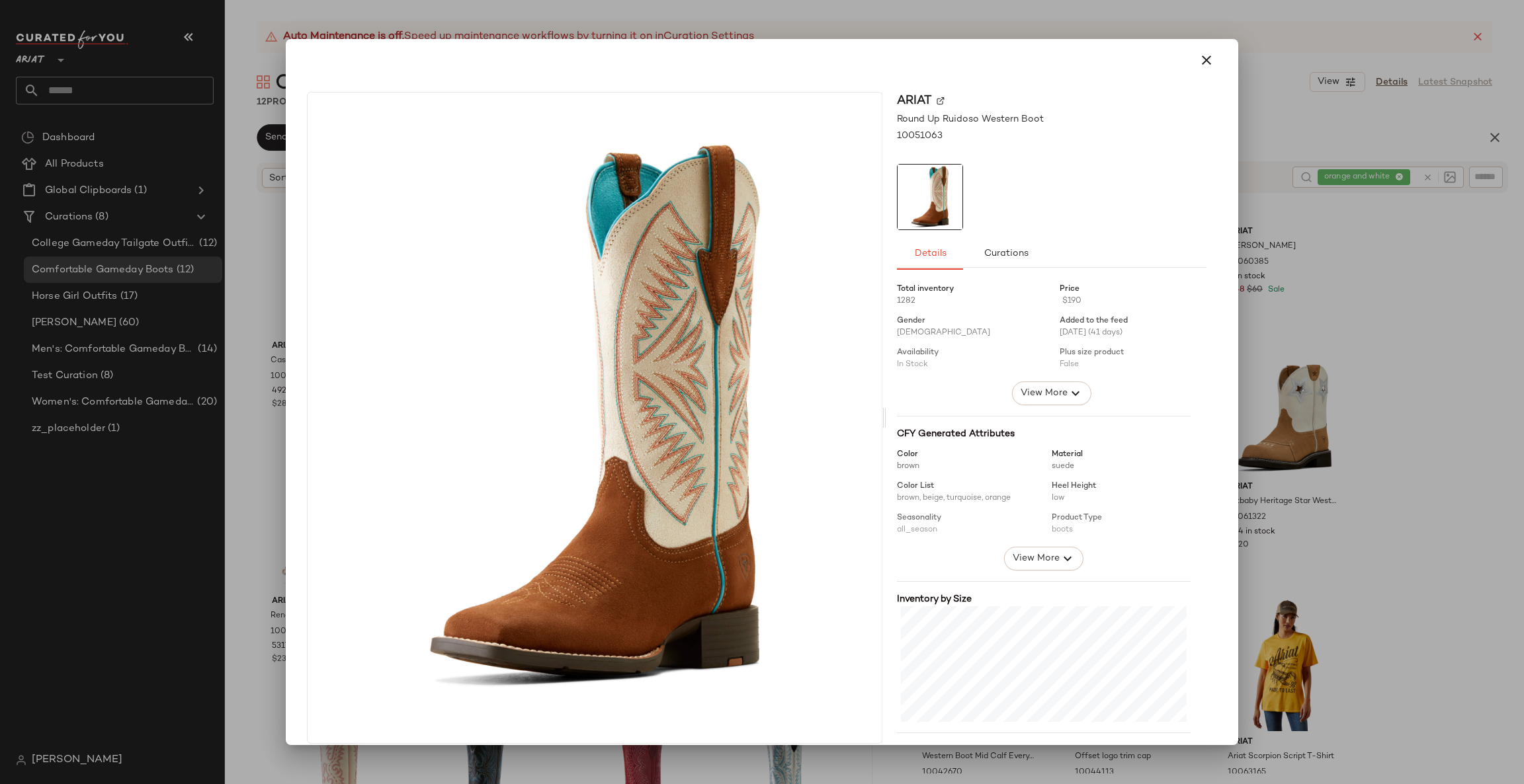
click at [1284, 402] on div at bounding box center [762, 392] width 1524 height 784
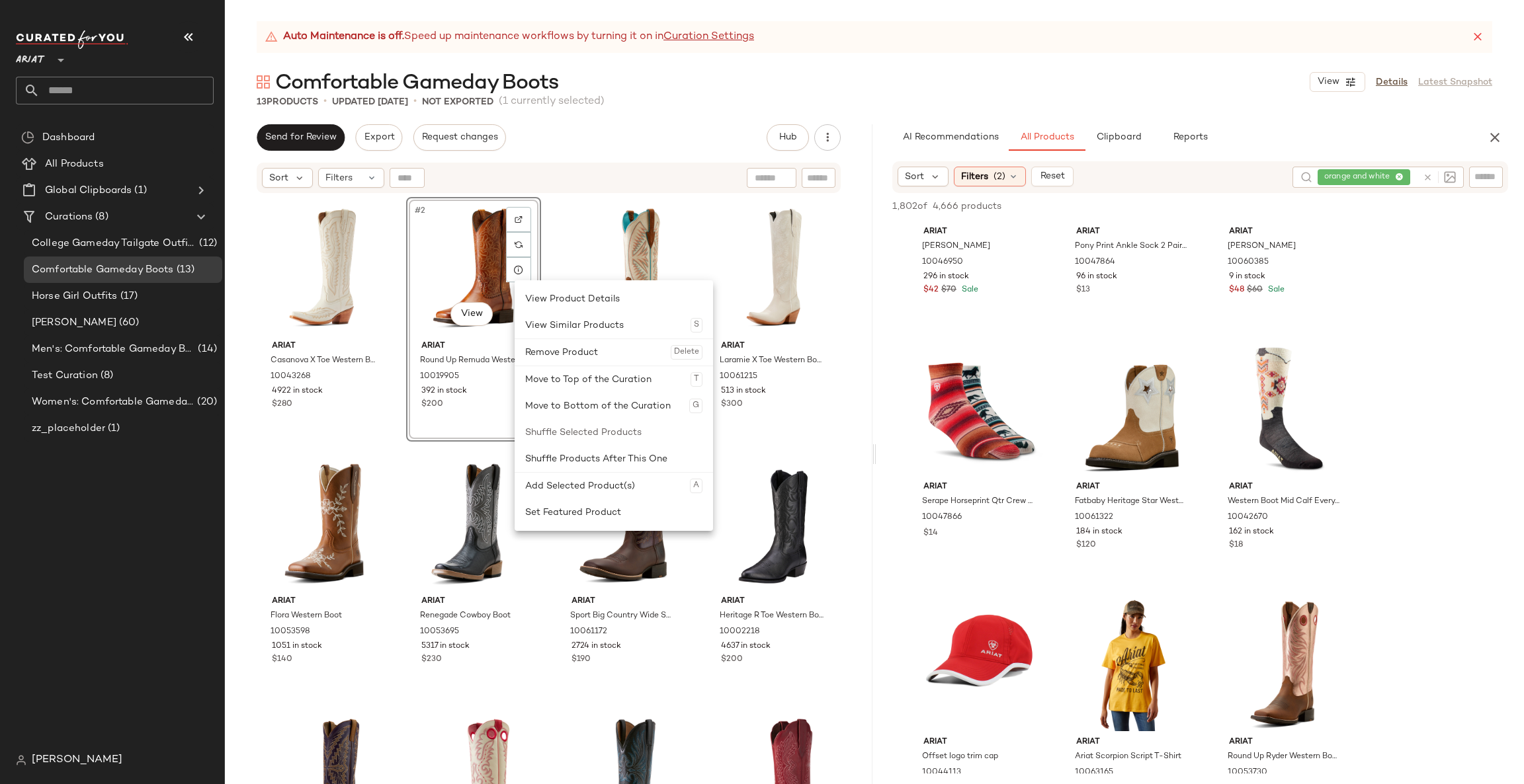
click at [484, 261] on div "#2 View" at bounding box center [473, 268] width 126 height 134
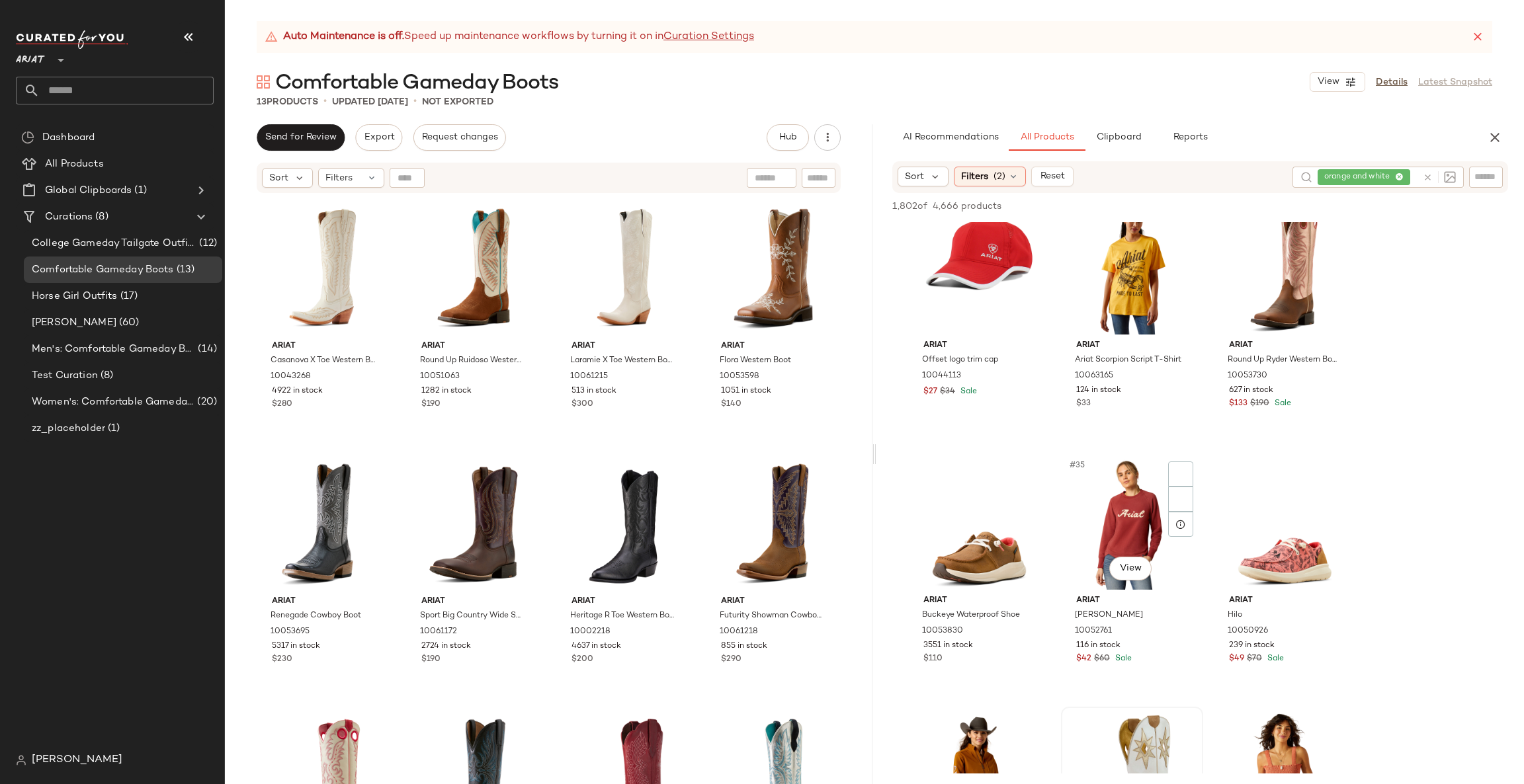
scroll to position [2974, 0]
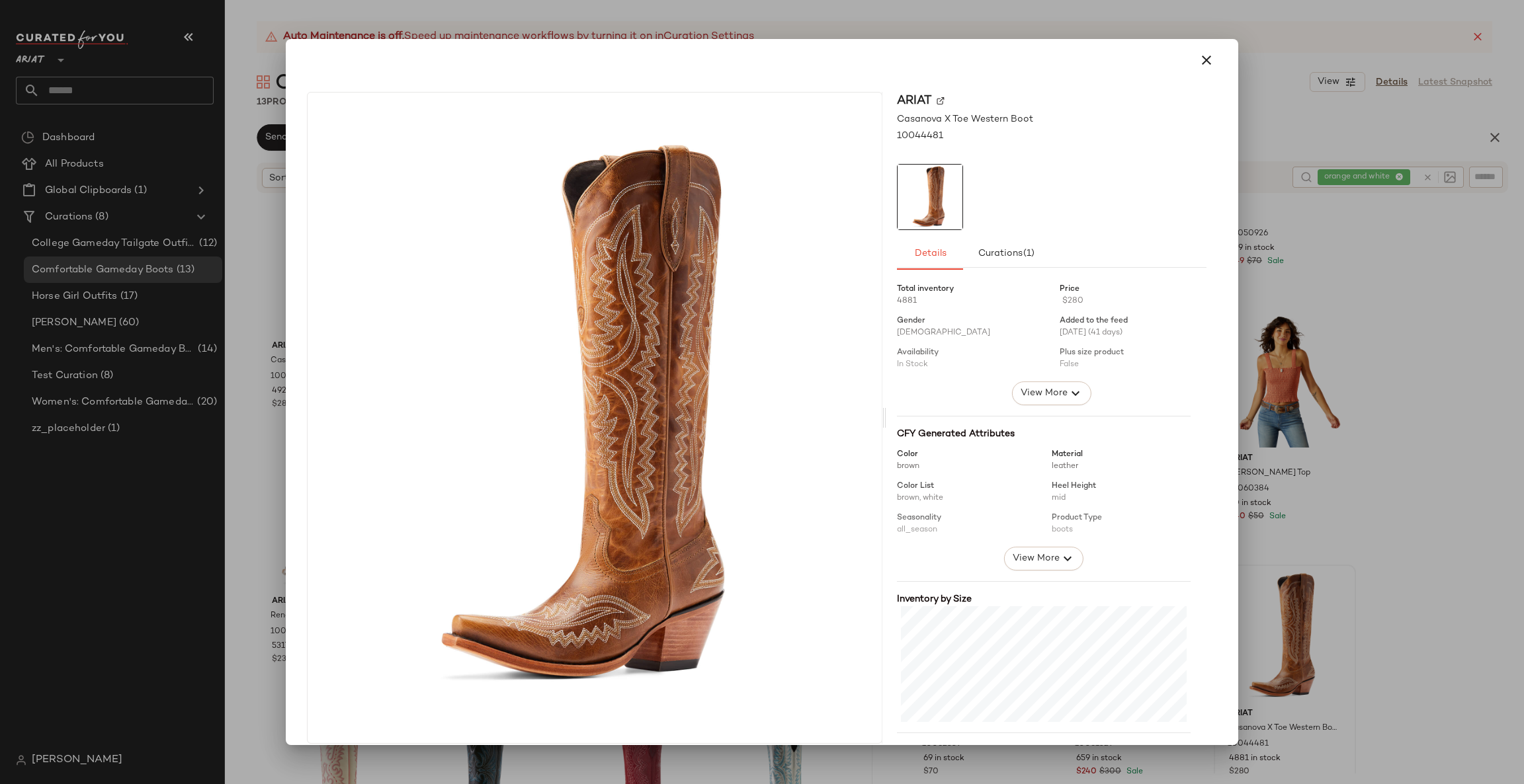
click at [1405, 544] on div at bounding box center [762, 392] width 1524 height 784
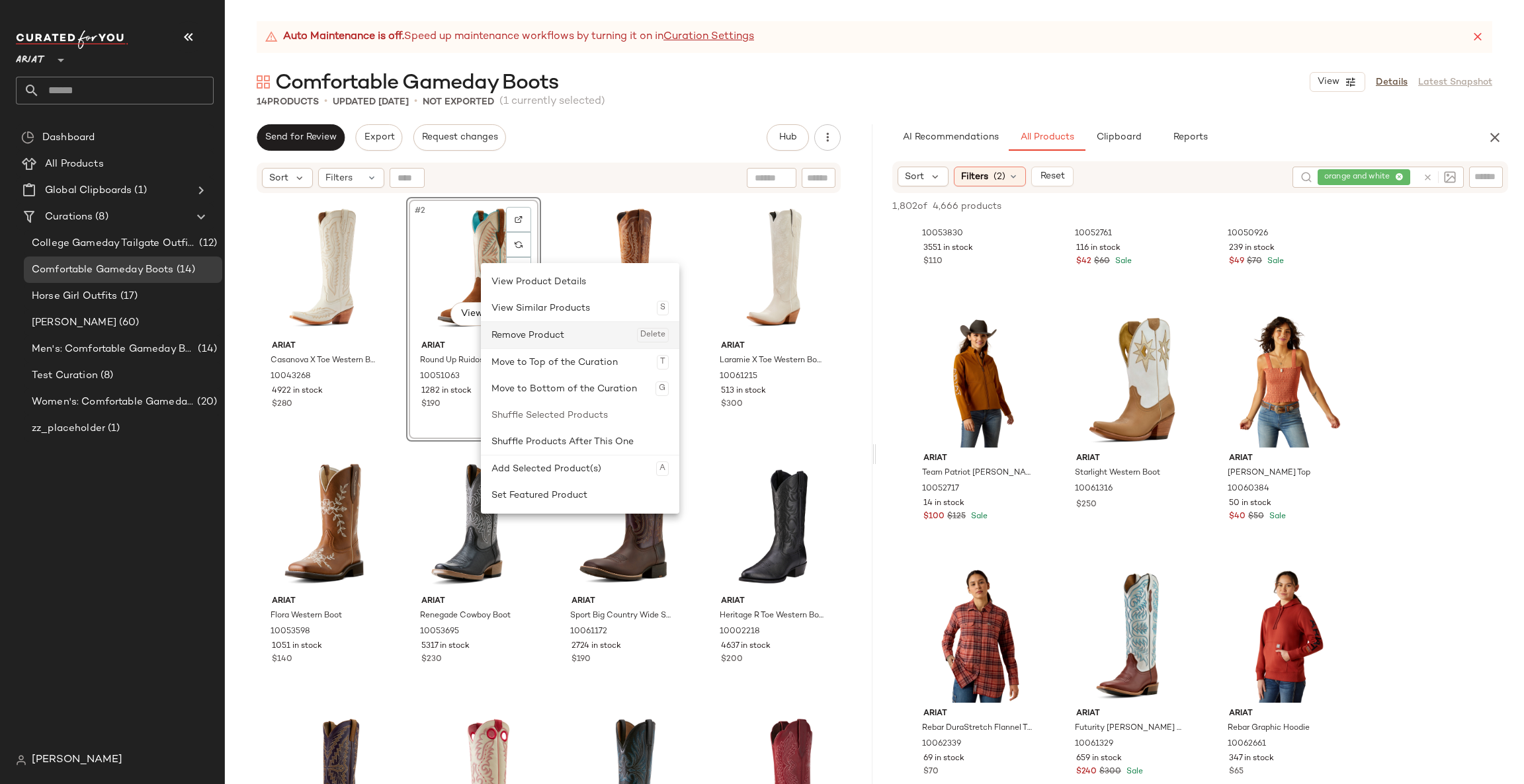
click at [525, 333] on div "Remove Product Delete" at bounding box center [580, 335] width 177 height 26
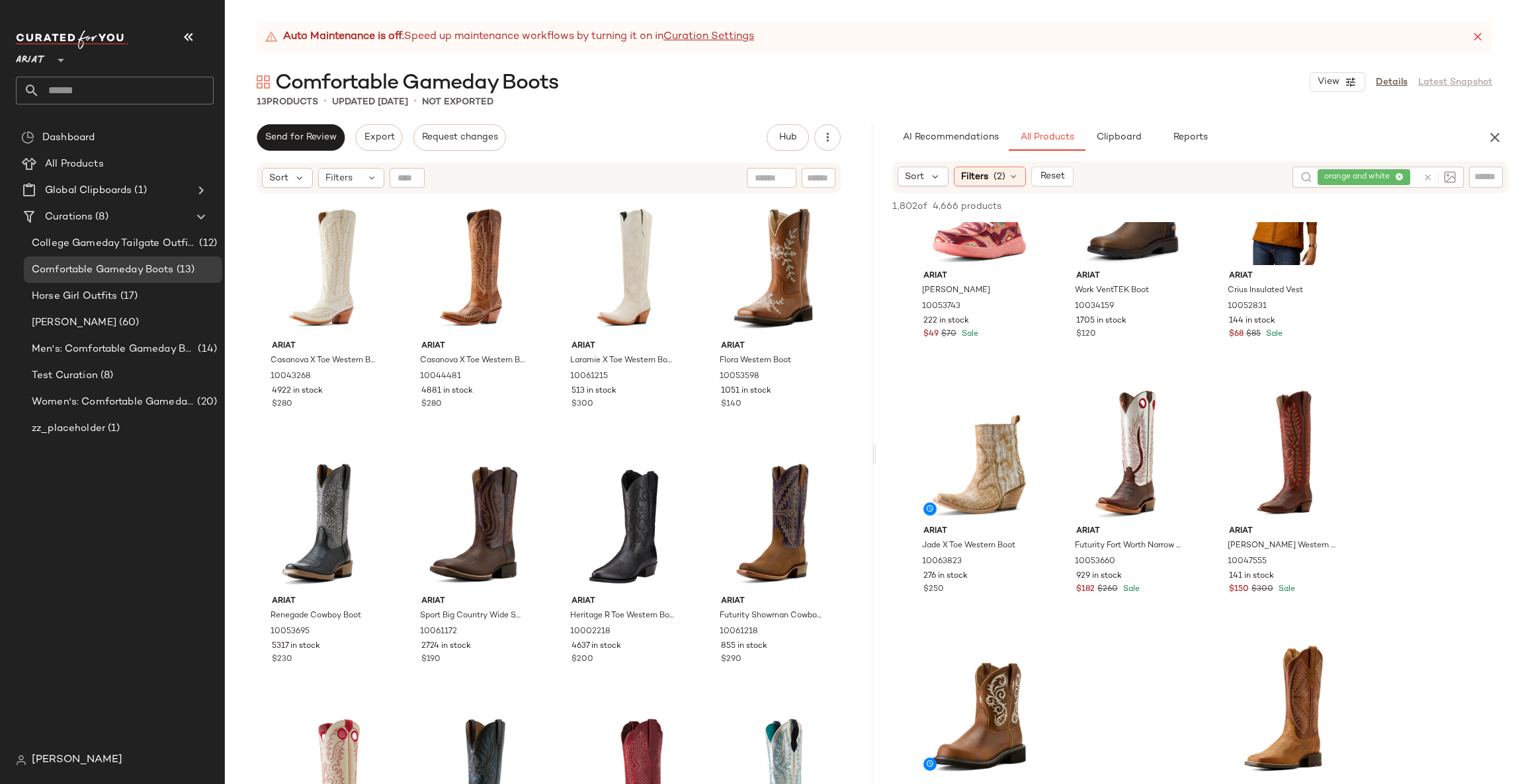
scroll to position [4957, 0]
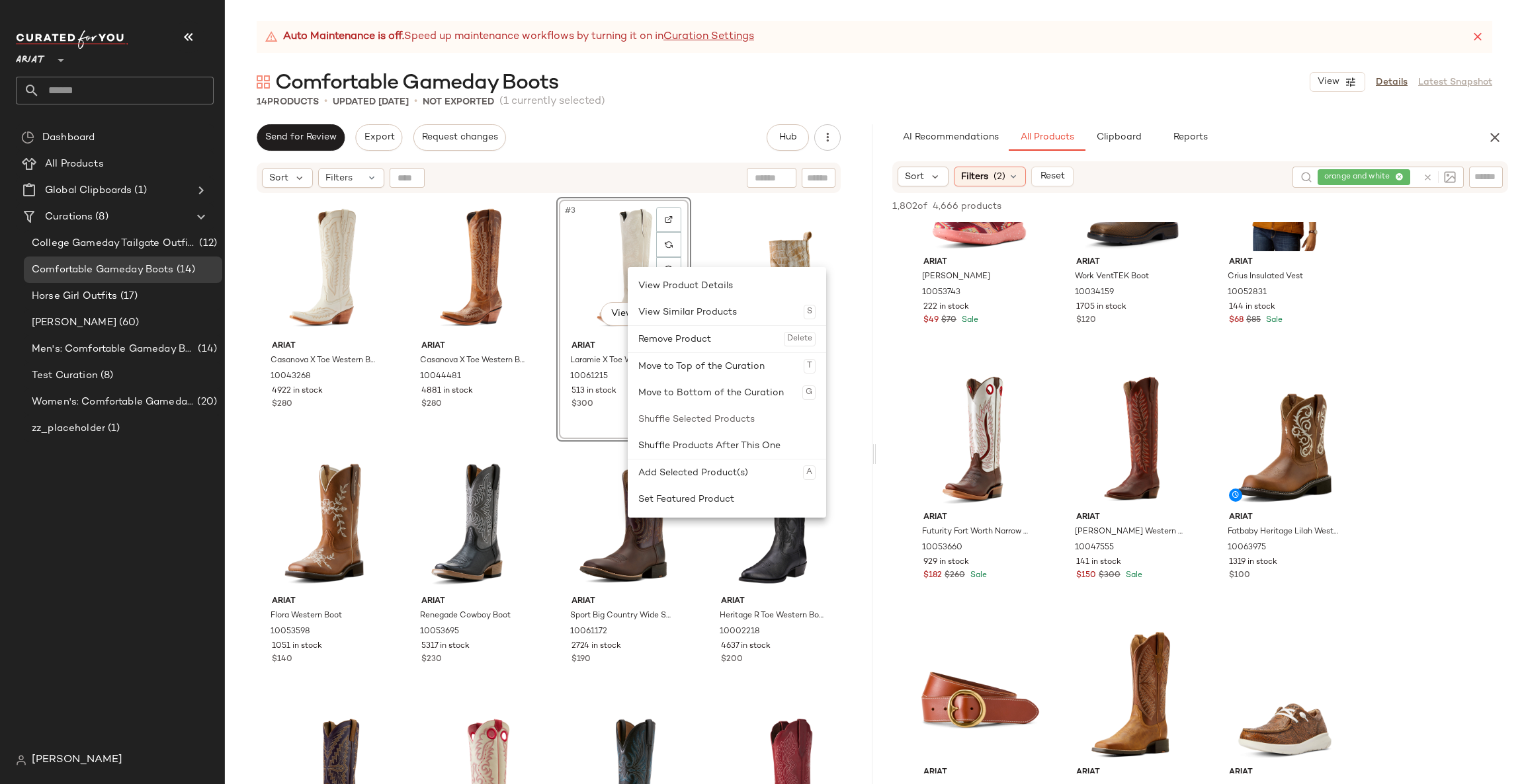
click at [608, 251] on div "#3 View" at bounding box center [623, 268] width 126 height 134
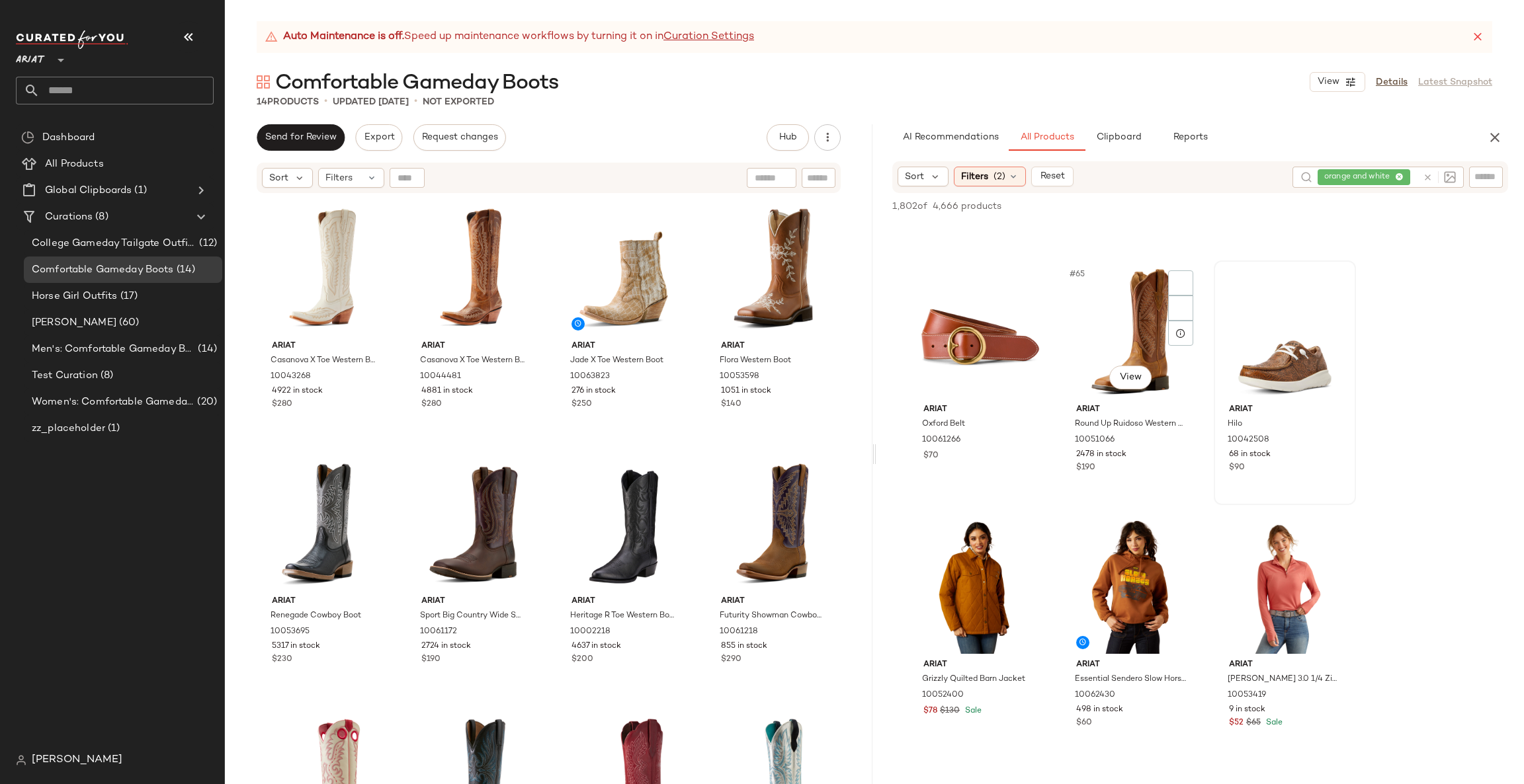
scroll to position [5353, 0]
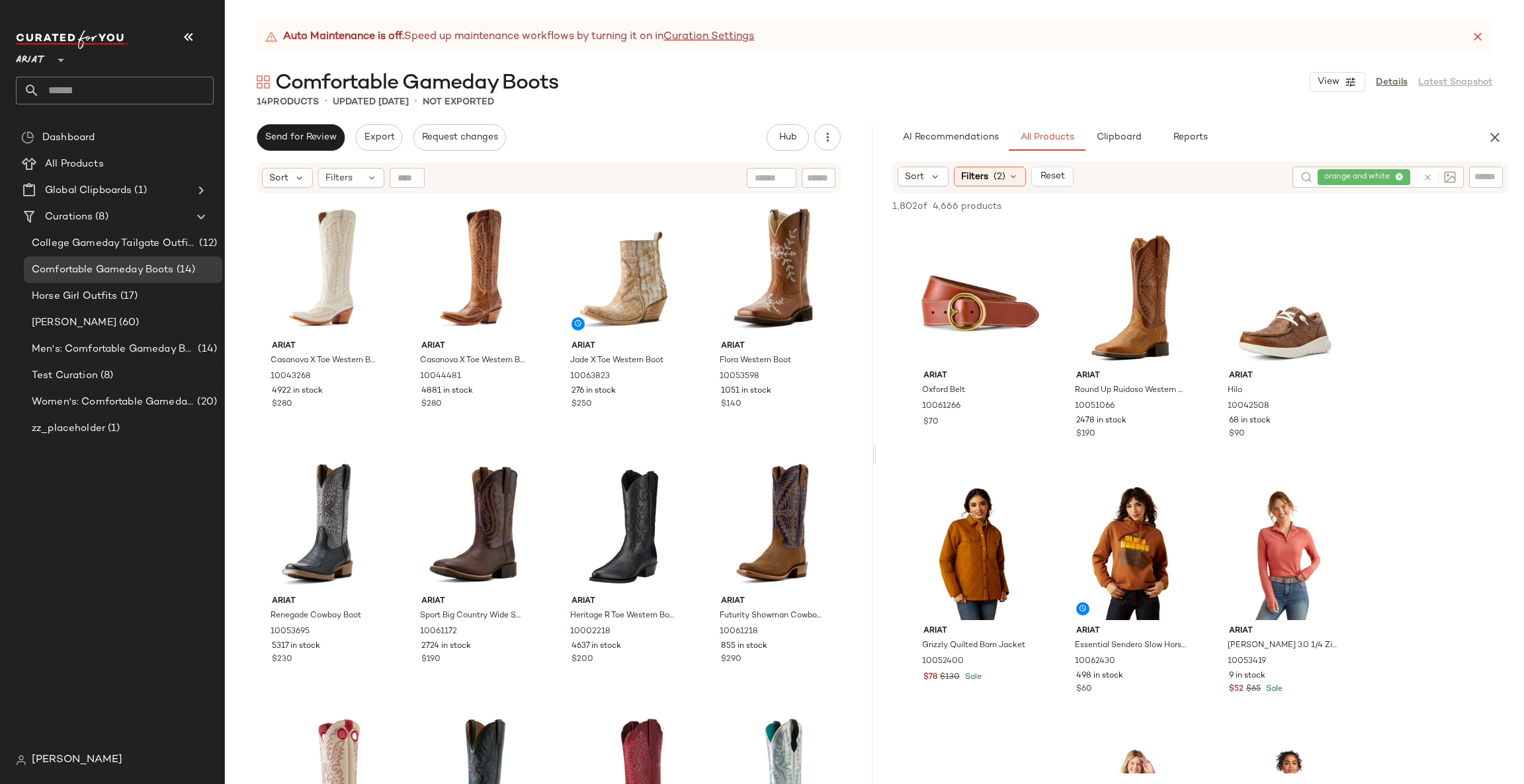
click at [1428, 180] on icon at bounding box center [1427, 177] width 10 height 10
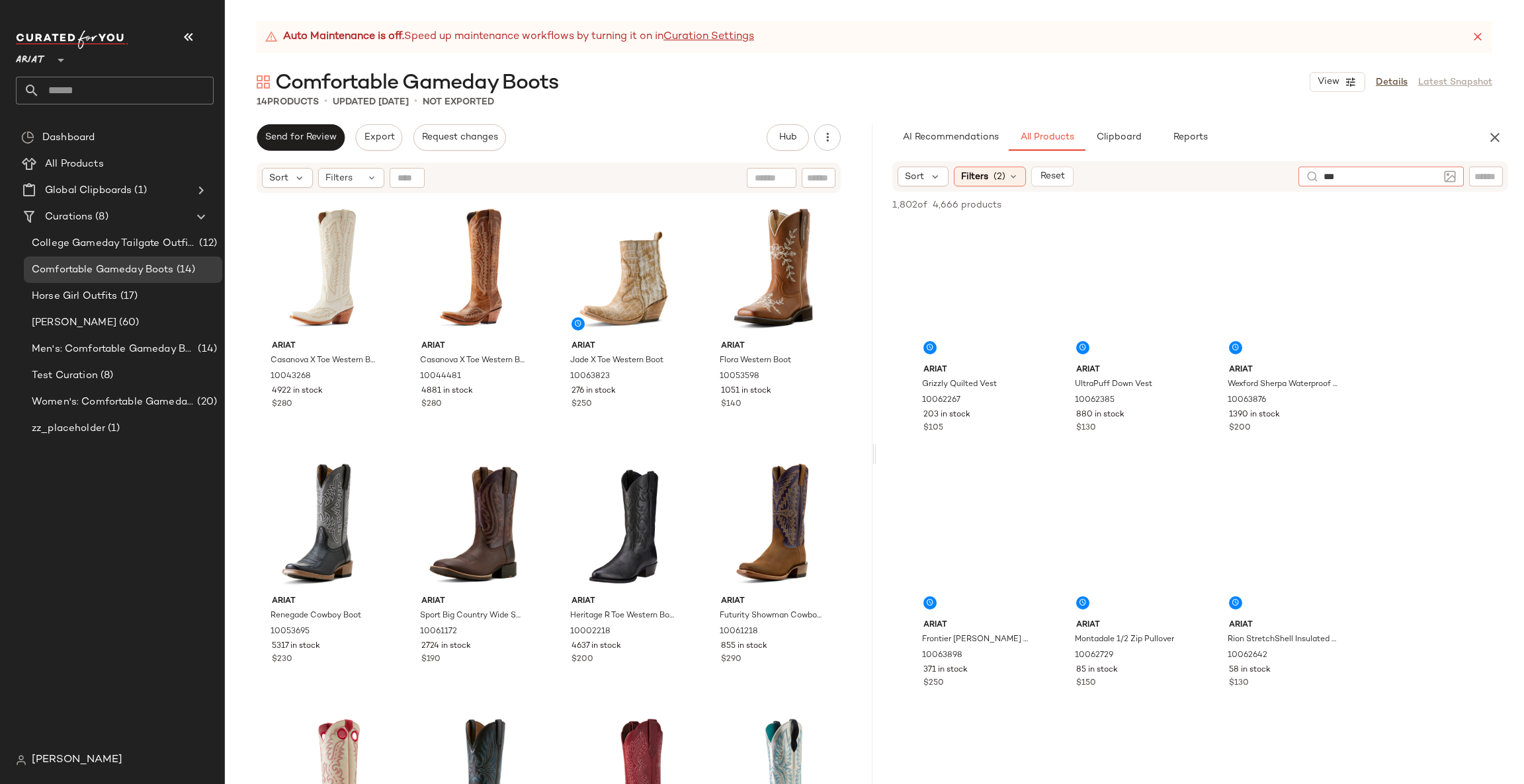
type input "****"
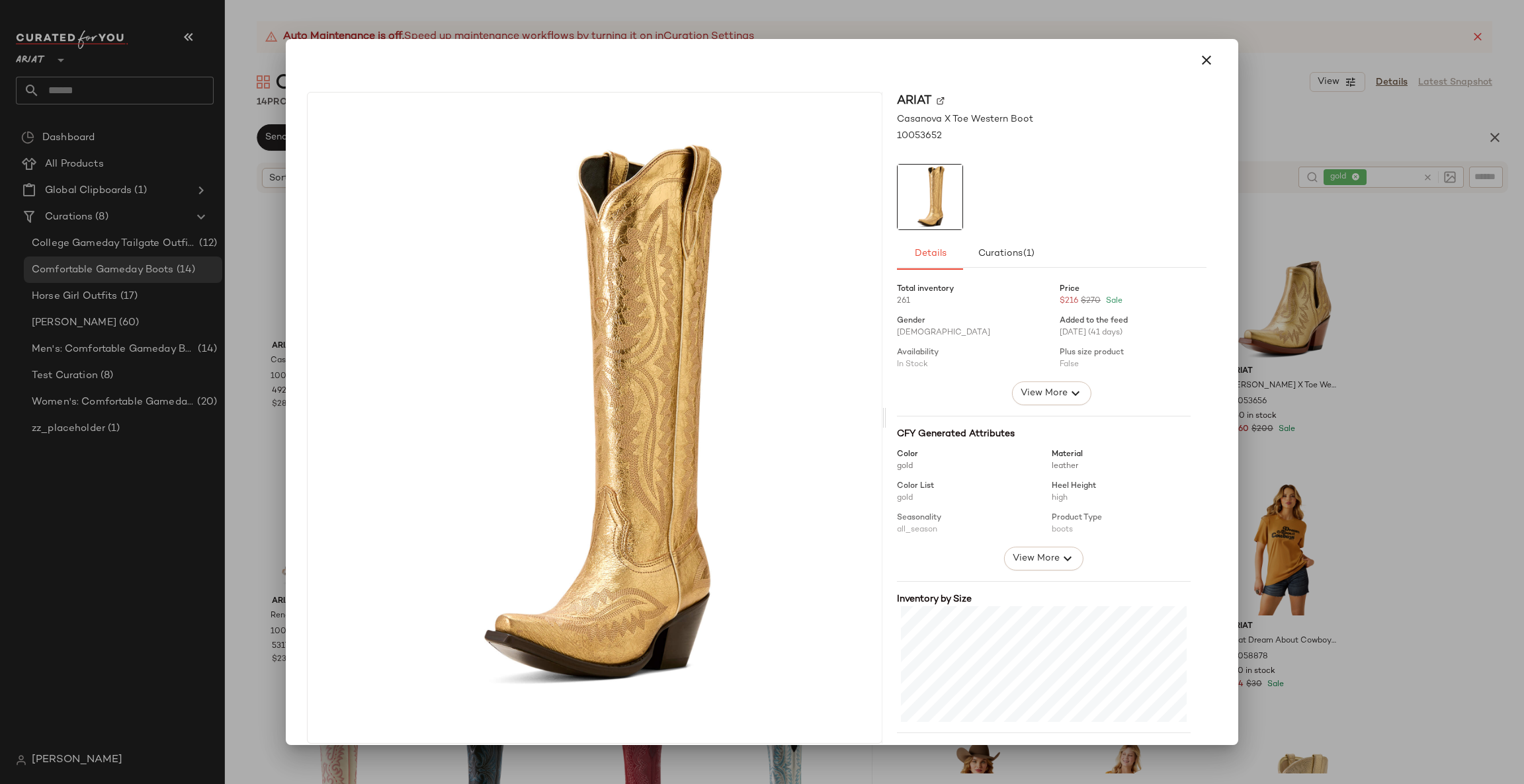
drag, startPoint x: 1379, startPoint y: 402, endPoint x: 1331, endPoint y: 365, distance: 60.6
click at [1380, 402] on div at bounding box center [762, 392] width 1524 height 784
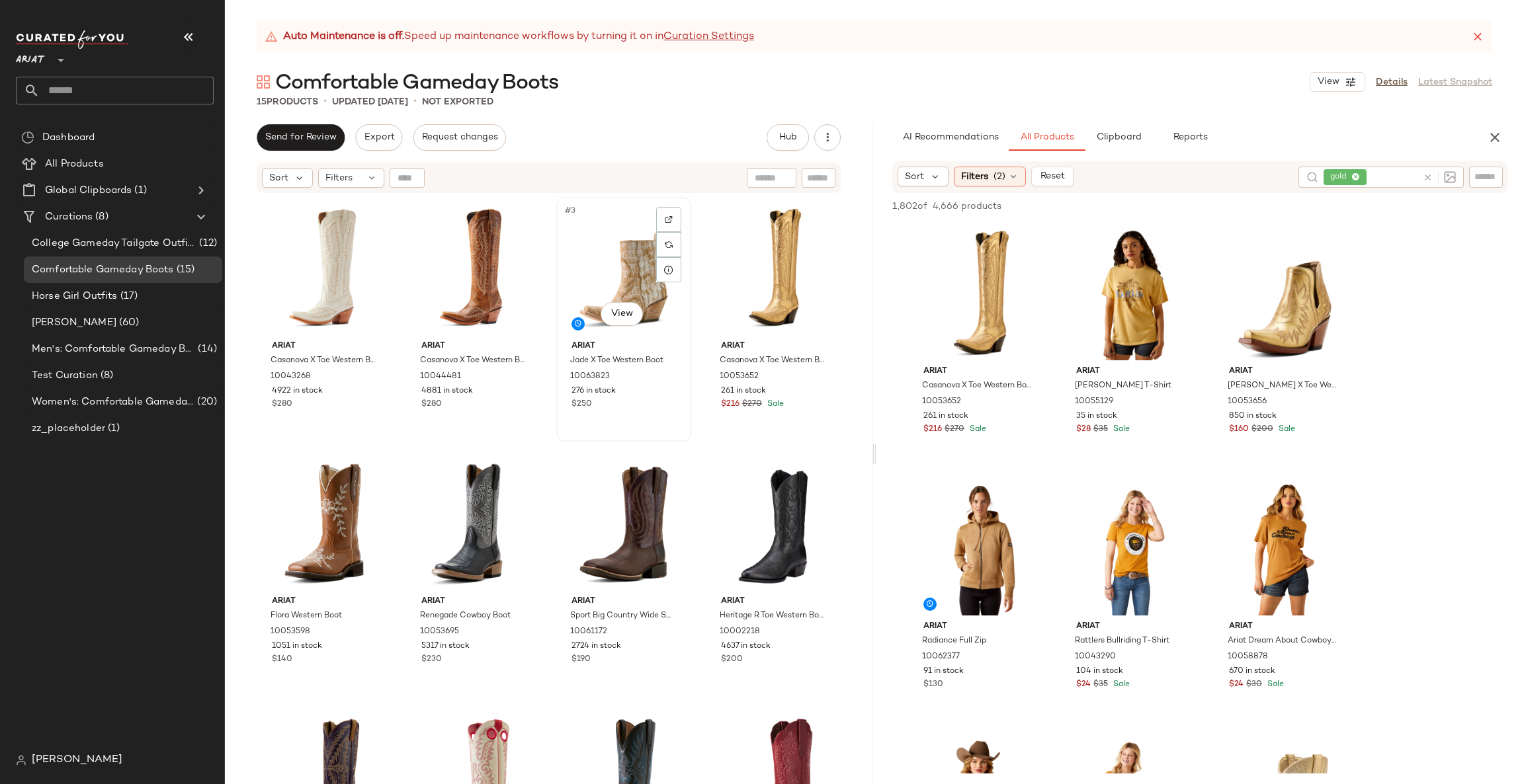
click at [586, 281] on div "#3 View" at bounding box center [623, 268] width 126 height 134
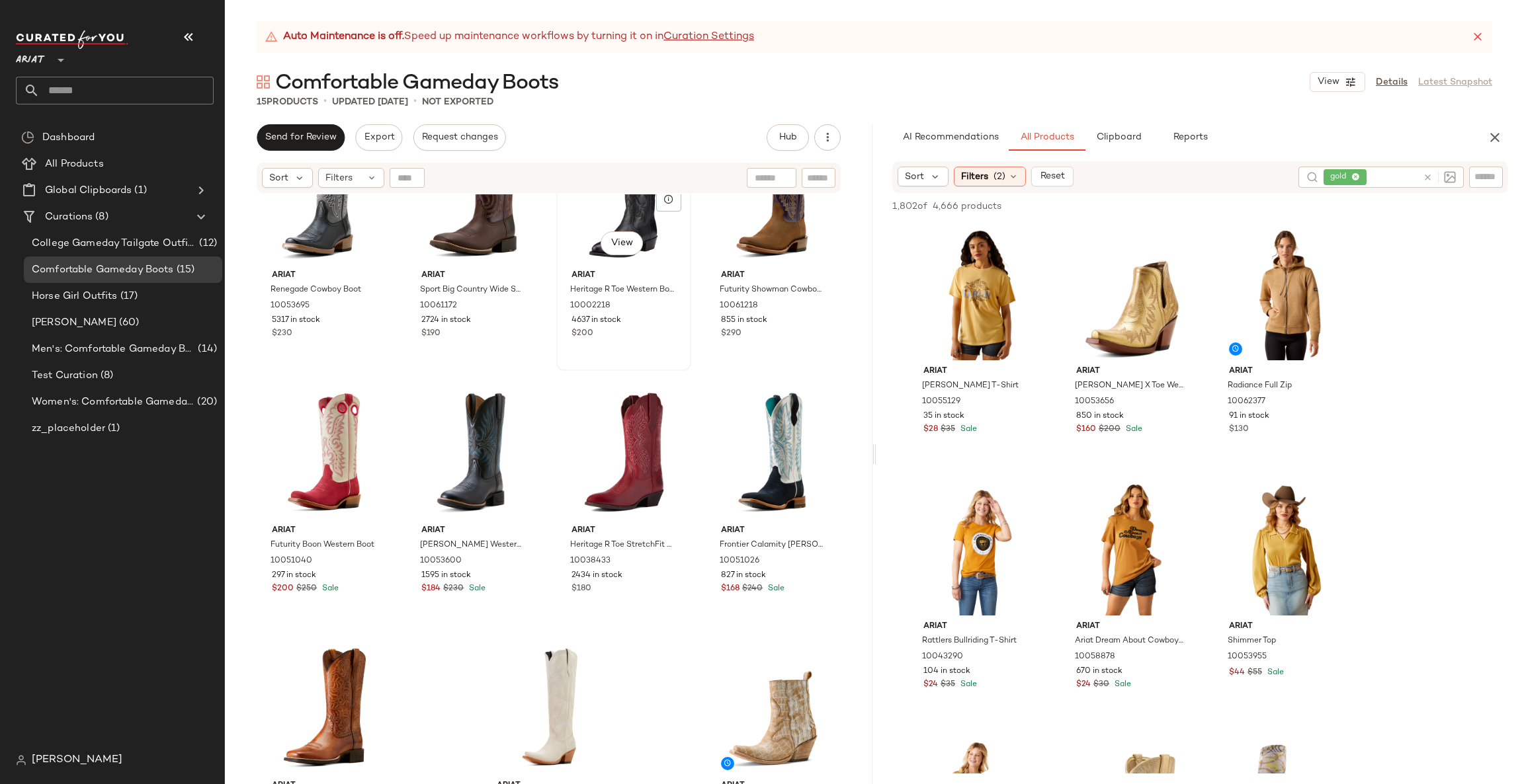
scroll to position [399, 0]
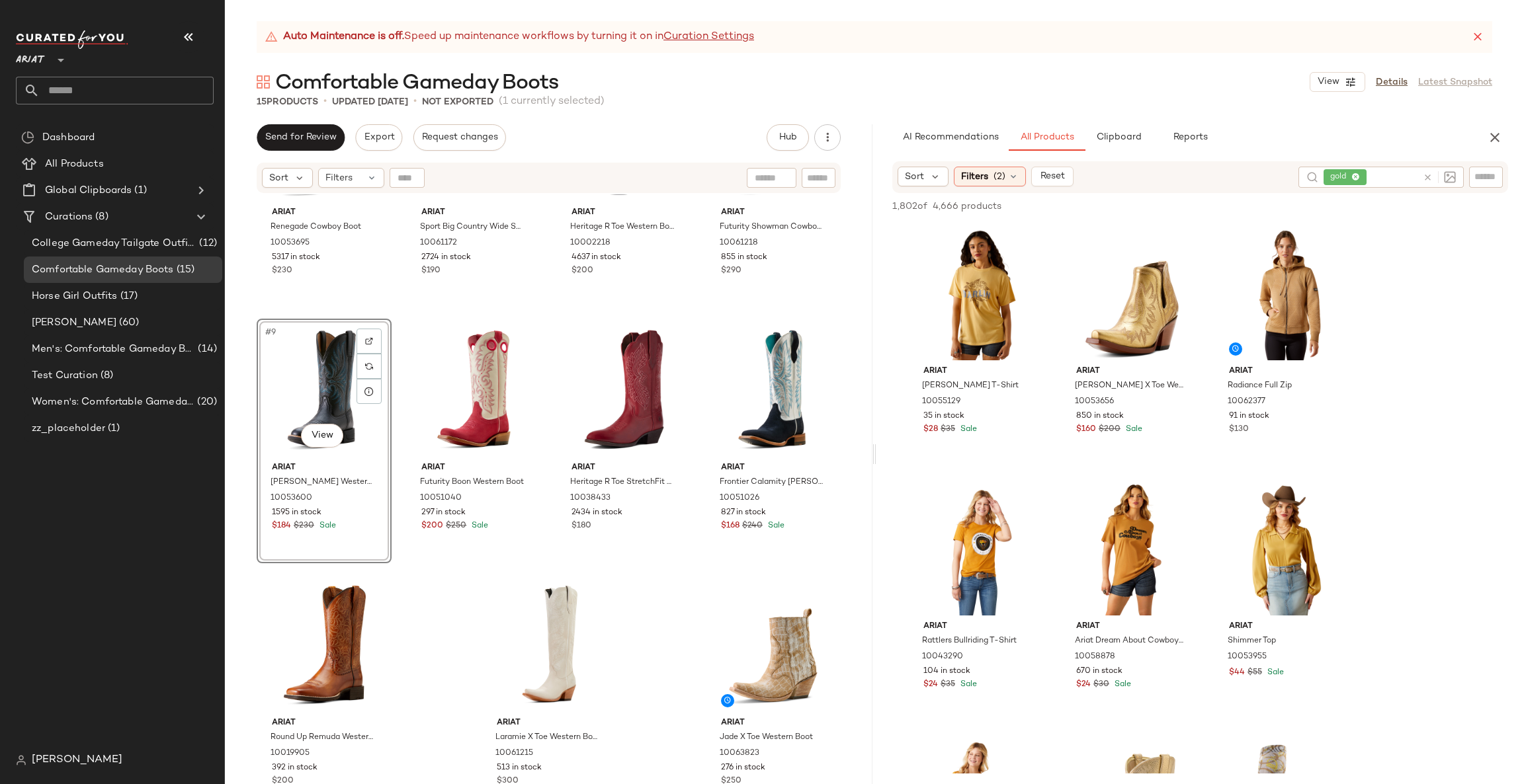
click at [1433, 176] on div at bounding box center [1438, 177] width 33 height 12
click at [1428, 174] on icon at bounding box center [1427, 177] width 10 height 10
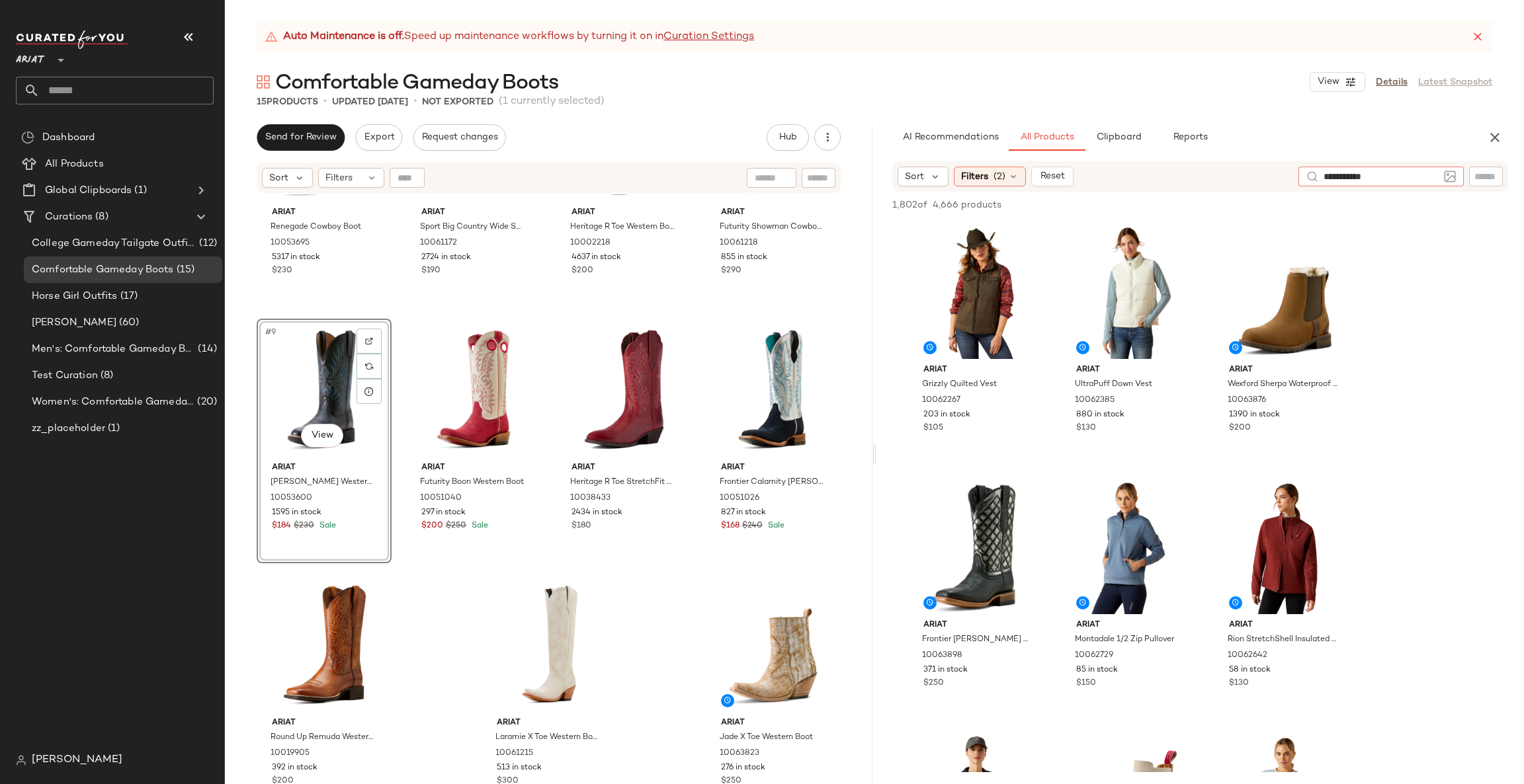
type input "**********"
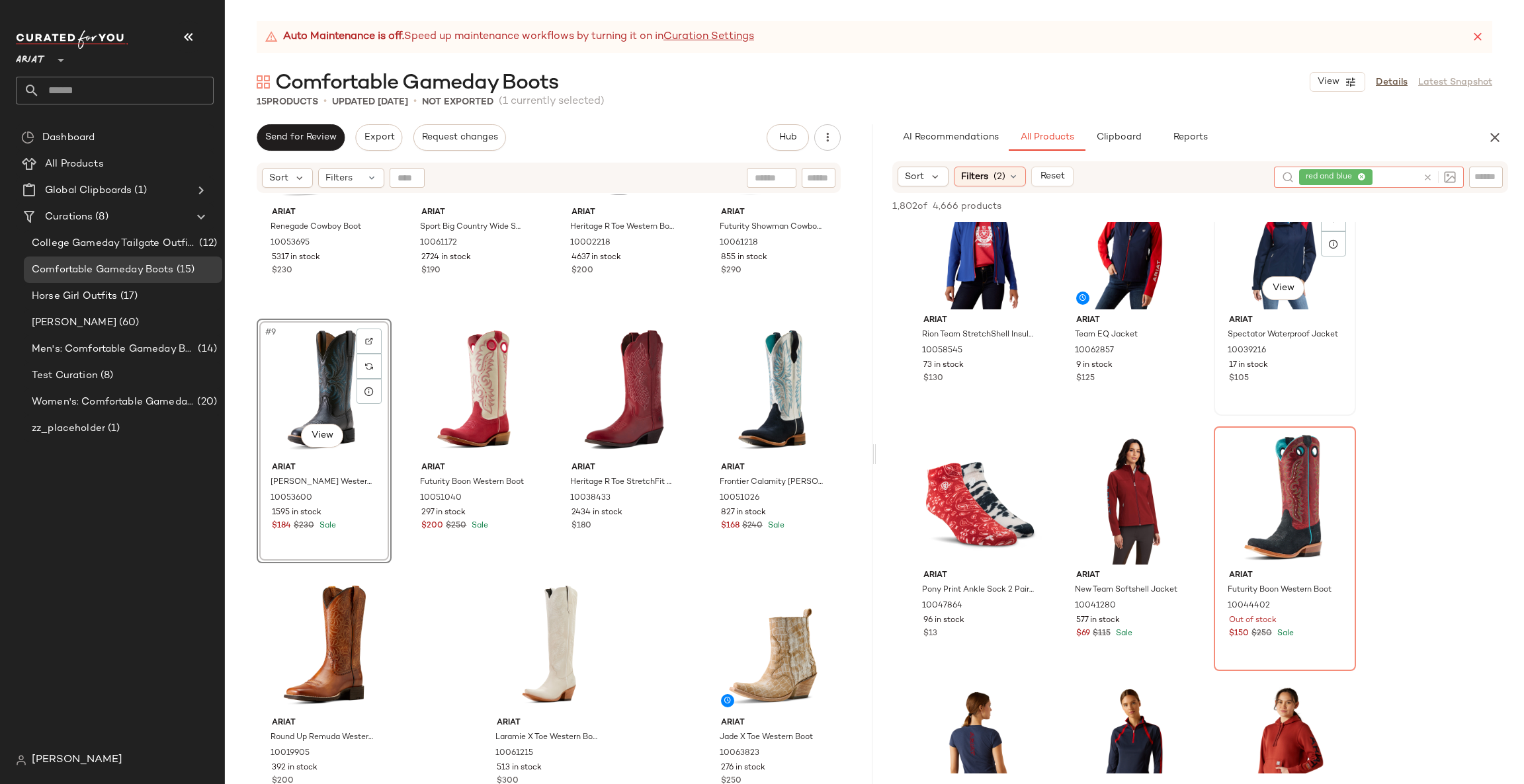
scroll to position [594, 0]
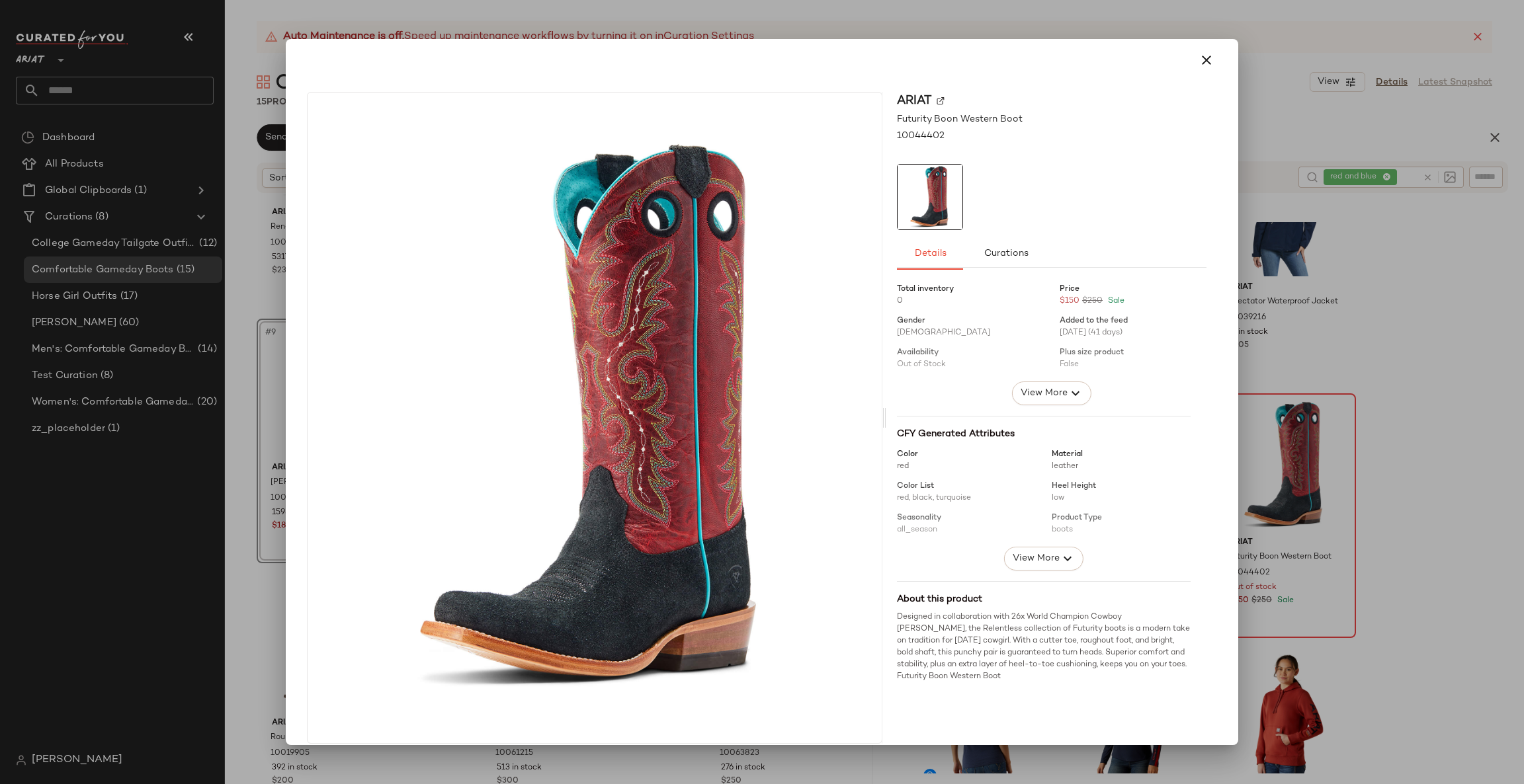
click at [1399, 403] on div at bounding box center [762, 392] width 1524 height 784
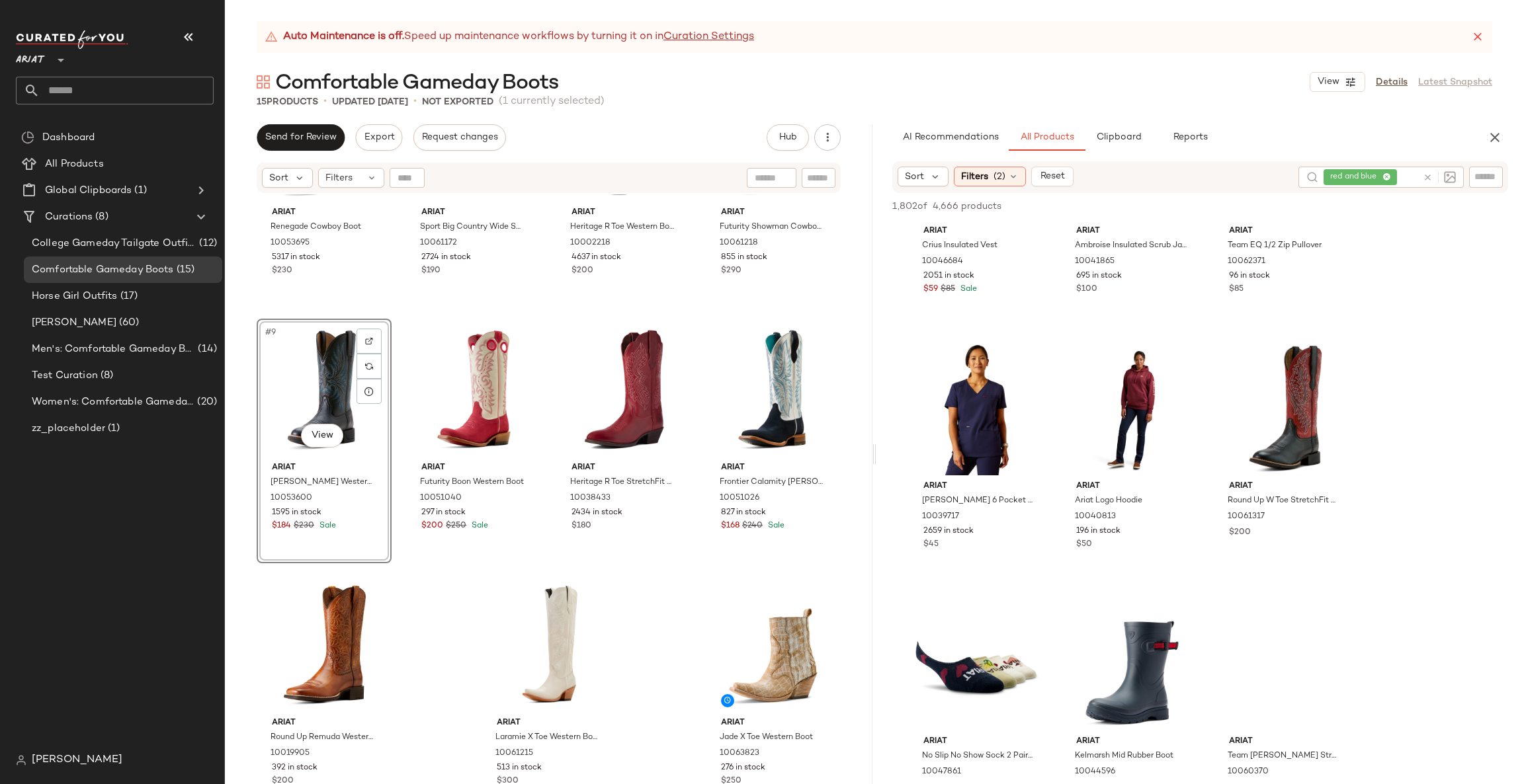
scroll to position [2577, 0]
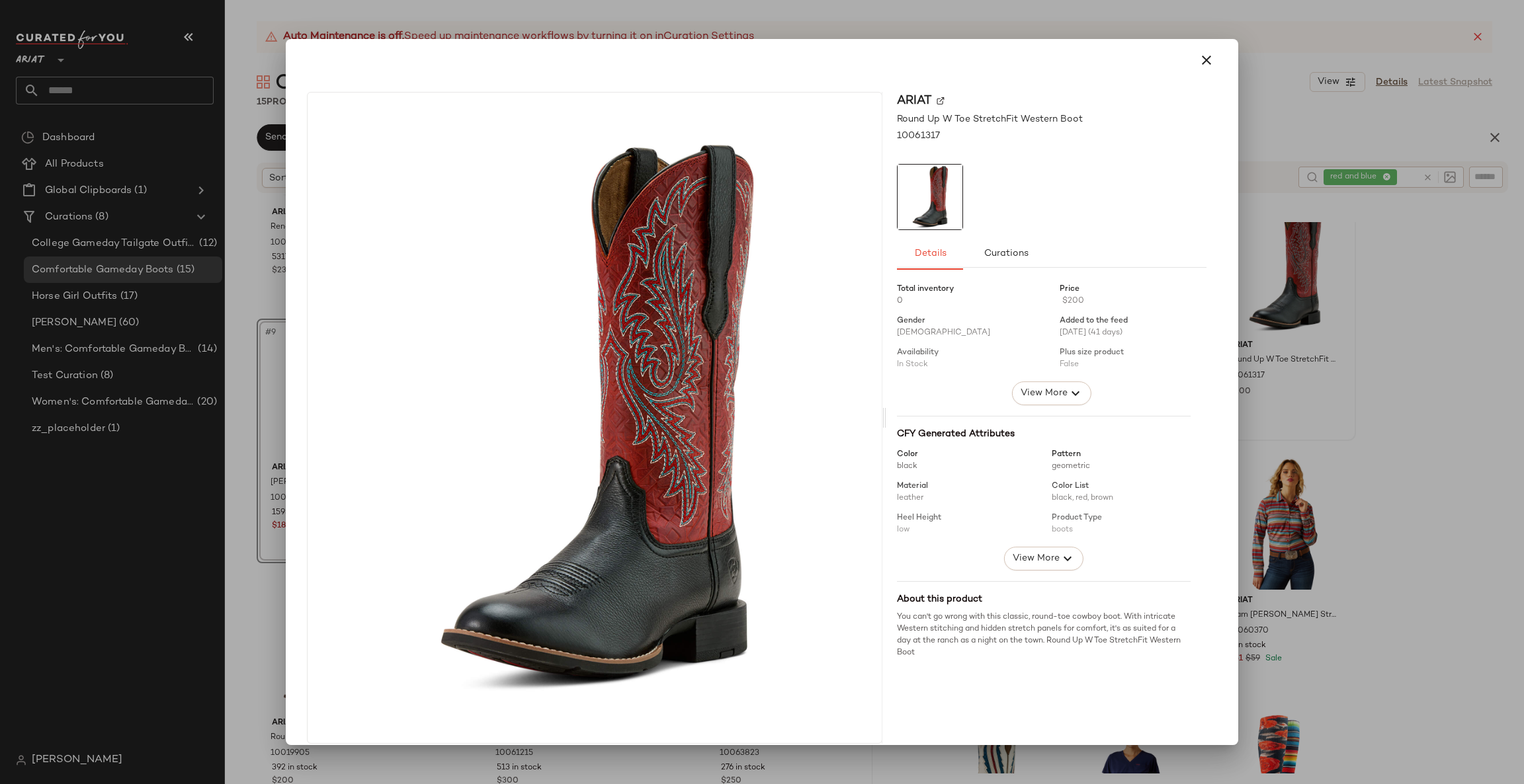
click at [1350, 303] on div at bounding box center [762, 392] width 1524 height 784
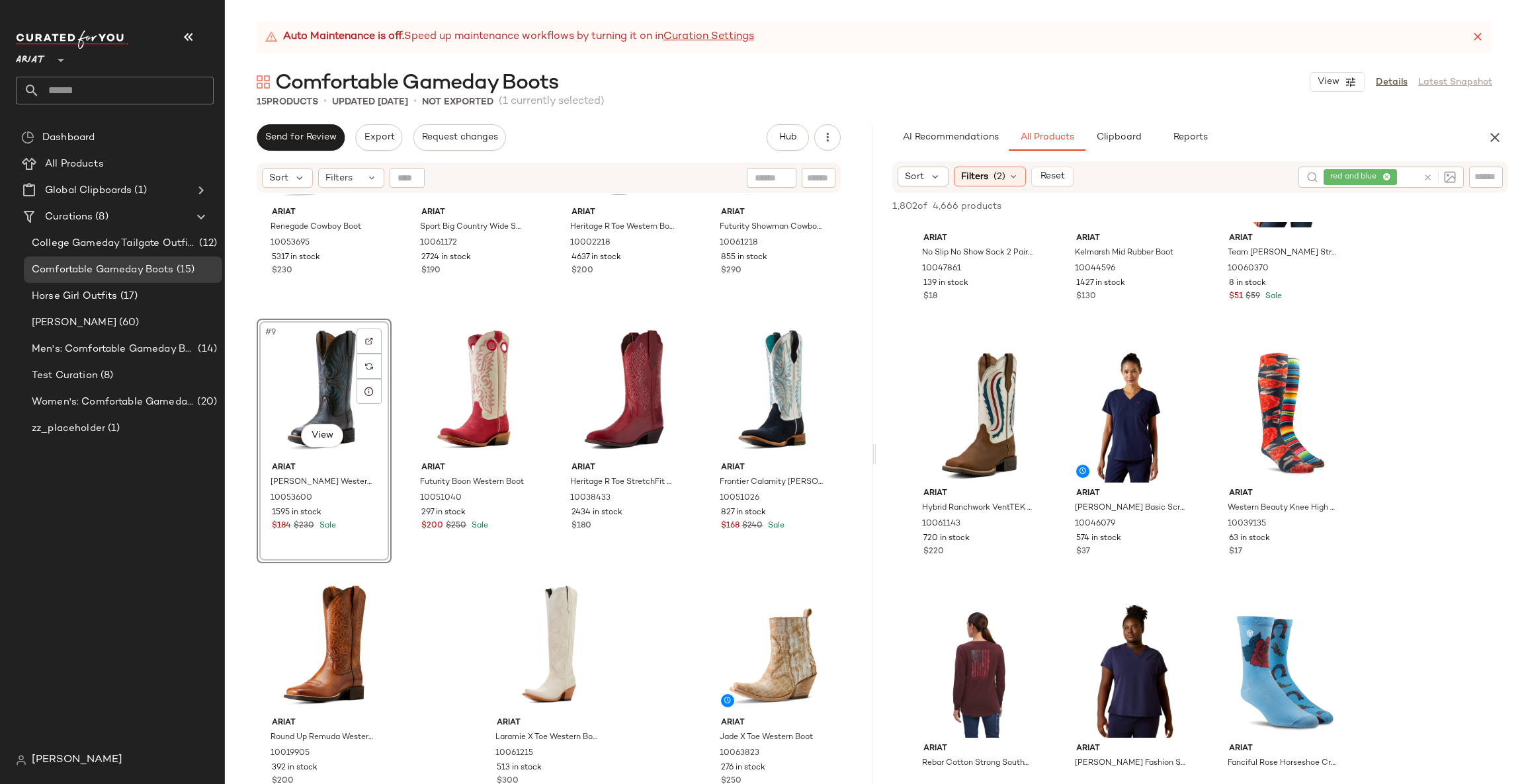
scroll to position [2974, 0]
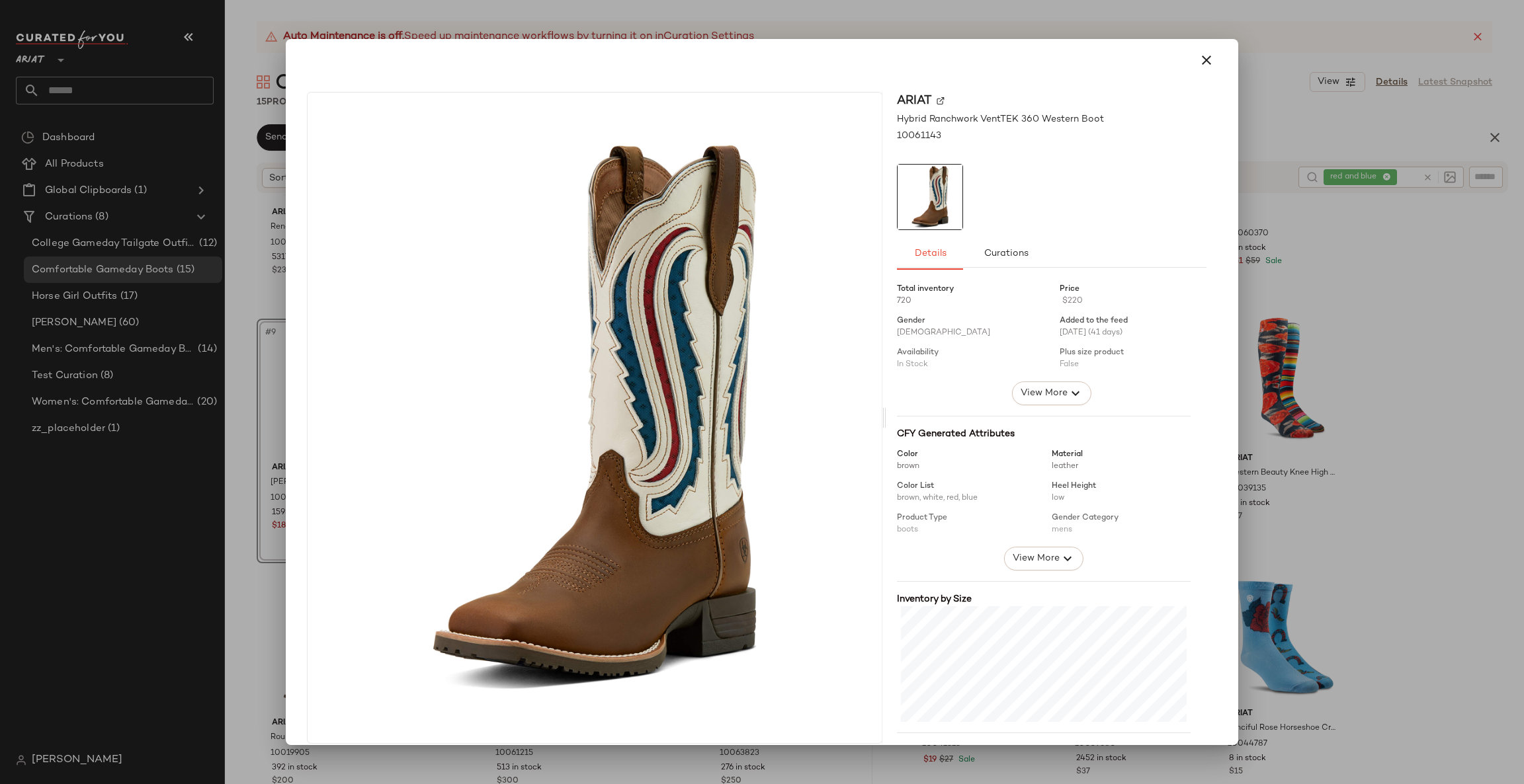
click at [1340, 406] on div at bounding box center [762, 392] width 1524 height 784
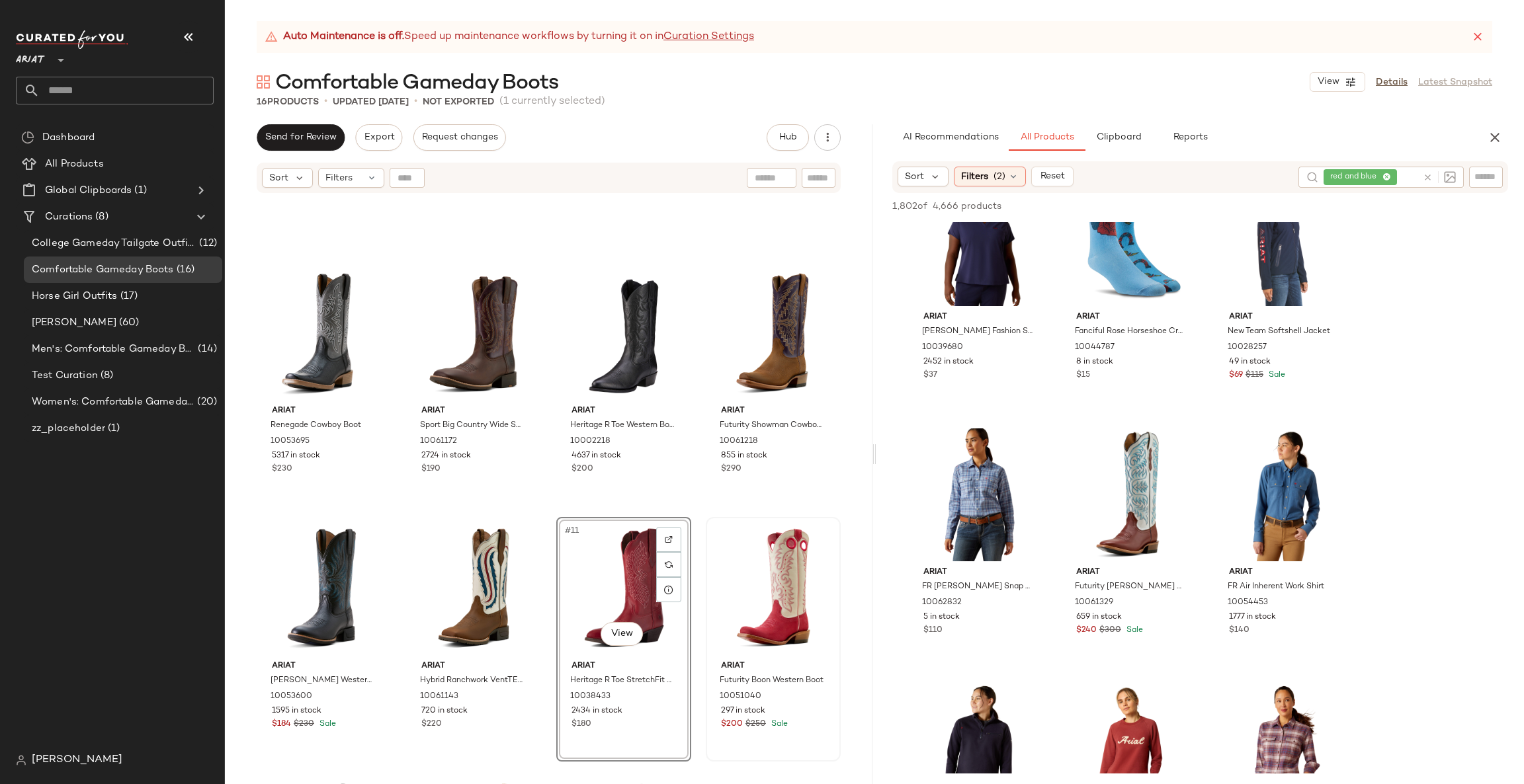
scroll to position [399, 0]
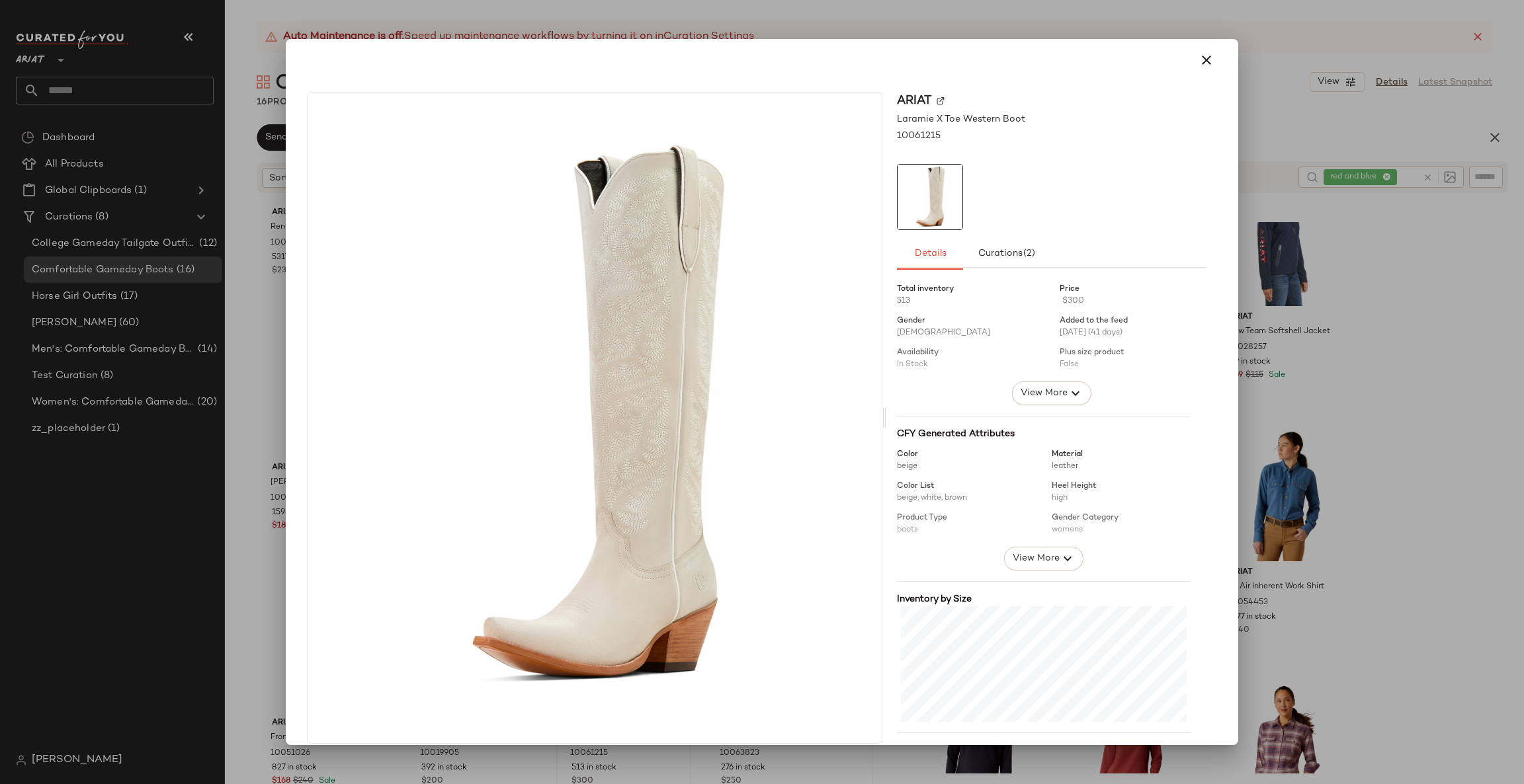
click at [1243, 319] on div at bounding box center [762, 392] width 1524 height 784
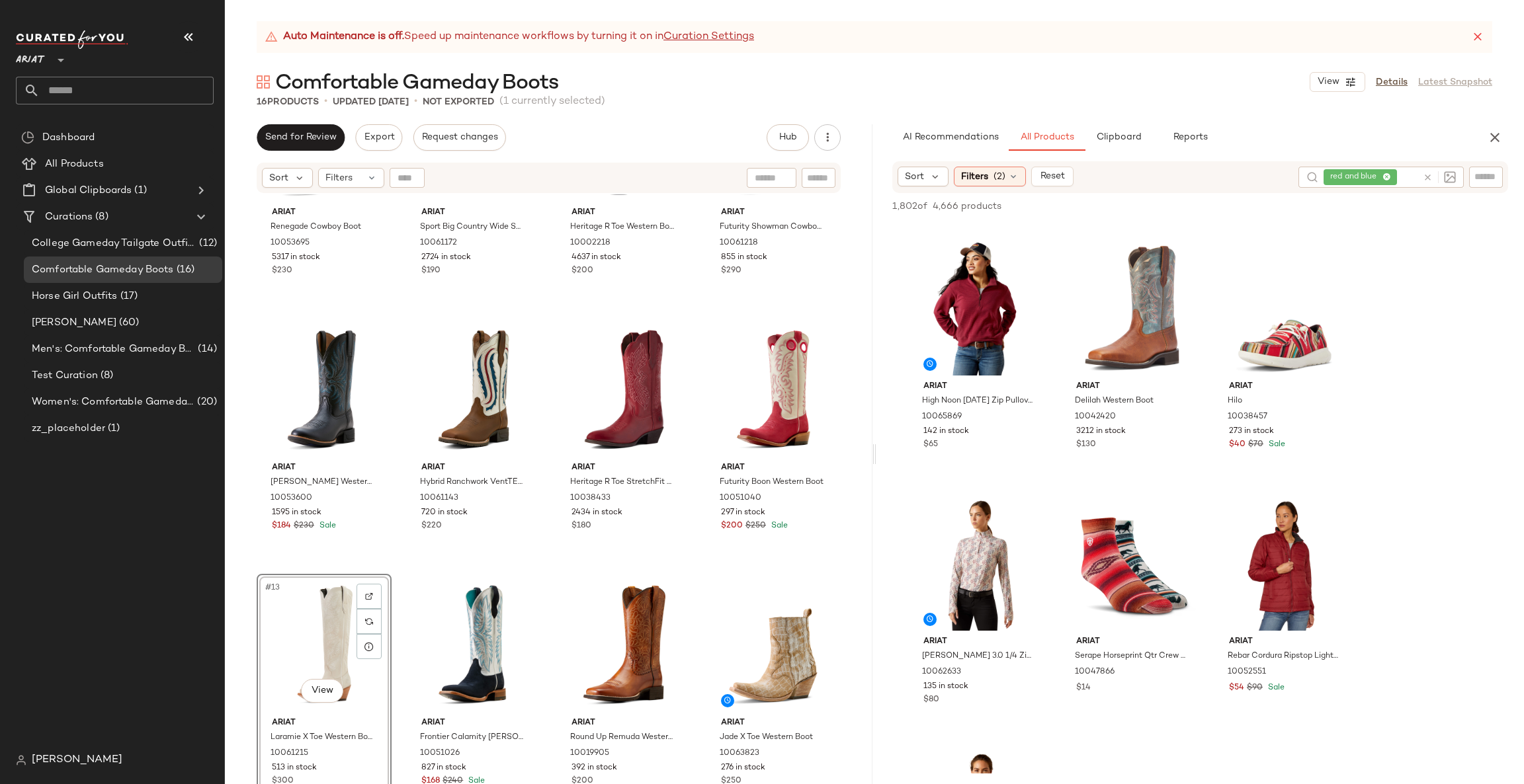
scroll to position [5750, 0]
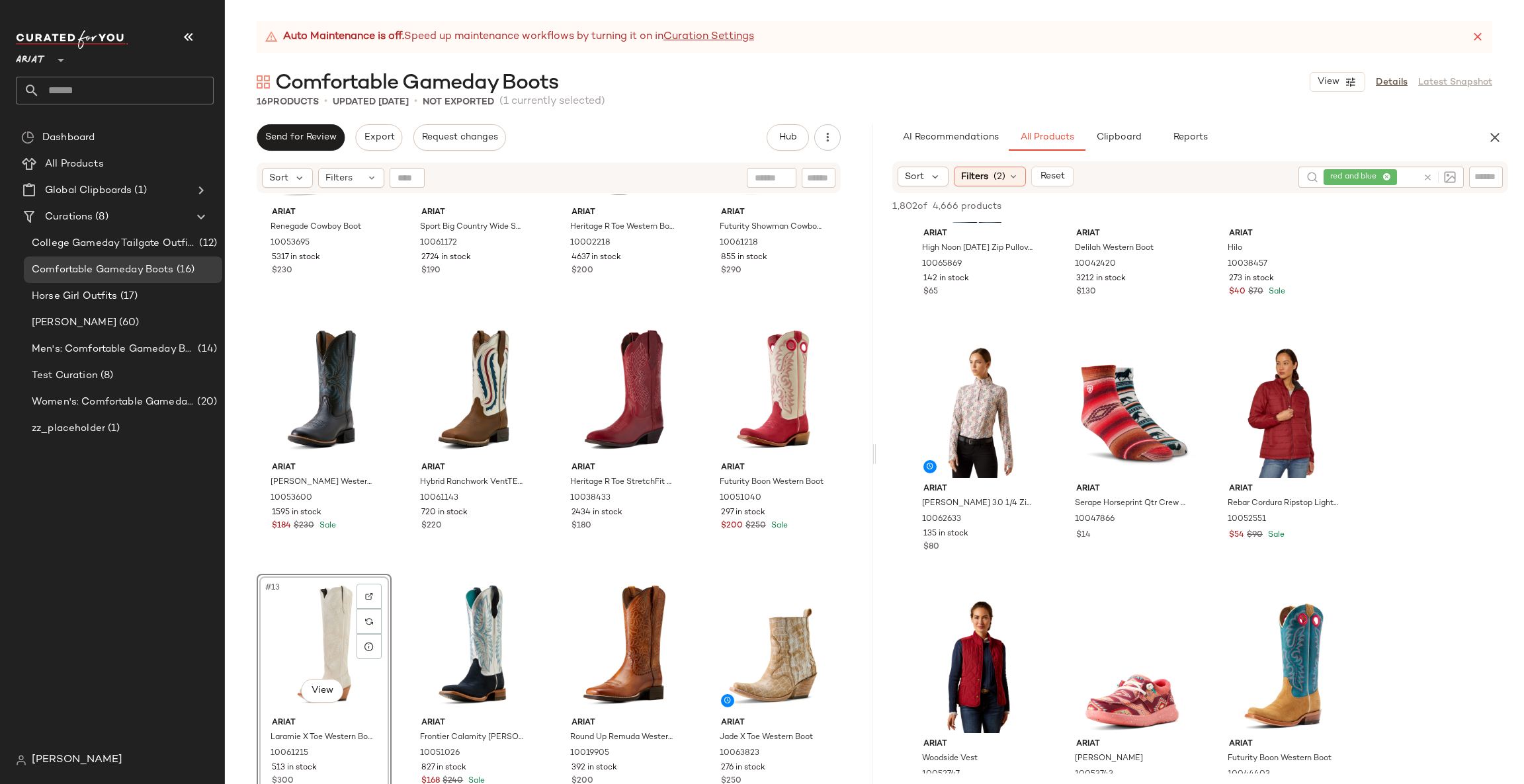
click at [1422, 176] on icon at bounding box center [1427, 177] width 10 height 10
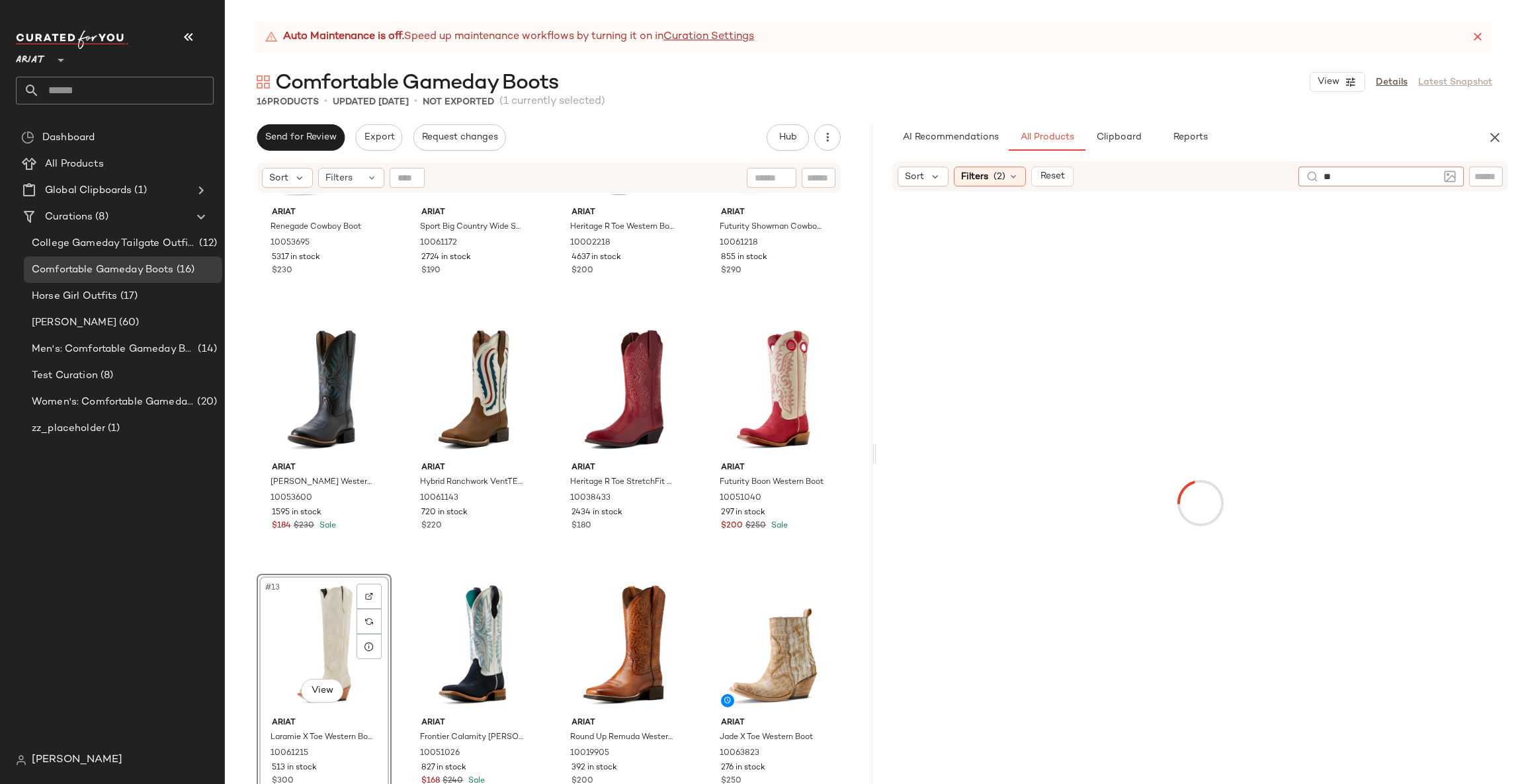
type input "***"
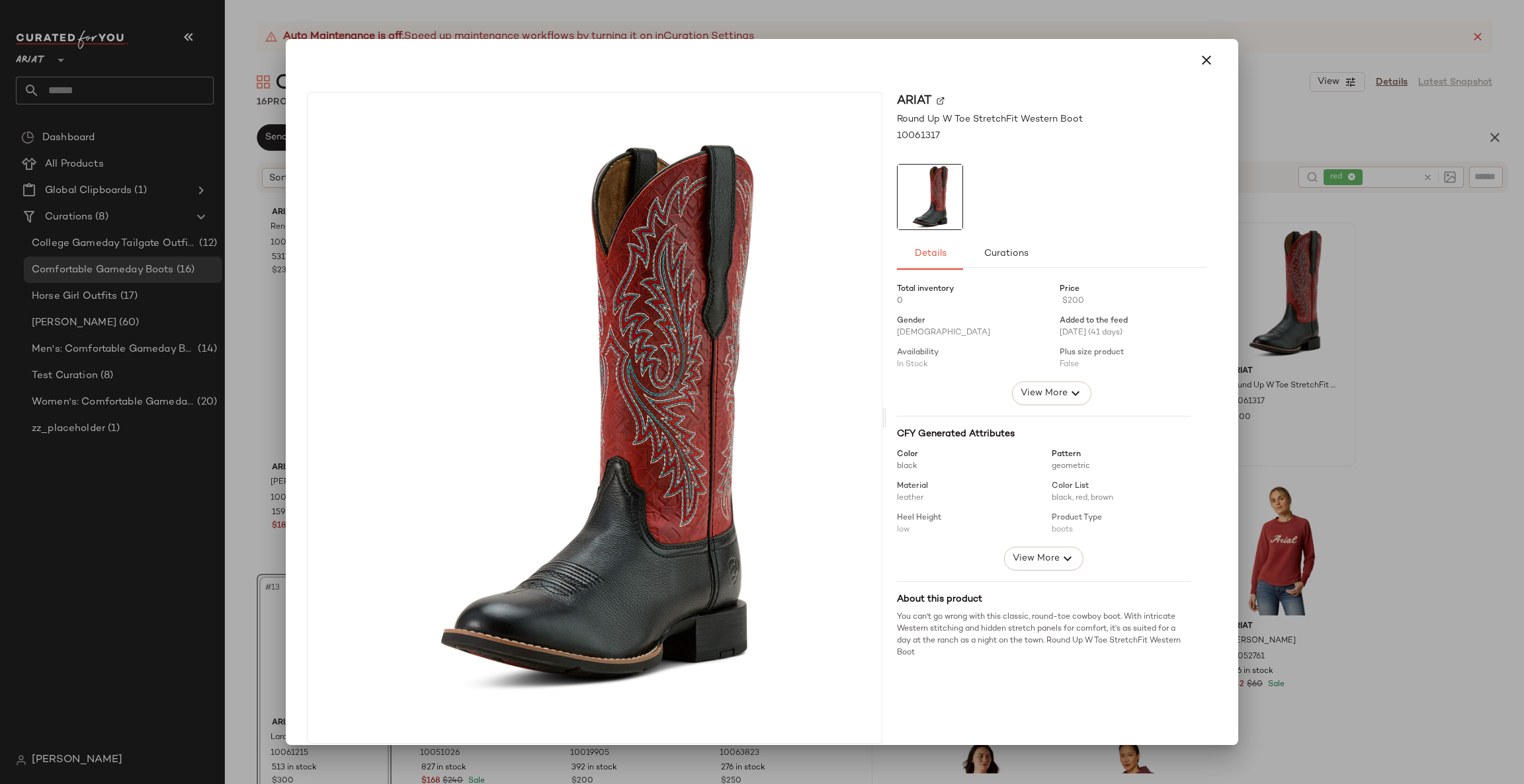
click at [1386, 352] on div at bounding box center [762, 392] width 1524 height 784
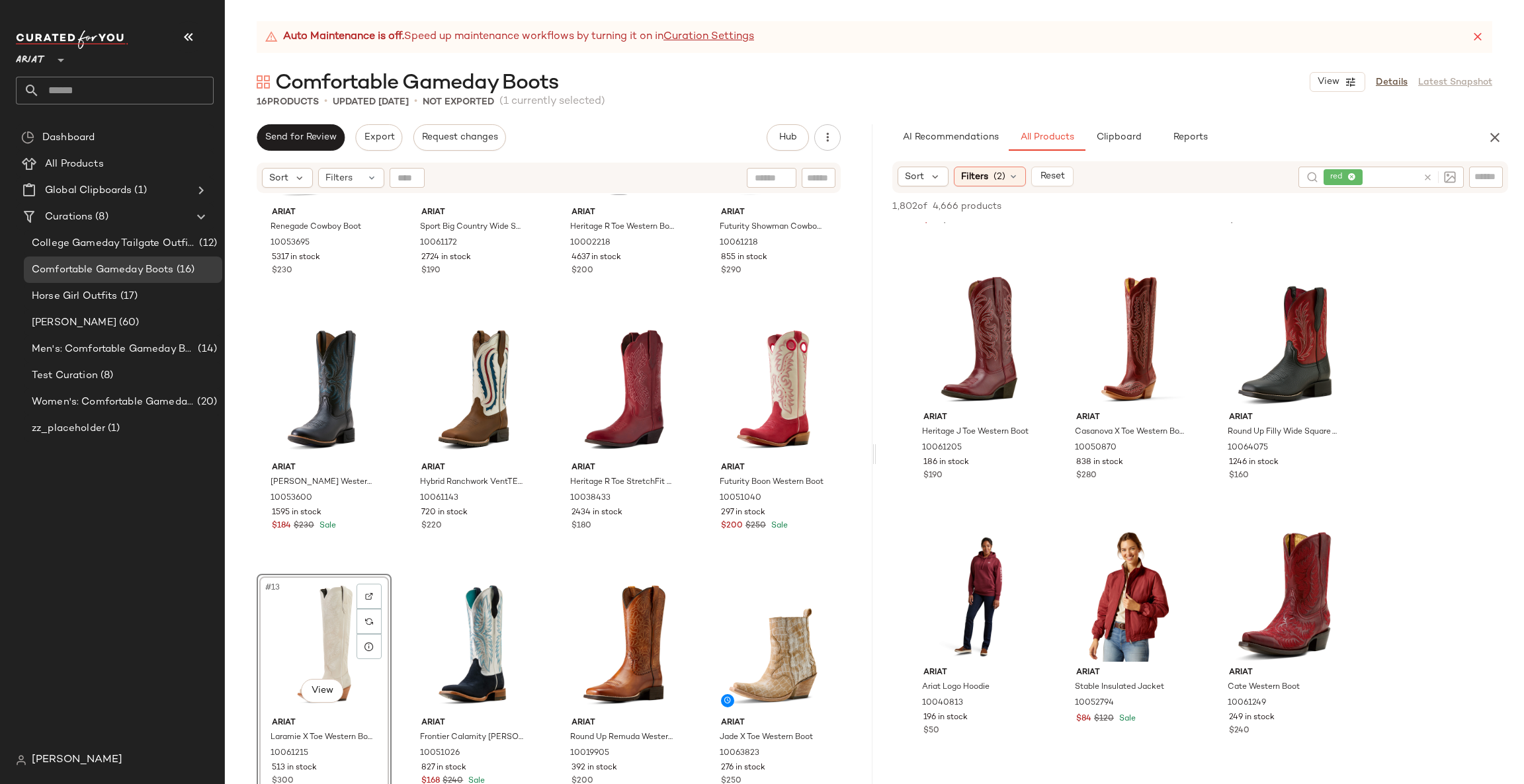
scroll to position [991, 0]
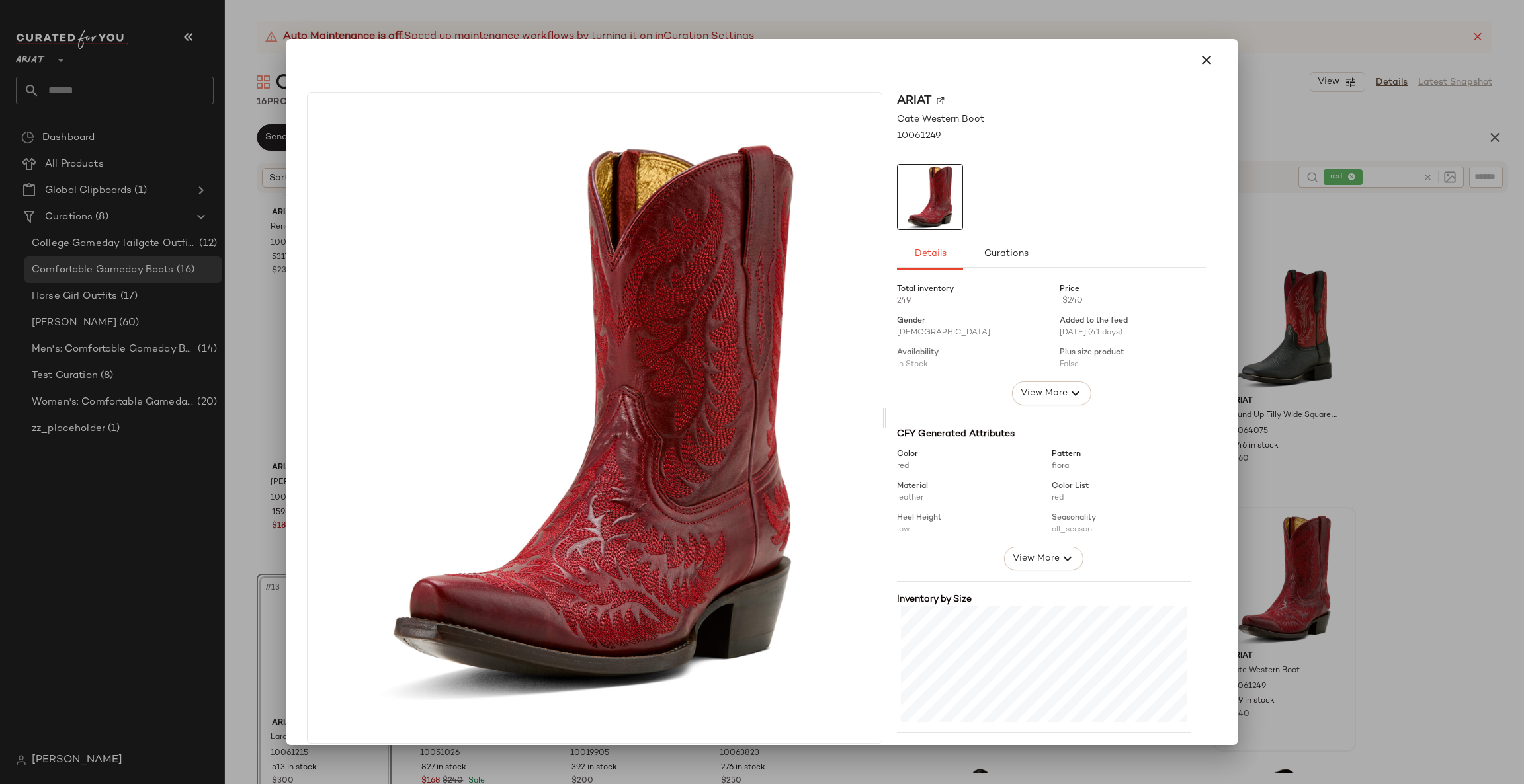
click at [1396, 573] on div at bounding box center [762, 392] width 1524 height 784
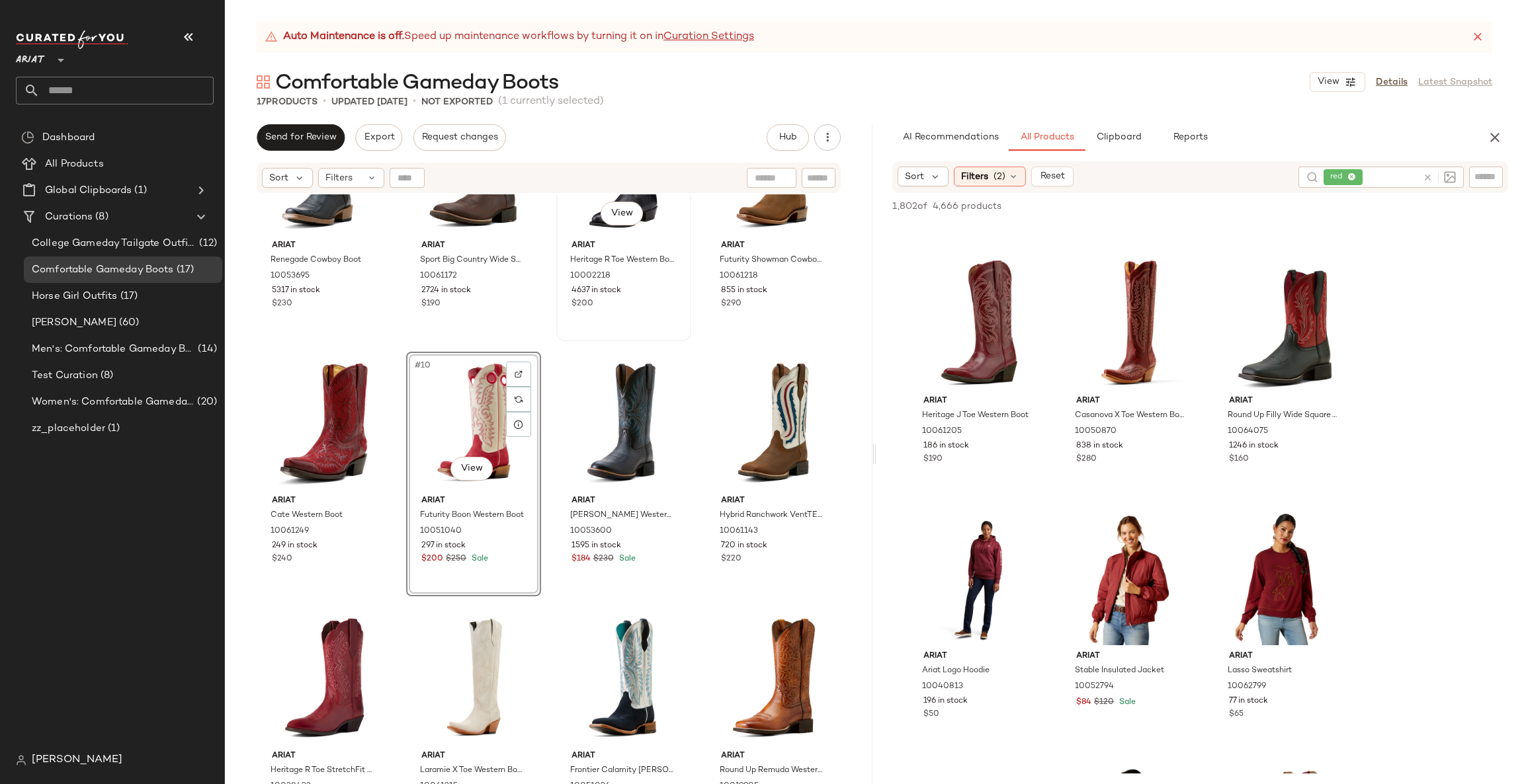
scroll to position [399, 0]
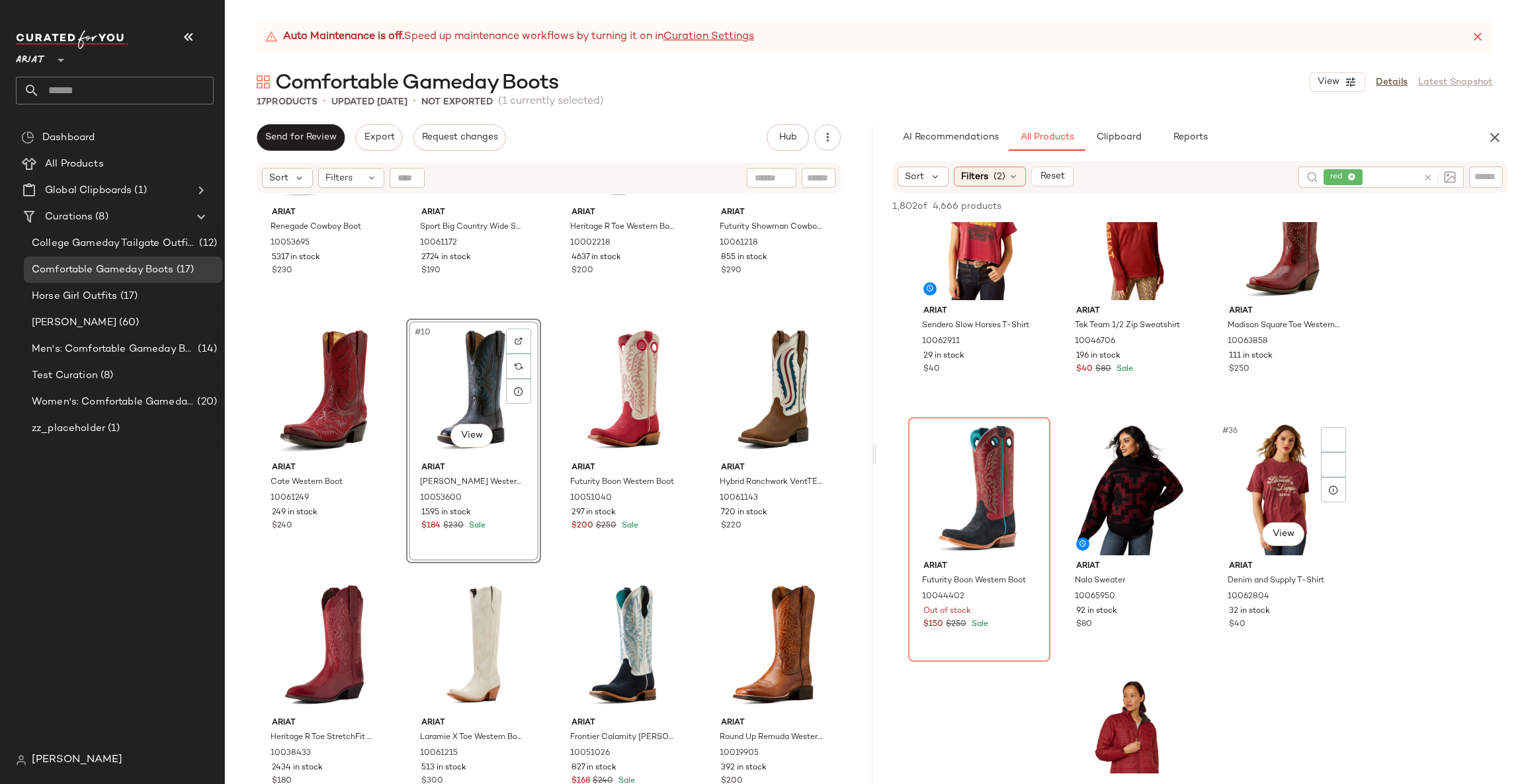
scroll to position [2776, 0]
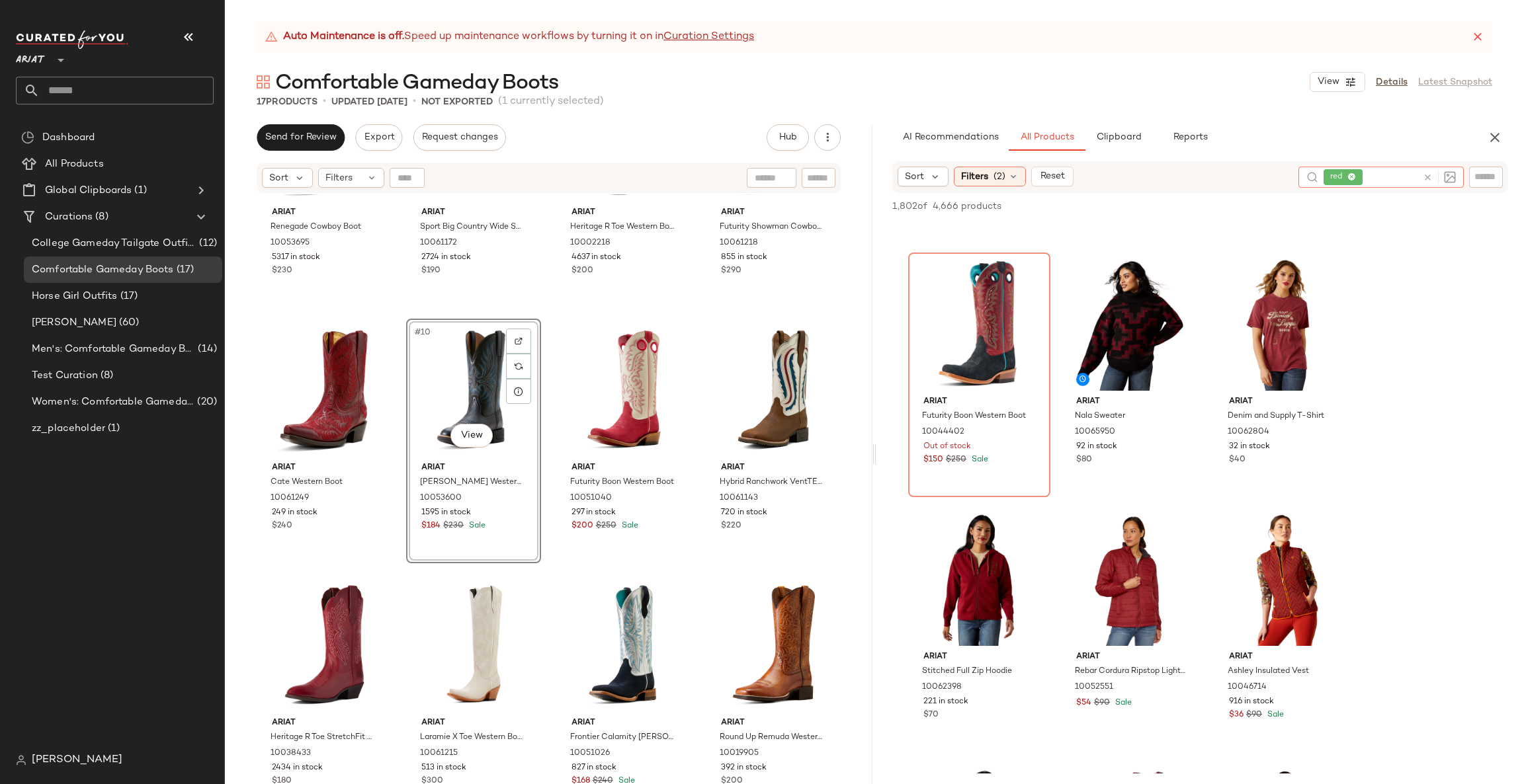
click at [1431, 180] on icon at bounding box center [1427, 177] width 10 height 10
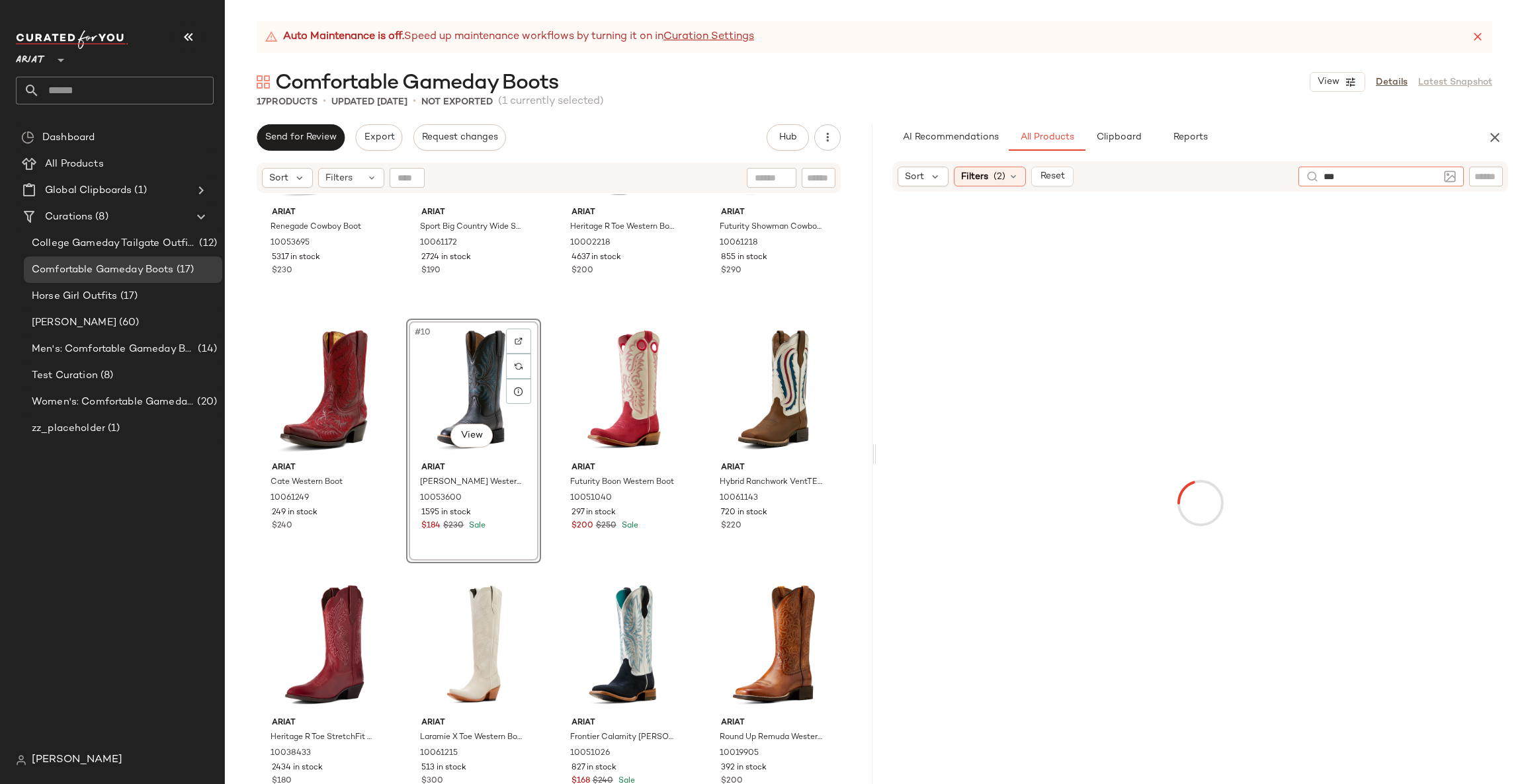
type input "****"
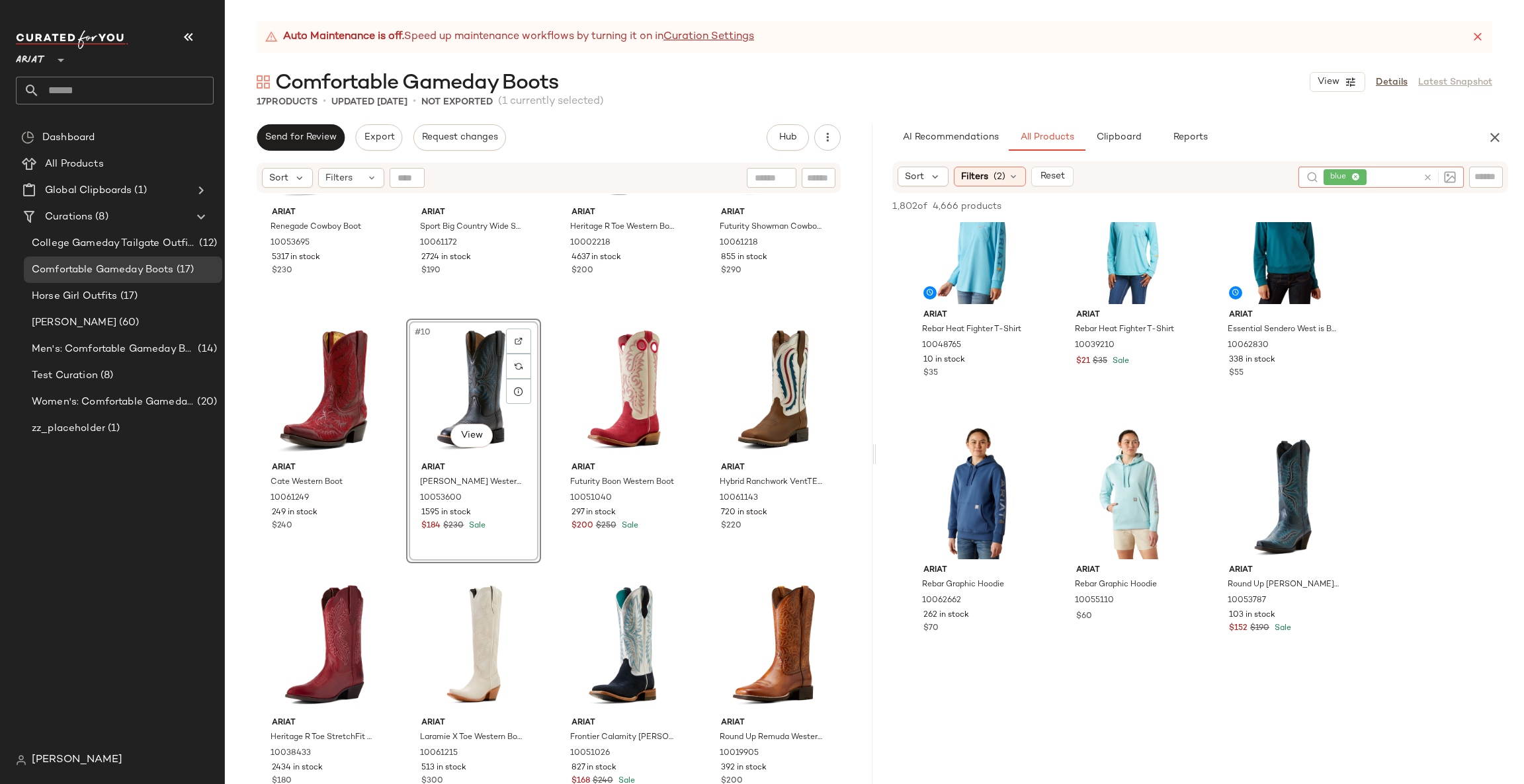
scroll to position [397, 0]
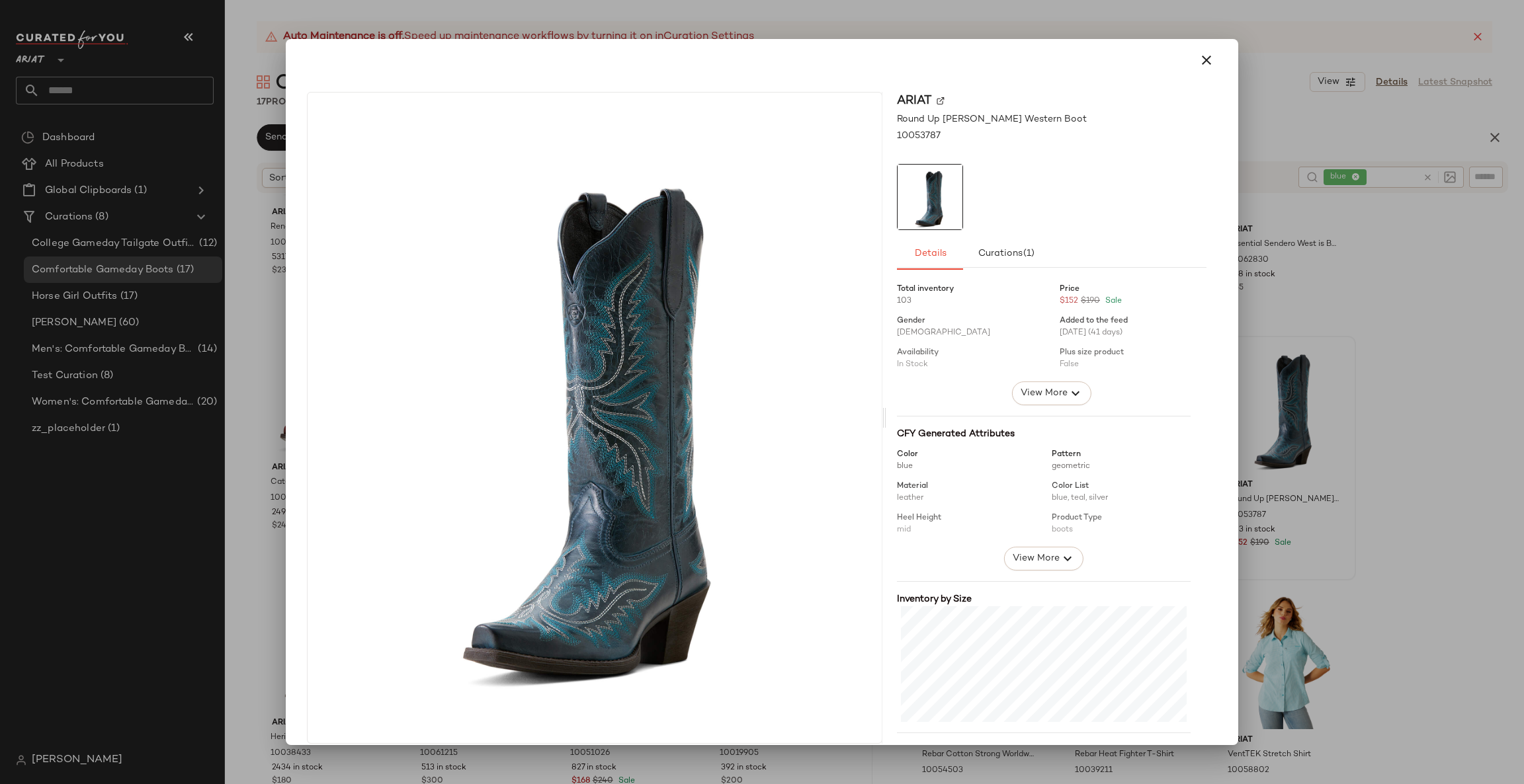
click at [1387, 473] on div at bounding box center [762, 392] width 1524 height 784
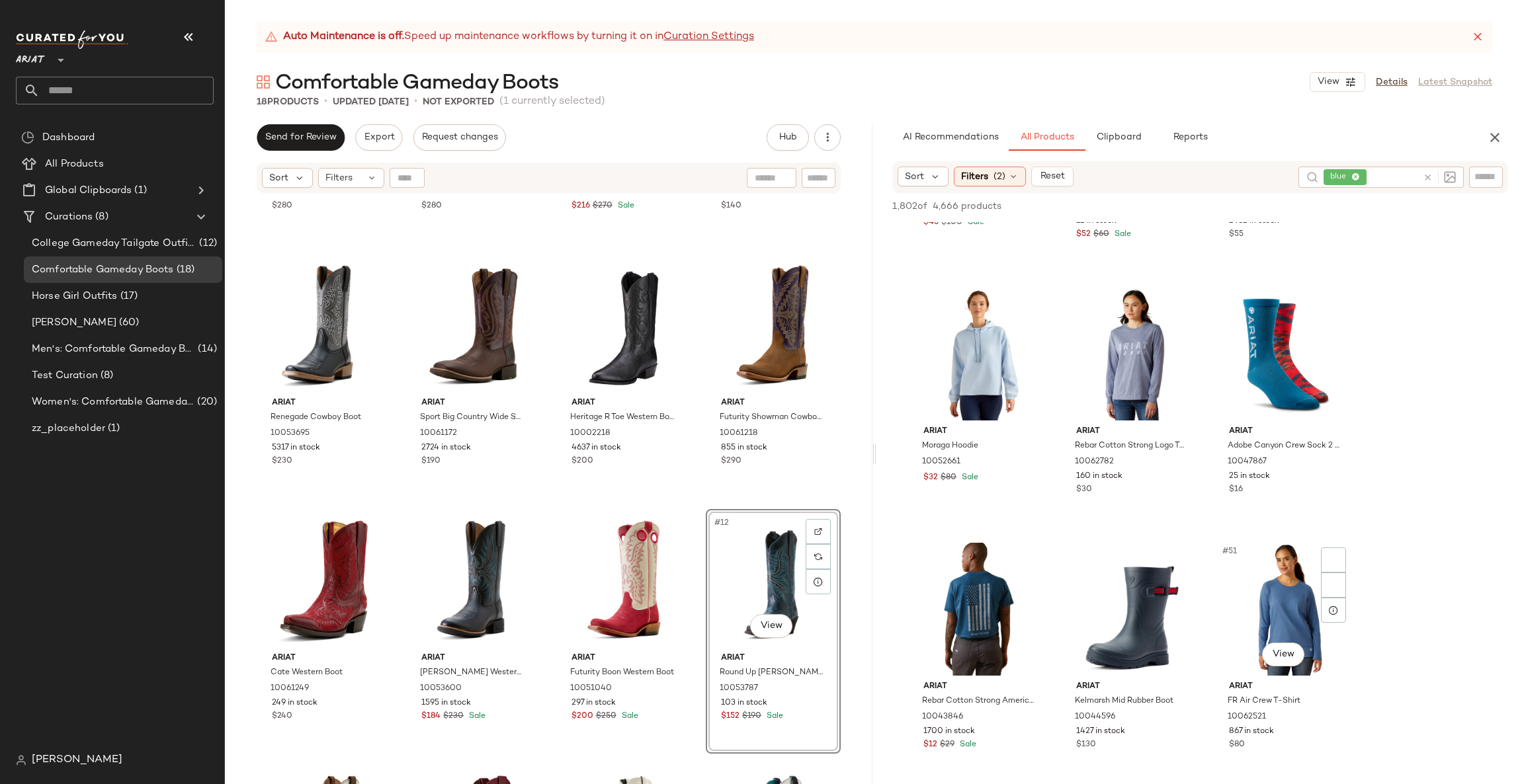
scroll to position [4163, 0]
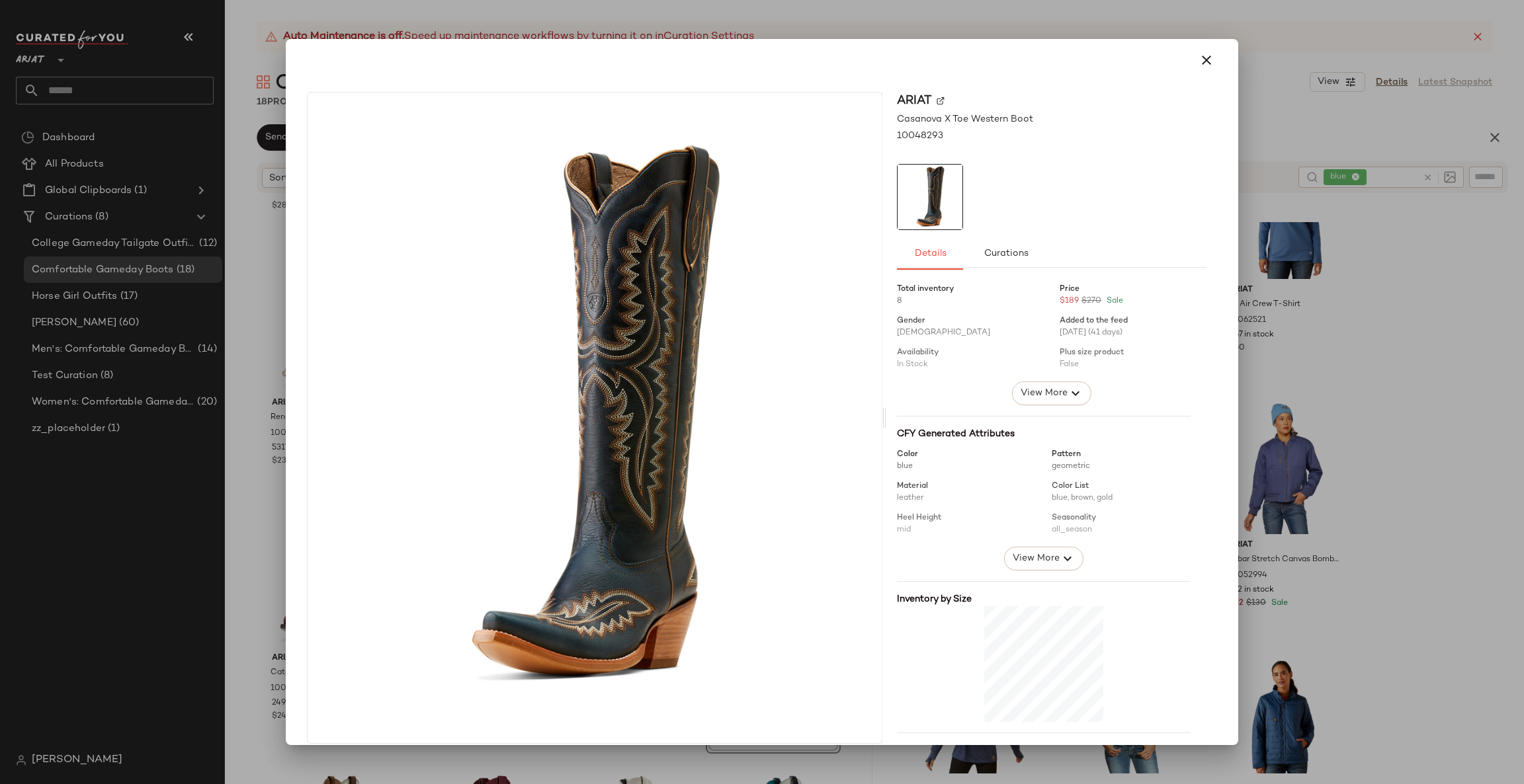
click at [1269, 411] on div at bounding box center [762, 392] width 1524 height 784
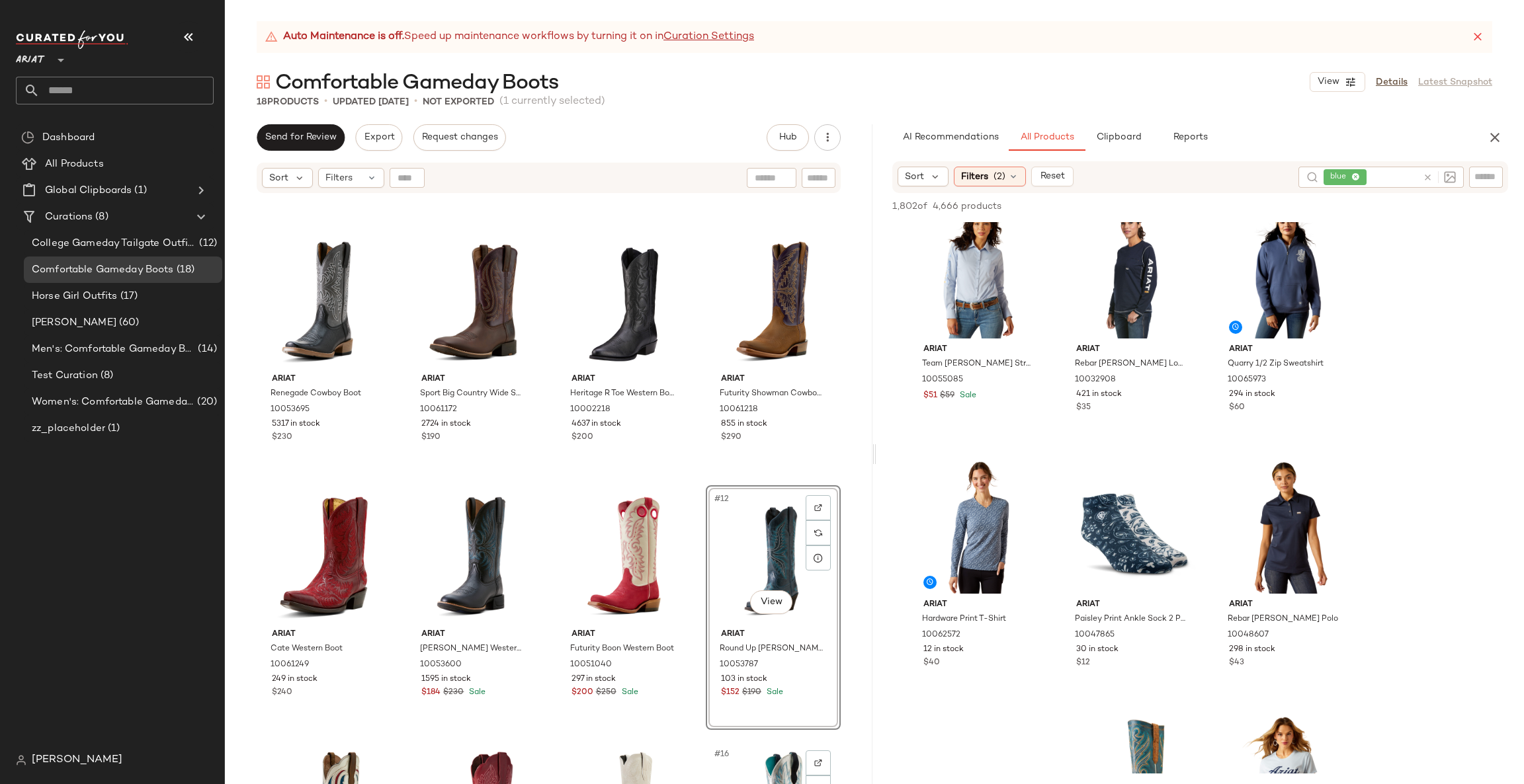
scroll to position [0, 0]
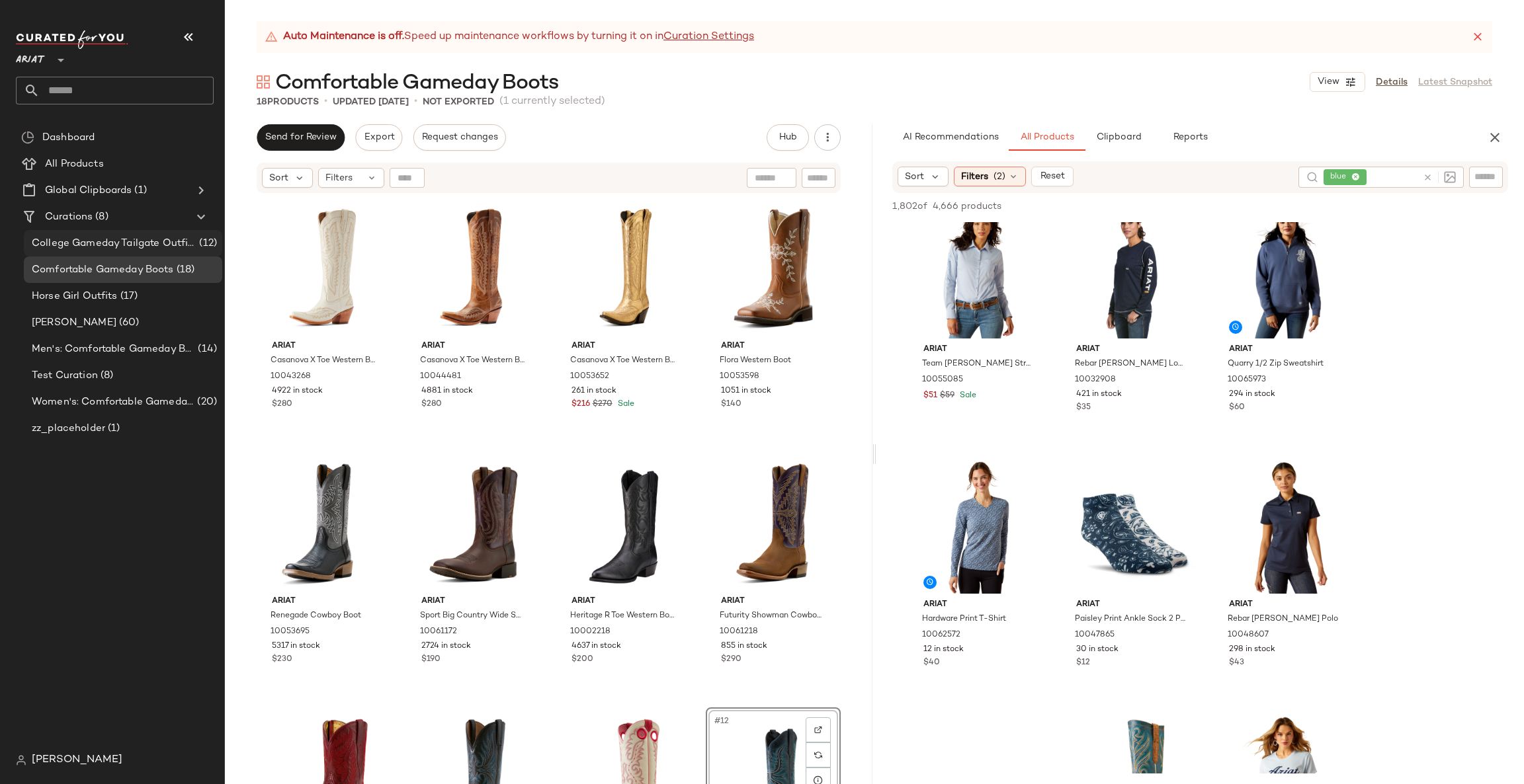
click at [190, 249] on span "College Gameday Tailgate Outfits" at bounding box center [114, 243] width 164 height 15
